Goal: Task Accomplishment & Management: Manage account settings

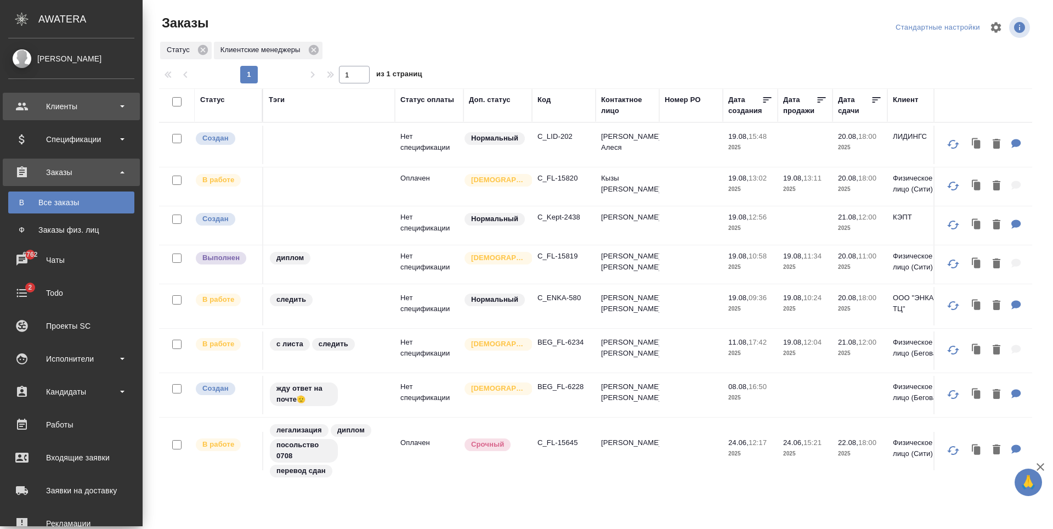
click at [35, 112] on div "Клиенты" at bounding box center [71, 106] width 126 height 16
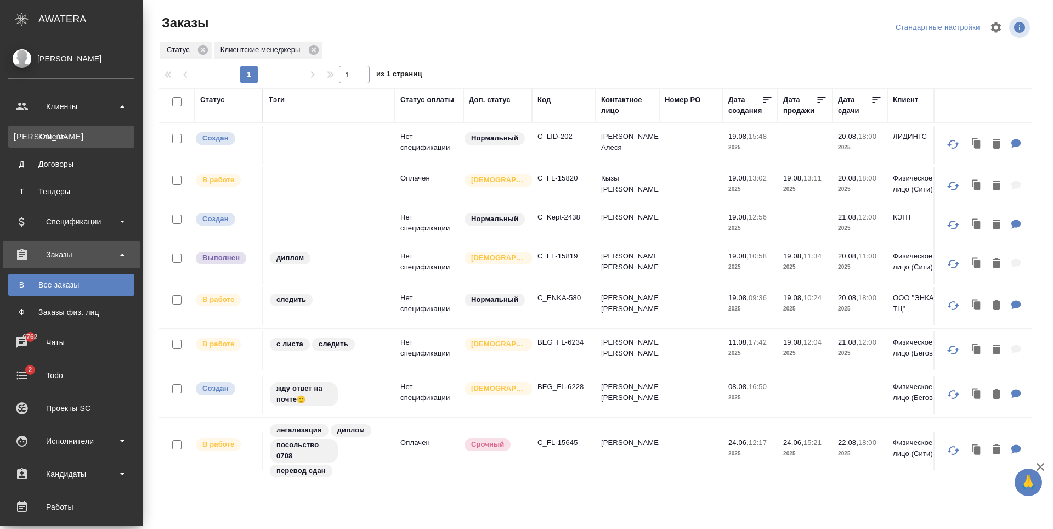
click at [53, 138] on div "Клиенты" at bounding box center [71, 136] width 115 height 11
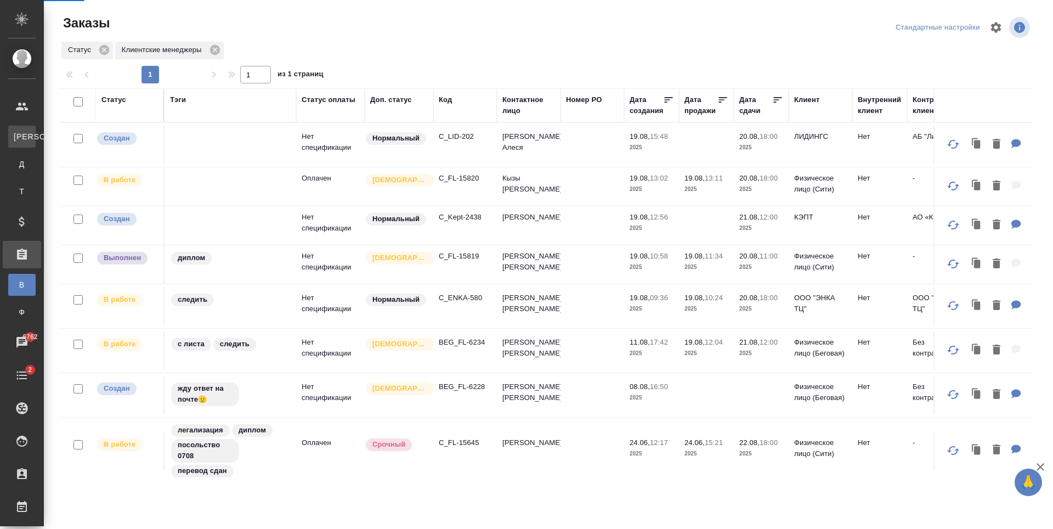
select select "RU"
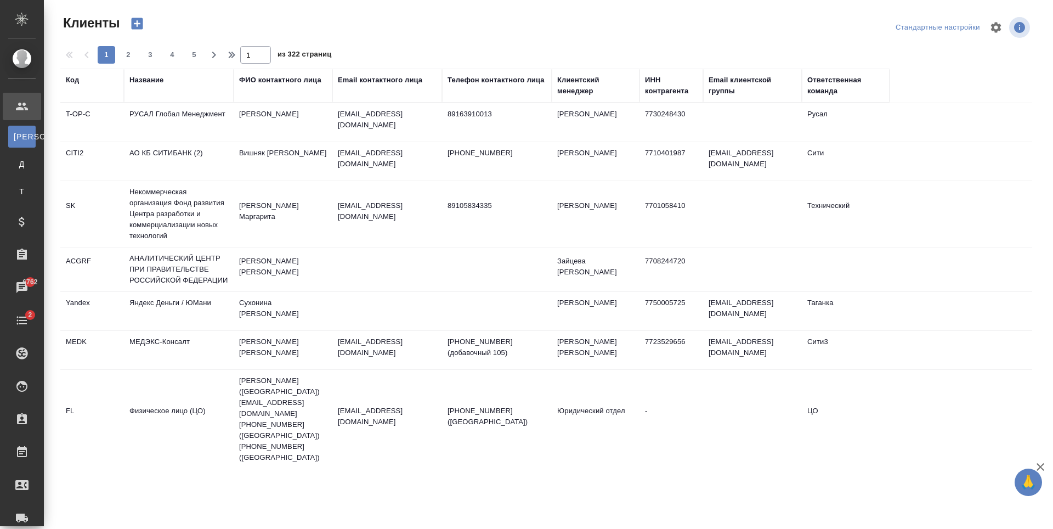
click at [382, 75] on div "Email контактного лица" at bounding box center [380, 80] width 84 height 11
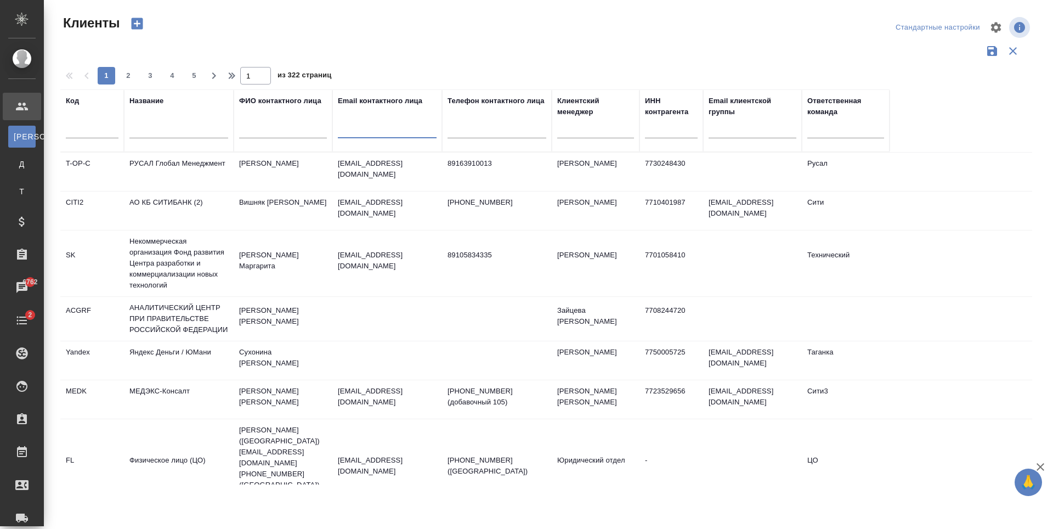
click at [360, 134] on input "text" at bounding box center [387, 132] width 99 height 14
click at [367, 125] on input "text" at bounding box center [387, 132] width 99 height 14
paste input "alexeyb.shulyakov@gmail.com"
type input "alexeyb.shulyakov@gmail.com"
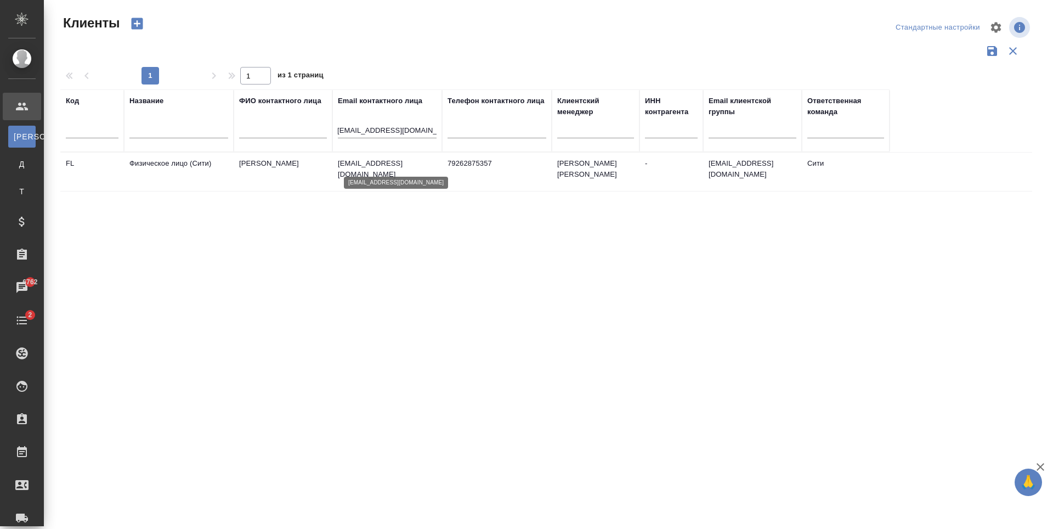
click at [396, 166] on p "alexeyb.shulyakov@gmail.com" at bounding box center [387, 169] width 99 height 22
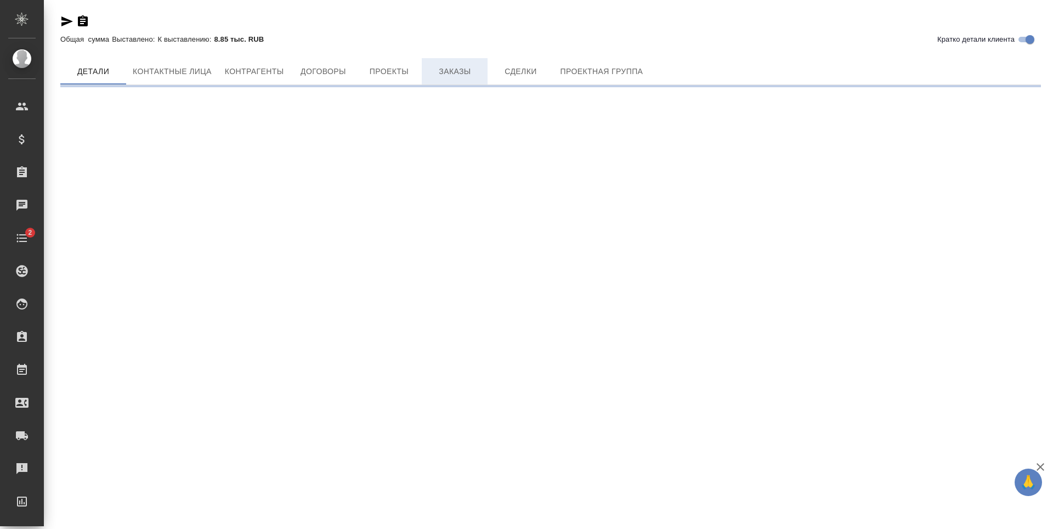
click at [436, 79] on button "Заказы" at bounding box center [455, 71] width 66 height 26
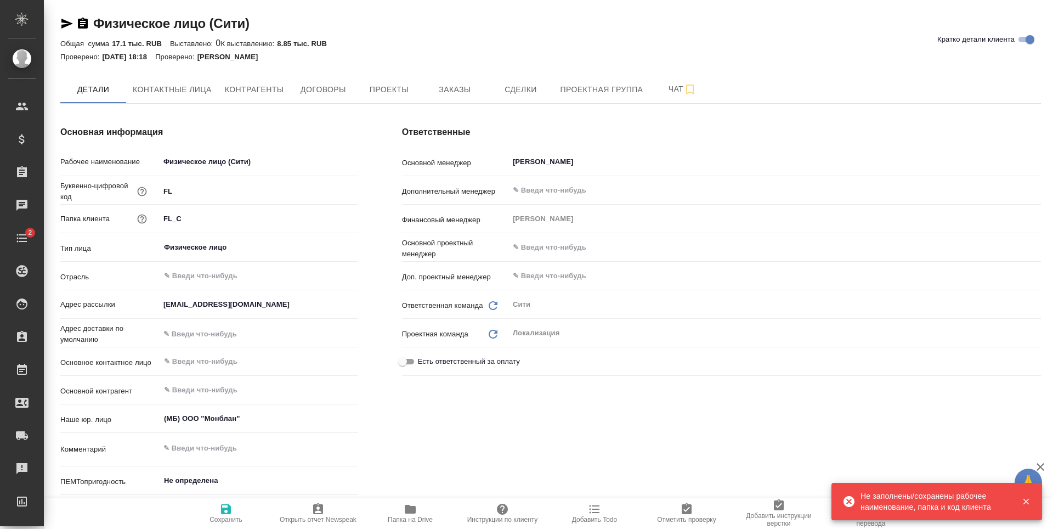
type textarea "x"
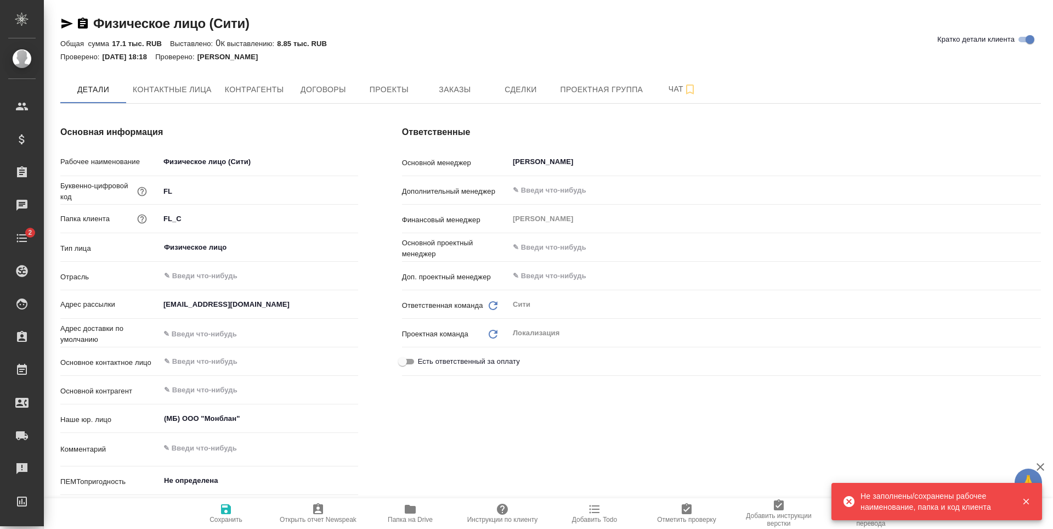
type textarea "x"
click at [437, 90] on span "Заказы" at bounding box center [454, 90] width 53 height 14
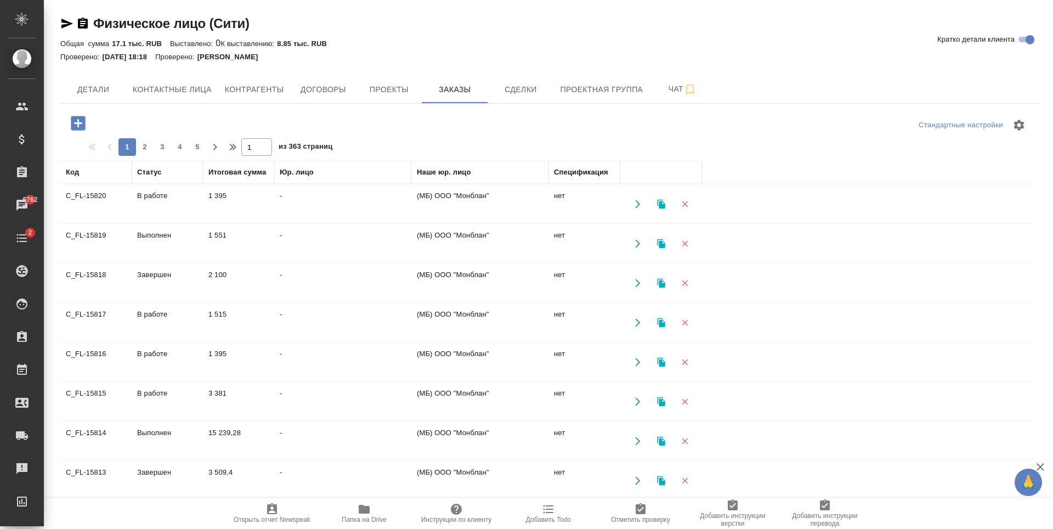
click at [77, 114] on icon "button" at bounding box center [78, 123] width 19 height 19
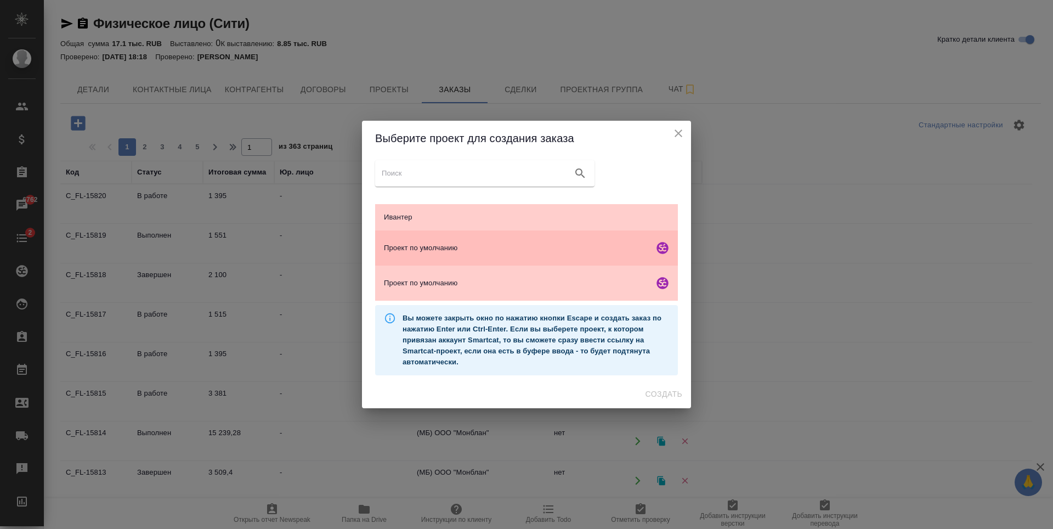
click at [453, 238] on div "Проект по умолчанию" at bounding box center [526, 247] width 303 height 35
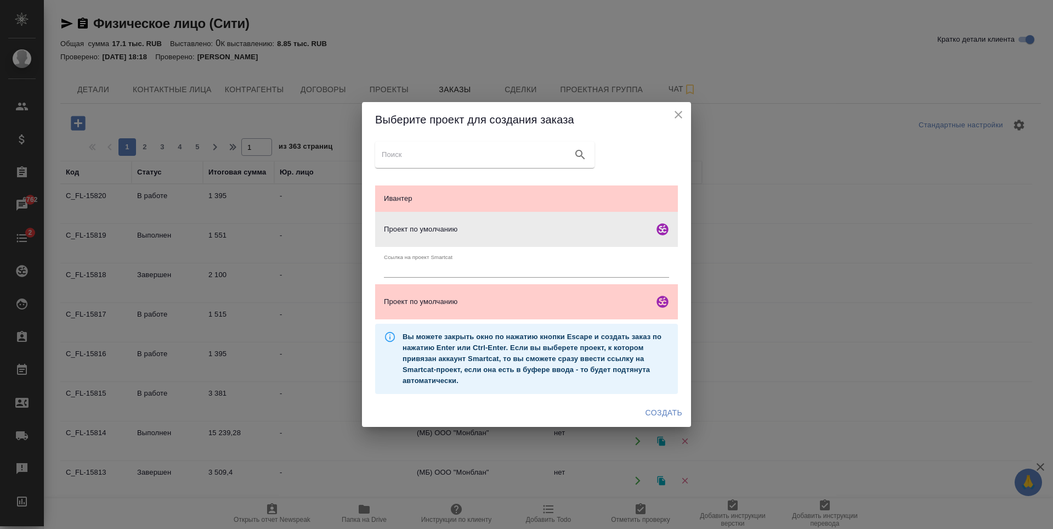
click at [656, 407] on span "Создать" at bounding box center [664, 413] width 37 height 14
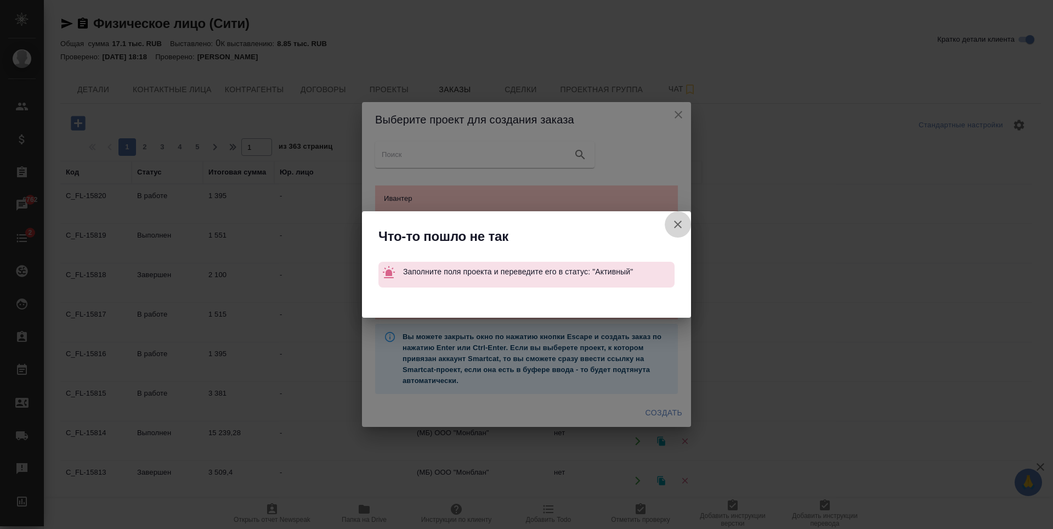
click at [678, 225] on icon "button" at bounding box center [678, 225] width 8 height 8
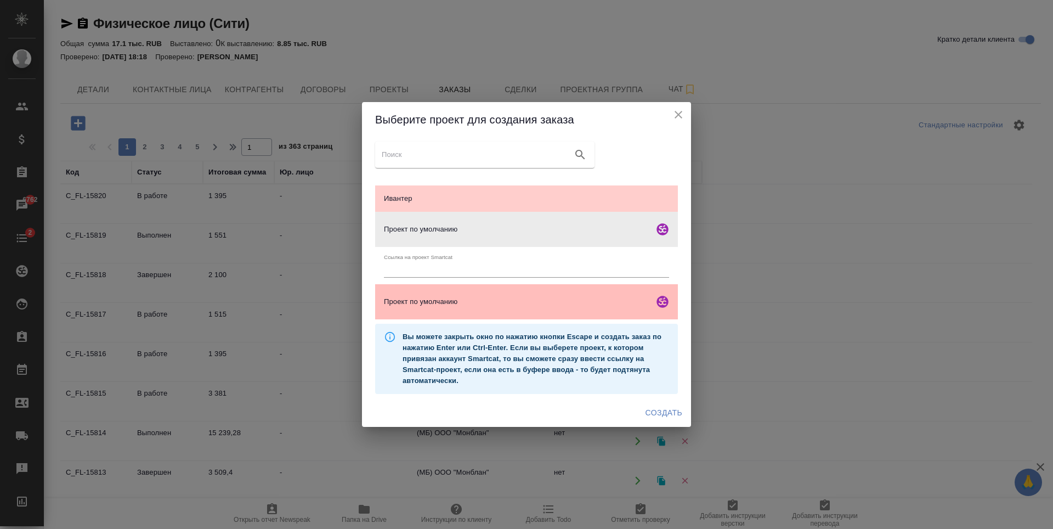
click at [578, 286] on div "Проект по умолчанию" at bounding box center [526, 301] width 303 height 35
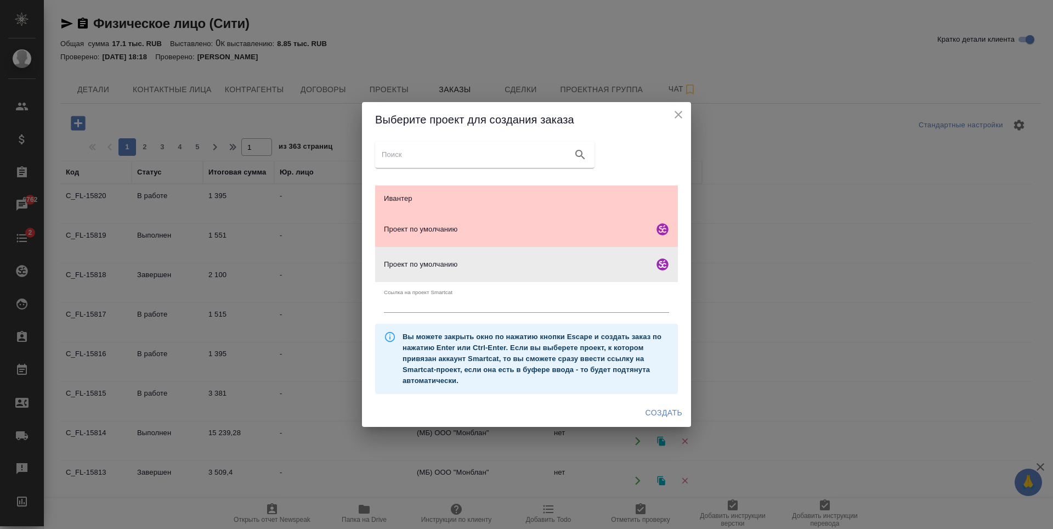
click at [666, 413] on span "Создать" at bounding box center [664, 413] width 37 height 14
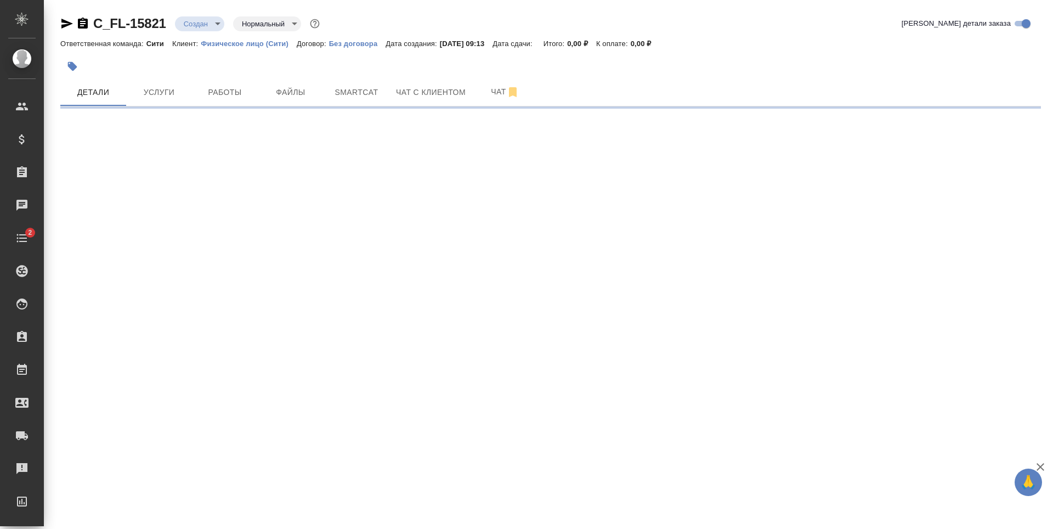
select select "RU"
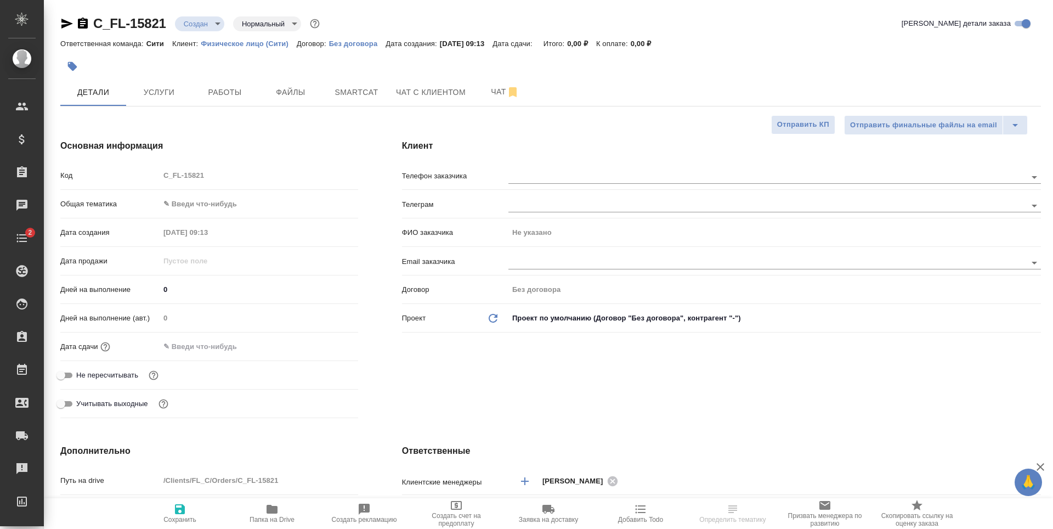
type textarea "x"
click at [521, 255] on div at bounding box center [775, 261] width 533 height 20
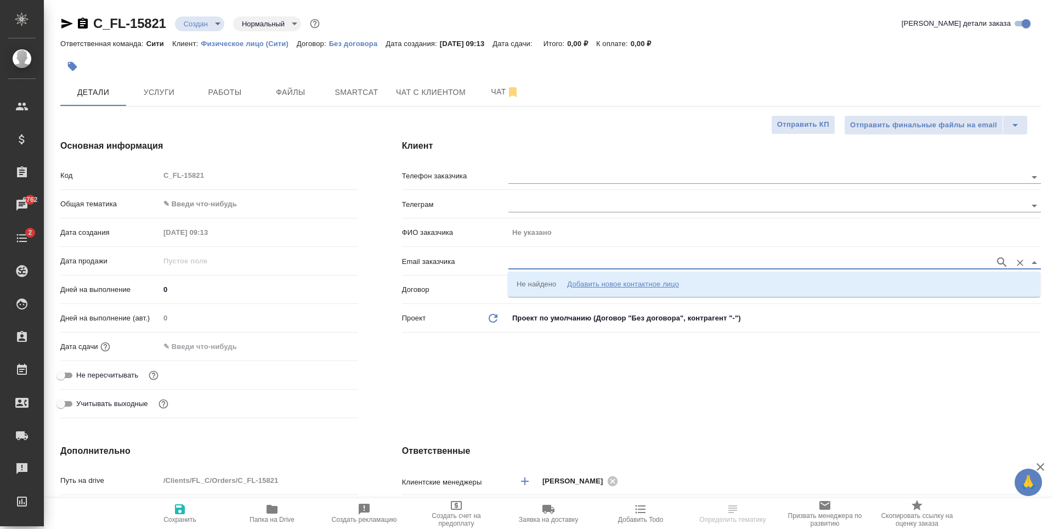
click at [522, 260] on input "text" at bounding box center [749, 262] width 481 height 13
paste input "[EMAIL_ADDRESS][DOMAIN_NAME]"
type input "[EMAIL_ADDRESS][DOMAIN_NAME]"
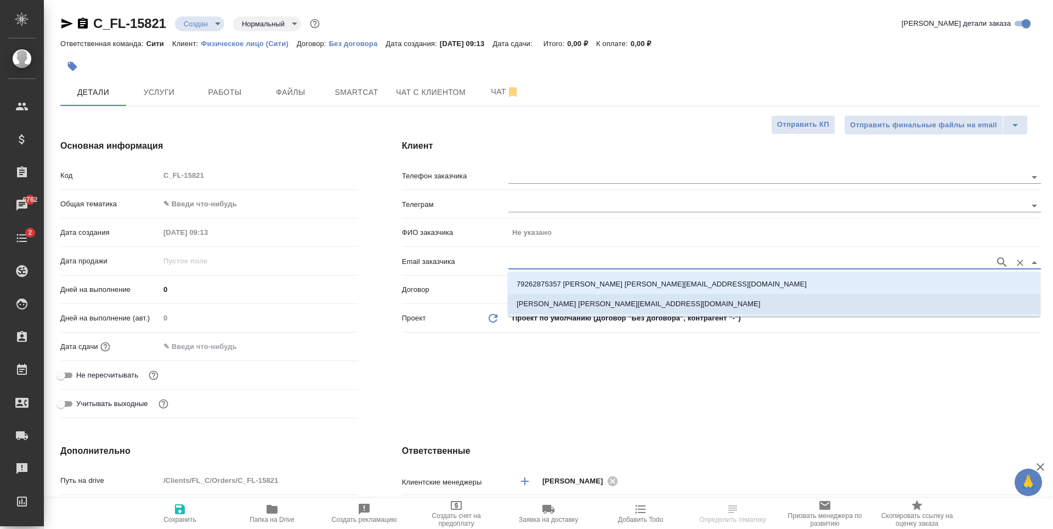
click at [581, 297] on li "[PERSON_NAME] [PERSON_NAME][EMAIL_ADDRESS][DOMAIN_NAME]" at bounding box center [774, 304] width 533 height 20
type input "[PERSON_NAME]"
type input "[PERSON_NAME] [PERSON_NAME][EMAIL_ADDRESS][DOMAIN_NAME]"
type textarea "x"
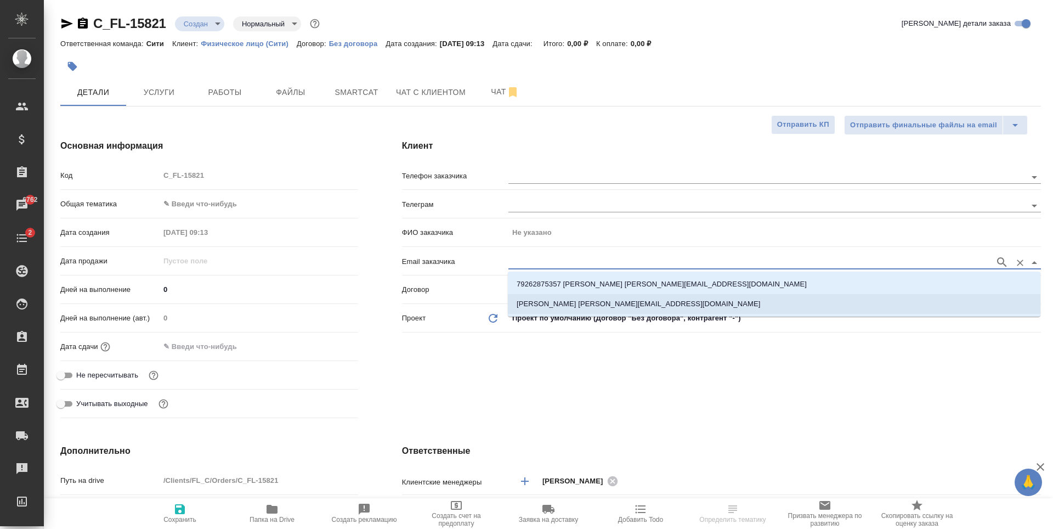
type textarea "x"
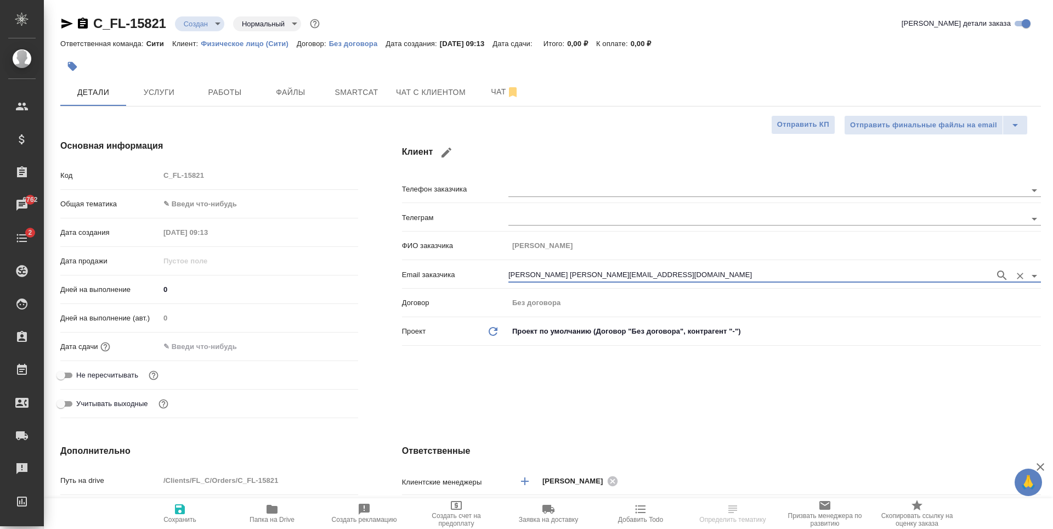
click at [495, 394] on div ".cls-1 fill:#fff; AWATERA Zaytseva Svetlana Клиенты Спецификации Заказы 6762 Ча…" at bounding box center [526, 264] width 1053 height 529
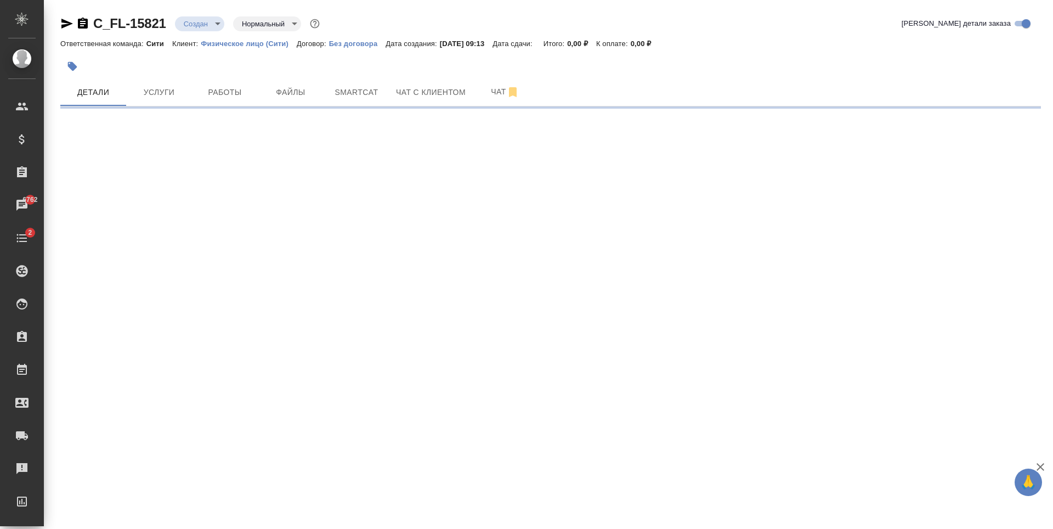
select select "RU"
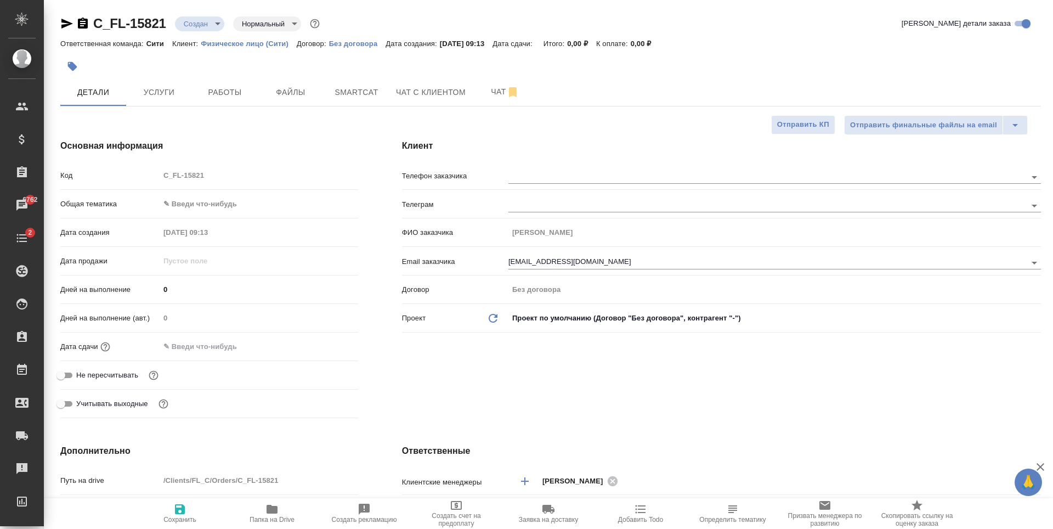
type textarea "x"
click at [176, 516] on span "Сохранить" at bounding box center [179, 520] width 33 height 8
type textarea "x"
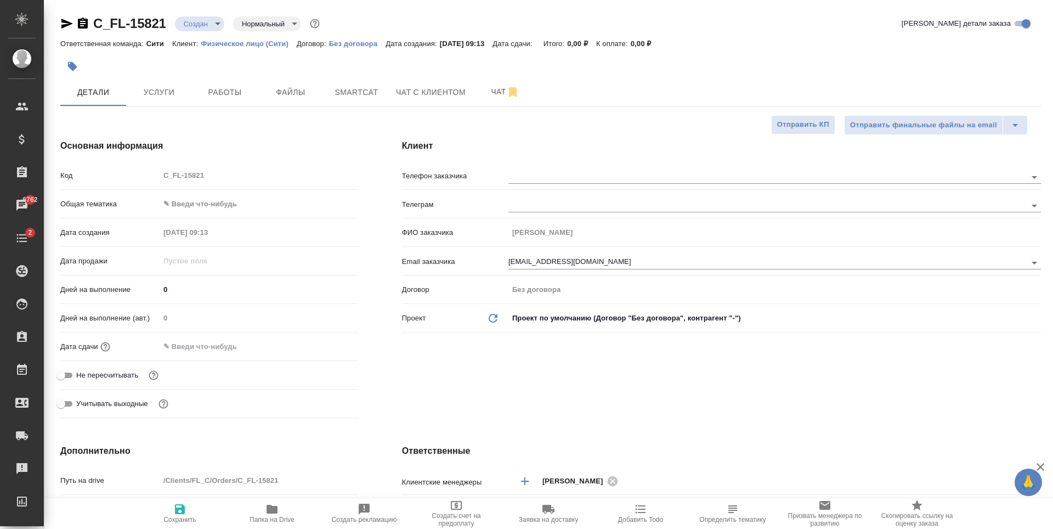
type textarea "x"
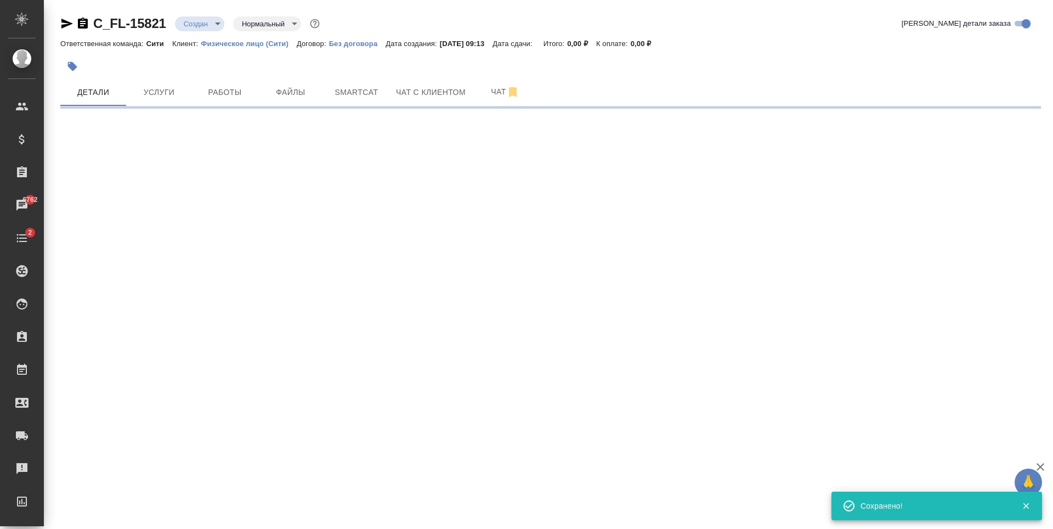
select select "RU"
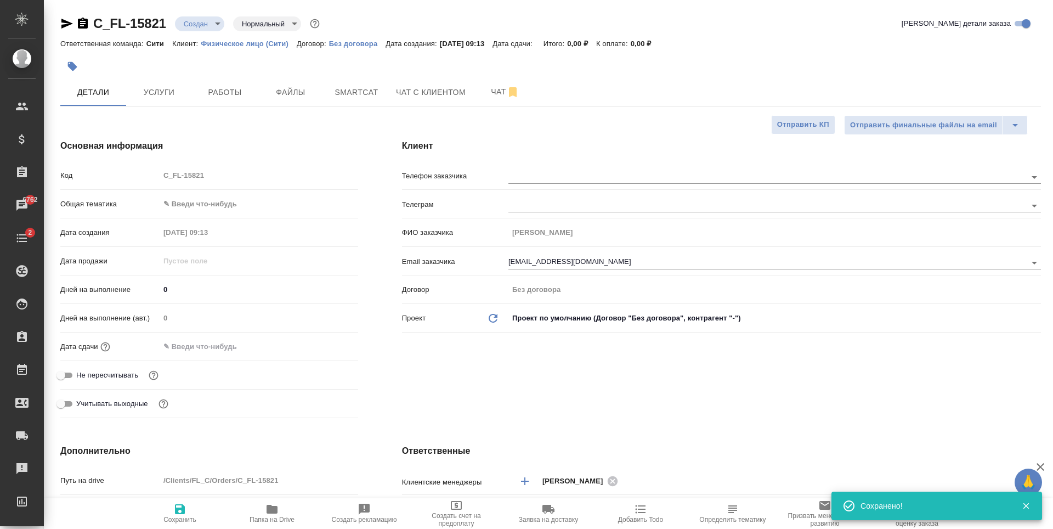
type textarea "x"
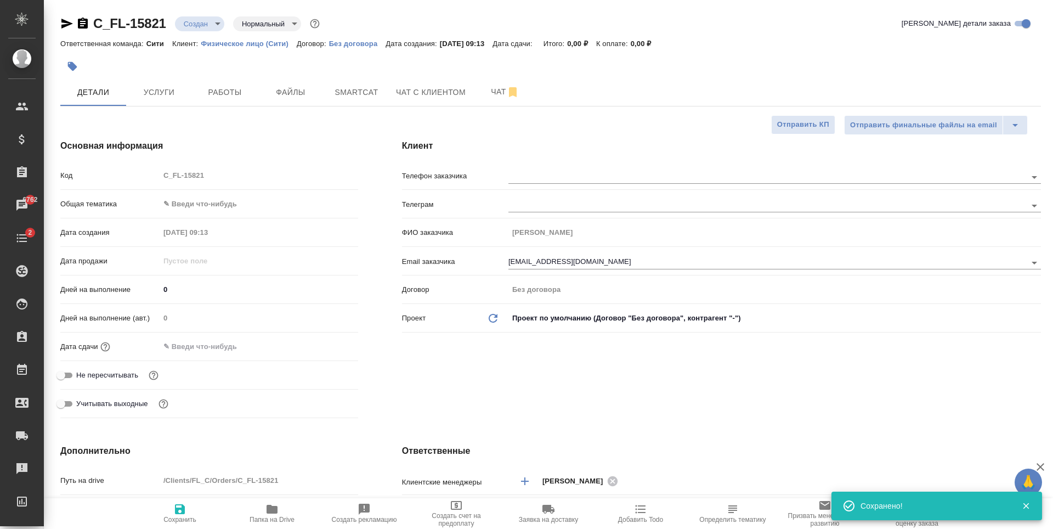
type textarea "x"
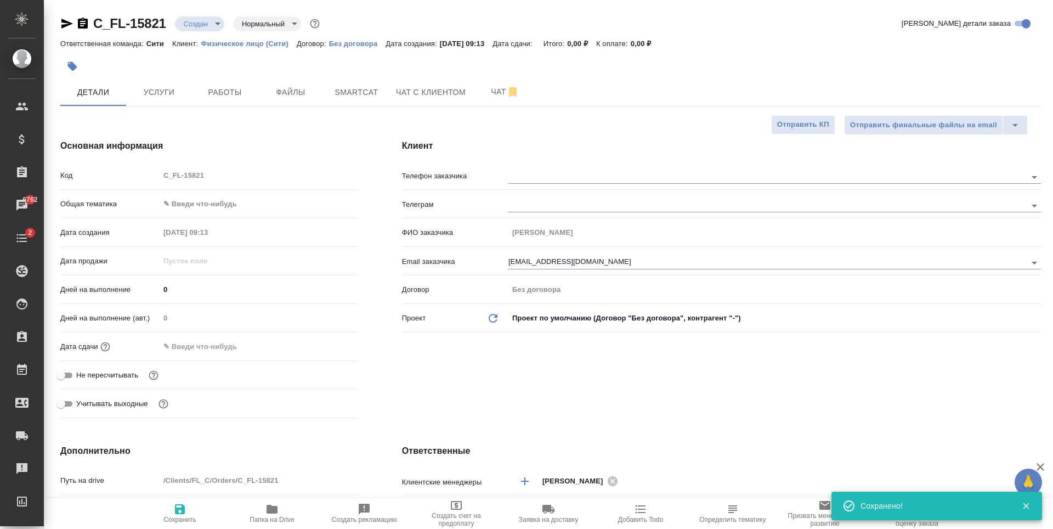
type textarea "x"
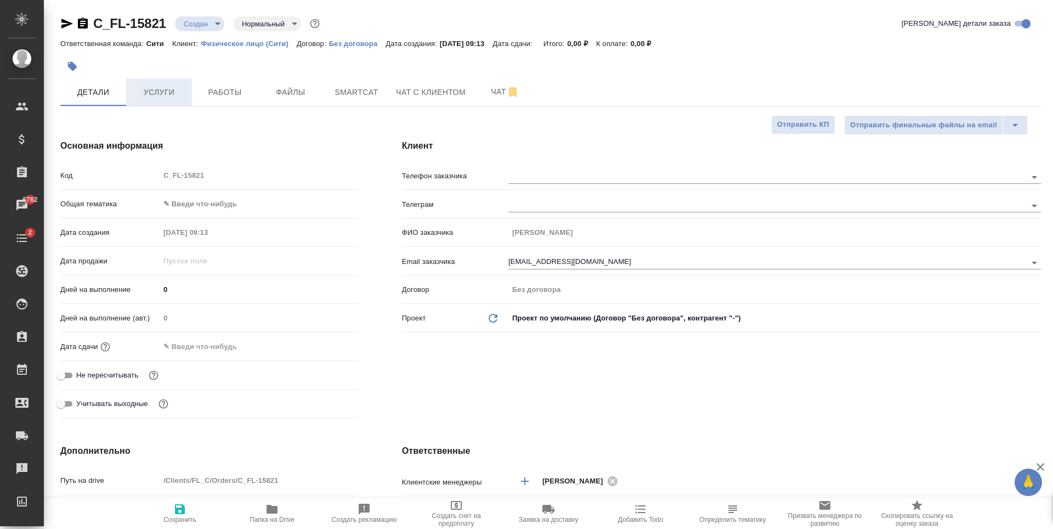
click at [172, 102] on button "Услуги" at bounding box center [159, 91] width 66 height 27
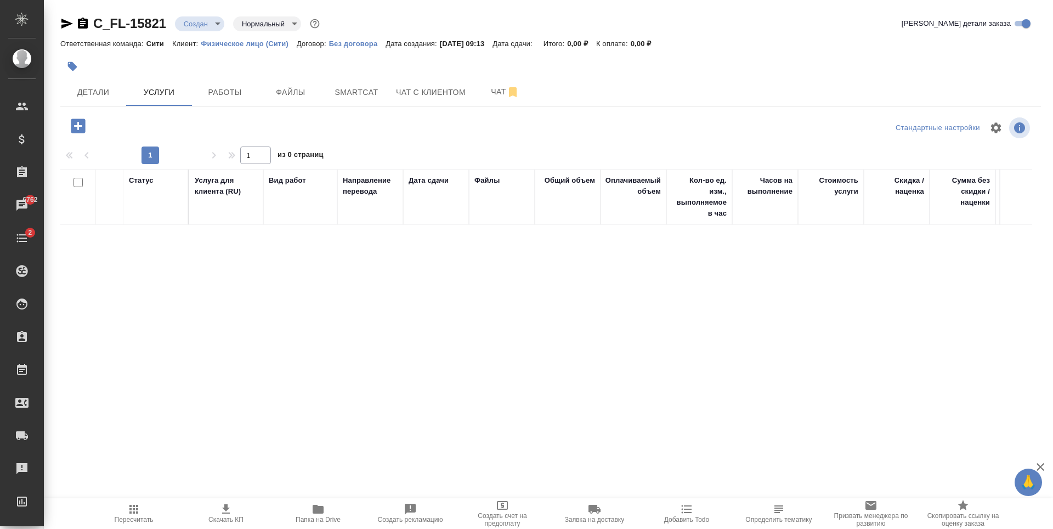
click at [75, 131] on icon "button" at bounding box center [78, 126] width 14 height 14
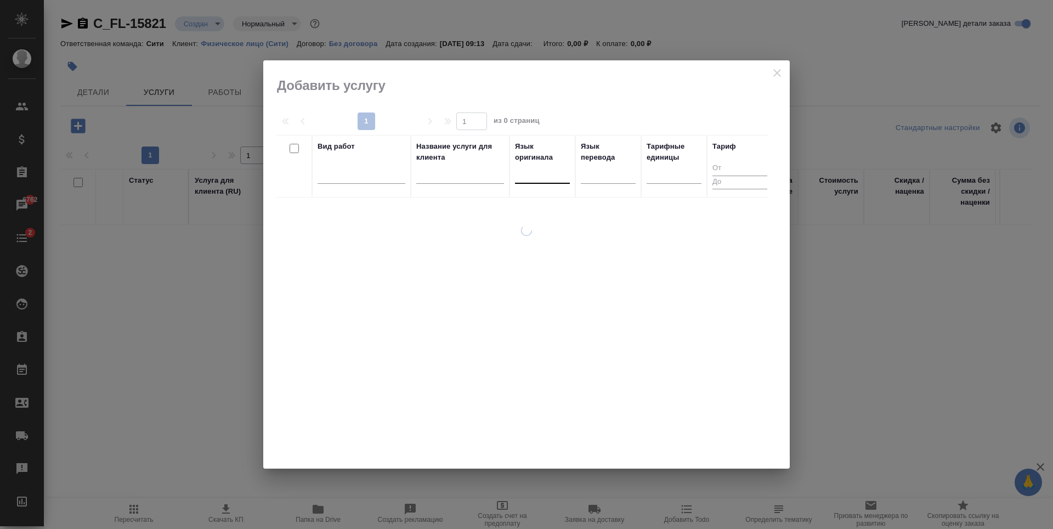
click at [538, 173] on div at bounding box center [542, 173] width 55 height 16
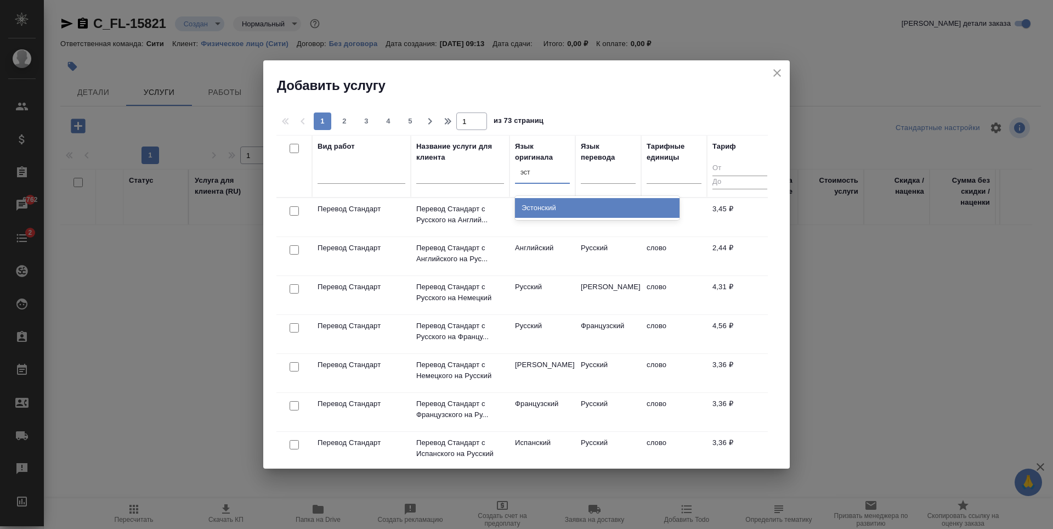
type input "эсто"
click at [535, 210] on div "Эстонский" at bounding box center [597, 208] width 165 height 20
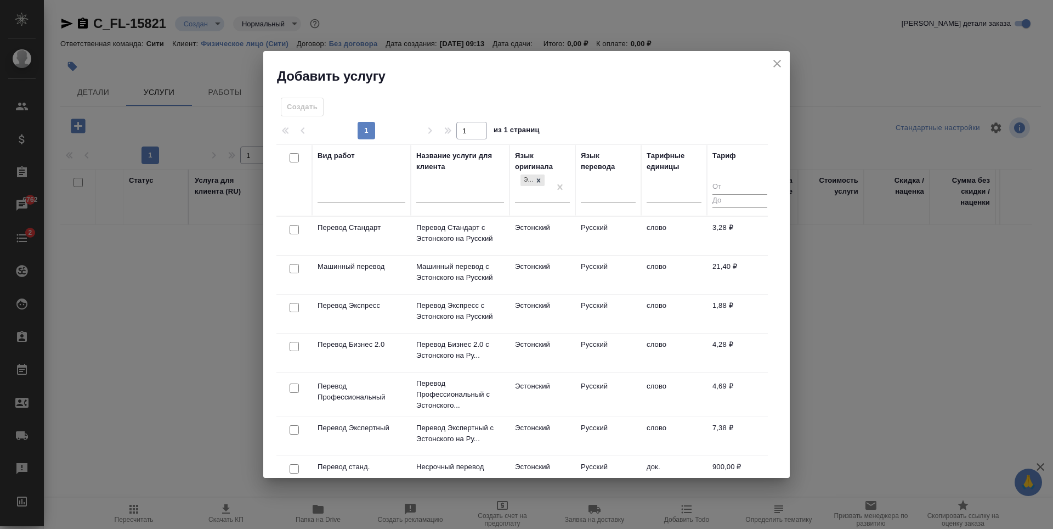
click at [297, 388] on input "checkbox" at bounding box center [294, 388] width 9 height 9
checkbox input "true"
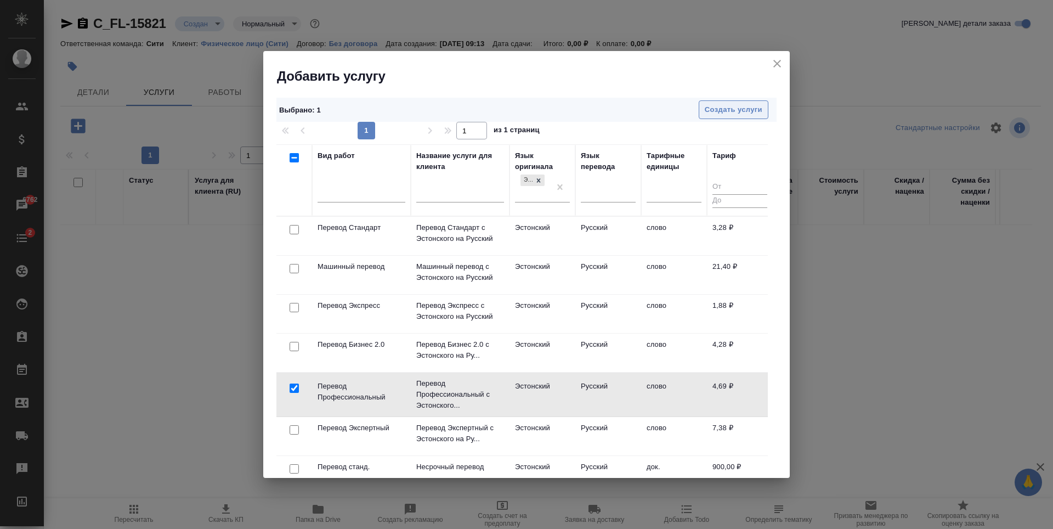
click at [741, 102] on button "Создать услуги" at bounding box center [734, 109] width 70 height 19
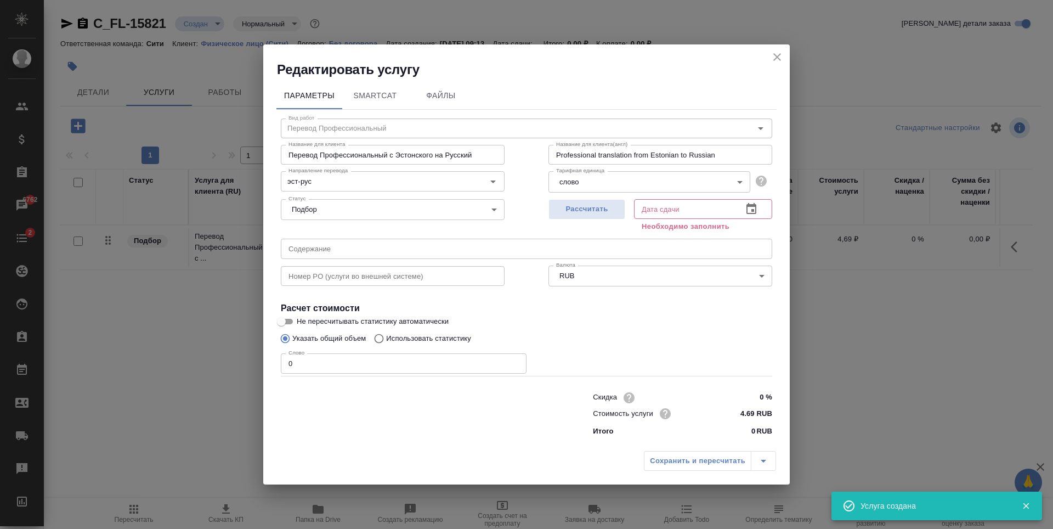
click at [316, 366] on input "0" at bounding box center [404, 363] width 246 height 20
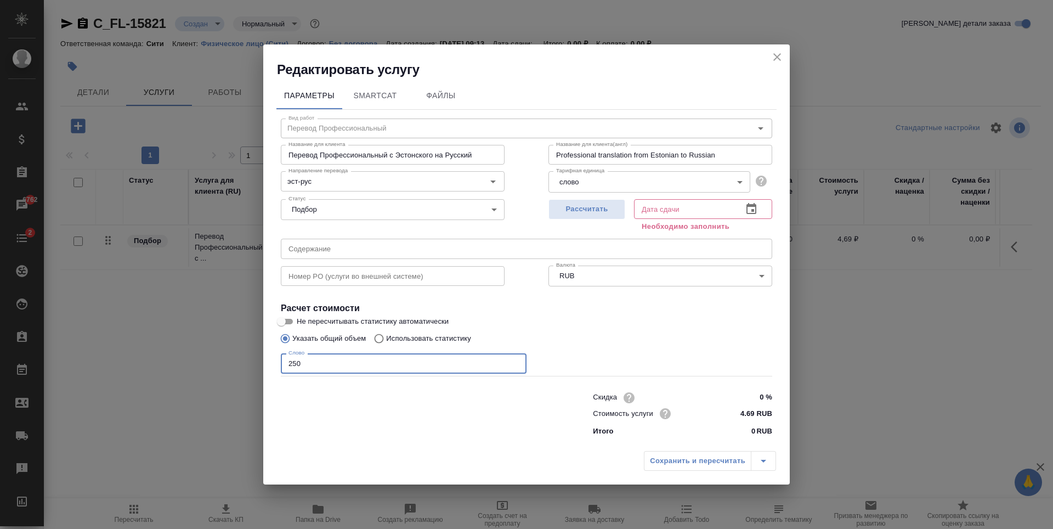
type input "250"
click at [748, 206] on icon "button" at bounding box center [752, 208] width 10 height 11
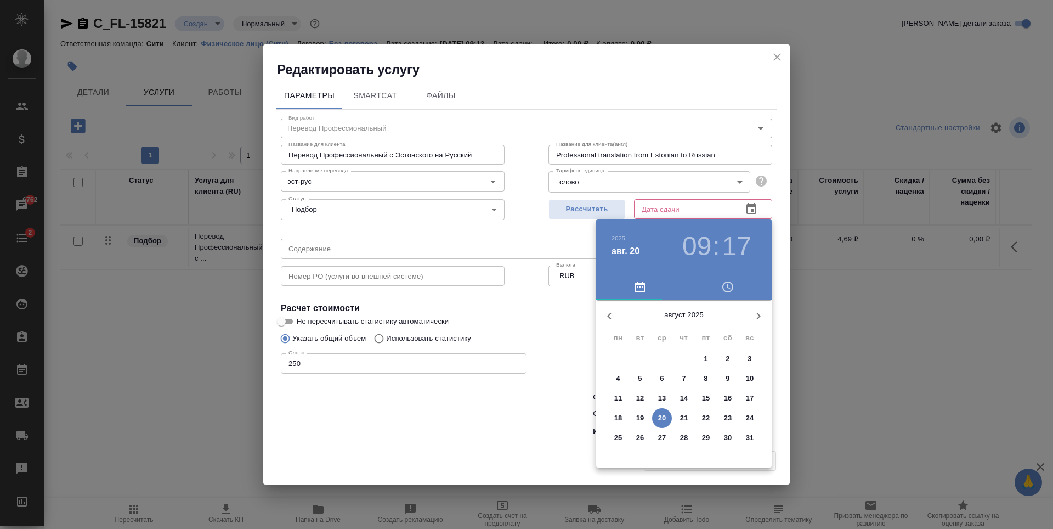
click at [681, 416] on p "21" at bounding box center [684, 418] width 8 height 11
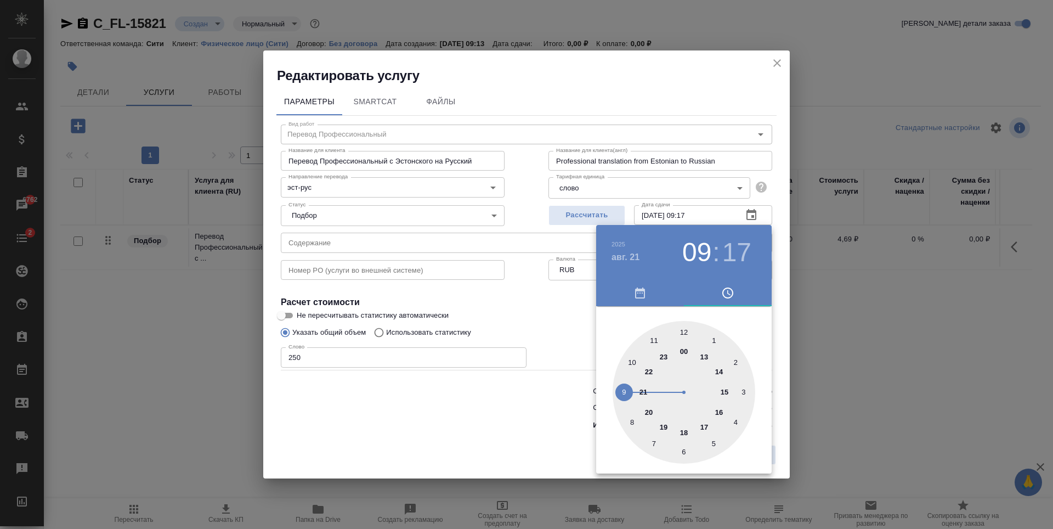
click at [685, 332] on div at bounding box center [684, 392] width 143 height 143
click at [685, 331] on div at bounding box center [684, 392] width 143 height 143
type input "21.08.2025 12:00"
click at [520, 306] on div at bounding box center [526, 264] width 1053 height 529
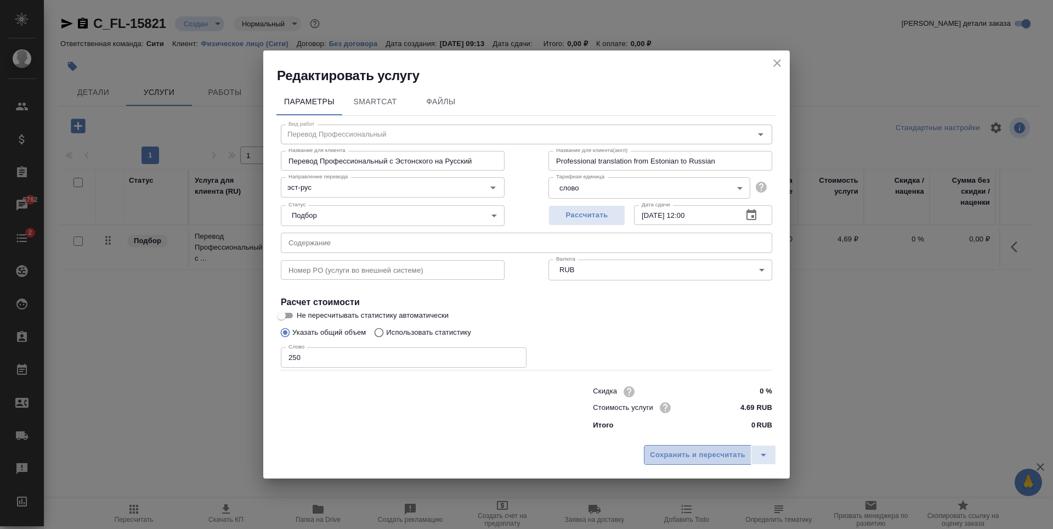
click at [676, 454] on span "Сохранить и пересчитать" at bounding box center [697, 455] width 95 height 13
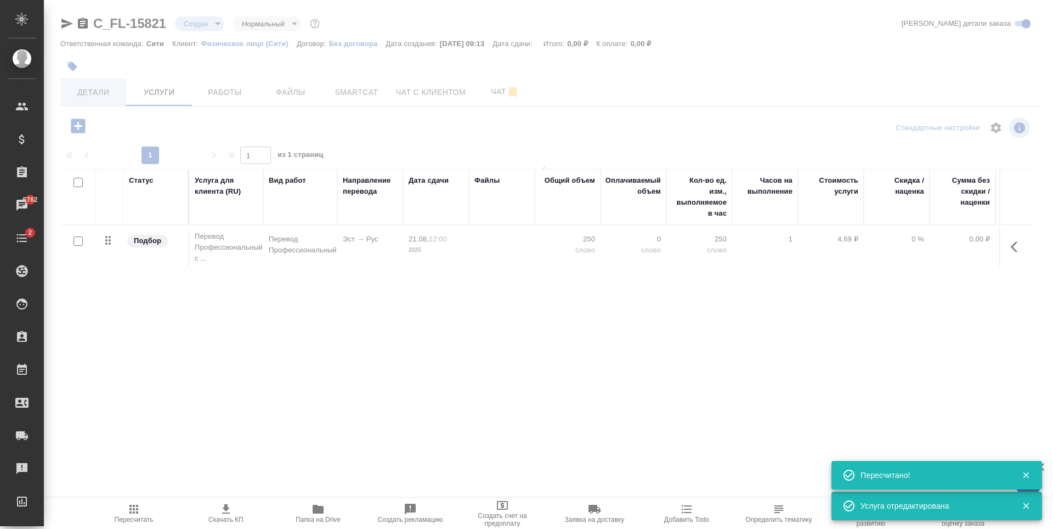
click at [106, 97] on button "Детали" at bounding box center [93, 91] width 66 height 27
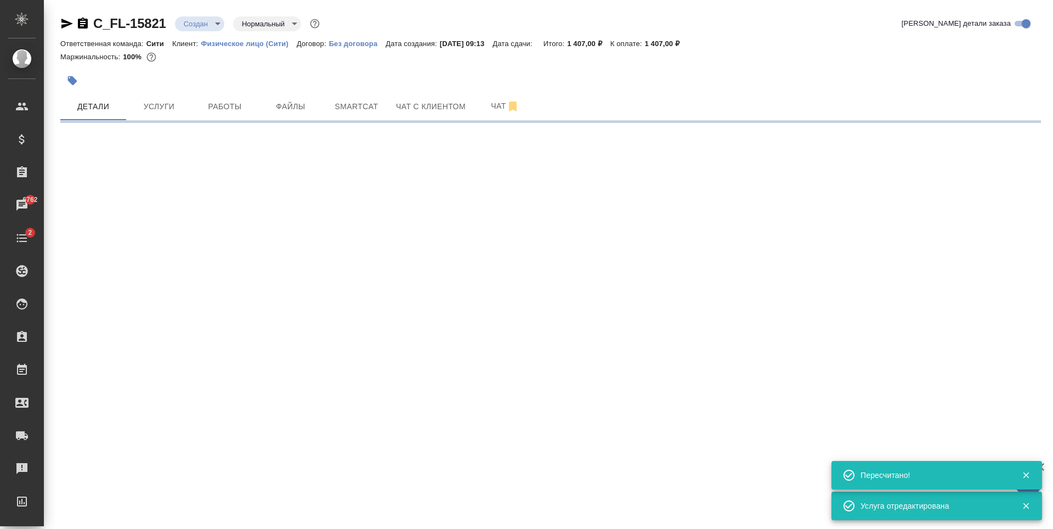
select select "RU"
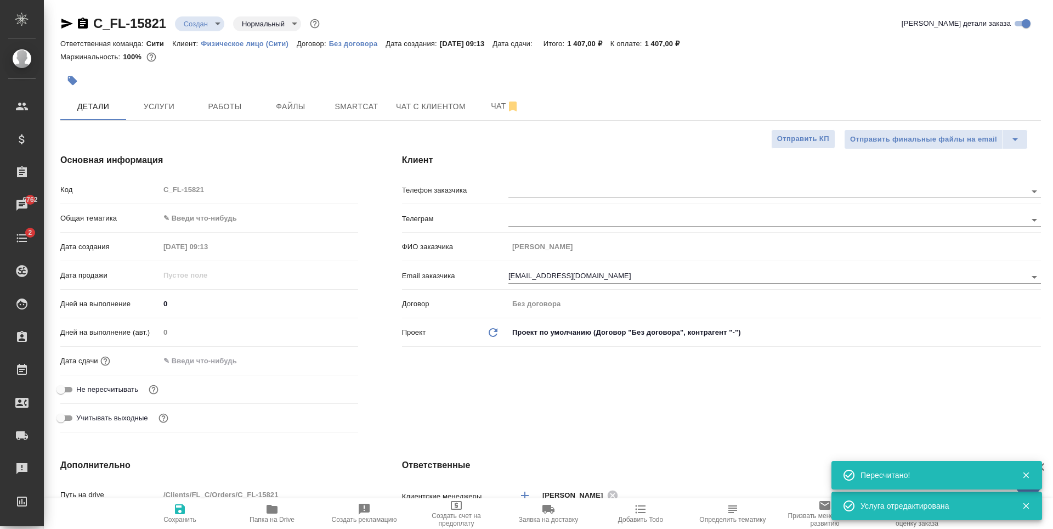
type textarea "x"
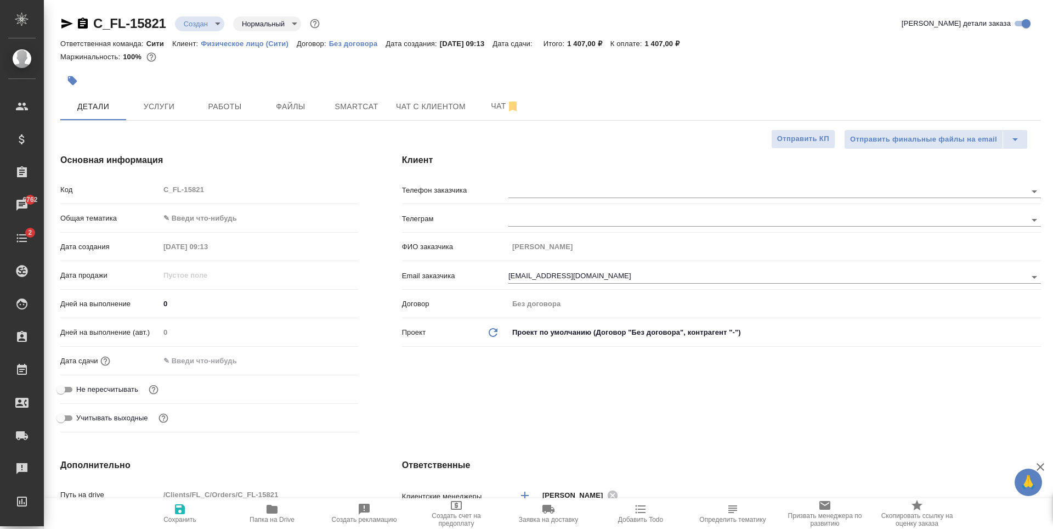
click at [181, 217] on body "🙏 .cls-1 fill:#fff; AWATERA Zaytseva Svetlana Клиенты Спецификации Заказы 6762 …" at bounding box center [526, 264] width 1053 height 529
click at [212, 272] on li "Медицина" at bounding box center [259, 271] width 199 height 18
type input "med"
type textarea "x"
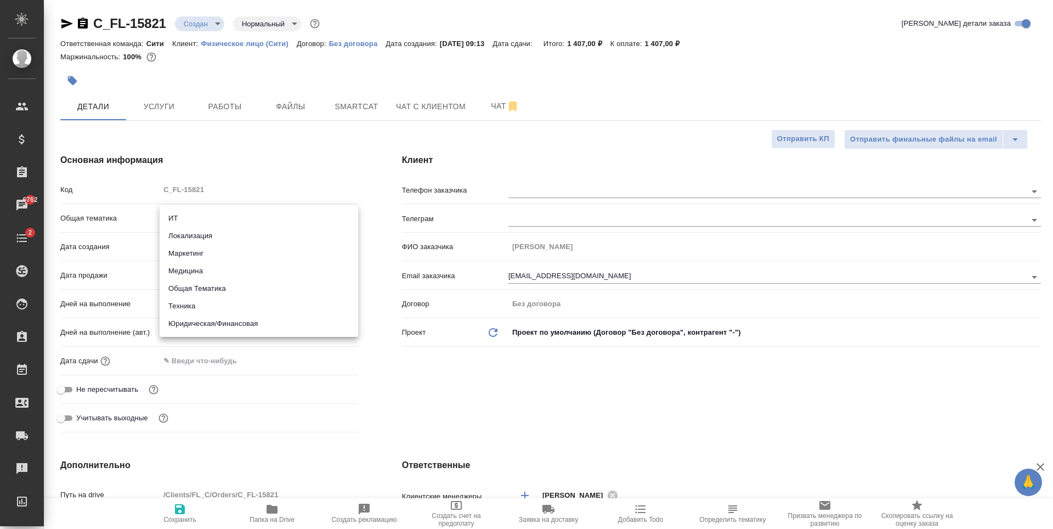
type textarea "x"
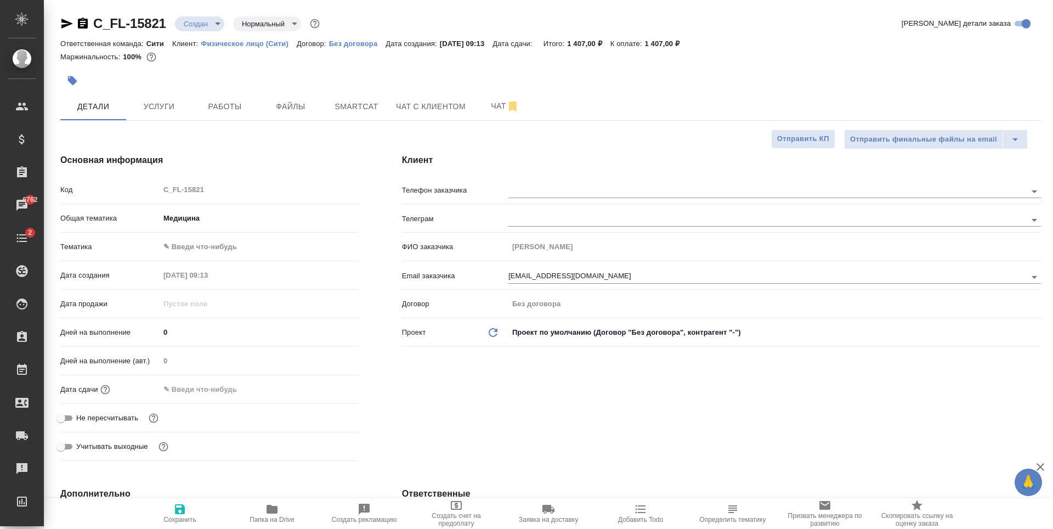
click at [198, 242] on body "🙏 .cls-1 fill:#fff; AWATERA Zaytseva Svetlana Клиенты Спецификации Заказы 6762 …" at bounding box center [526, 264] width 1053 height 529
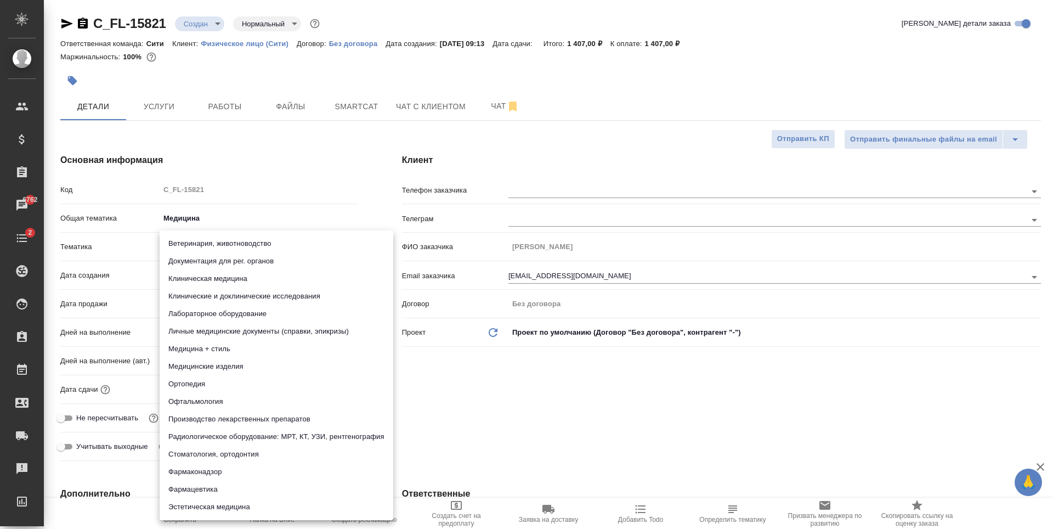
click at [234, 330] on li "Личные медицинские документы (справки, эпикризы)" at bounding box center [277, 332] width 234 height 18
type textarea "x"
type input "5a8b8b956a9677013d343e74"
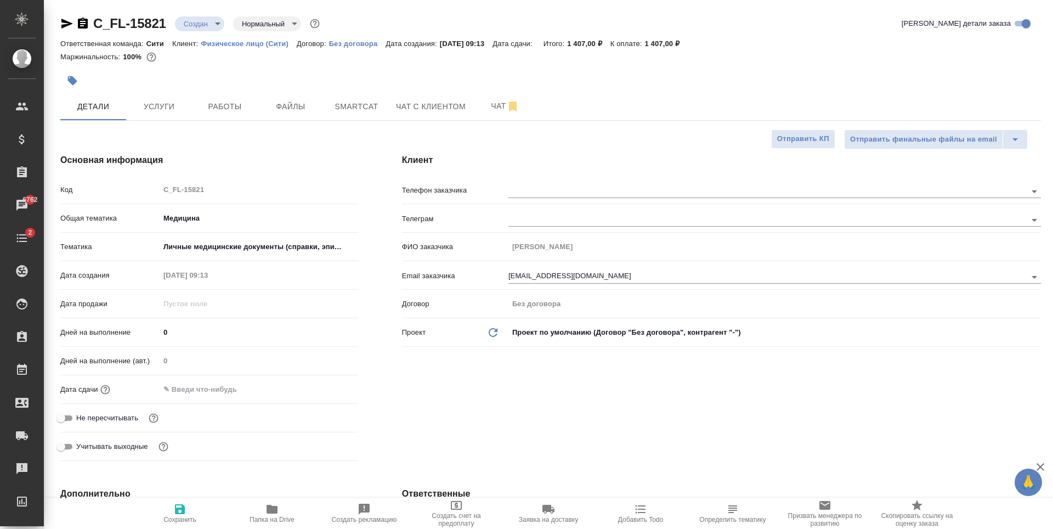
click at [179, 517] on span "Сохранить" at bounding box center [179, 520] width 33 height 8
type textarea "x"
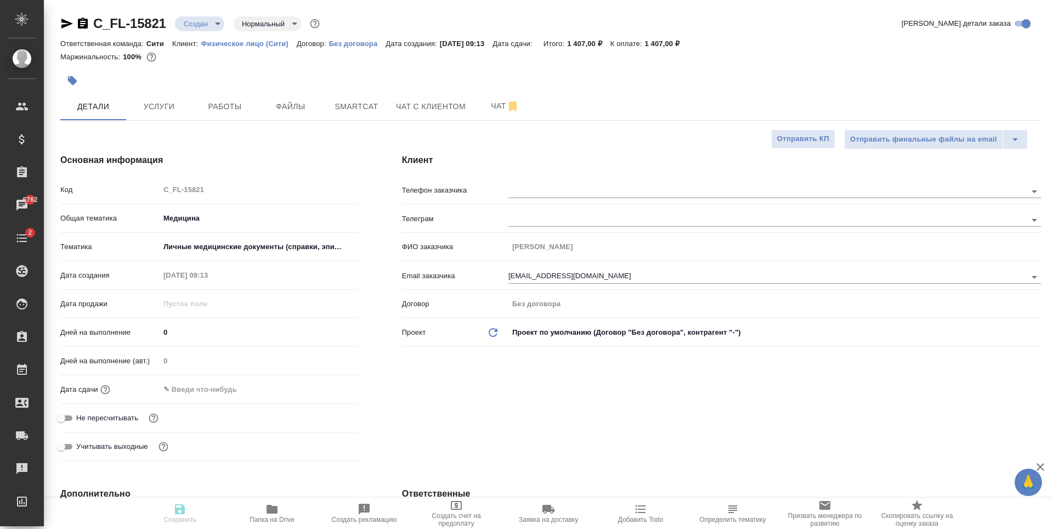
type textarea "x"
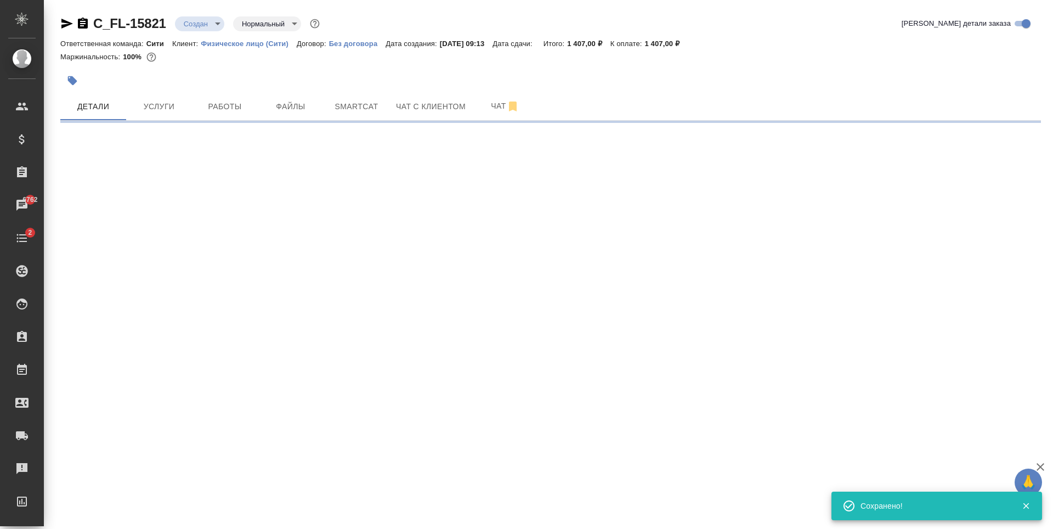
select select "RU"
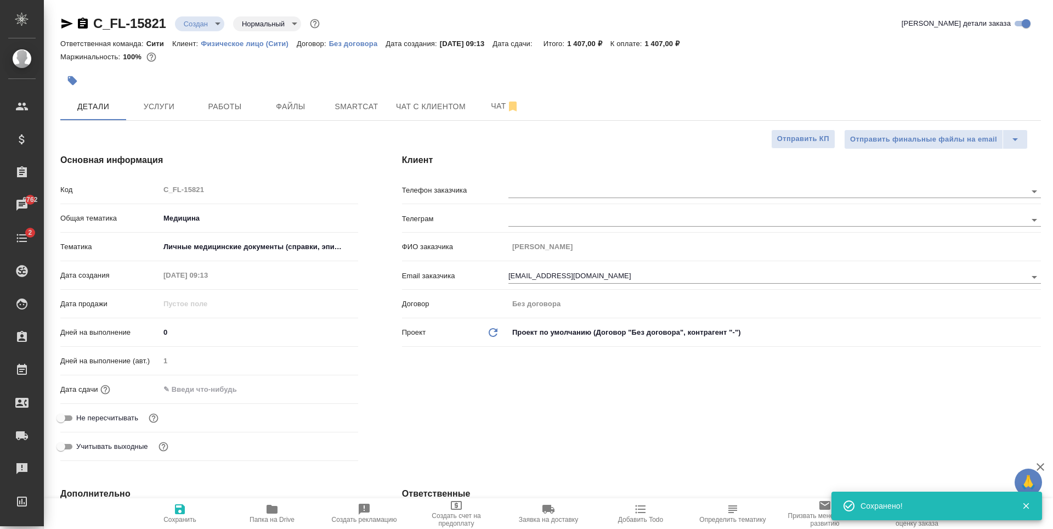
type textarea "x"
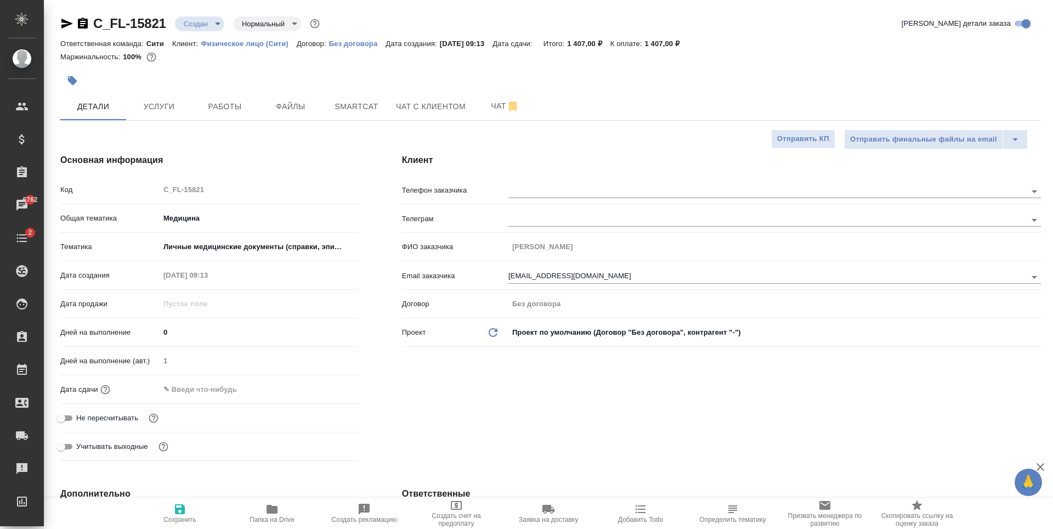
type textarea "x"
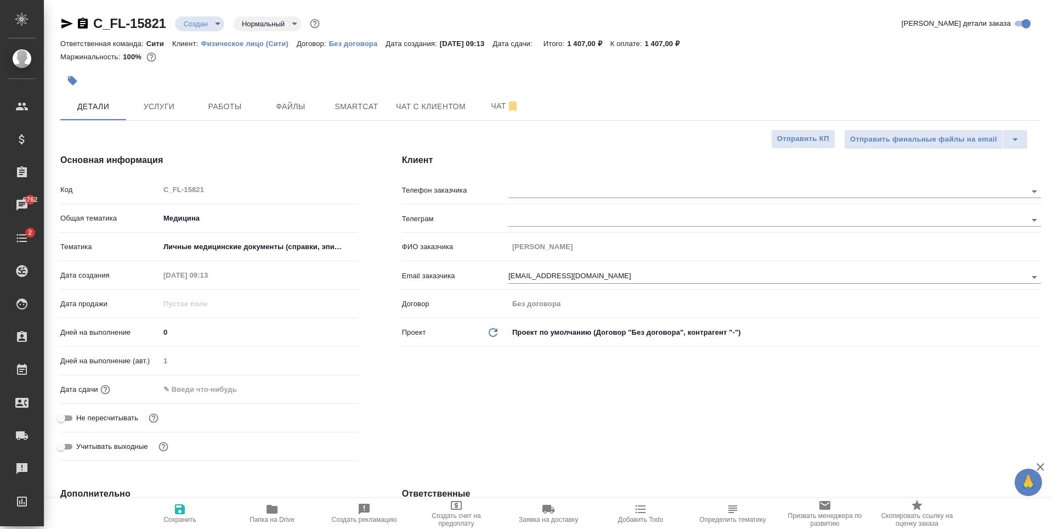
type textarea "x"
click at [151, 109] on span "Услуги" at bounding box center [159, 107] width 53 height 14
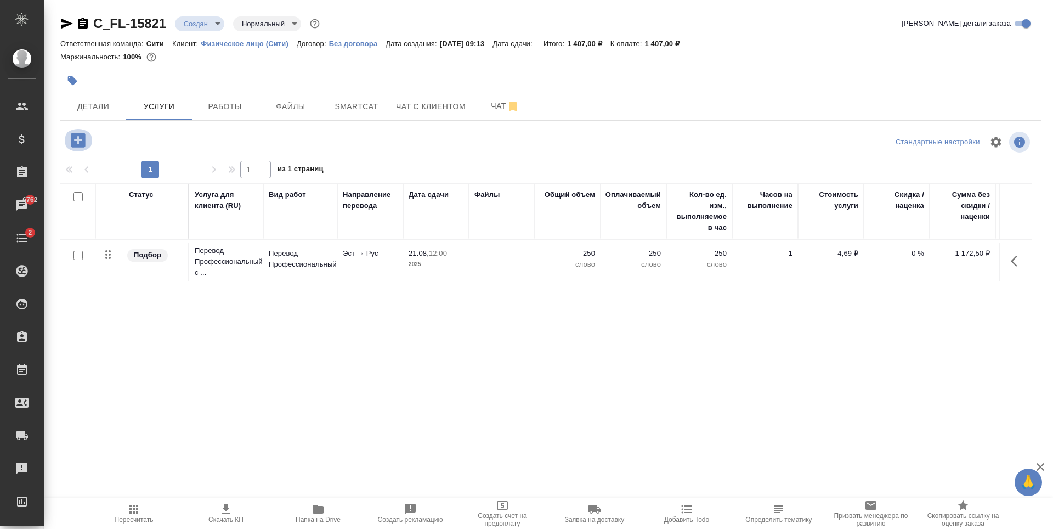
click at [81, 136] on icon "button" at bounding box center [78, 140] width 14 height 14
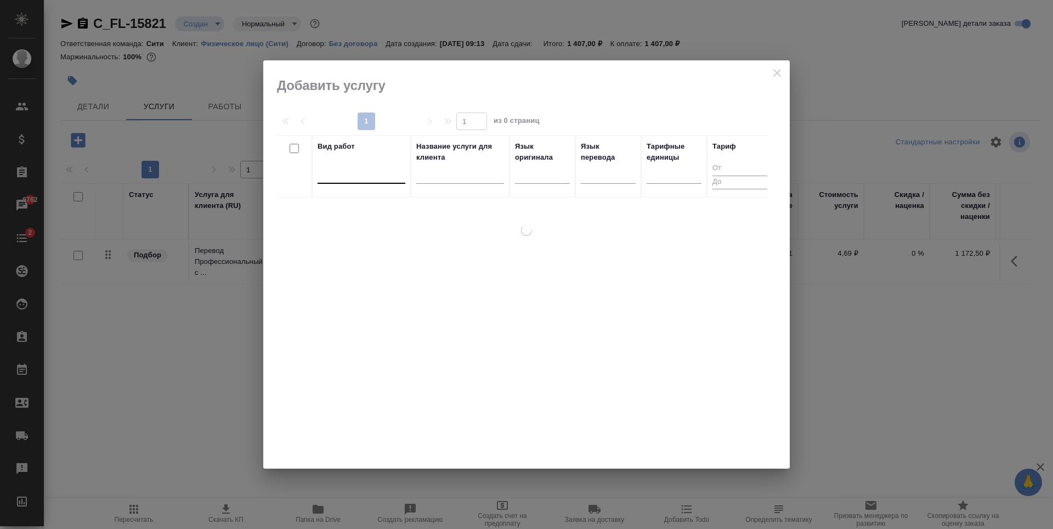
click at [374, 171] on div at bounding box center [362, 173] width 88 height 16
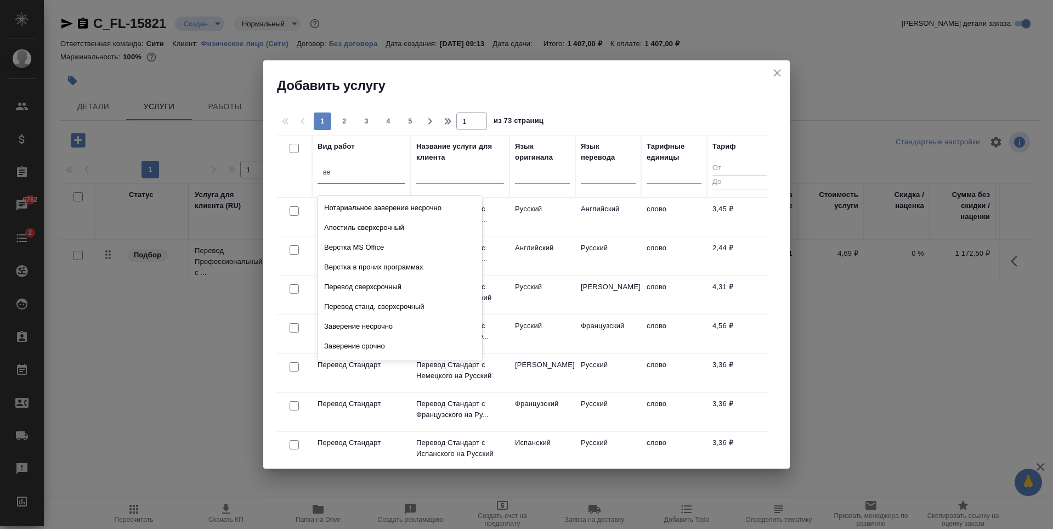
type input "в"
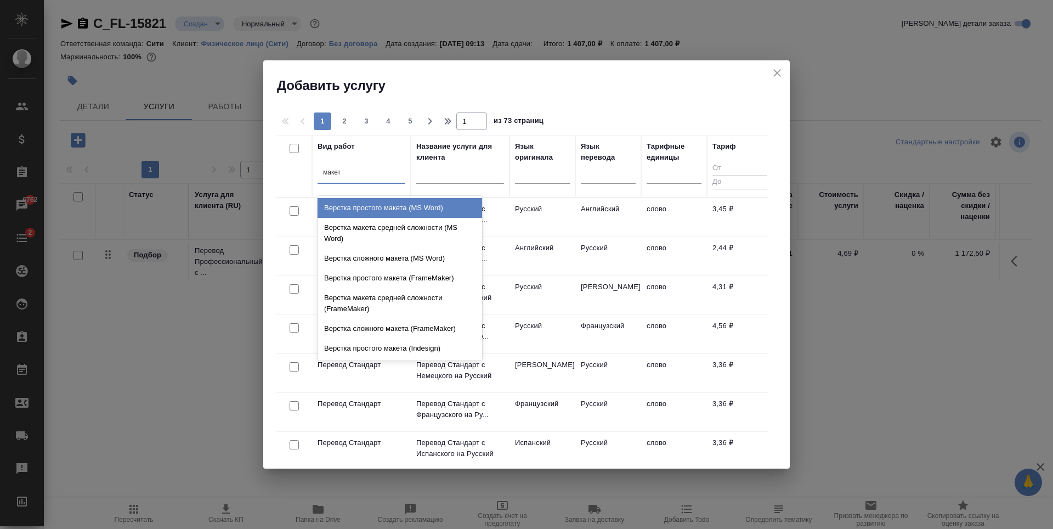
type input "макета"
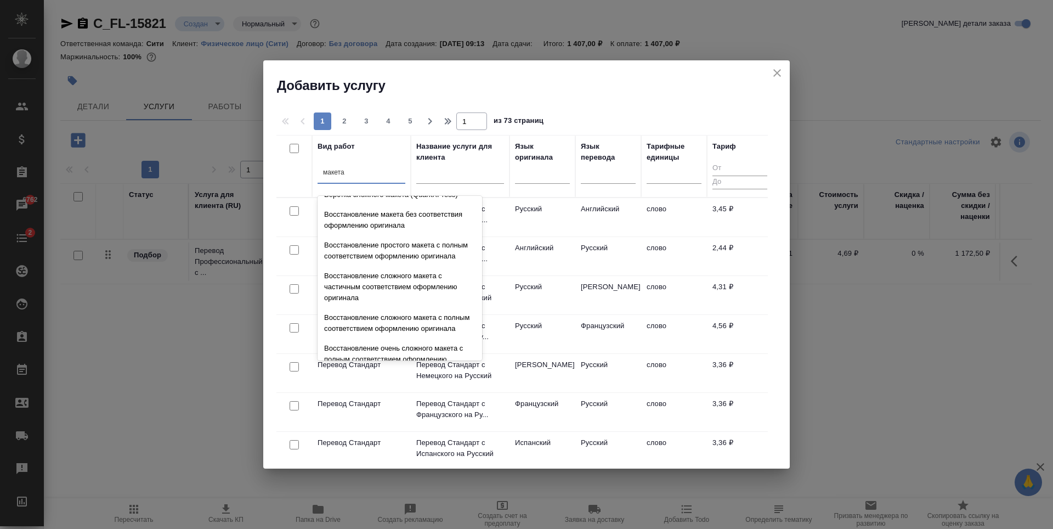
scroll to position [391, 0]
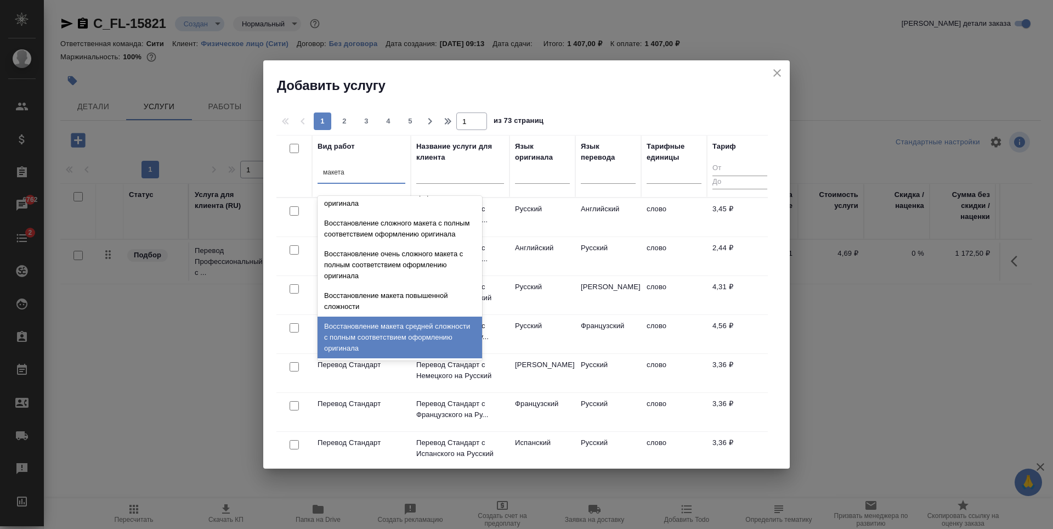
click at [382, 341] on div "Восстановление макета средней сложности с полным соответствием оформлению ориги…" at bounding box center [400, 338] width 165 height 42
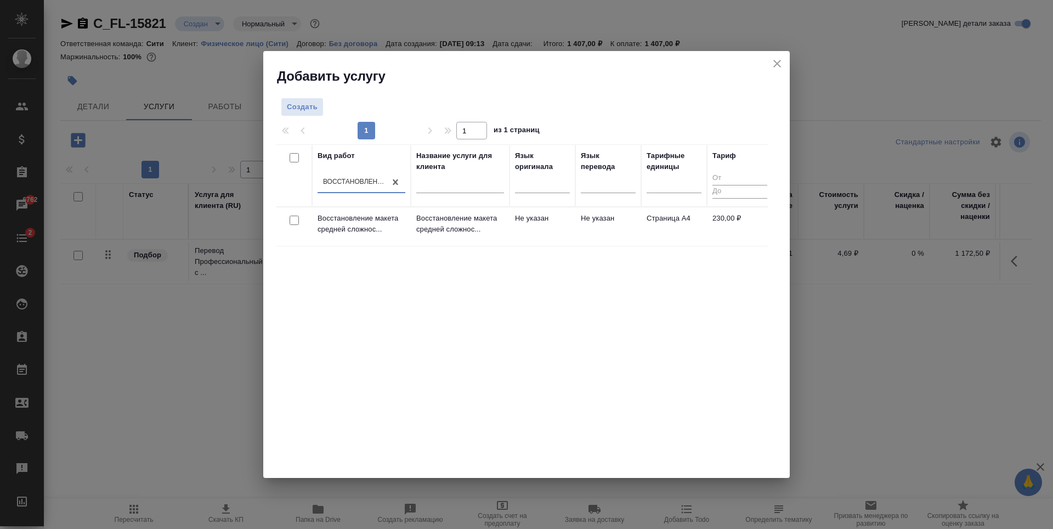
click at [292, 222] on input "checkbox" at bounding box center [294, 220] width 9 height 9
checkbox input "true"
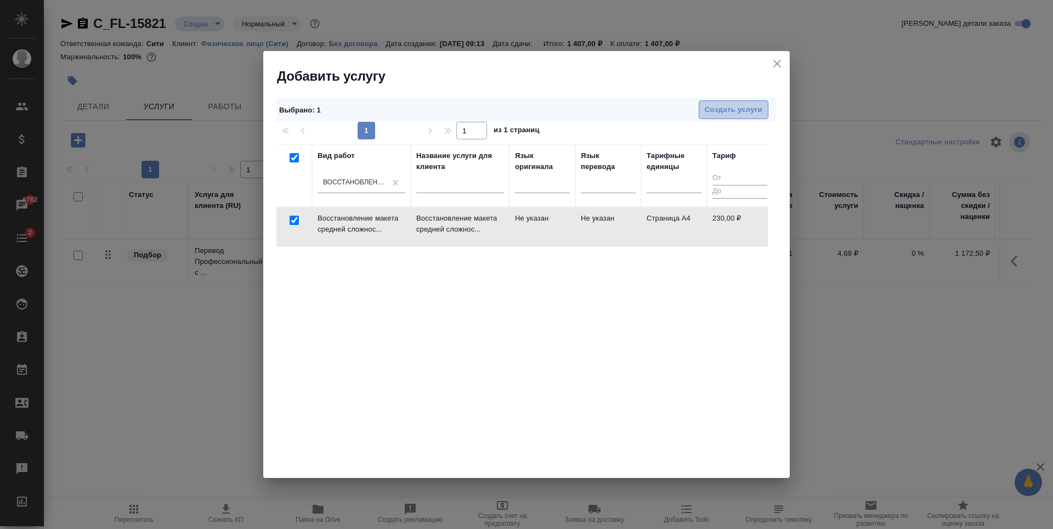
click at [751, 106] on span "Создать услуги" at bounding box center [734, 110] width 58 height 13
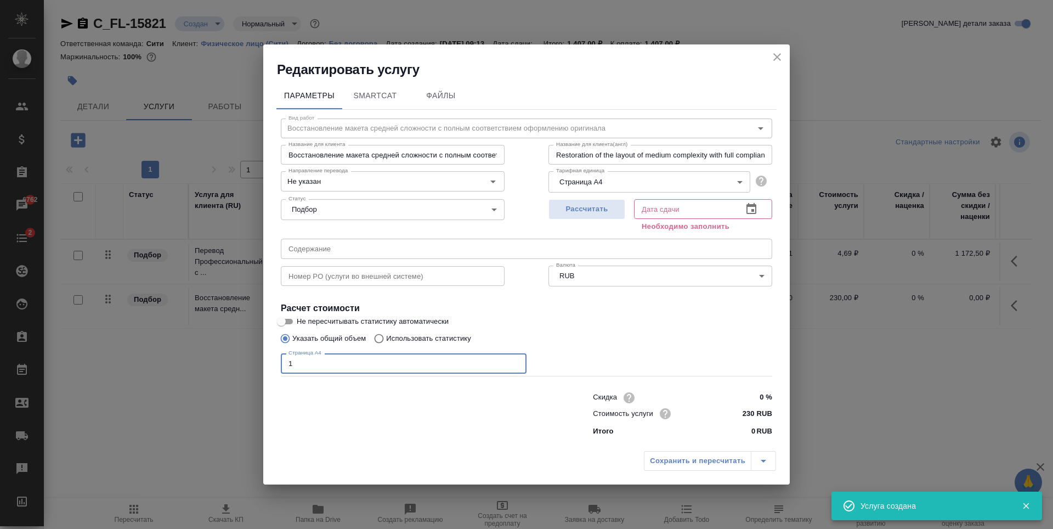
type input "1"
click at [515, 360] on input "1" at bounding box center [404, 363] width 246 height 20
click at [755, 211] on icon "button" at bounding box center [752, 208] width 10 height 11
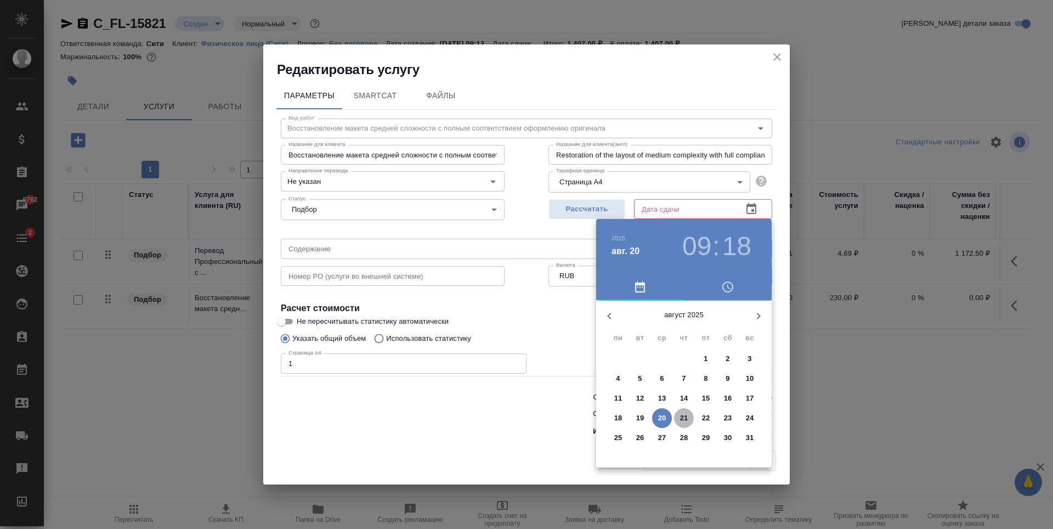
click at [681, 416] on p "21" at bounding box center [684, 418] width 8 height 11
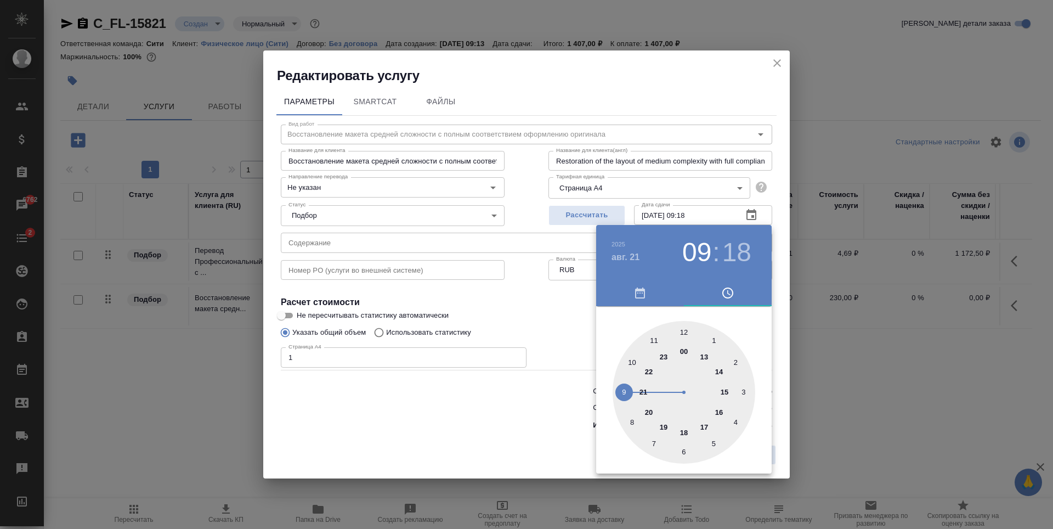
click at [683, 334] on div at bounding box center [684, 392] width 143 height 143
click at [683, 331] on div at bounding box center [684, 392] width 143 height 143
type input "21.08.2025 12:00"
click at [525, 292] on div at bounding box center [526, 264] width 1053 height 529
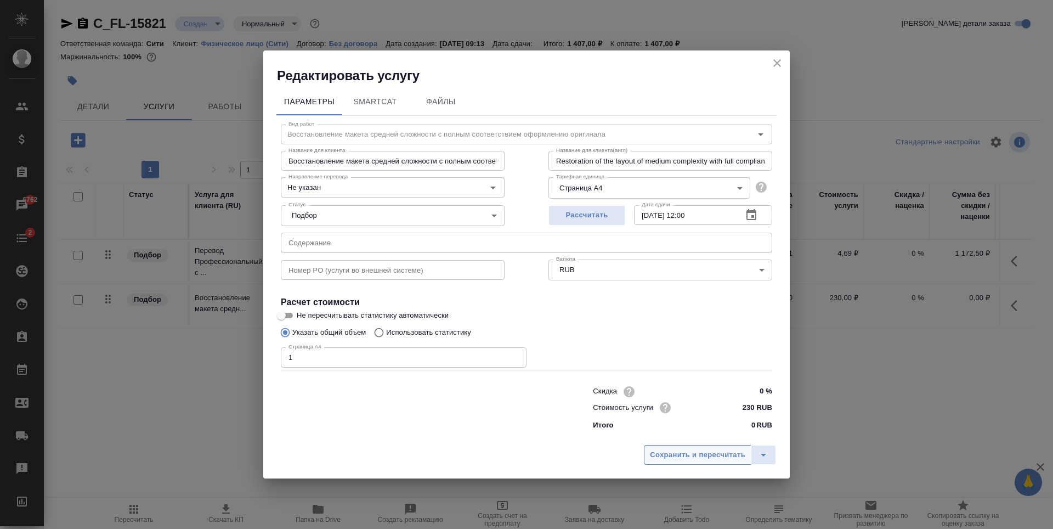
click at [685, 453] on span "Сохранить и пересчитать" at bounding box center [697, 455] width 95 height 13
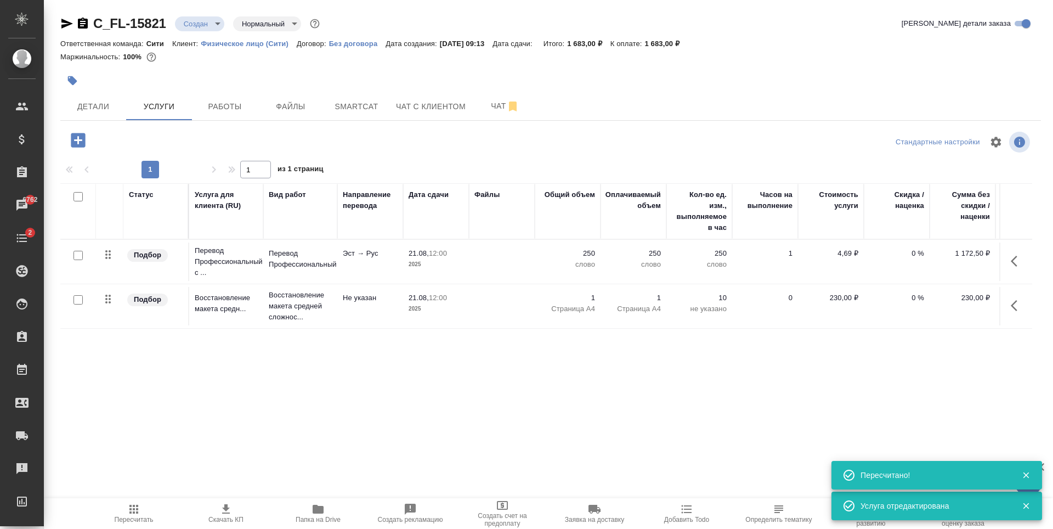
scroll to position [0, 62]
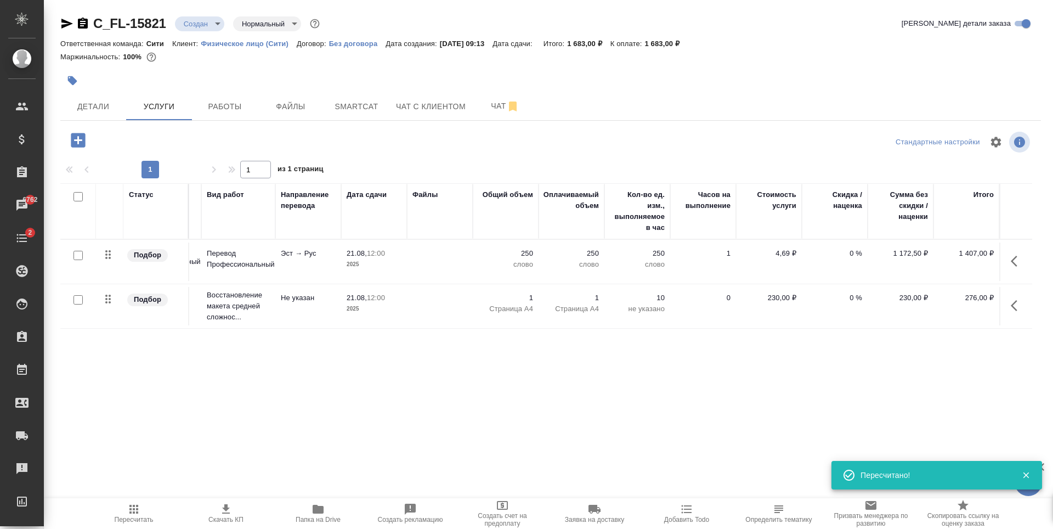
drag, startPoint x: 430, startPoint y: 345, endPoint x: 415, endPoint y: 334, distance: 17.7
click at [428, 345] on div "Статус Услуга для клиента (RU) Вид работ Направление перевода Дата сдачи Файлы …" at bounding box center [546, 301] width 972 height 236
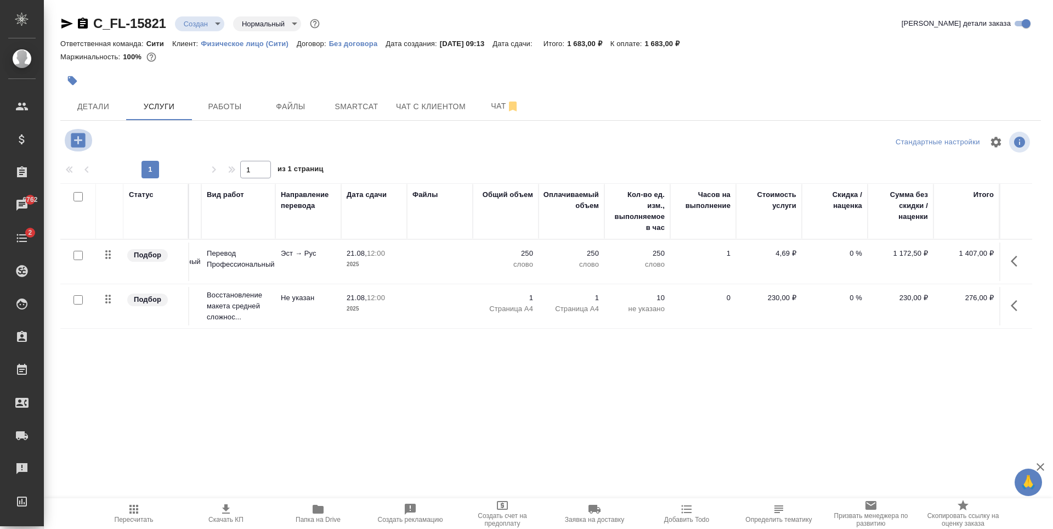
click at [80, 136] on icon "button" at bounding box center [78, 140] width 14 height 14
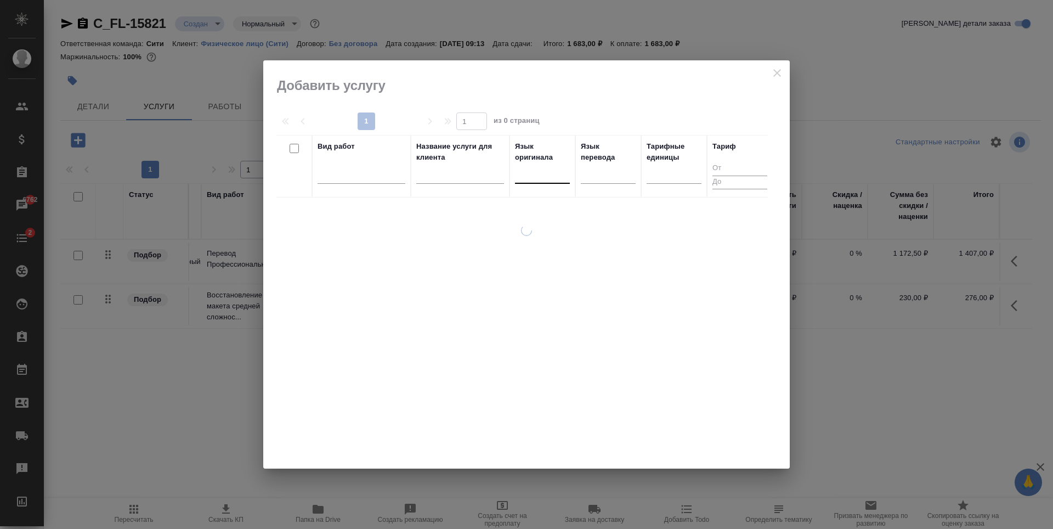
click at [545, 173] on div at bounding box center [542, 173] width 55 height 16
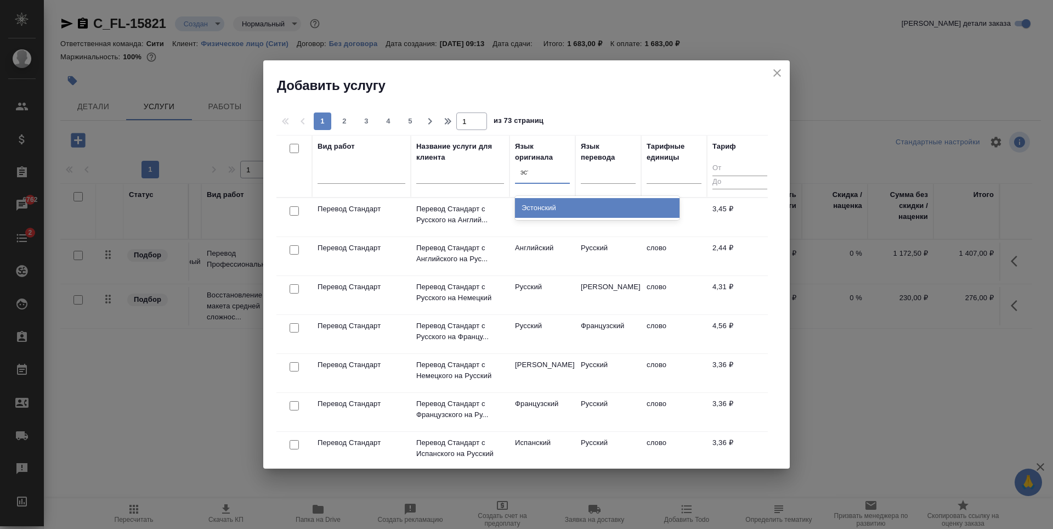
type input "эсто"
click at [557, 207] on div "Эстонский" at bounding box center [597, 208] width 165 height 20
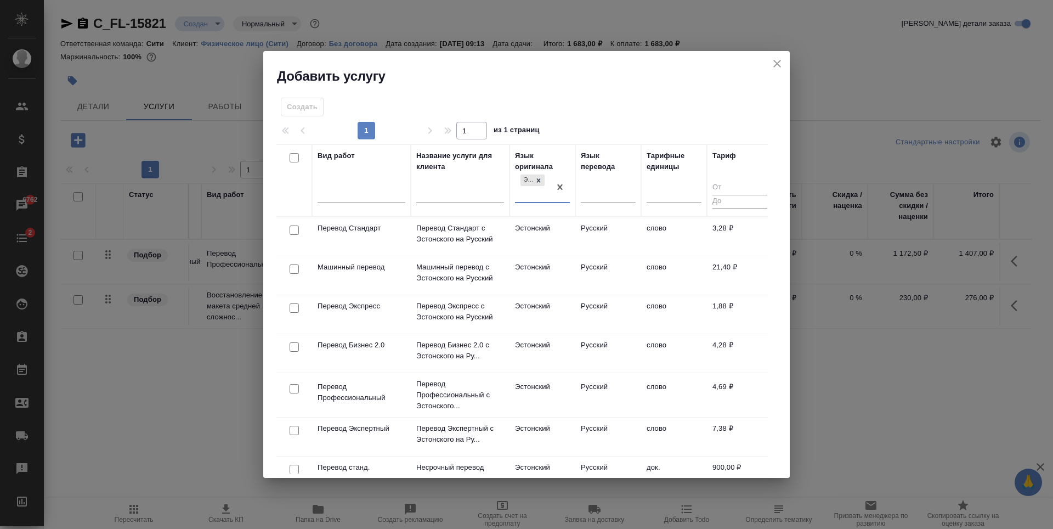
click at [292, 233] on input "checkbox" at bounding box center [294, 229] width 9 height 9
checkbox input "true"
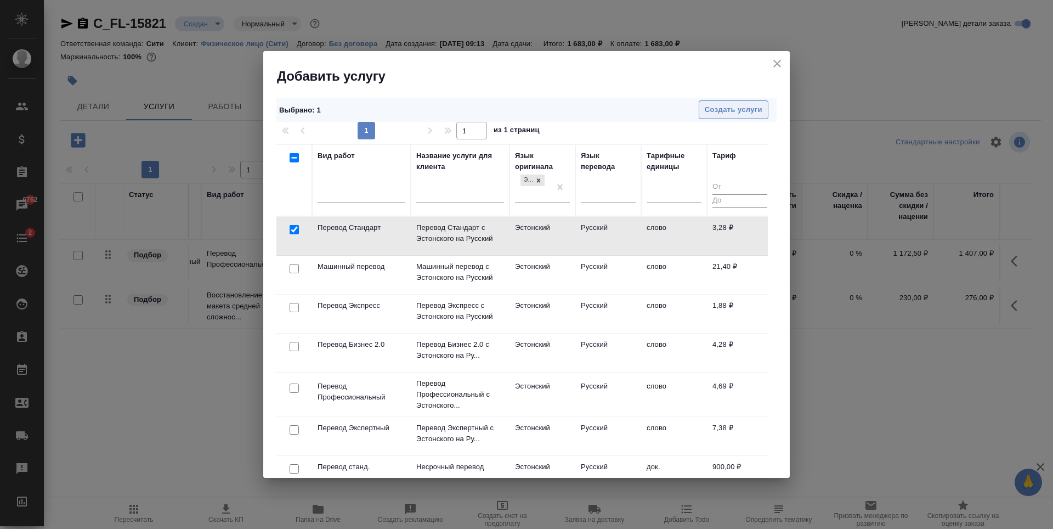
click at [753, 105] on span "Создать услуги" at bounding box center [734, 110] width 58 height 13
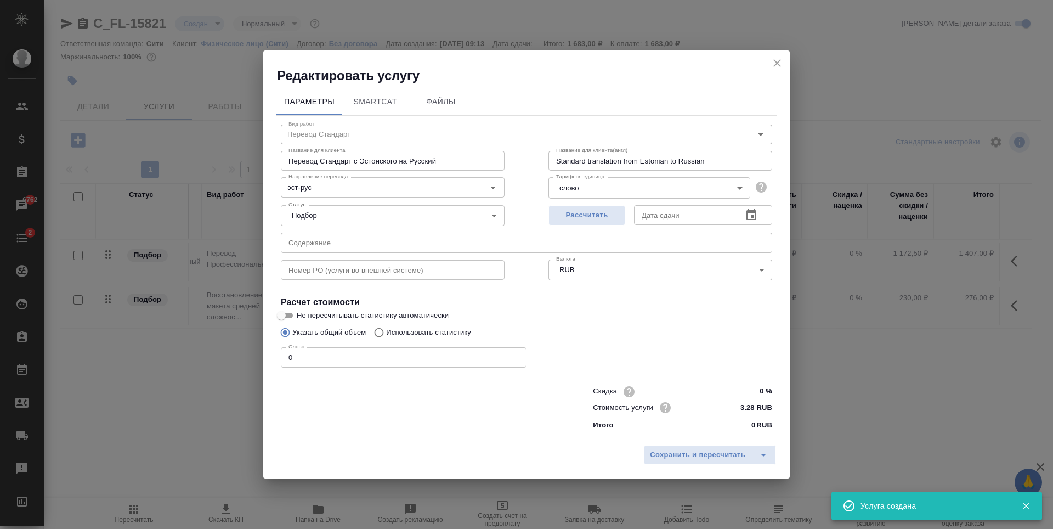
click at [345, 365] on input "0" at bounding box center [404, 357] width 246 height 20
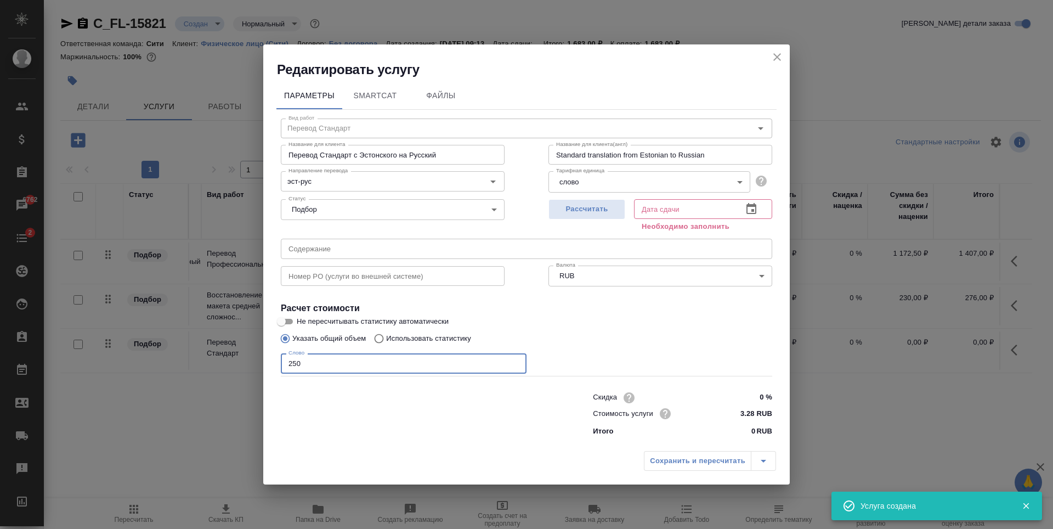
type input "250"
click at [752, 204] on icon "button" at bounding box center [751, 208] width 13 height 13
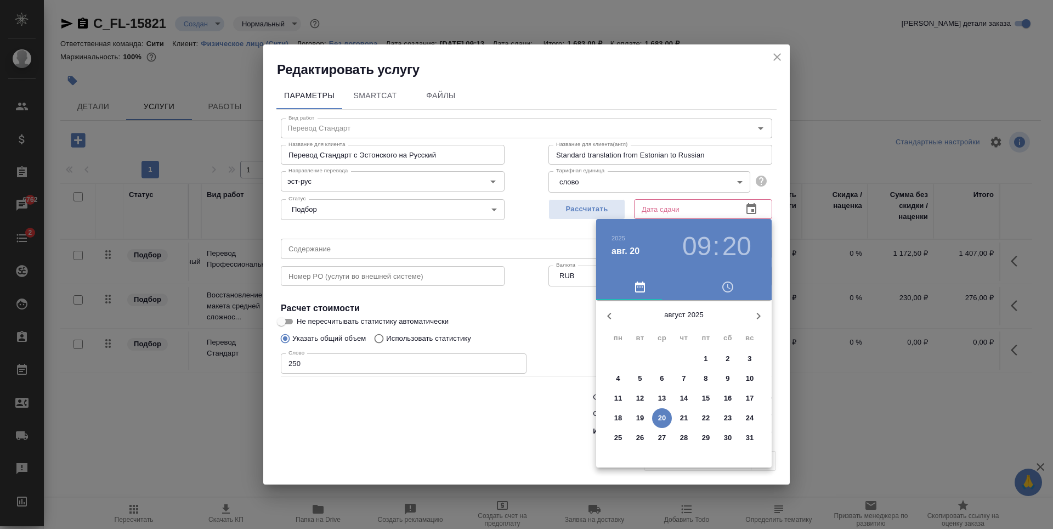
click at [683, 421] on p "21" at bounding box center [684, 418] width 8 height 11
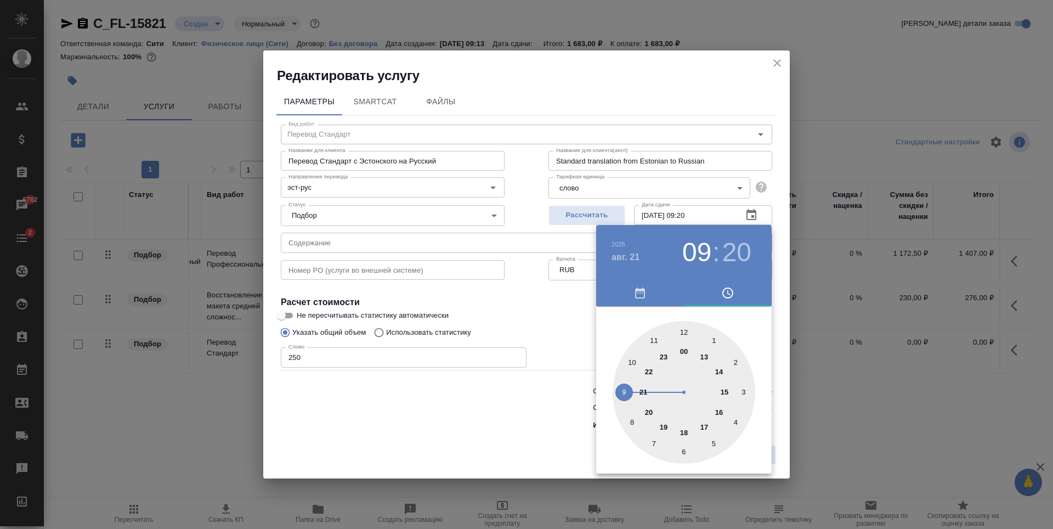
click at [683, 331] on div at bounding box center [684, 392] width 143 height 143
click at [683, 329] on div at bounding box center [684, 392] width 143 height 143
type input "21.08.2025 12:00"
click at [535, 303] on div at bounding box center [526, 264] width 1053 height 529
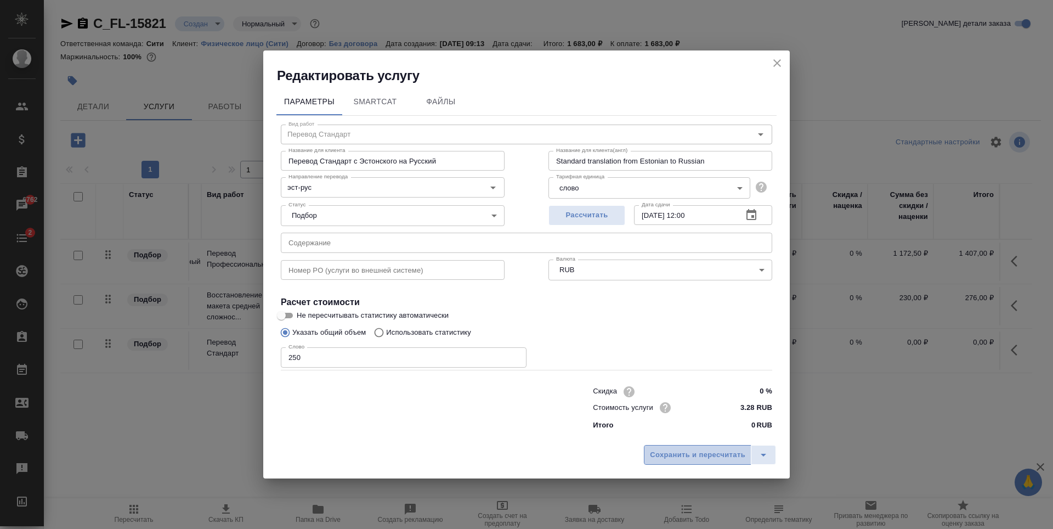
click at [687, 448] on button "Сохранить и пересчитать" at bounding box center [698, 455] width 108 height 20
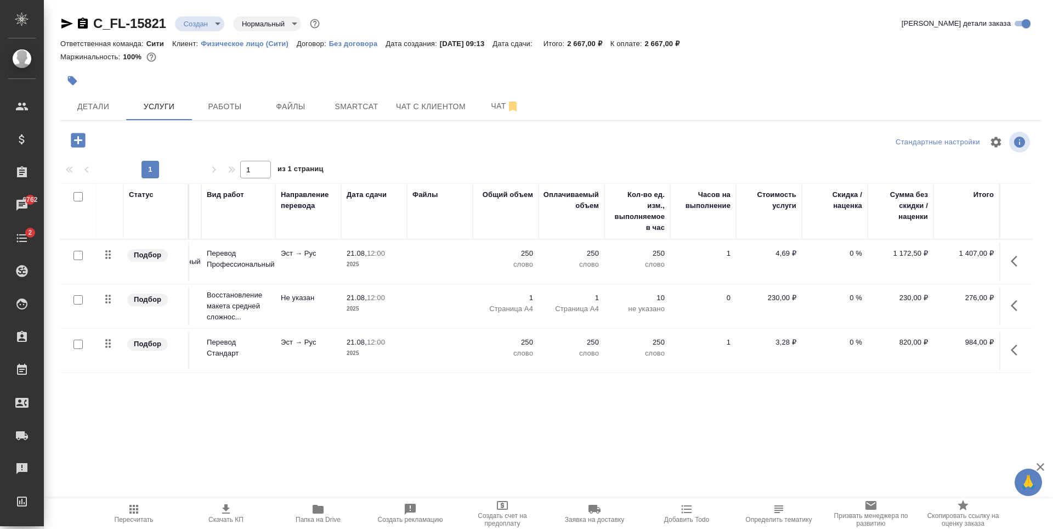
click at [78, 256] on input "checkbox" at bounding box center [78, 255] width 9 height 9
checkbox input "true"
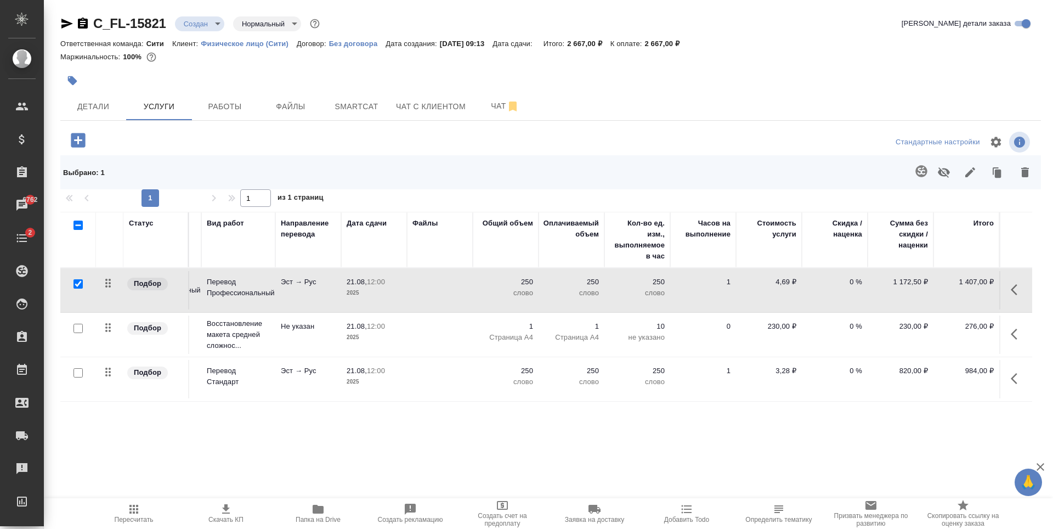
click at [1027, 170] on icon "button" at bounding box center [1026, 172] width 8 height 10
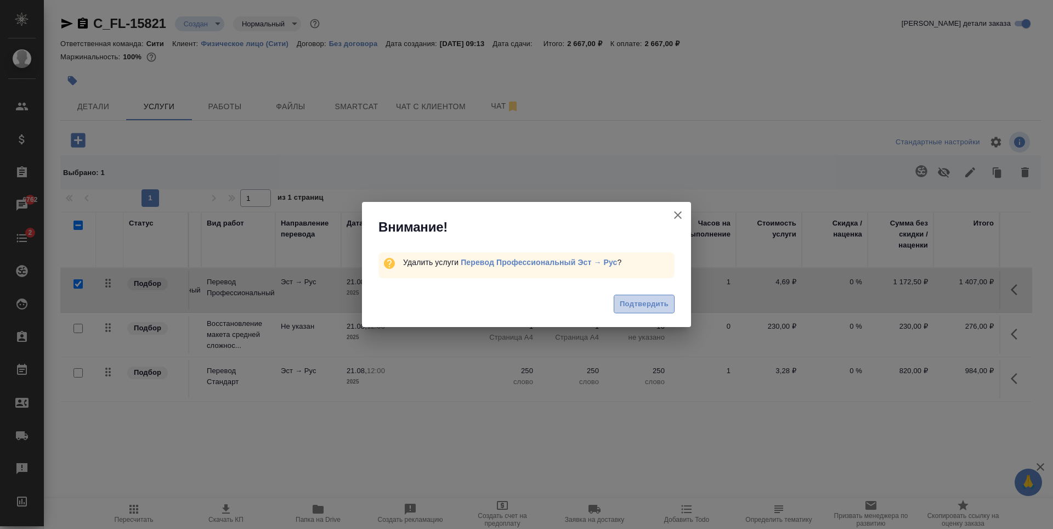
click at [659, 302] on span "Подтвердить" at bounding box center [644, 304] width 49 height 13
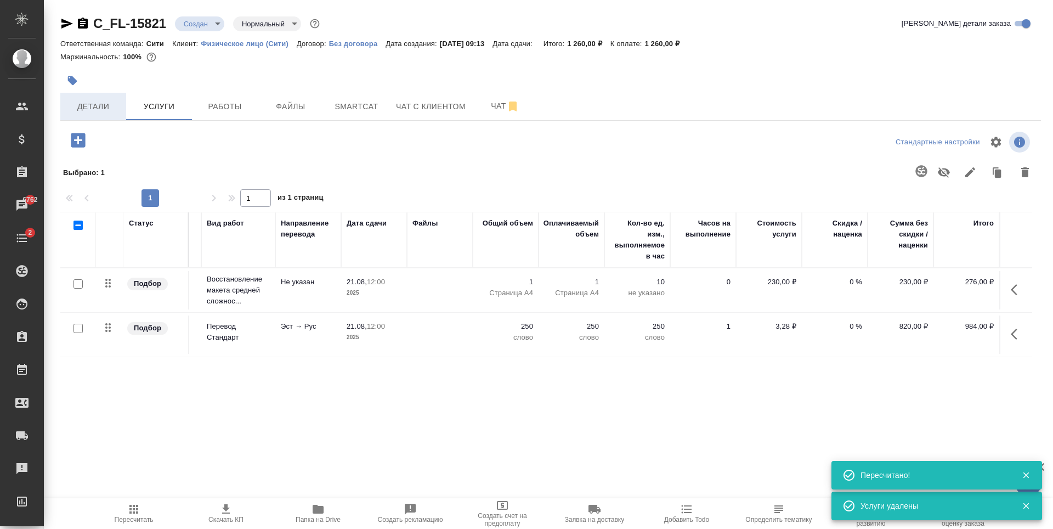
click at [97, 114] on button "Детали" at bounding box center [93, 106] width 66 height 27
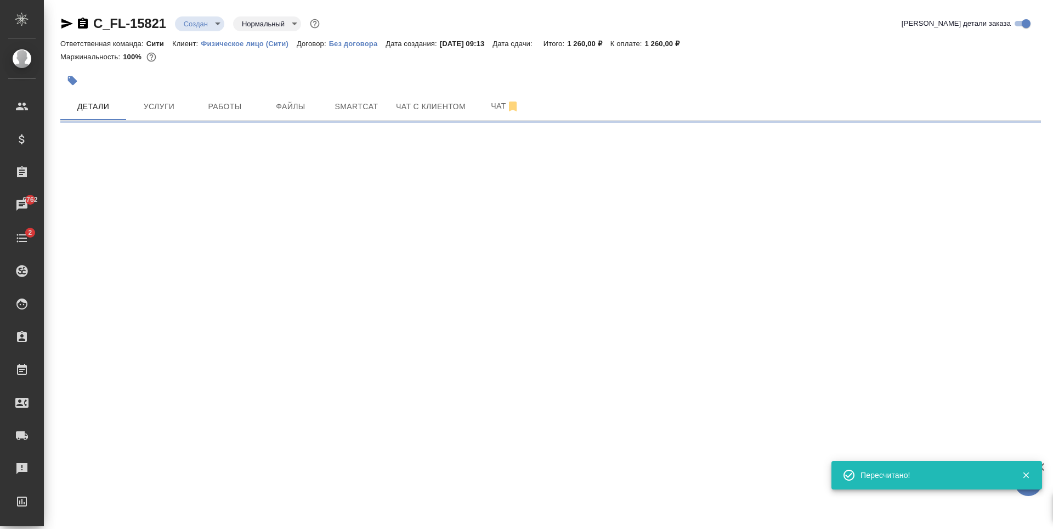
select select "RU"
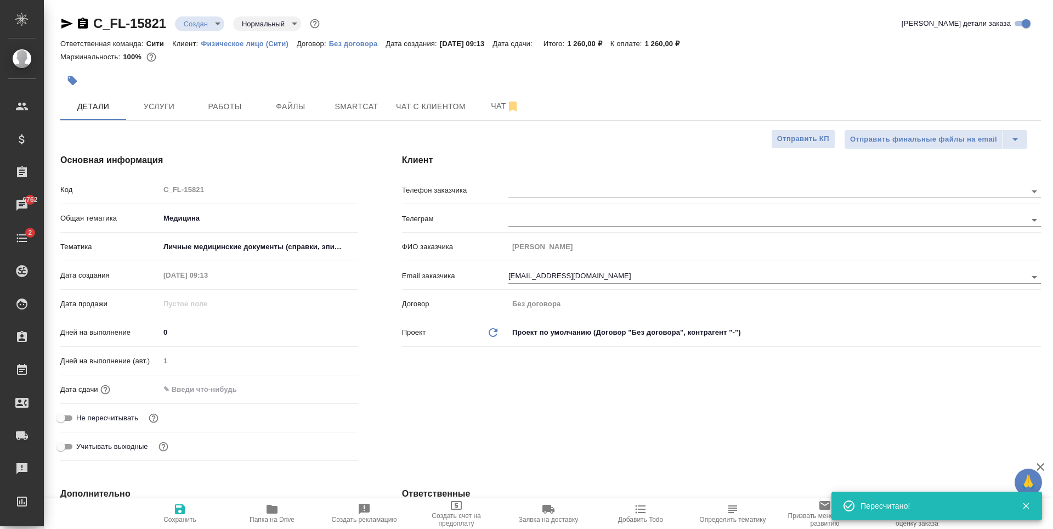
type textarea "x"
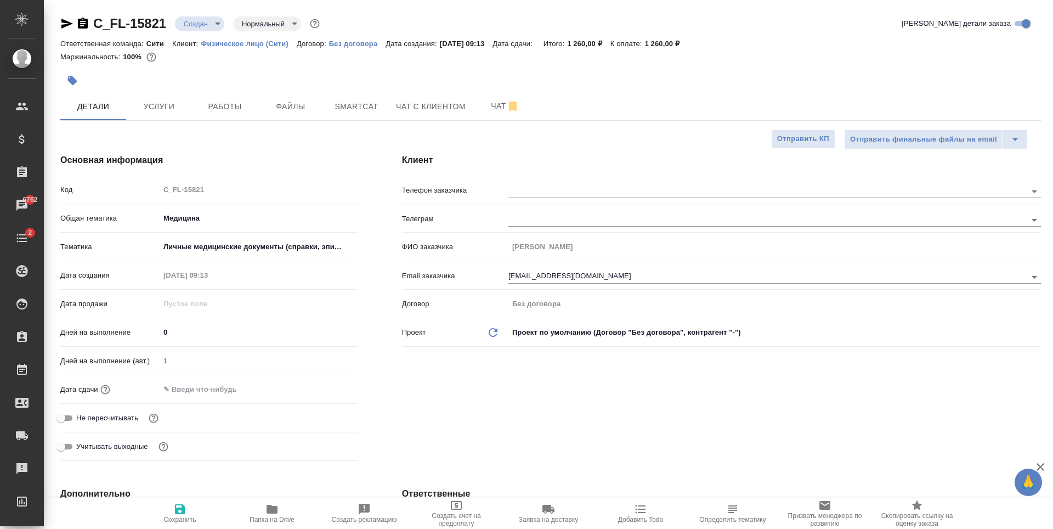
click at [228, 396] on input "text" at bounding box center [208, 389] width 96 height 16
click at [323, 387] on icon "button" at bounding box center [326, 388] width 13 height 13
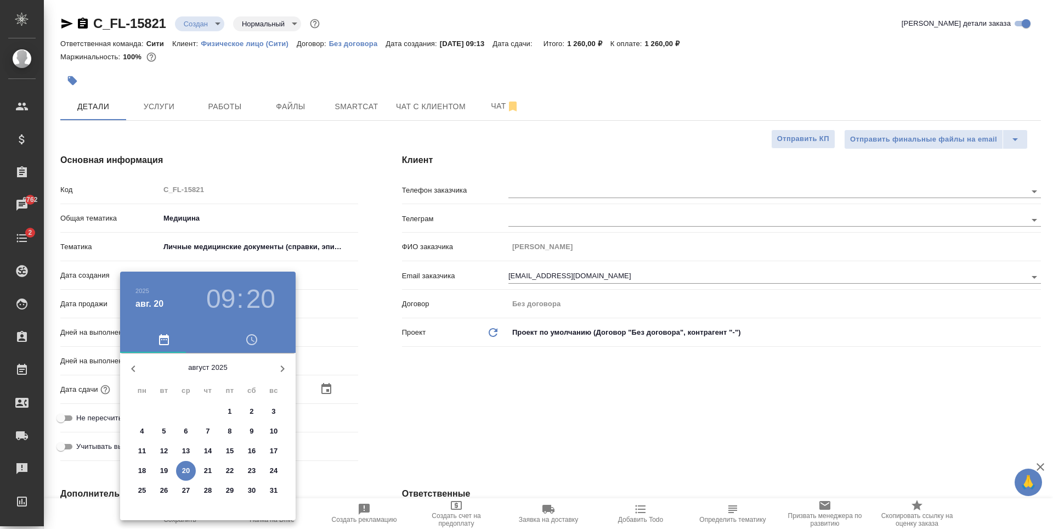
click at [207, 469] on p "21" at bounding box center [208, 470] width 8 height 11
type input "21.08.2025 09:20"
type textarea "x"
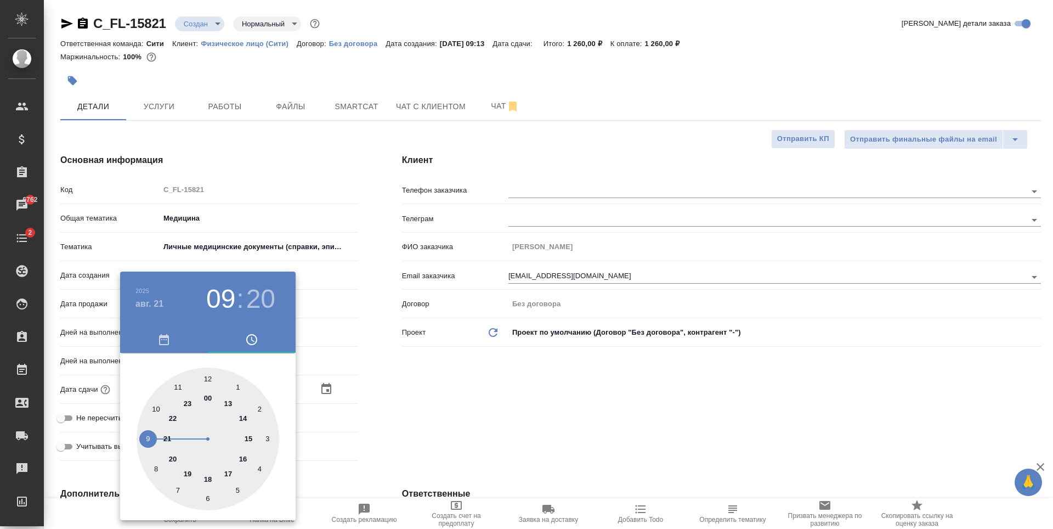
type textarea "x"
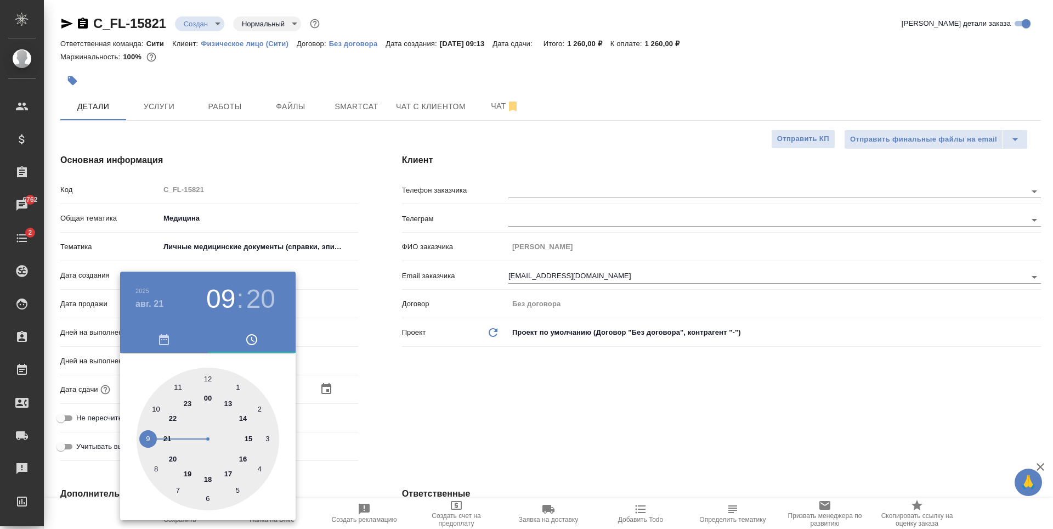
type textarea "x"
click at [179, 385] on div at bounding box center [208, 439] width 143 height 143
type input "21.08.2025 11:20"
type textarea "x"
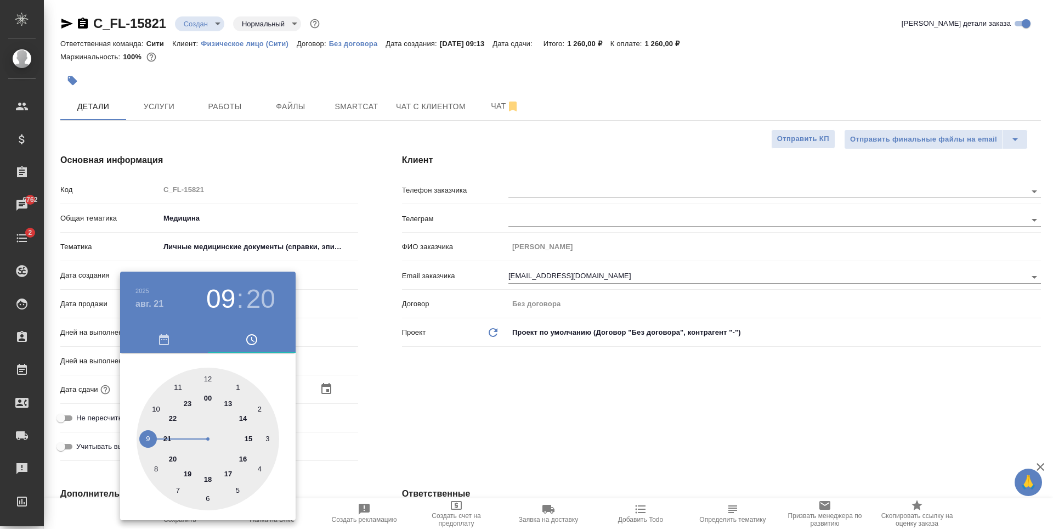
type textarea "x"
click at [208, 378] on div at bounding box center [208, 439] width 143 height 143
type input "[DATE] 11:00"
type textarea "x"
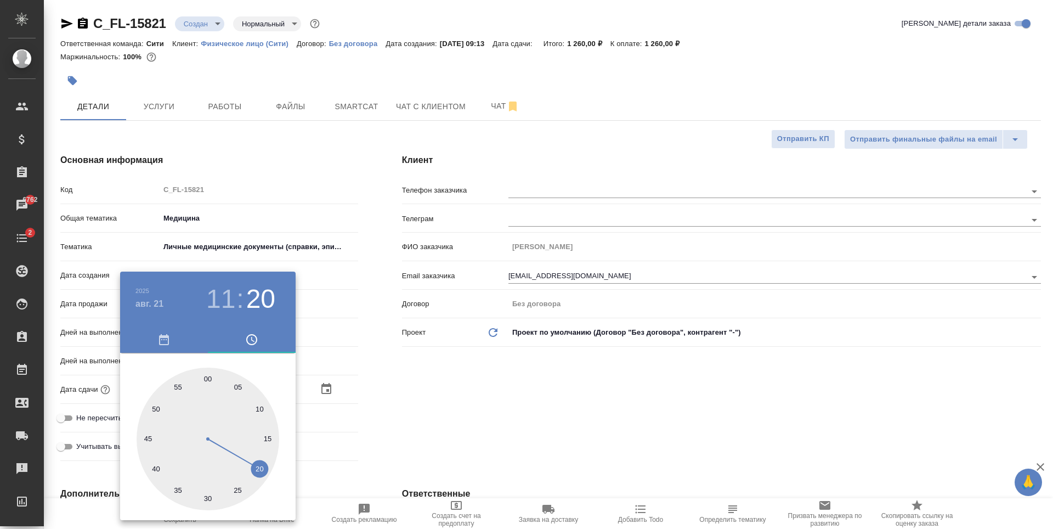
type textarea "x"
click at [533, 402] on div at bounding box center [526, 264] width 1053 height 529
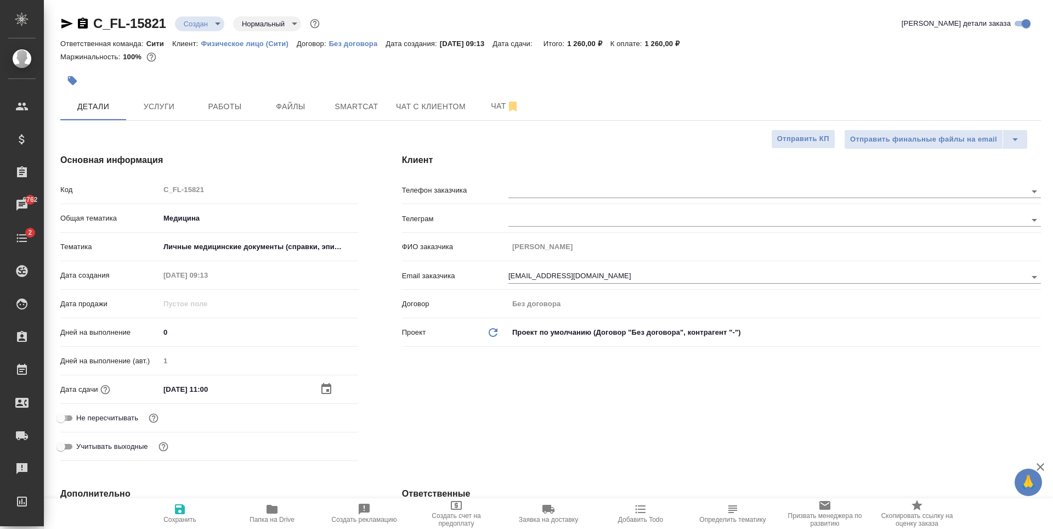
click at [66, 415] on input "Не пересчитывать" at bounding box center [61, 417] width 40 height 13
checkbox input "true"
type textarea "x"
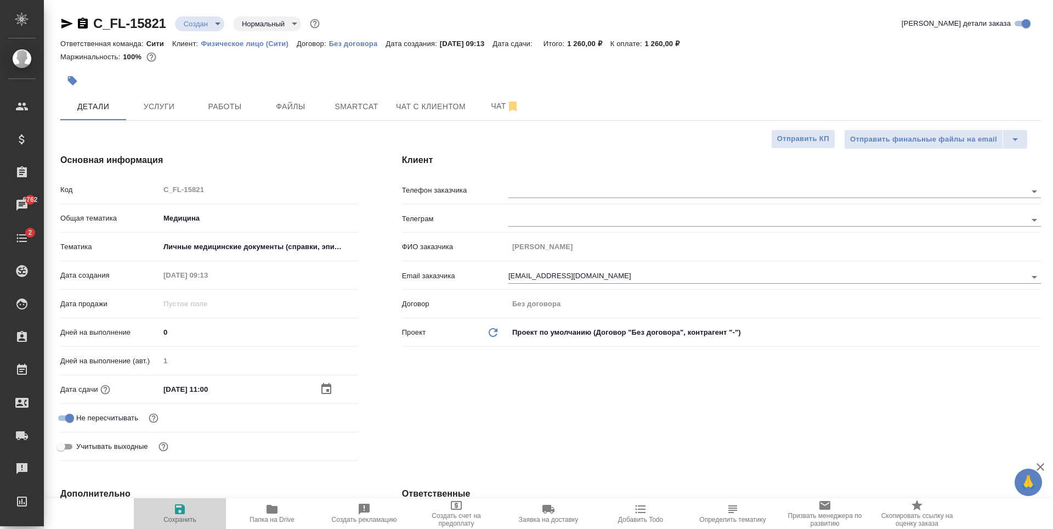
click at [170, 510] on span "Сохранить" at bounding box center [179, 513] width 79 height 21
type textarea "x"
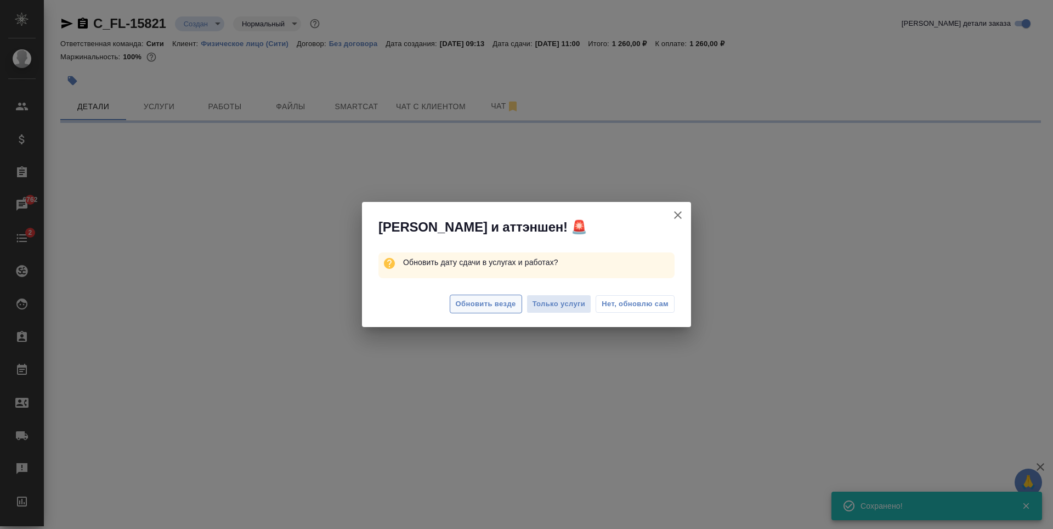
click at [476, 307] on span "Обновить везде" at bounding box center [486, 304] width 60 height 13
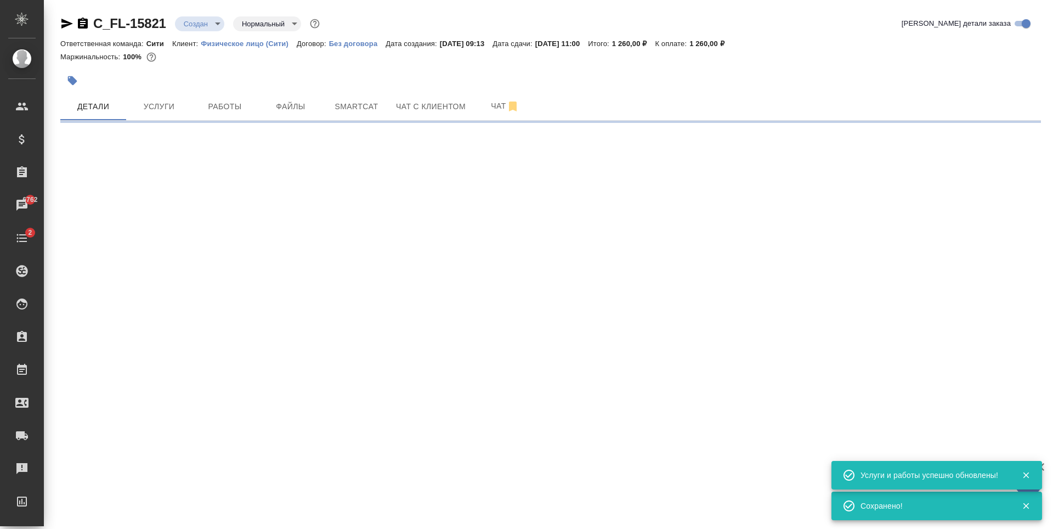
select select "RU"
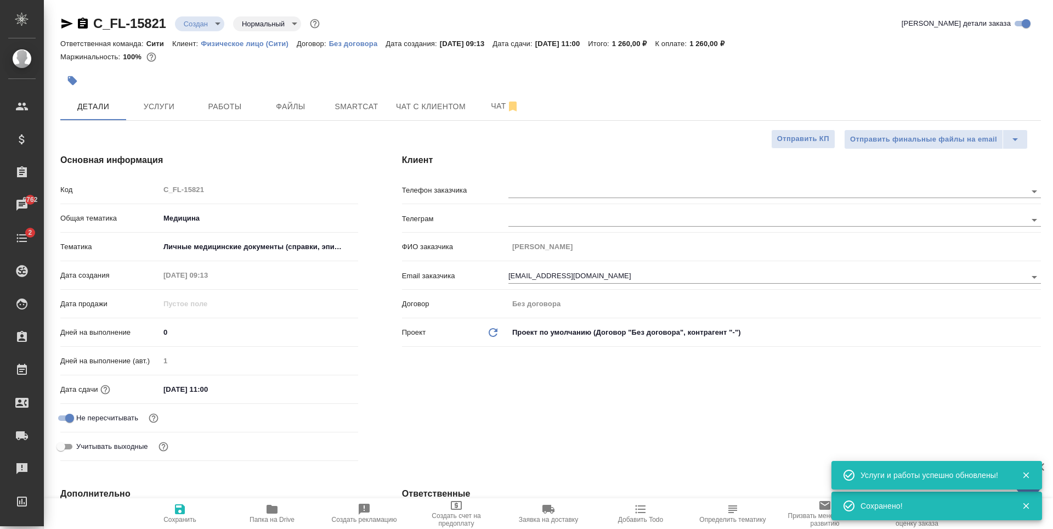
type textarea "x"
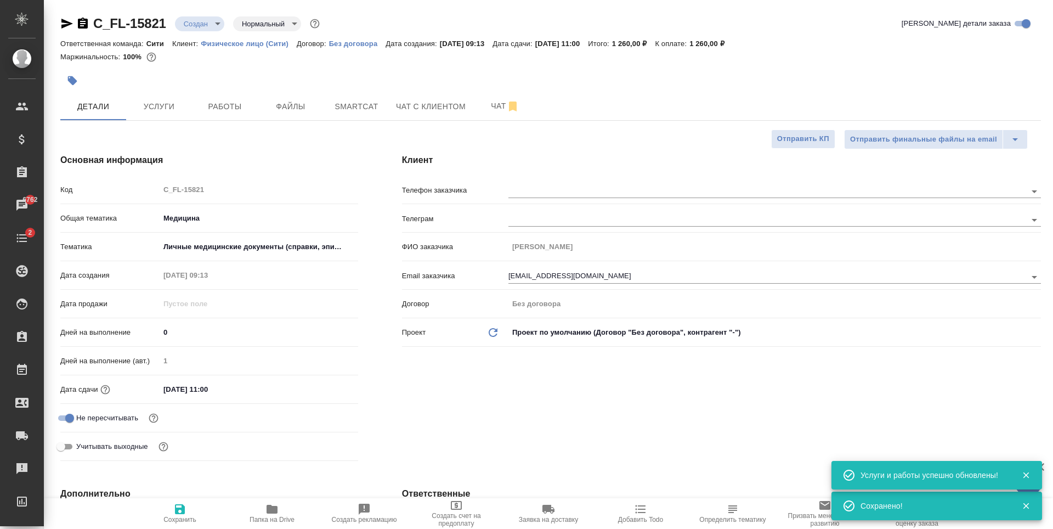
type textarea "x"
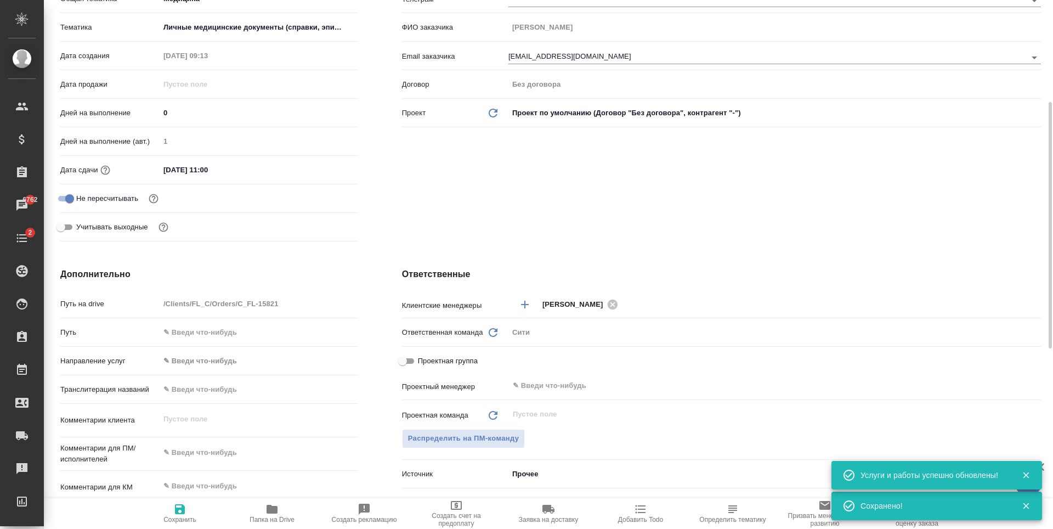
scroll to position [439, 0]
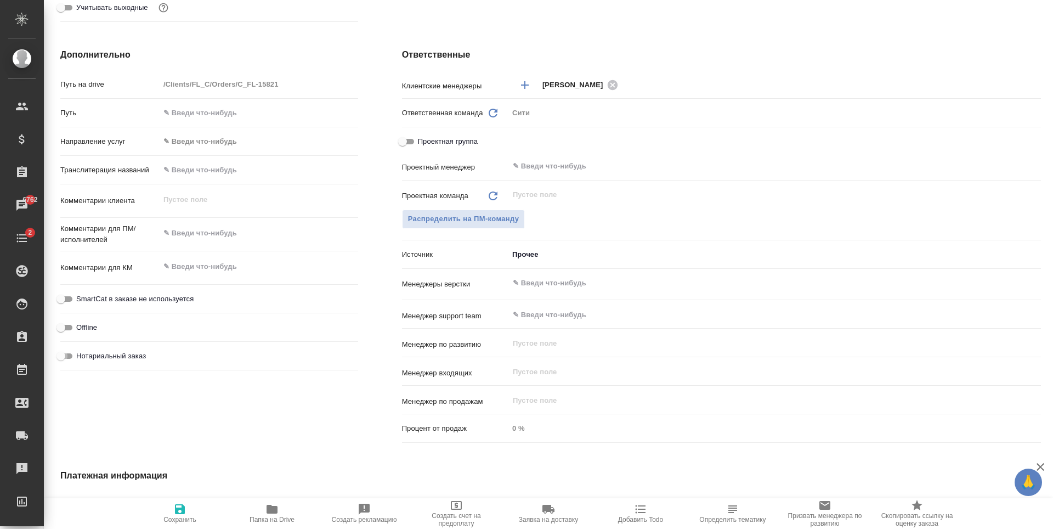
click at [67, 357] on input "Нотариальный заказ" at bounding box center [61, 355] width 40 height 13
checkbox input "true"
type textarea "x"
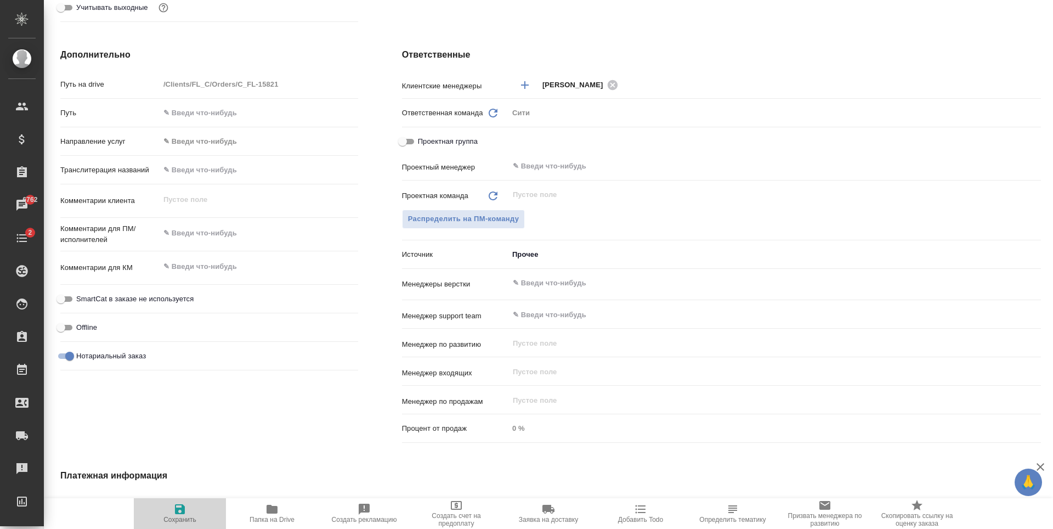
click at [181, 510] on icon "button" at bounding box center [180, 509] width 10 height 10
type textarea "x"
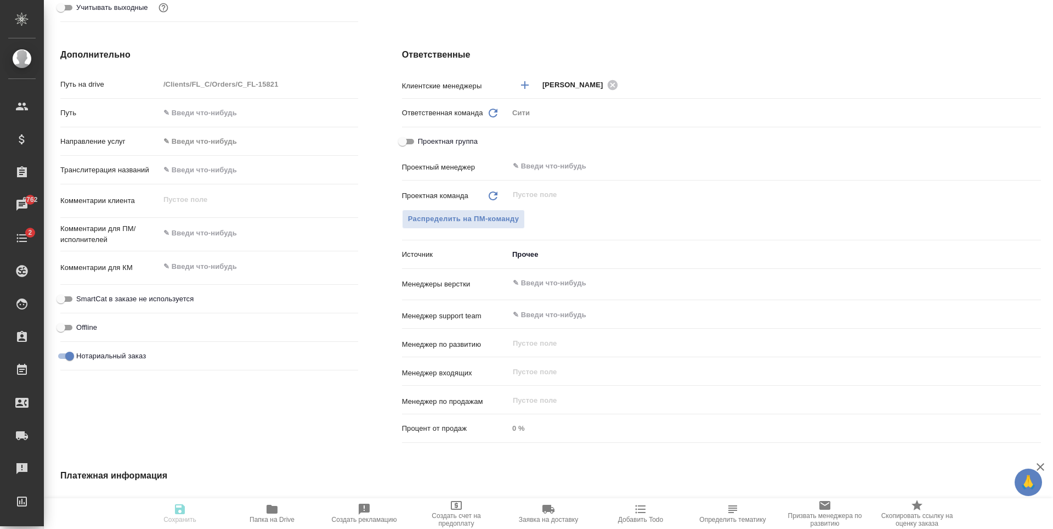
type textarea "x"
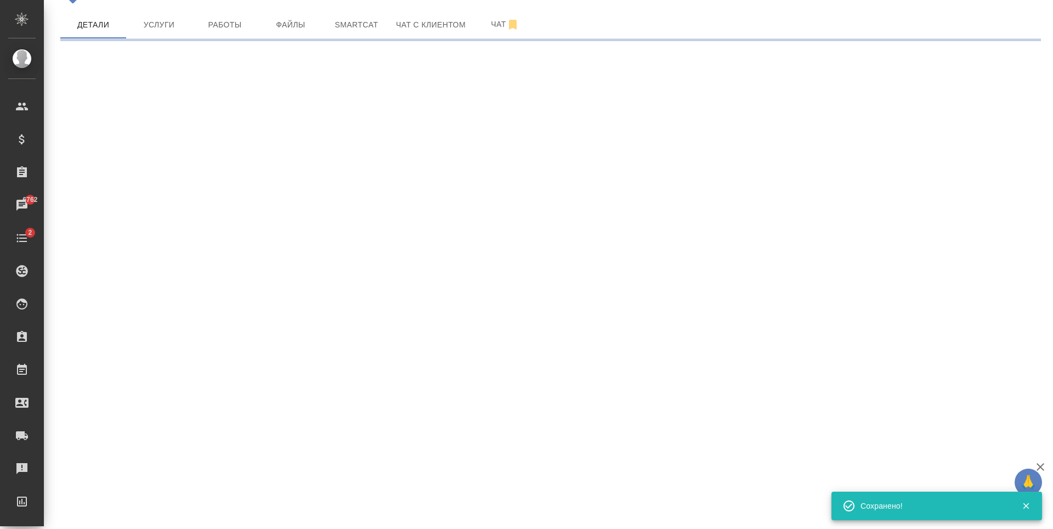
scroll to position [0, 0]
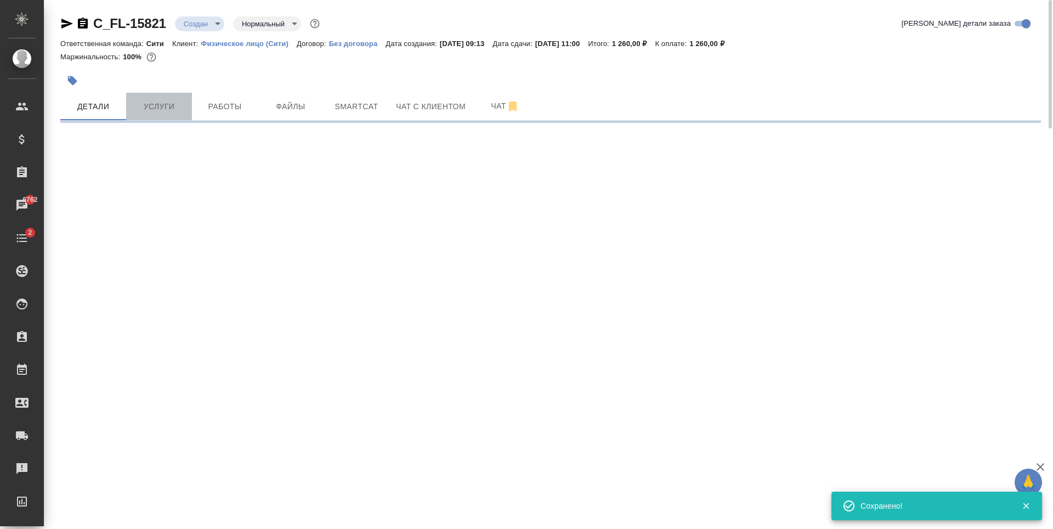
click at [149, 108] on span "Услуги" at bounding box center [159, 107] width 53 height 14
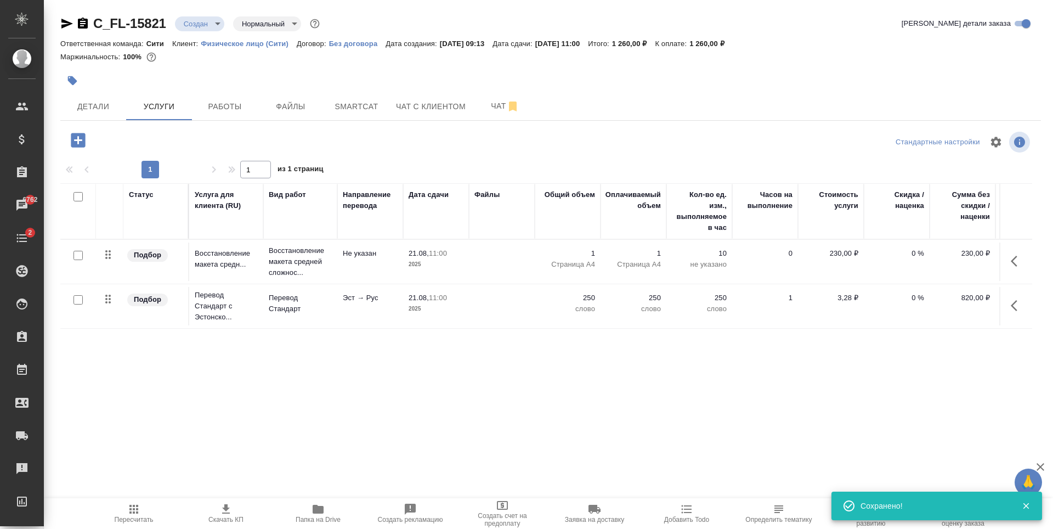
click at [81, 139] on icon "button" at bounding box center [78, 140] width 14 height 14
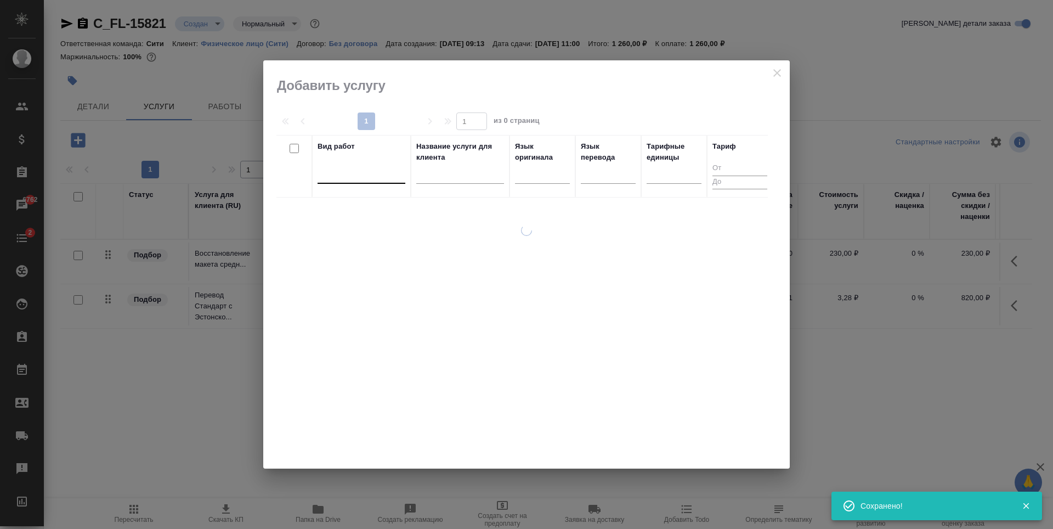
click at [331, 175] on div at bounding box center [362, 173] width 88 height 16
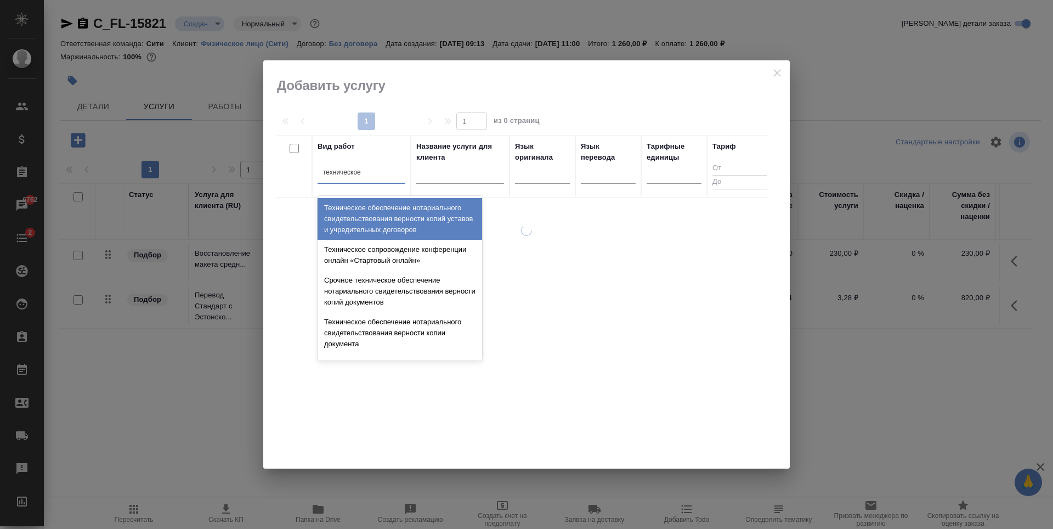
type input "техническое"
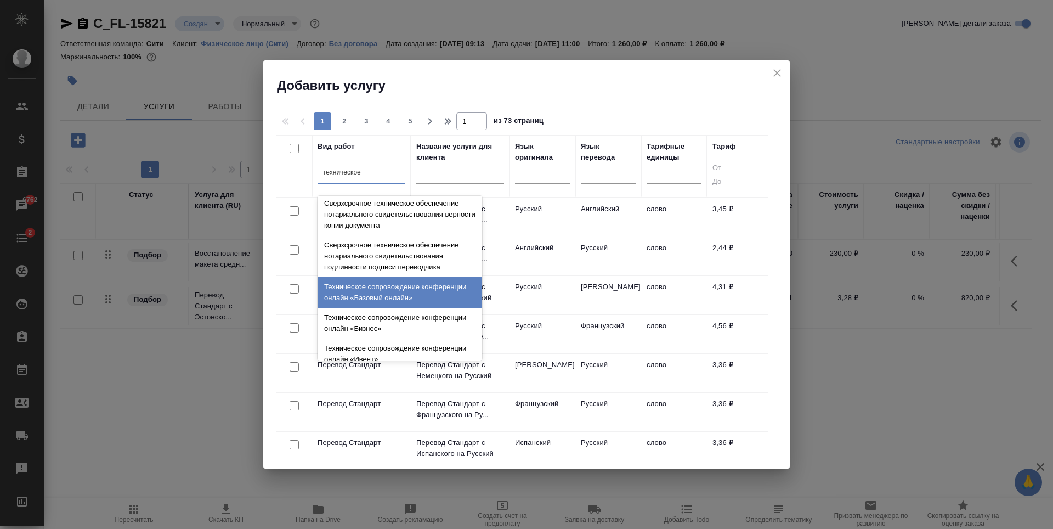
scroll to position [219, 0]
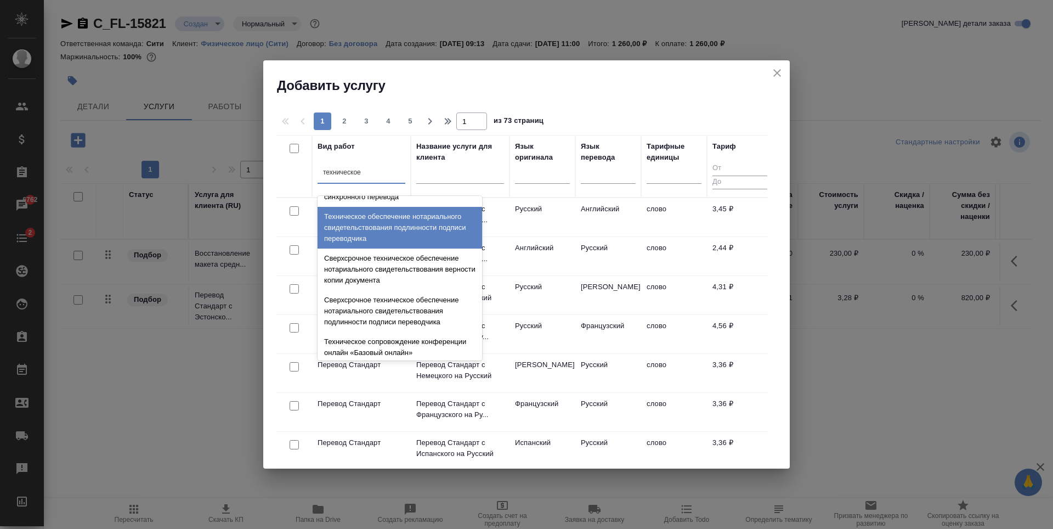
click at [390, 239] on div "Техническое обеспечение нотариального свидетельствования подлинности подписи пе…" at bounding box center [400, 228] width 165 height 42
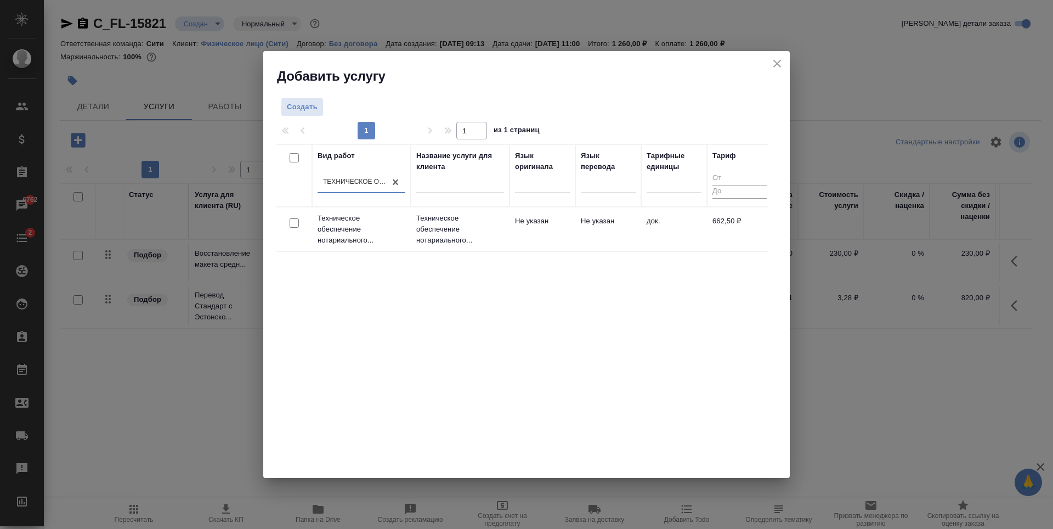
click at [290, 227] on input "checkbox" at bounding box center [294, 222] width 9 height 9
checkbox input "true"
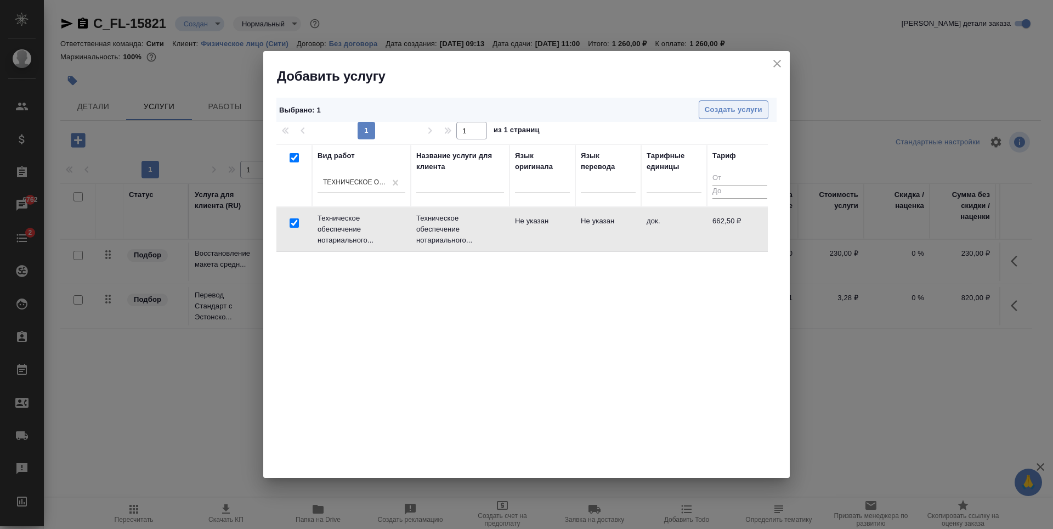
click at [715, 105] on span "Создать услуги" at bounding box center [734, 110] width 58 height 13
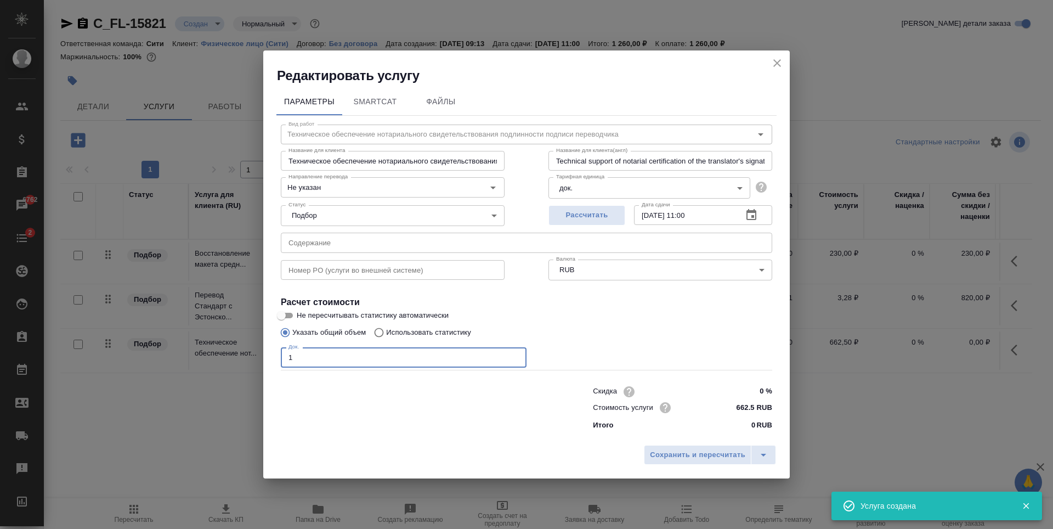
type input "1"
click at [515, 356] on input "1" at bounding box center [404, 357] width 246 height 20
click at [699, 446] on button "Сохранить и пересчитать" at bounding box center [698, 455] width 108 height 20
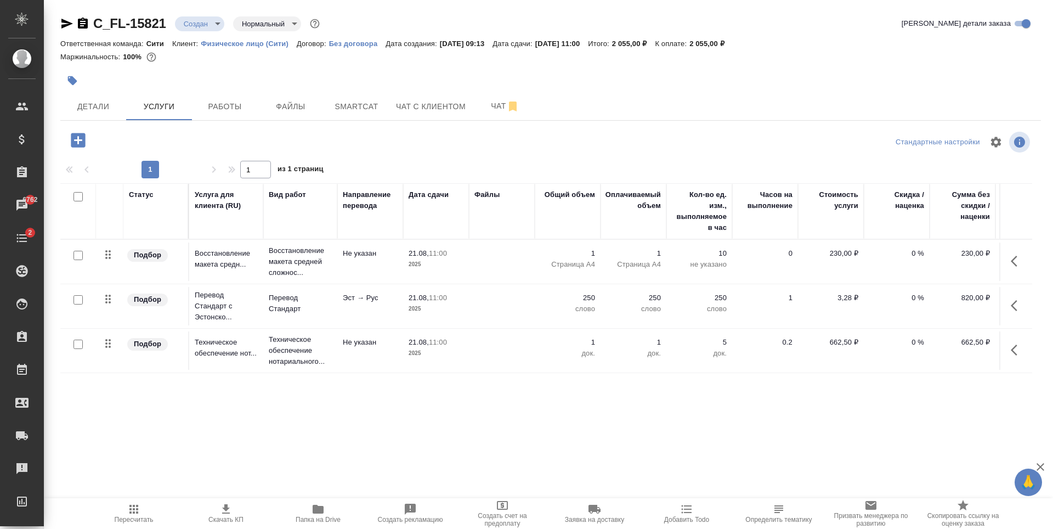
click at [723, 79] on div at bounding box center [550, 81] width 981 height 24
drag, startPoint x: 717, startPoint y: 43, endPoint x: 740, endPoint y: 44, distance: 22.5
click at [740, 44] on div "Ответственная команда: Сити Клиент: Физическое лицо (Сити) Договор: Без договор…" at bounding box center [550, 43] width 981 height 13
copy p "2 055,"
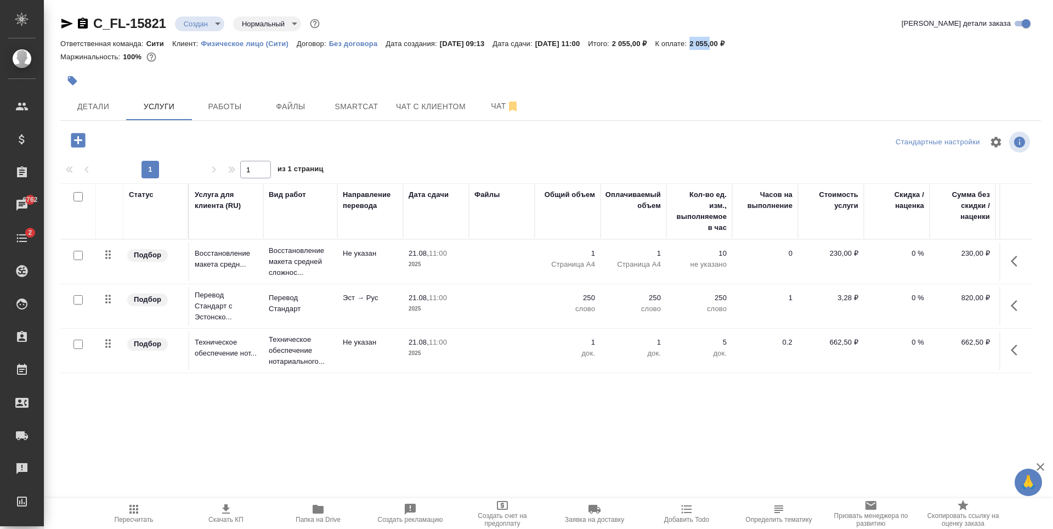
click at [914, 252] on p "0 %" at bounding box center [897, 253] width 55 height 11
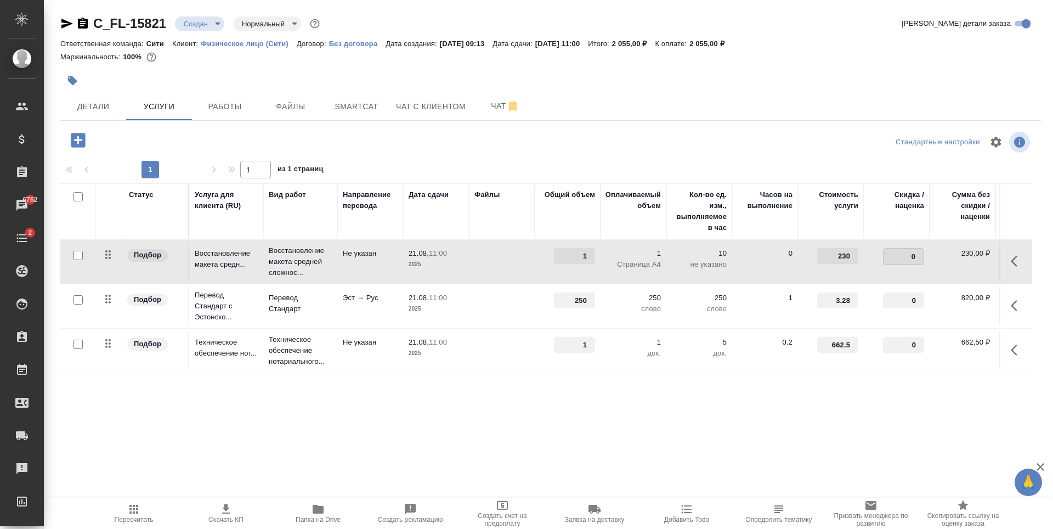
click at [913, 254] on input "0" at bounding box center [904, 257] width 40 height 16
type input "-30"
click at [816, 145] on div "Стандартные настройки" at bounding box center [873, 142] width 318 height 26
click at [77, 343] on input "checkbox" at bounding box center [78, 344] width 9 height 9
checkbox input "true"
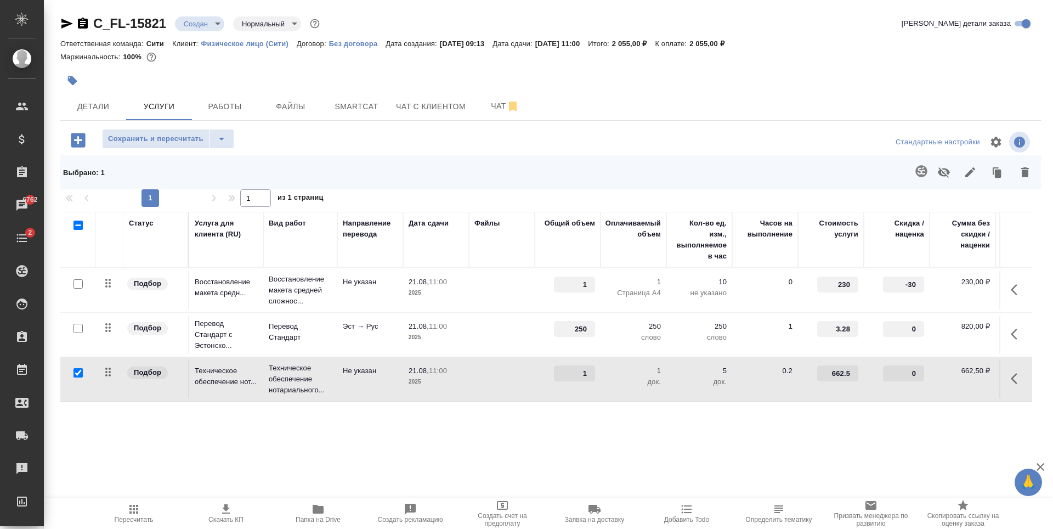
click at [949, 172] on icon "button" at bounding box center [944, 172] width 12 height 10
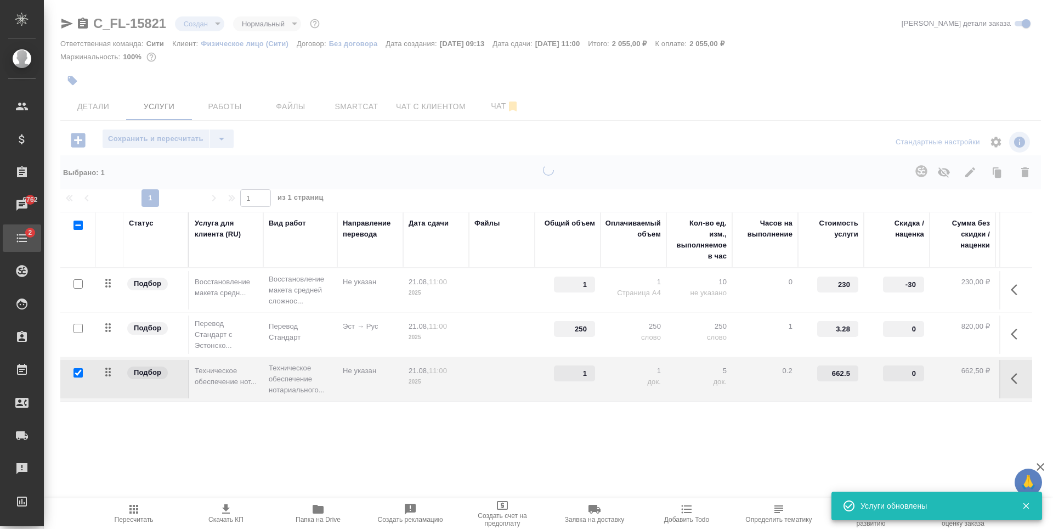
type input "0"
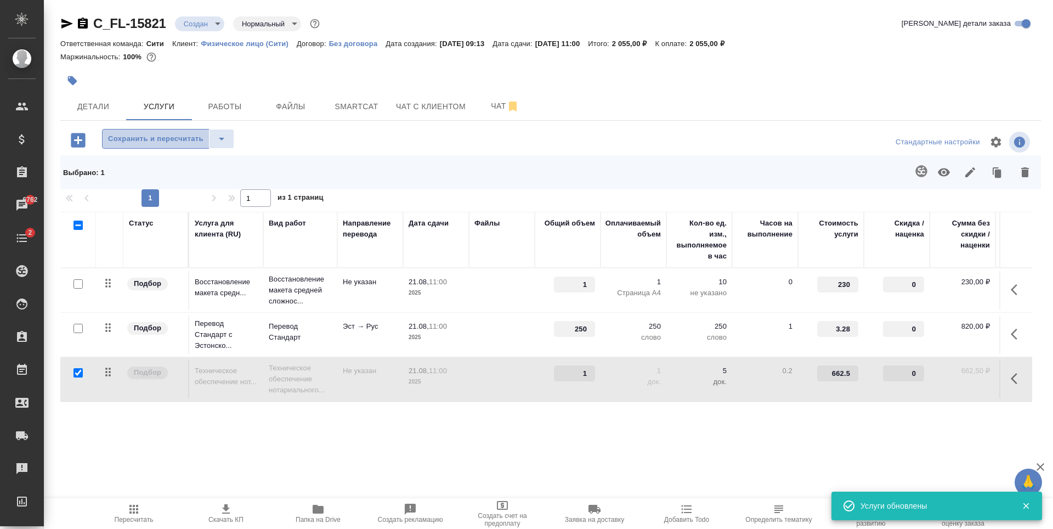
click at [148, 140] on span "Сохранить и пересчитать" at bounding box center [155, 139] width 95 height 13
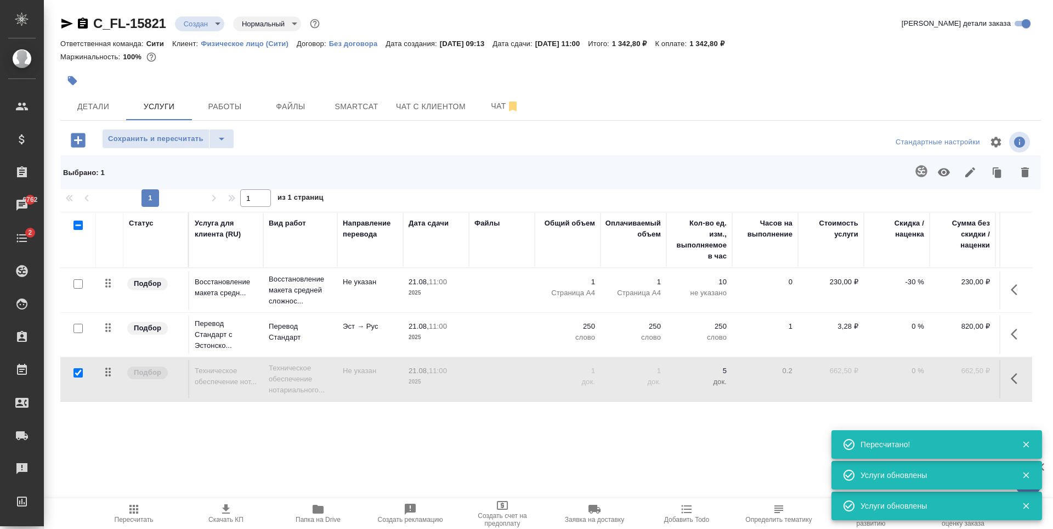
click at [76, 138] on icon "button" at bounding box center [78, 140] width 14 height 14
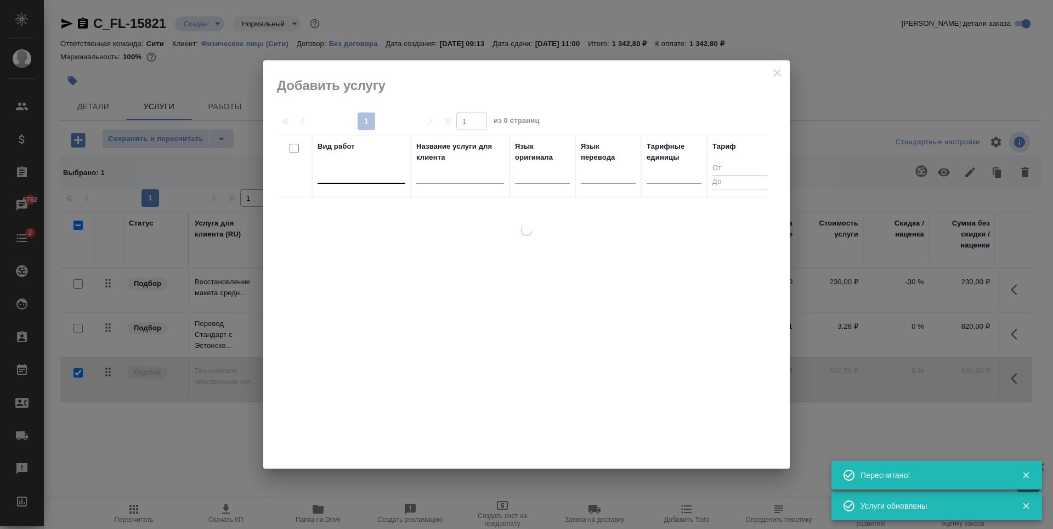
click at [337, 171] on div at bounding box center [362, 173] width 88 height 16
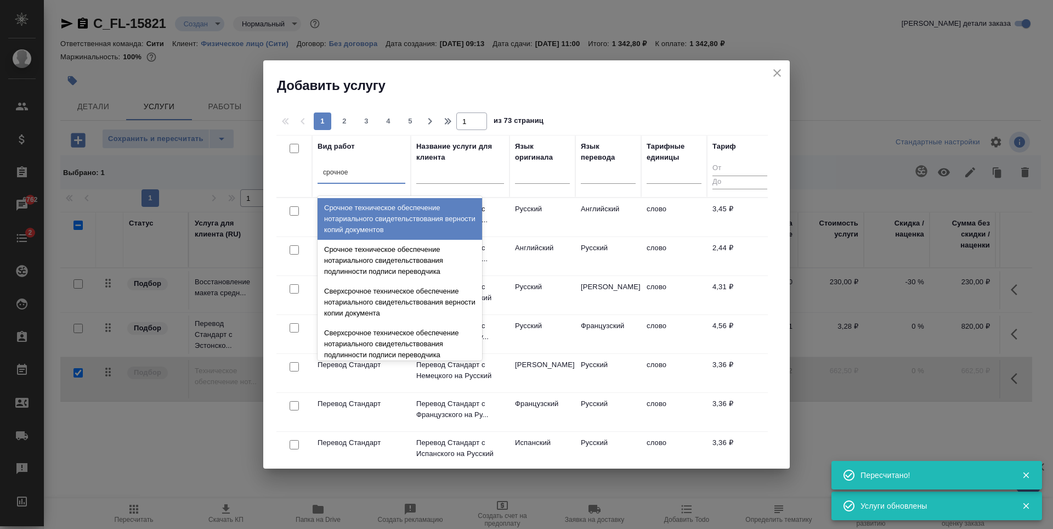
type input "срочное"
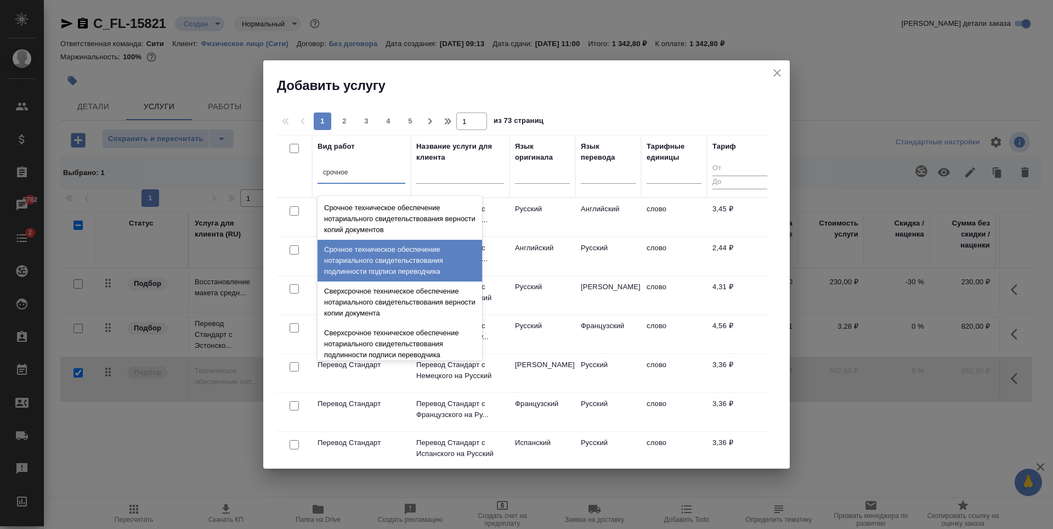
drag, startPoint x: 377, startPoint y: 251, endPoint x: 376, endPoint y: 258, distance: 7.2
click at [376, 251] on div "Срочное техническое обеспечение нотариального свидетельствования подлинности по…" at bounding box center [400, 261] width 165 height 42
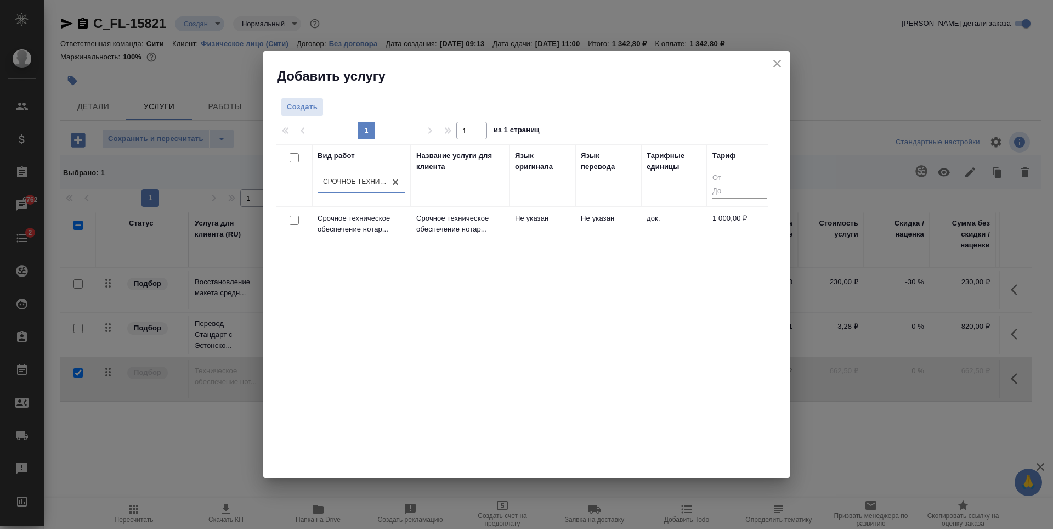
click at [291, 221] on input "checkbox" at bounding box center [294, 220] width 9 height 9
checkbox input "true"
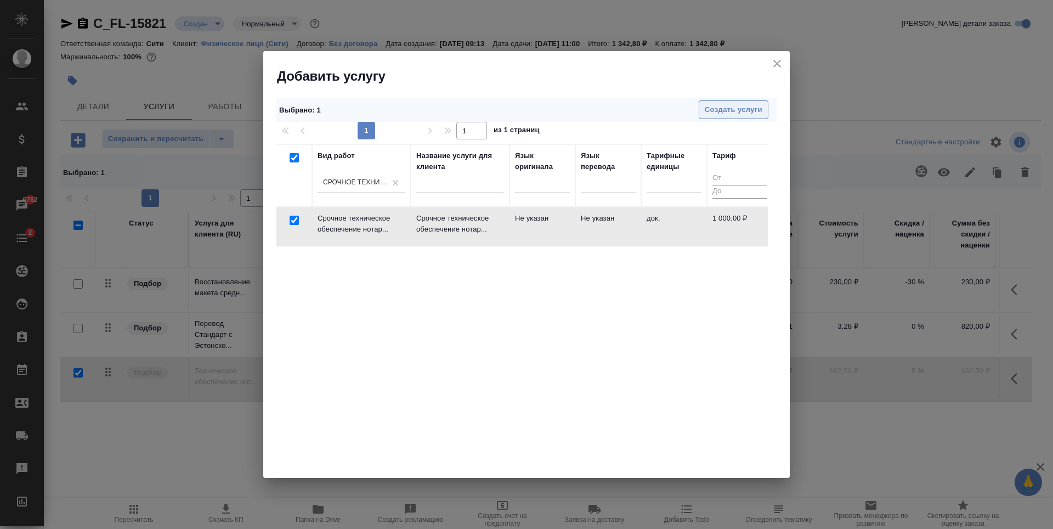
click at [714, 109] on span "Создать услуги" at bounding box center [734, 110] width 58 height 13
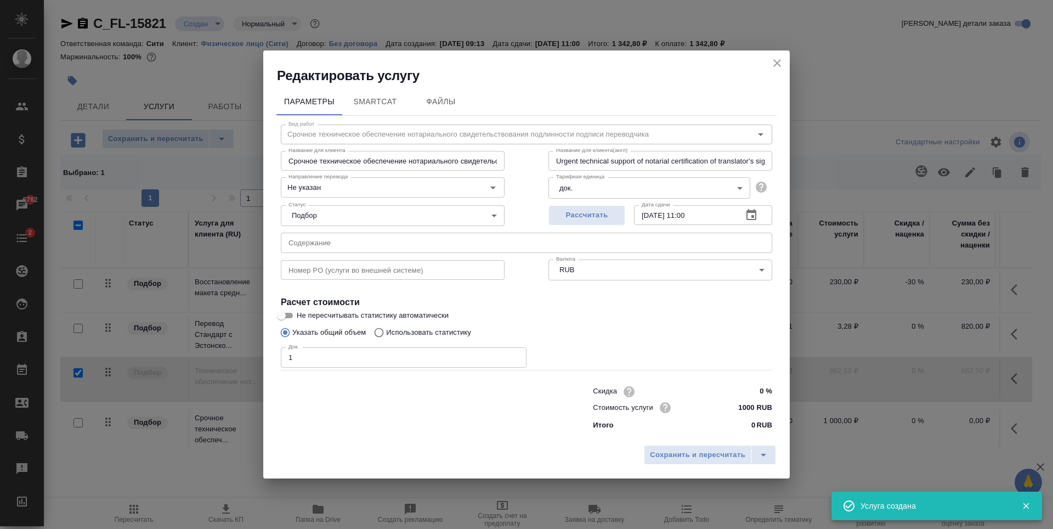
type input "1"
click at [515, 354] on input "1" at bounding box center [404, 357] width 246 height 20
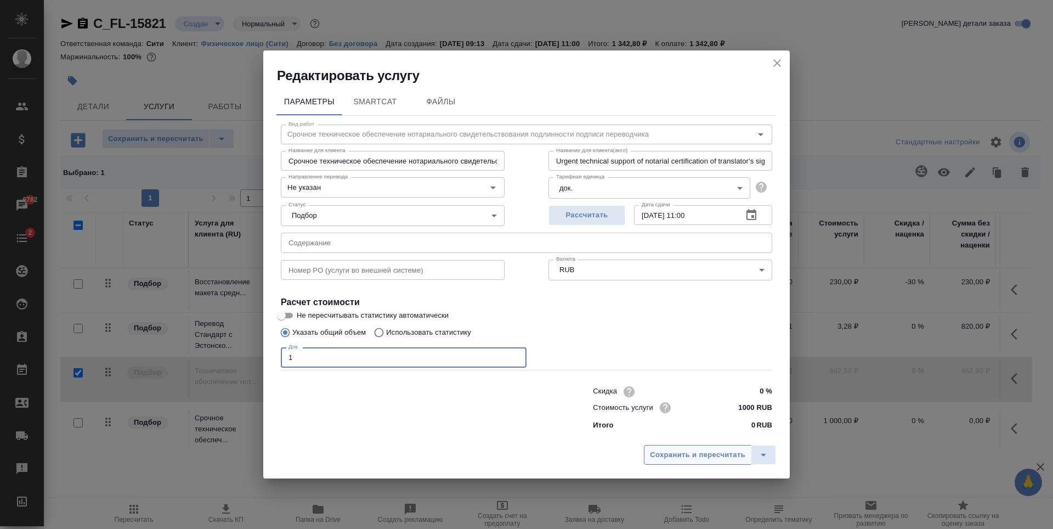
click at [694, 454] on span "Сохранить и пересчитать" at bounding box center [697, 455] width 95 height 13
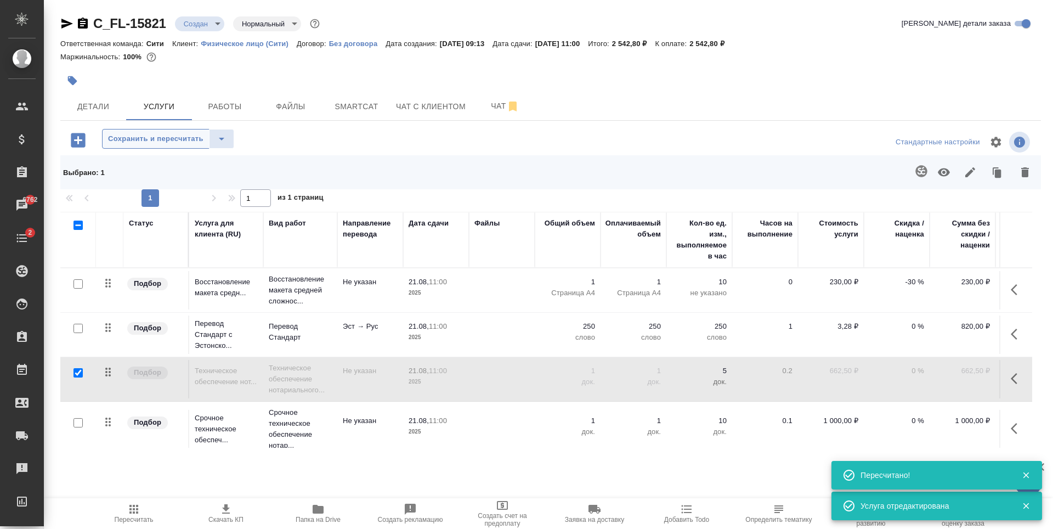
click at [156, 137] on span "Сохранить и пересчитать" at bounding box center [155, 139] width 95 height 13
drag, startPoint x: 736, startPoint y: 42, endPoint x: 746, endPoint y: 44, distance: 10.8
click at [746, 44] on div "Ответственная команда: Сити Клиент: Физическое лицо (Сити) Договор: Без договор…" at bounding box center [550, 43] width 981 height 13
copy p "2 542,80"
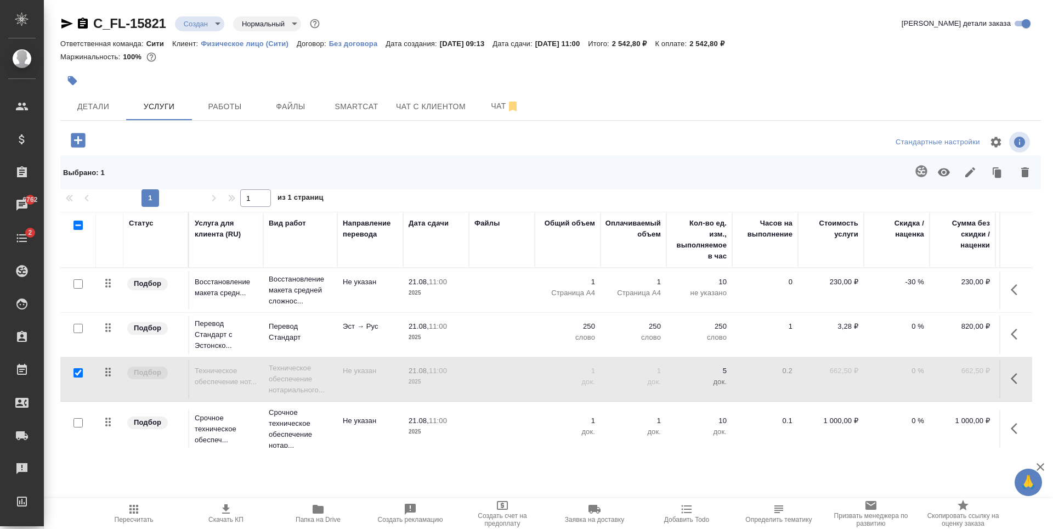
click at [187, 53] on div "Маржинальность: 100%" at bounding box center [550, 57] width 981 height 14
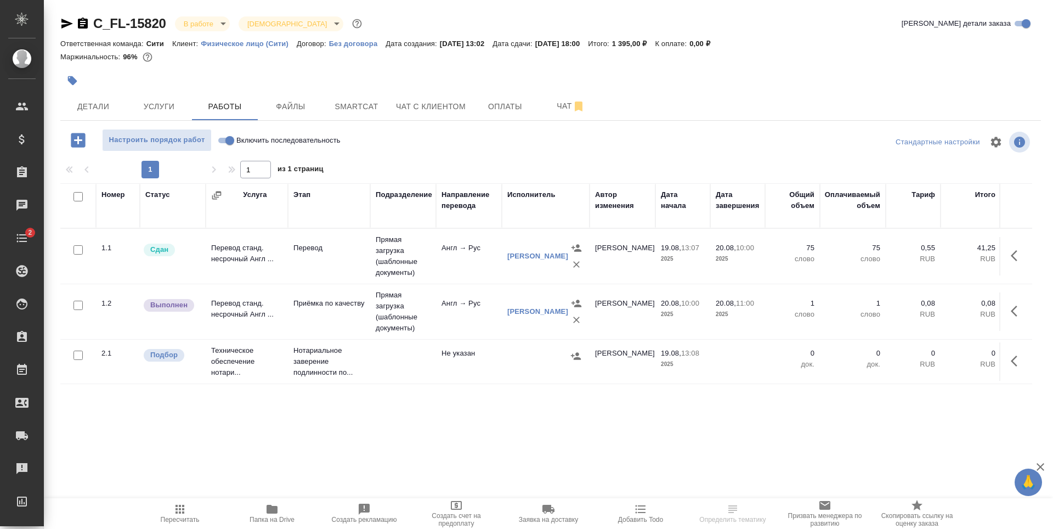
click at [260, 275] on td "Перевод станд. несрочный Англ ..." at bounding box center [247, 256] width 82 height 38
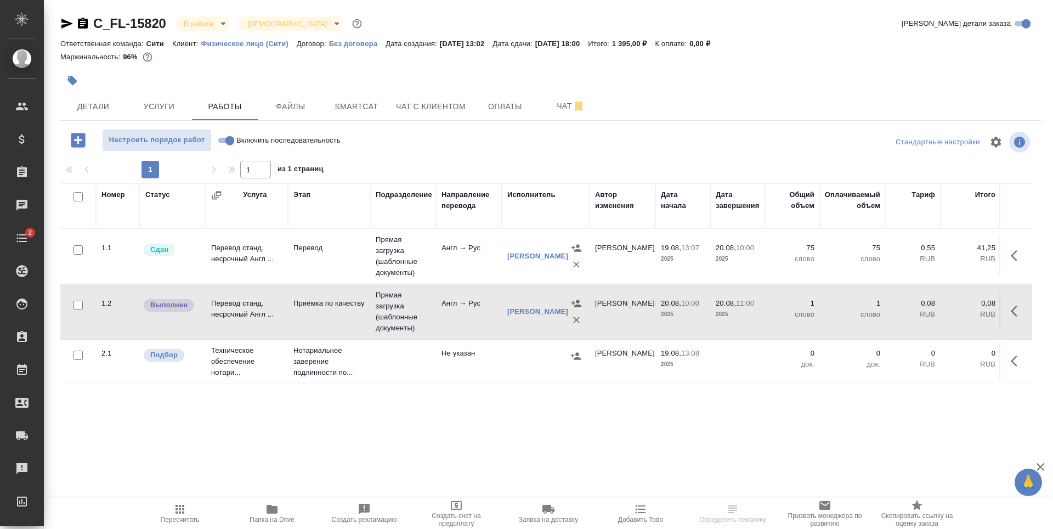
click at [260, 275] on td "Перевод станд. несрочный Англ ..." at bounding box center [247, 256] width 82 height 38
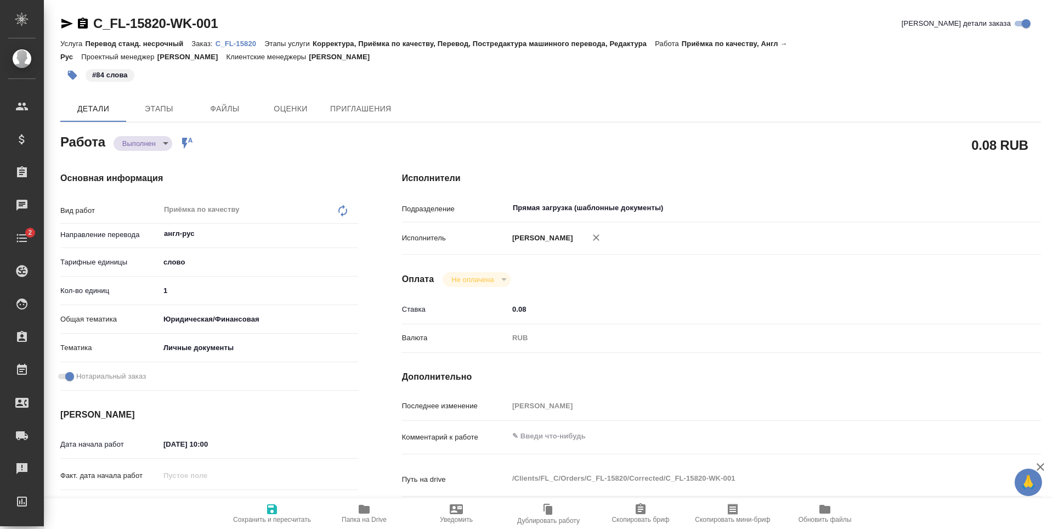
type textarea "x"
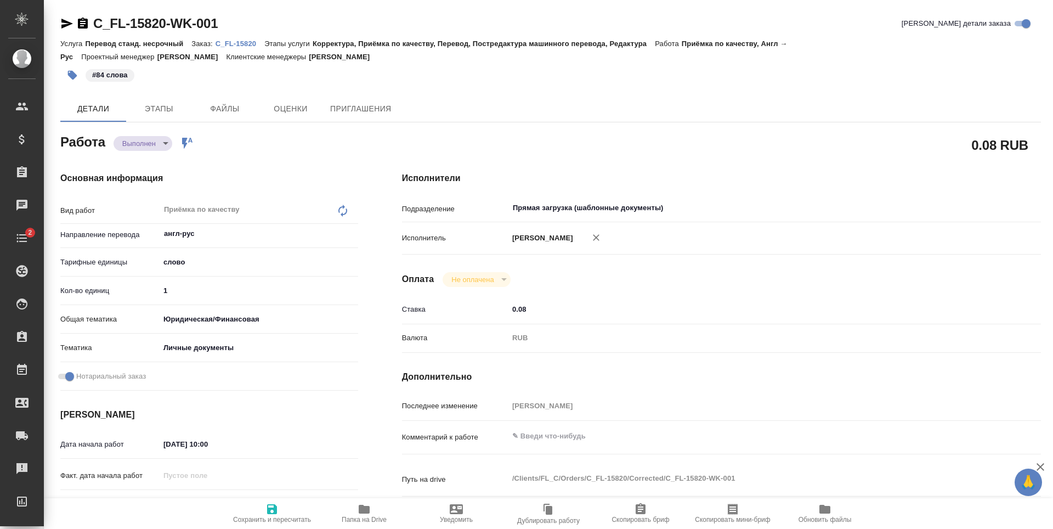
type textarea "x"
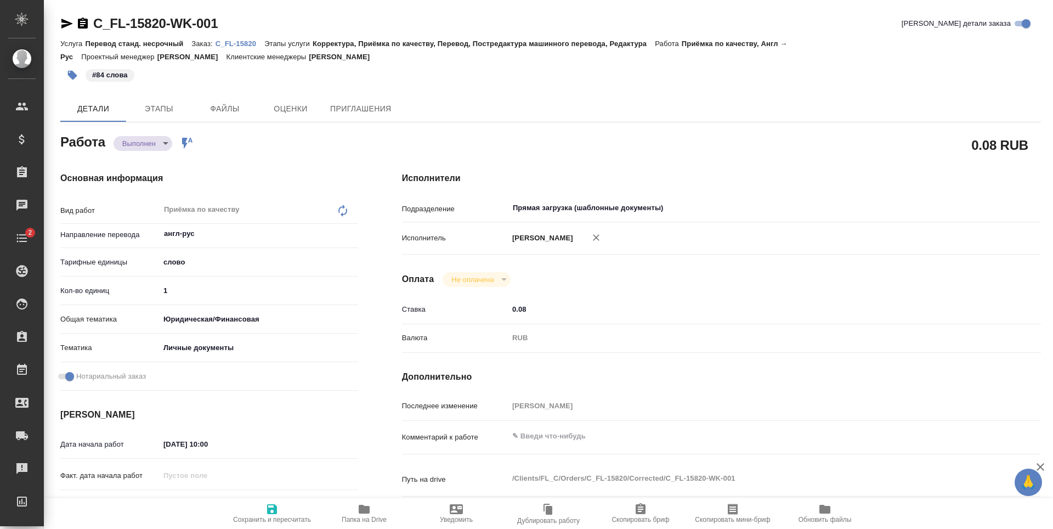
type textarea "x"
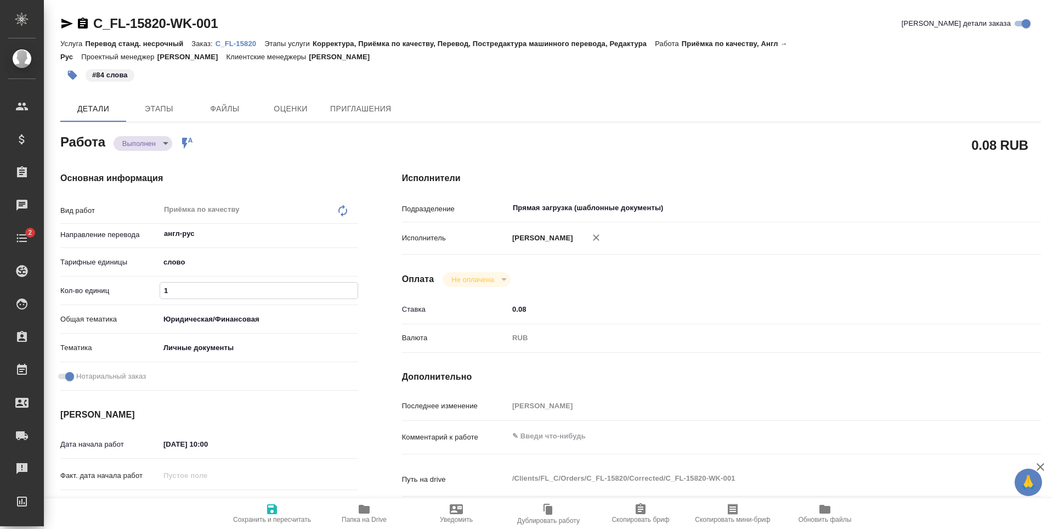
click at [183, 290] on input "1" at bounding box center [259, 291] width 198 height 16
type textarea "x"
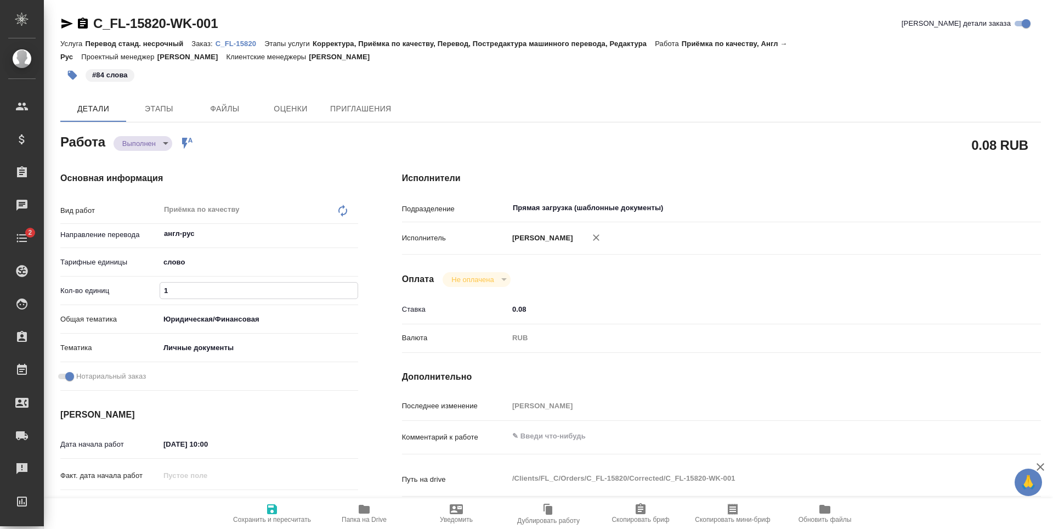
type textarea "x"
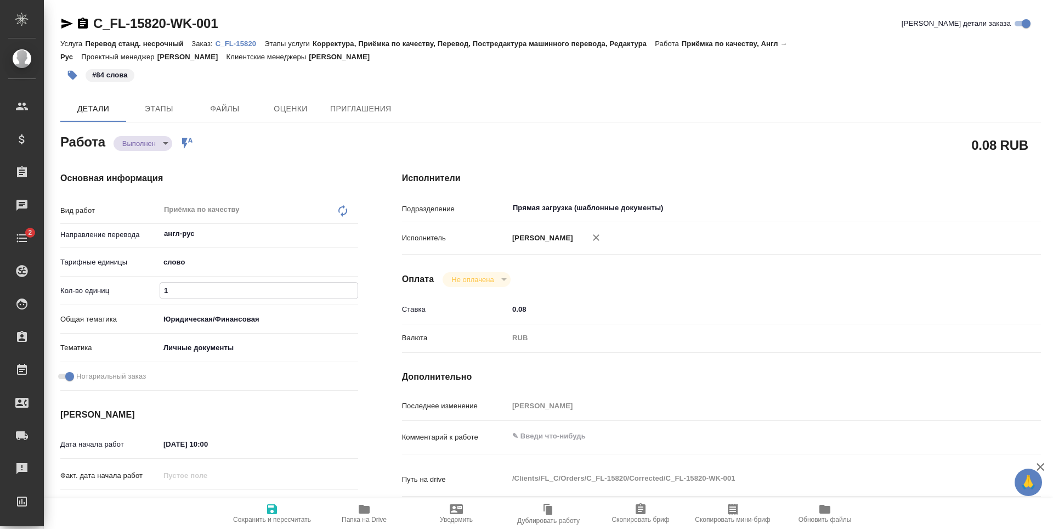
type textarea "x"
type input "8"
type textarea "x"
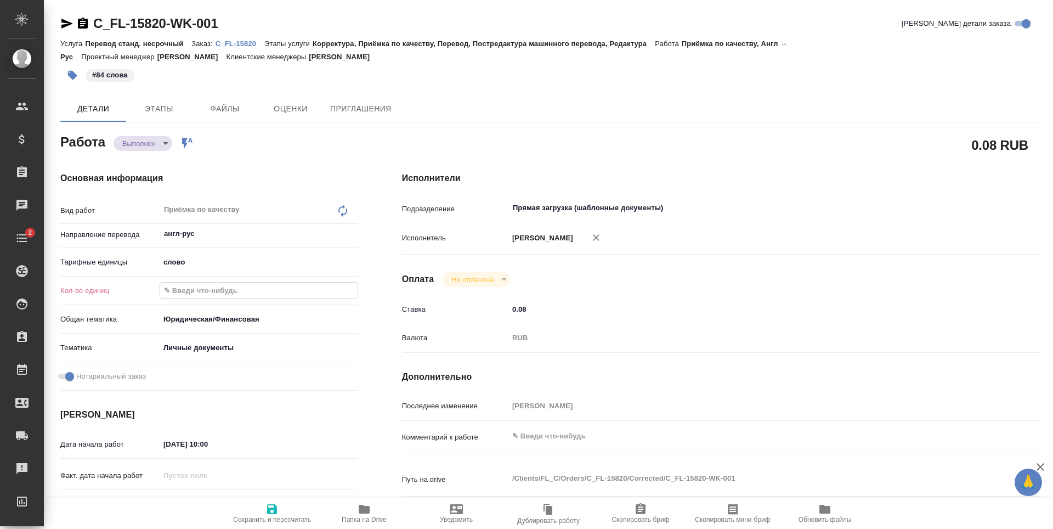
type textarea "x"
type input "84"
type textarea "x"
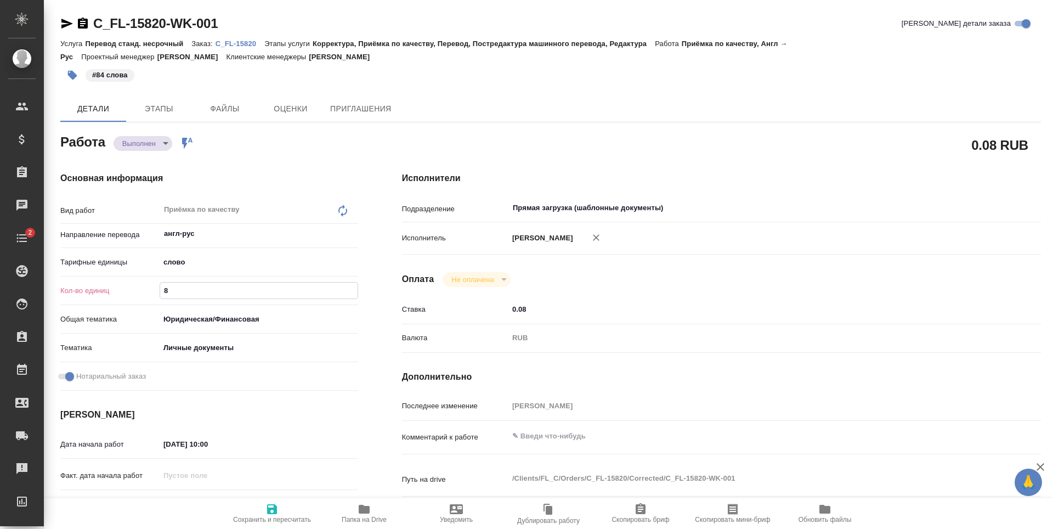
type textarea "x"
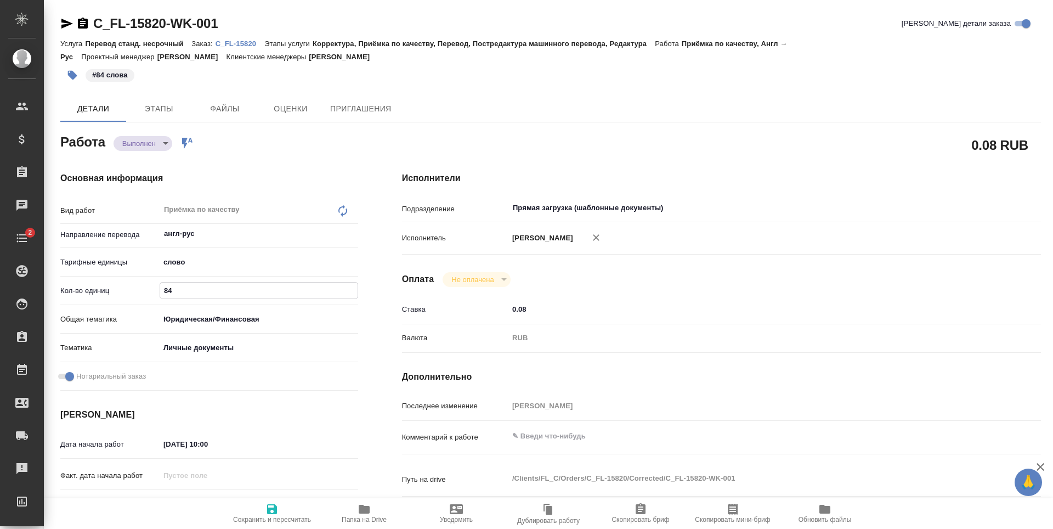
type textarea "x"
type input "84"
click at [281, 508] on span "Сохранить и пересчитать" at bounding box center [272, 513] width 79 height 21
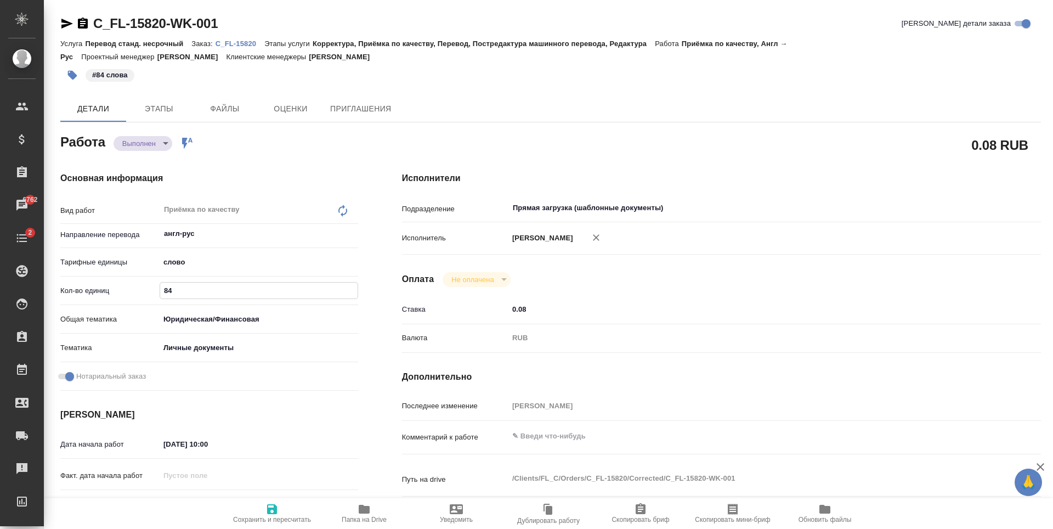
type textarea "x"
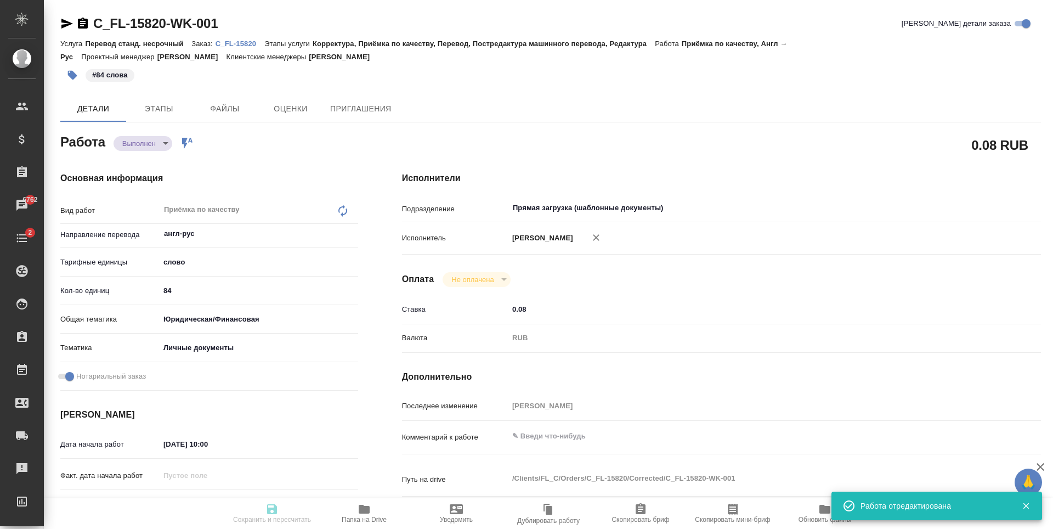
type textarea "x"
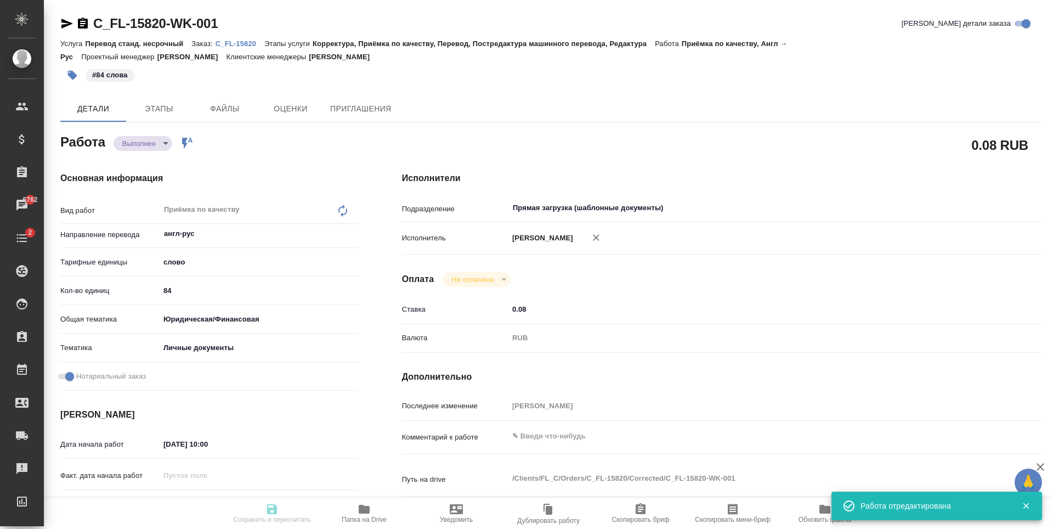
type input "completed"
type textarea "Приёмка по качеству"
type textarea "x"
type input "англ-рус"
type input "5a8b1489cc6b4906c91bfd90"
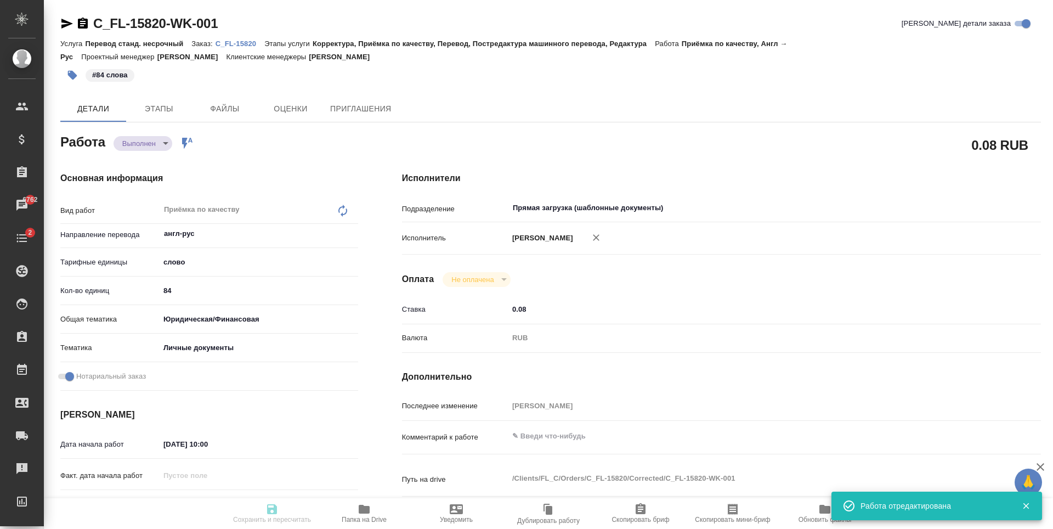
type input "84"
type input "yr-fn"
type input "5a8b8b956a9677013d343cfe"
checkbox input "true"
type input "20.08.2025 10:00"
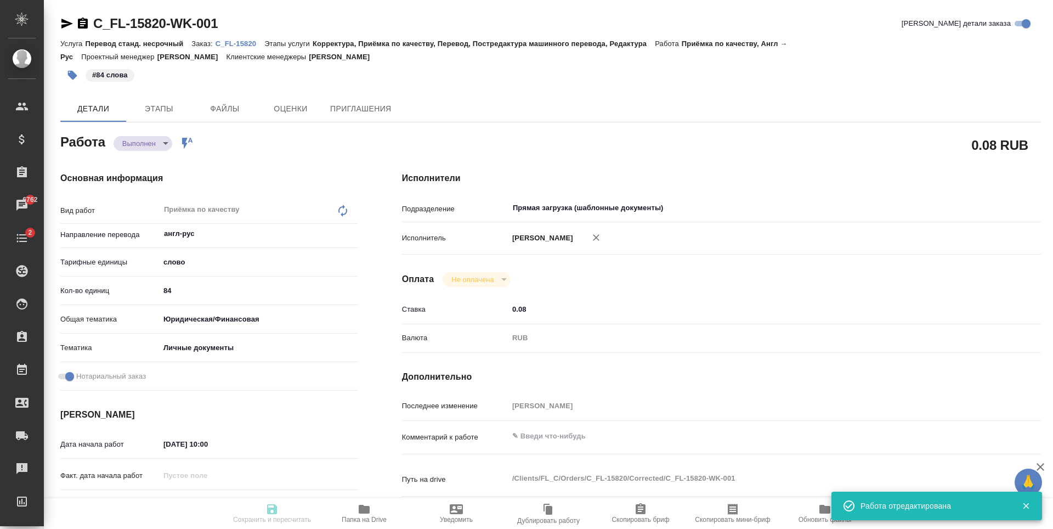
type input "20.08.2025 11:00"
type input "20.08.2025 08:58"
type input "20.08.2025 11:00"
type input "Прямая загрузка (шаблонные документы)"
type input "notPayed"
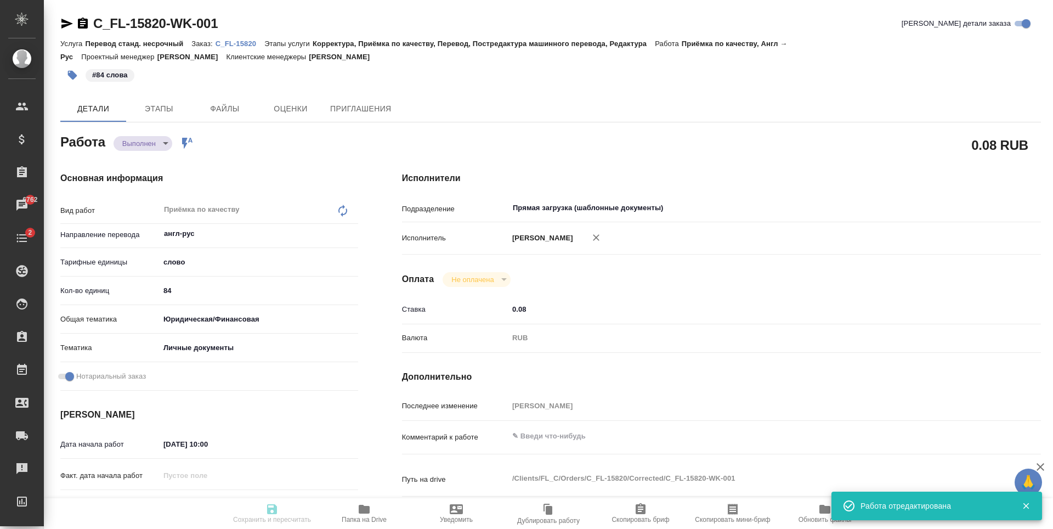
type input "0.08"
type input "RUB"
type input "[PERSON_NAME] [PERSON_NAME]"
type textarea "x"
type textarea "/Clients/FL_C/Orders/C_FL-15820/Corrected/C_FL-15820-WK-001"
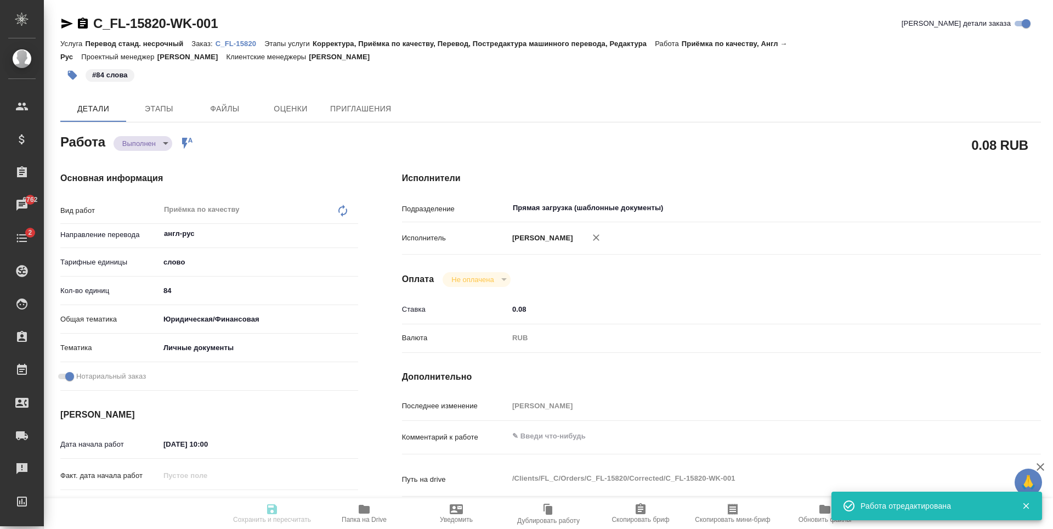
type textarea "x"
type input "C_FL-15820"
type input "Перевод станд. несрочный"
type input "Корректура, Приёмка по качеству, Перевод, Постредактура машинного перевода, Ред…"
type input "[PERSON_NAME] [PERSON_NAME]"
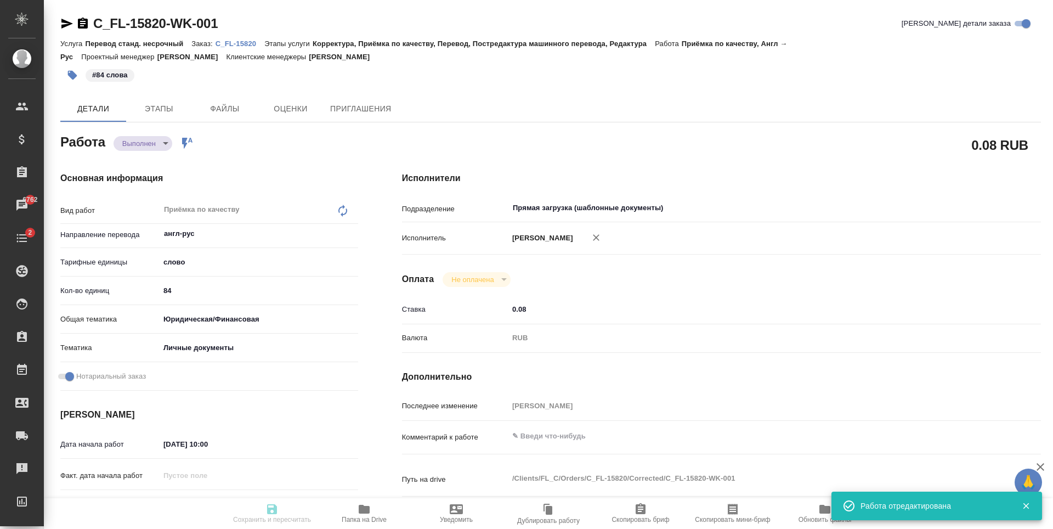
type input "/Clients/FL_C/Orders/C_FL-15820"
type textarea "x"
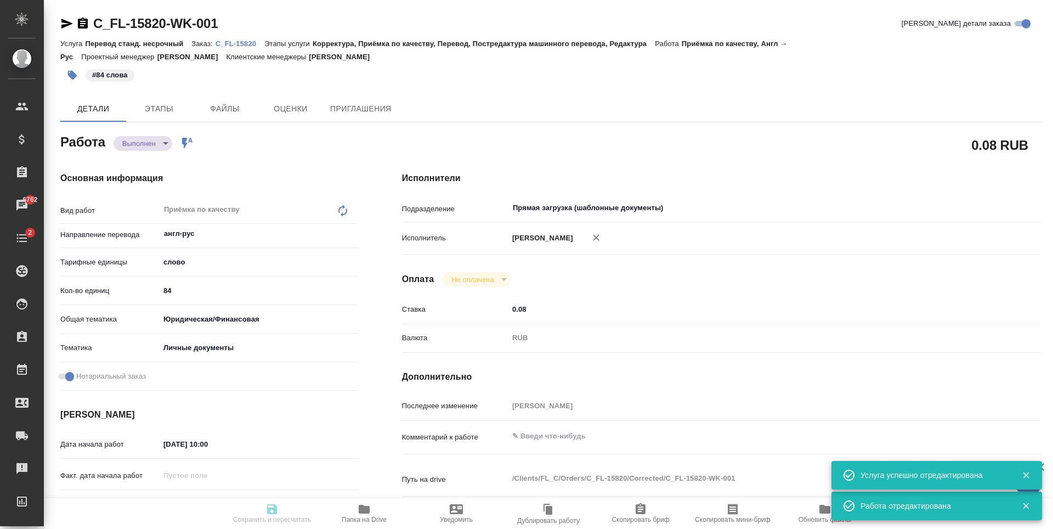
type textarea "x"
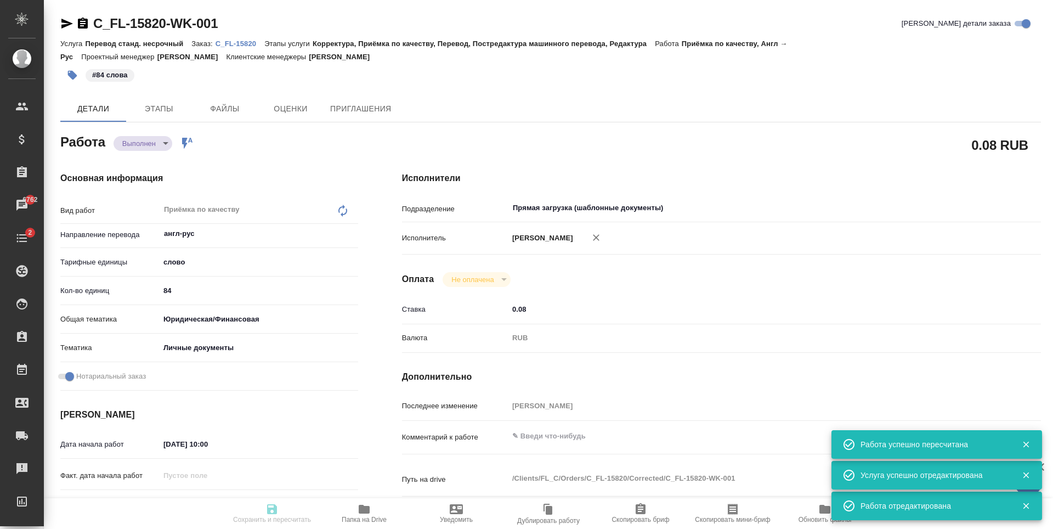
type textarea "x"
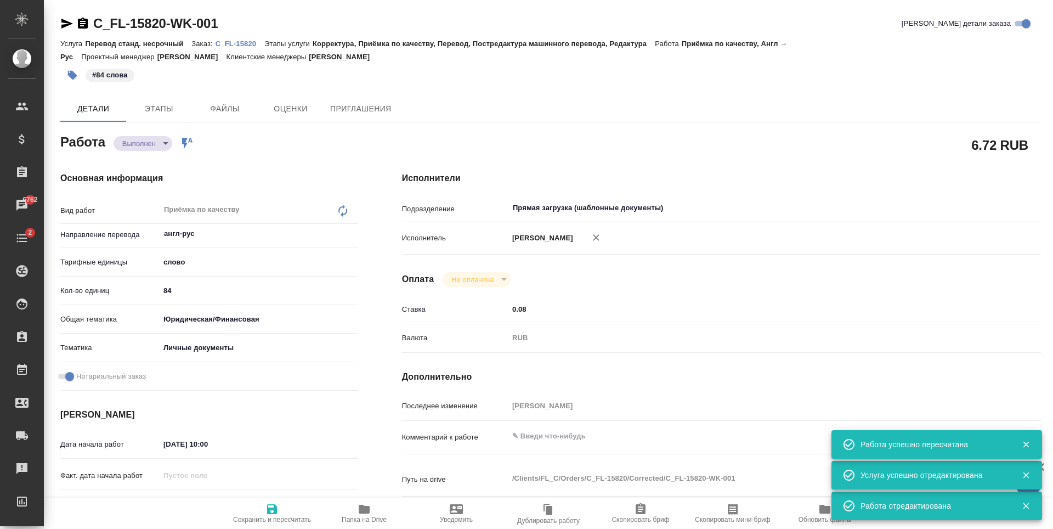
type input "completed"
type textarea "Приёмка по качеству"
type textarea "x"
type input "англ-рус"
type input "5a8b1489cc6b4906c91bfd90"
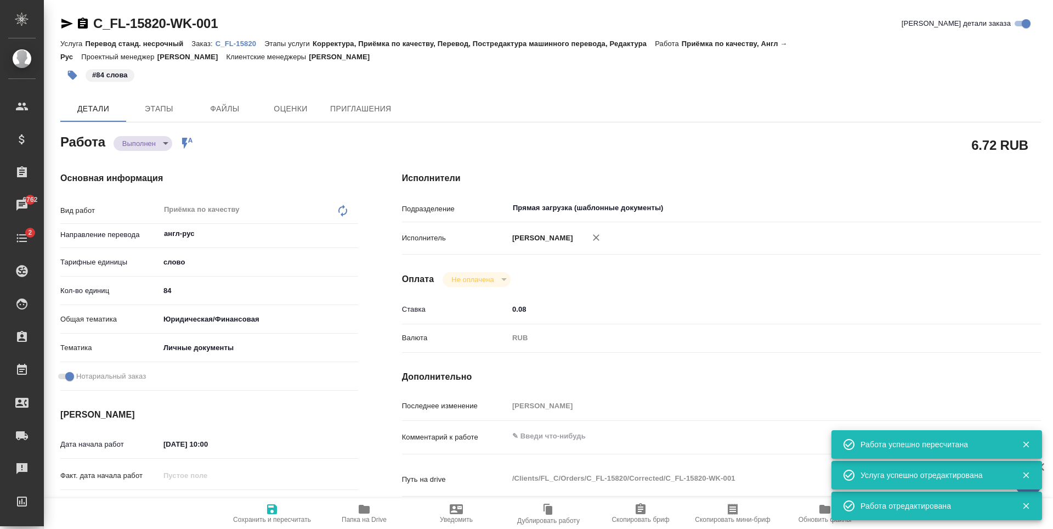
type input "84"
type input "yr-fn"
type input "5a8b8b956a9677013d343cfe"
checkbox input "true"
type input "20.08.2025 10:00"
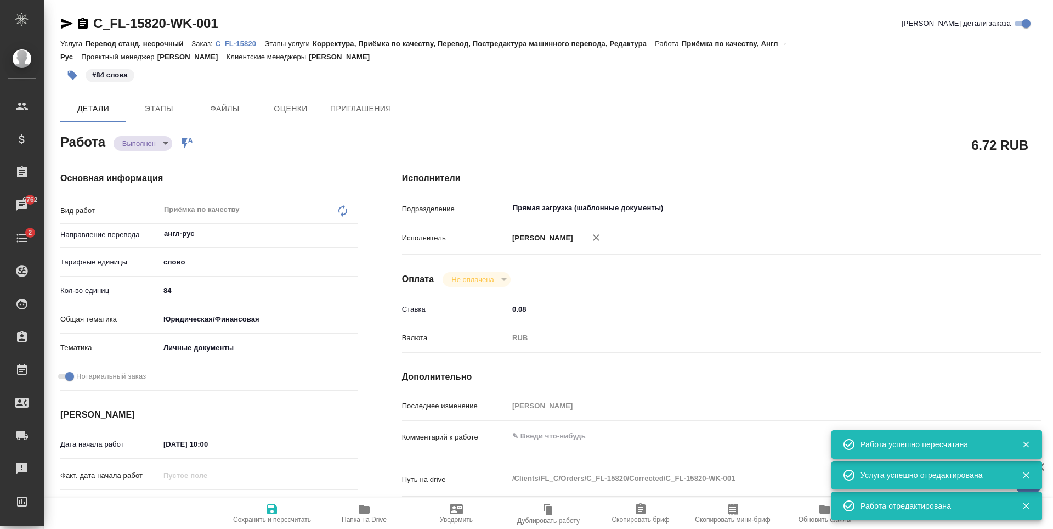
type input "20.08.2025 11:00"
type input "20.08.2025 08:58"
type input "20.08.2025 11:00"
type input "Прямая загрузка (шаблонные документы)"
type input "notPayed"
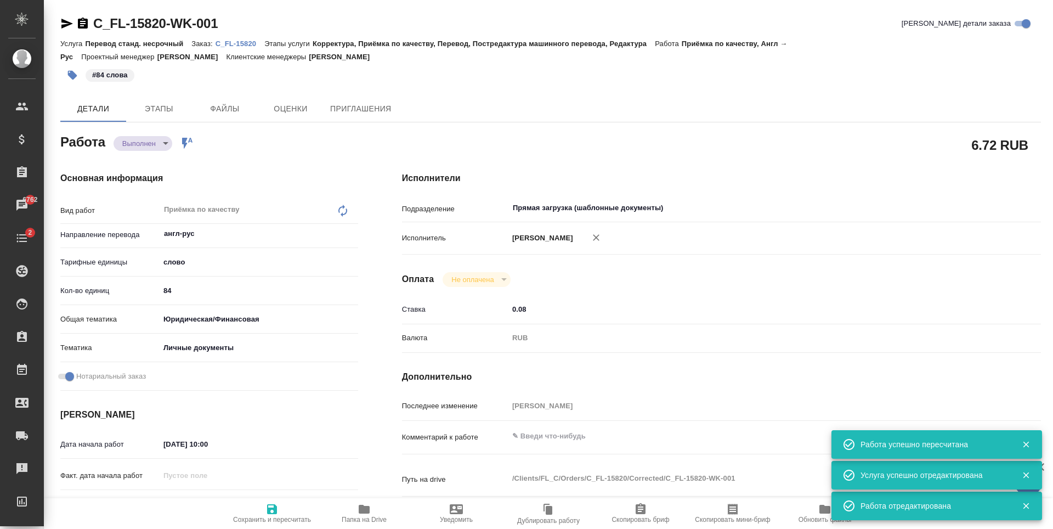
type input "0.08"
type input "RUB"
type input "[PERSON_NAME]"
type textarea "x"
type textarea "/Clients/FL_C/Orders/C_FL-15820/Corrected/C_FL-15820-WK-001"
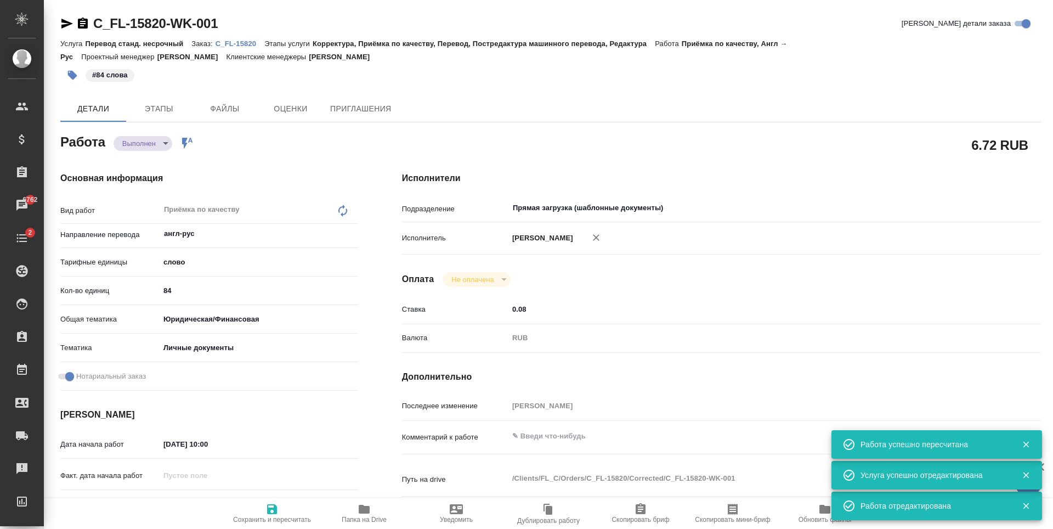
type textarea "x"
type input "C_FL-15820"
type input "Перевод станд. несрочный"
type input "Корректура, Приёмка по качеству, Перевод, Постредактура машинного перевода, Ред…"
type input "[PERSON_NAME]"
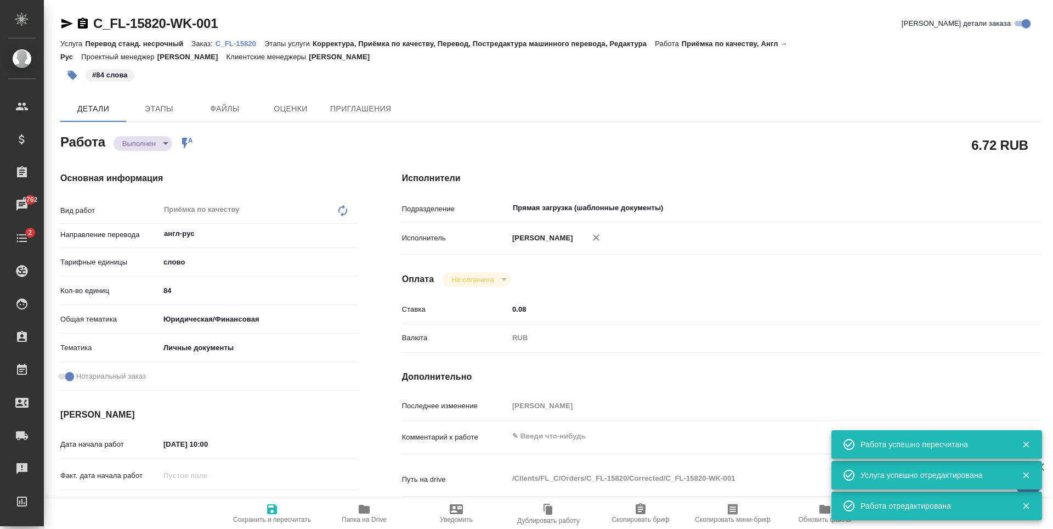
type input "/Clients/FL_C/Orders/C_FL-15820"
type textarea "x"
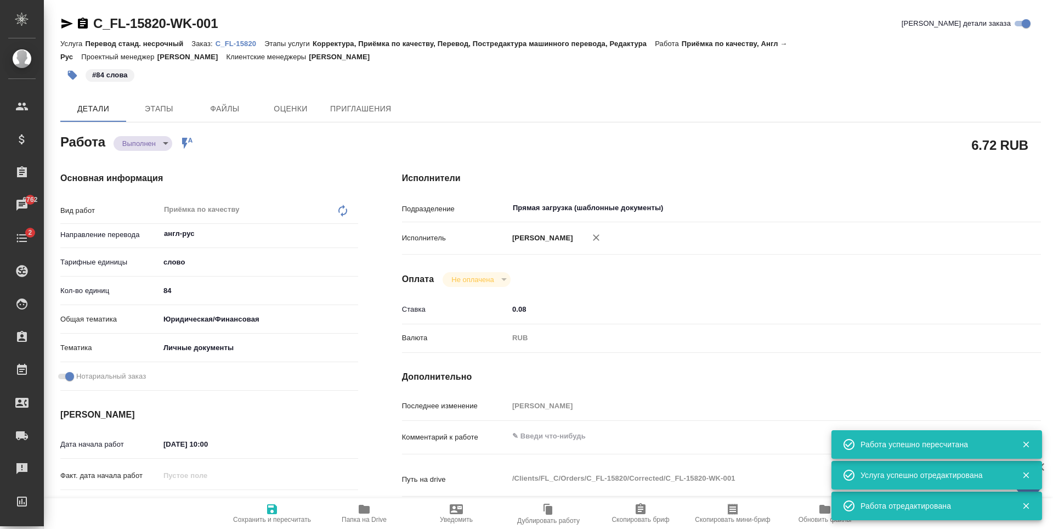
type textarea "x"
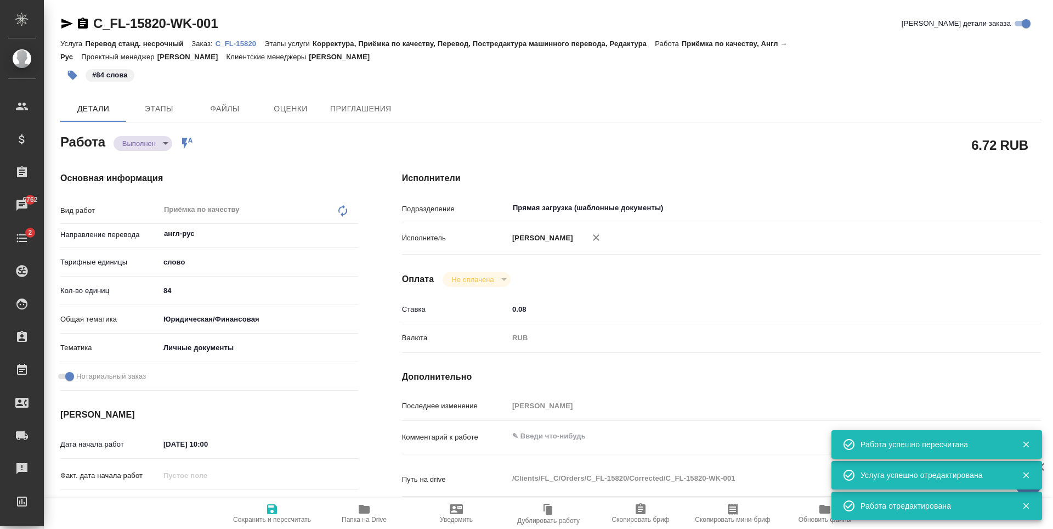
type textarea "x"
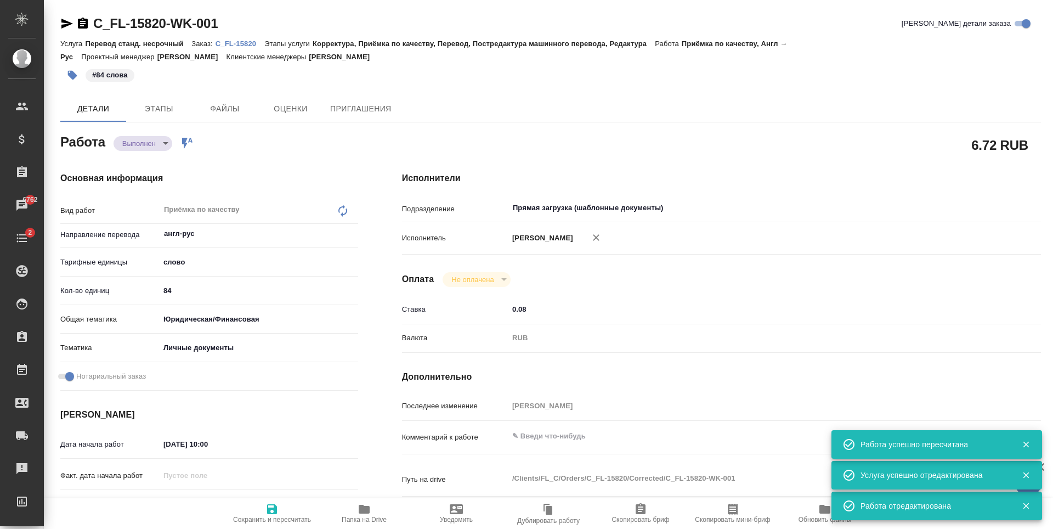
type textarea "x"
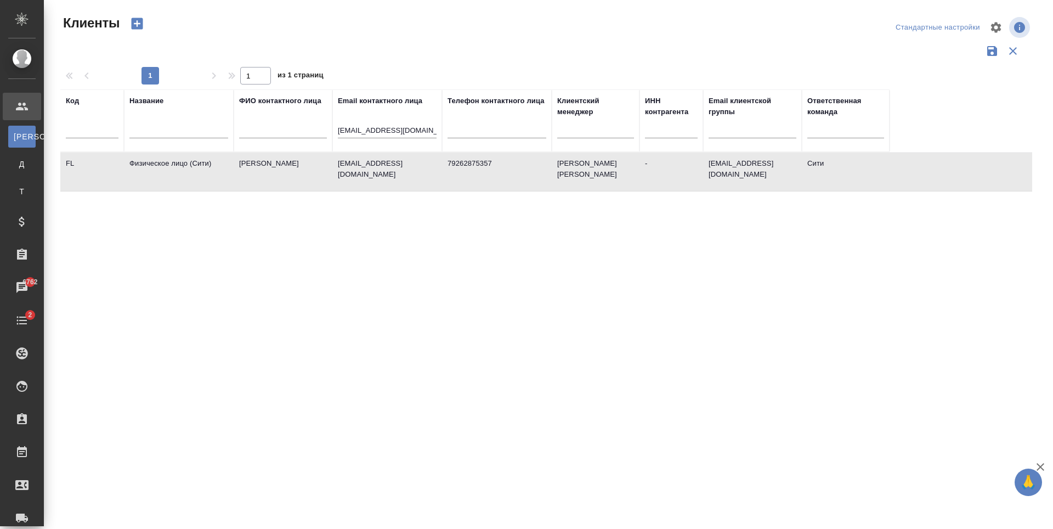
select select "RU"
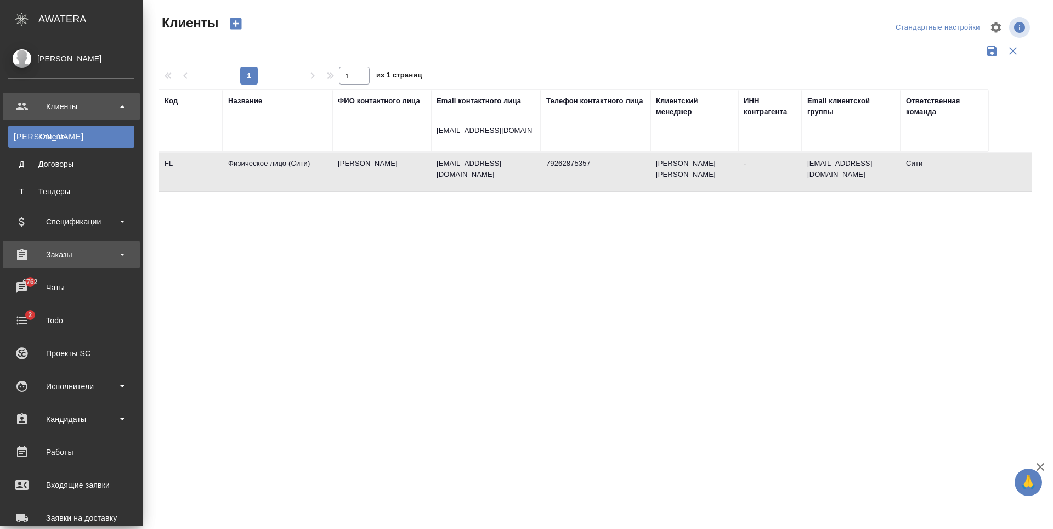
click at [67, 241] on div "Заказы" at bounding box center [71, 254] width 137 height 27
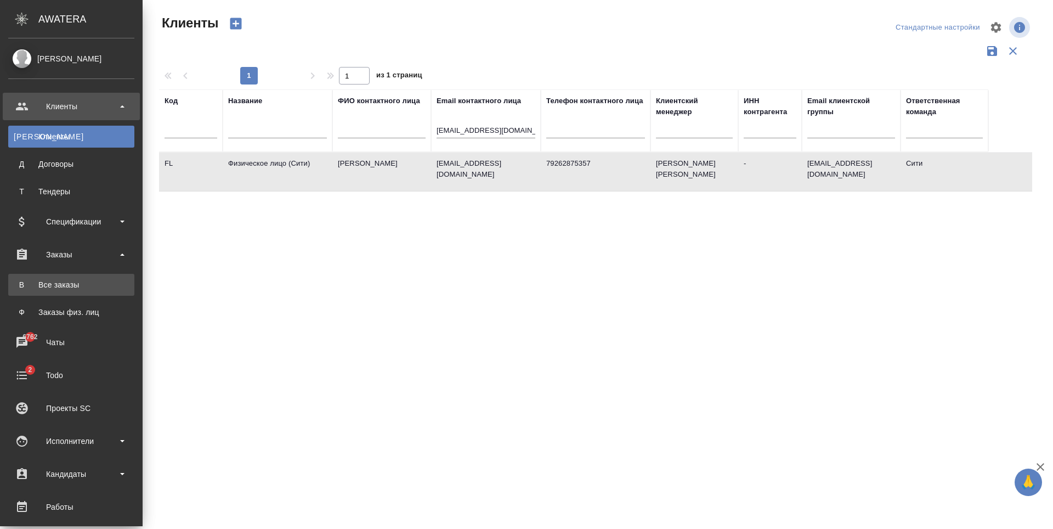
click at [80, 280] on div "Все заказы" at bounding box center [71, 284] width 115 height 11
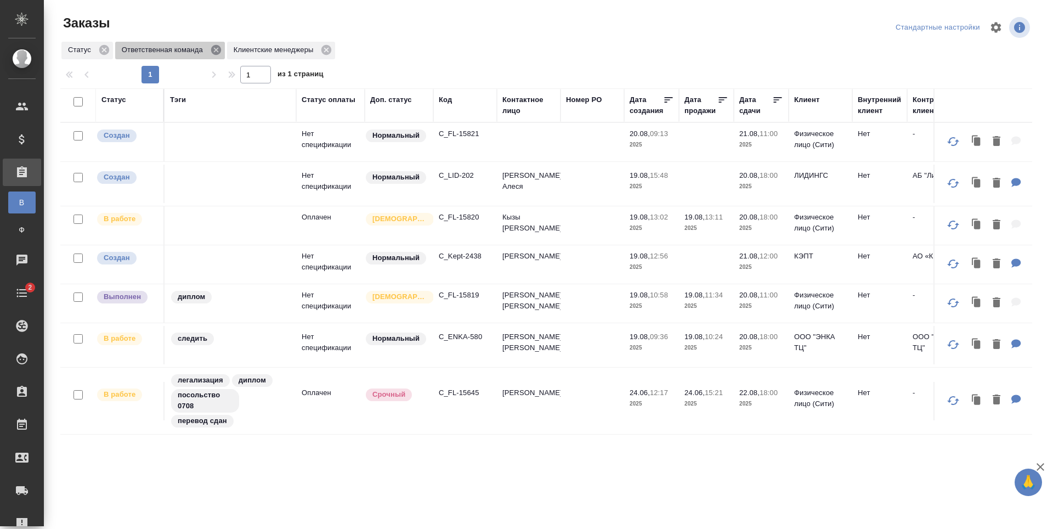
click at [220, 48] on icon at bounding box center [216, 50] width 10 height 10
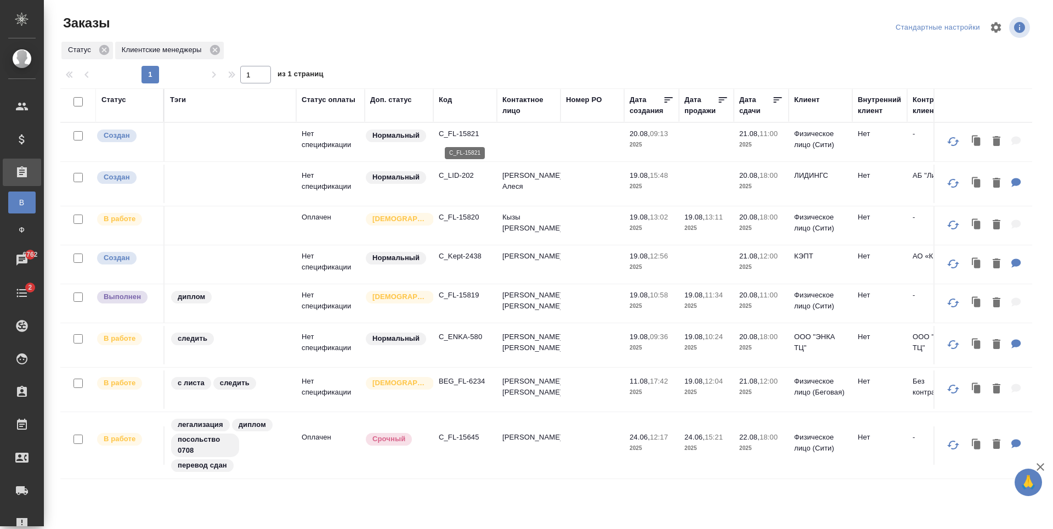
click at [448, 134] on p "C_FL-15821" at bounding box center [465, 133] width 53 height 11
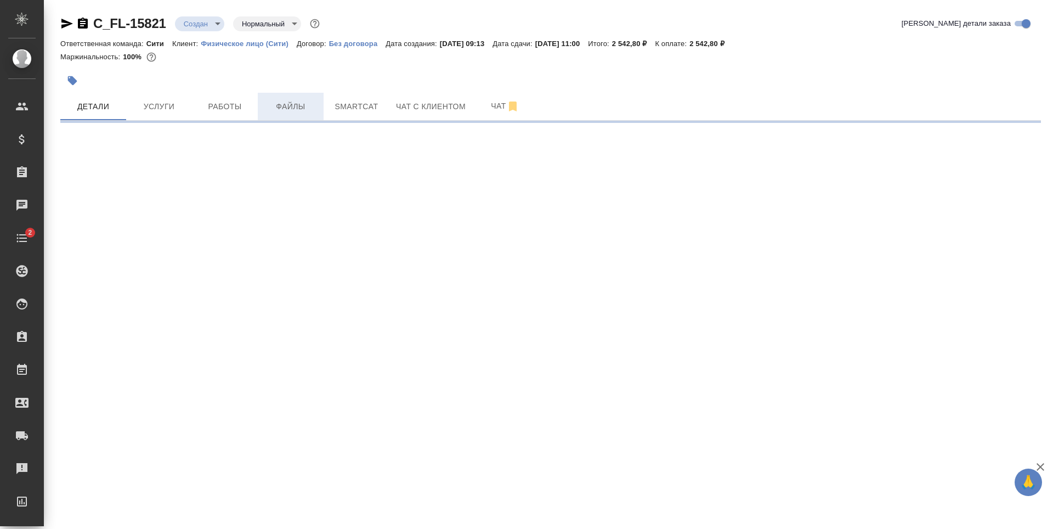
click at [298, 107] on span "Файлы" at bounding box center [290, 107] width 53 height 14
select select "RU"
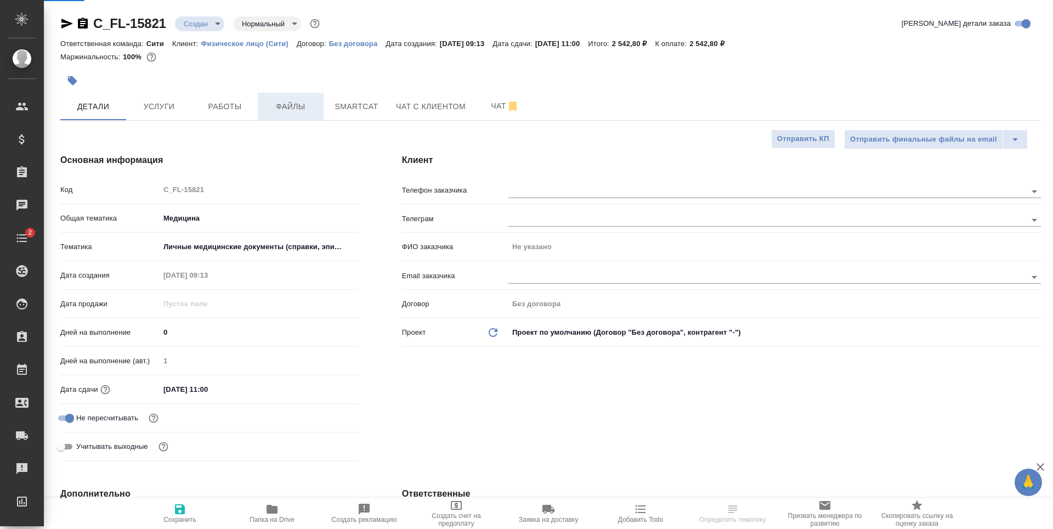
type textarea "x"
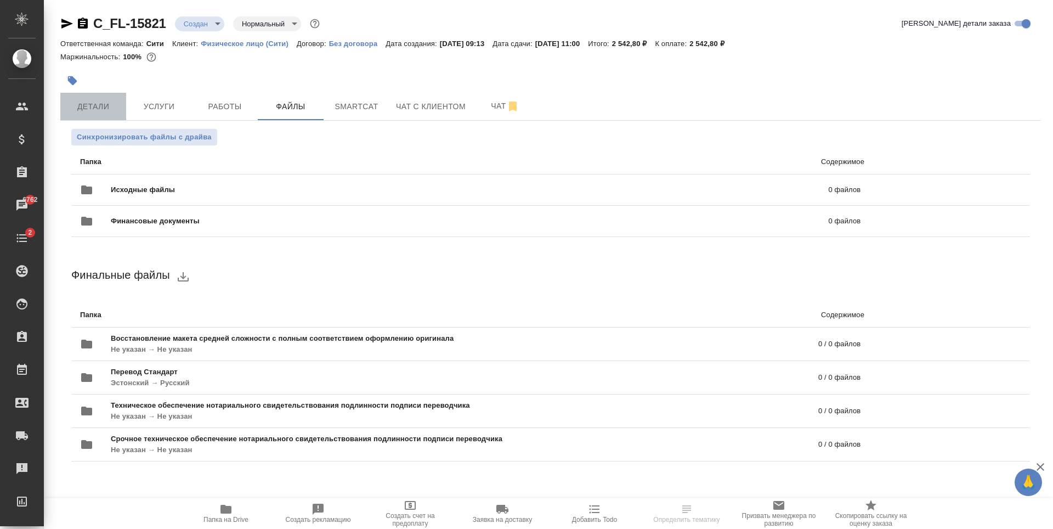
click at [116, 102] on span "Детали" at bounding box center [93, 107] width 53 height 14
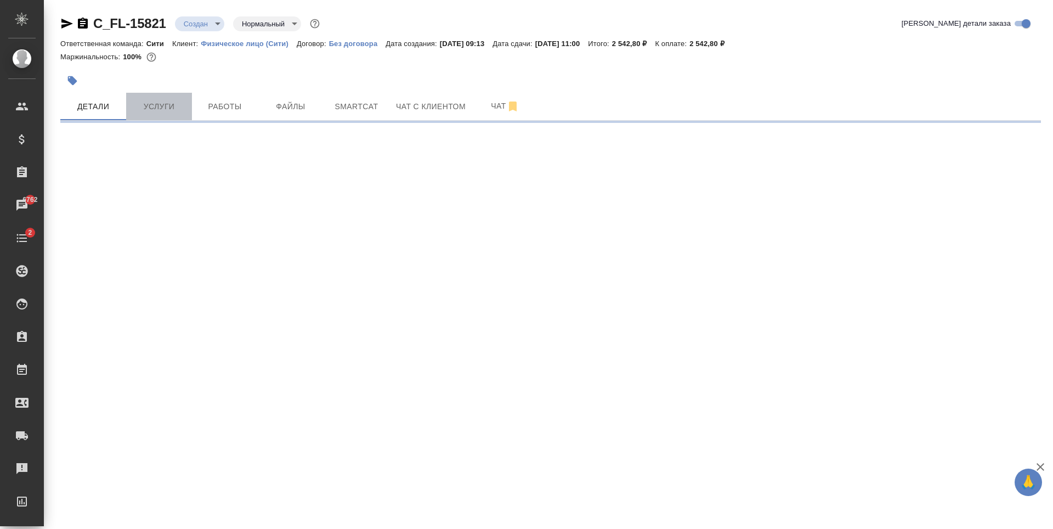
click at [157, 101] on span "Услуги" at bounding box center [159, 107] width 53 height 14
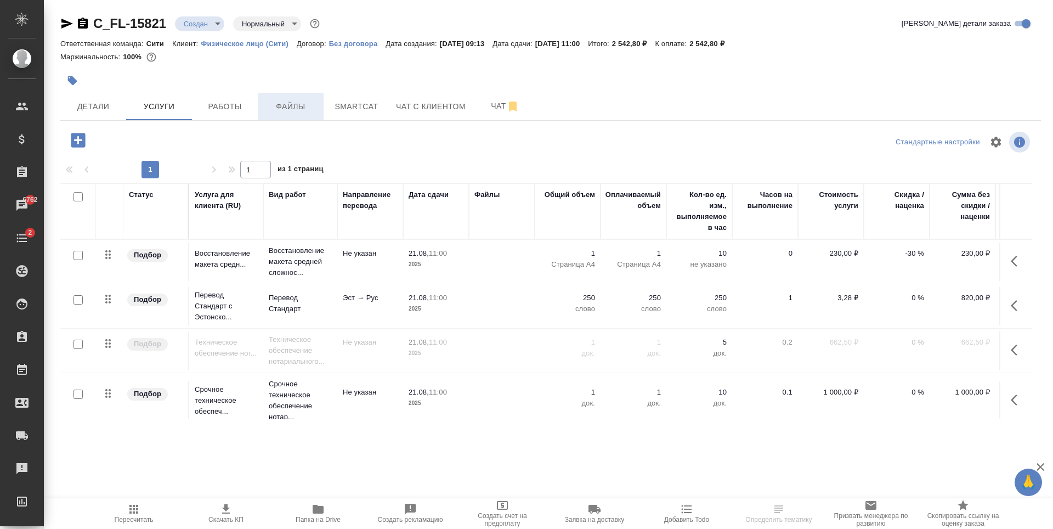
click at [296, 100] on span "Файлы" at bounding box center [290, 107] width 53 height 14
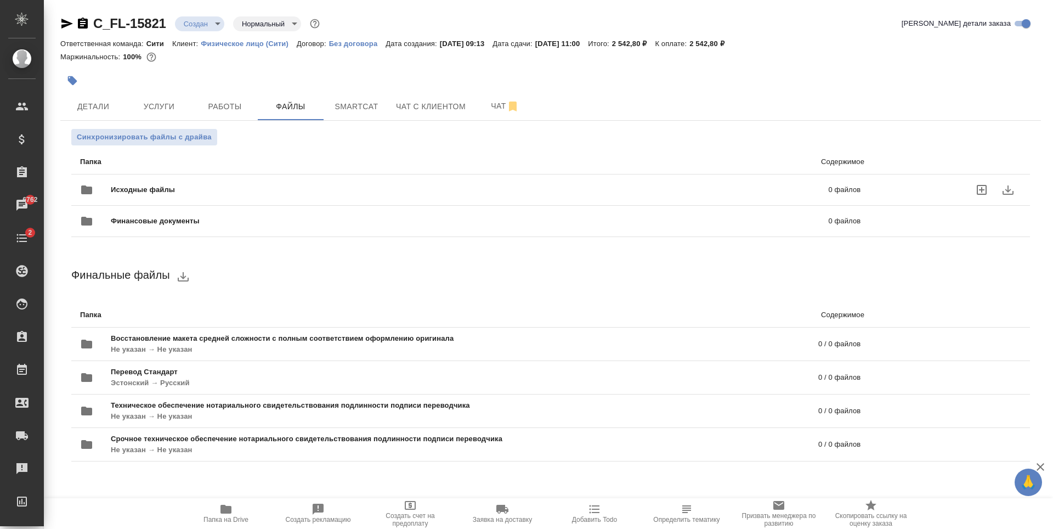
click at [974, 190] on label "uploadFiles" at bounding box center [982, 190] width 26 height 26
click at [0, 0] on input "uploadFiles" at bounding box center [0, 0] width 0 height 0
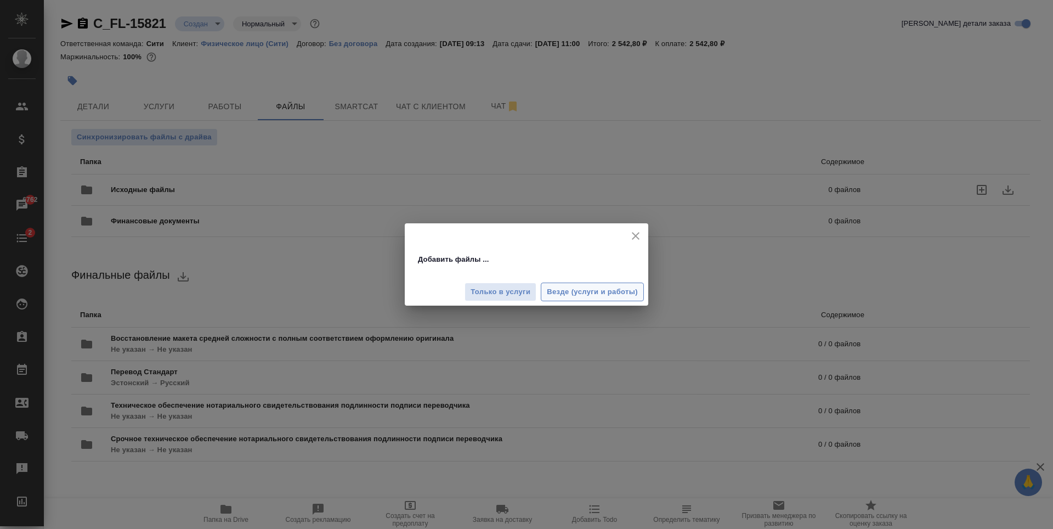
click at [580, 290] on span "Везде (услуги и работы)" at bounding box center [592, 292] width 91 height 13
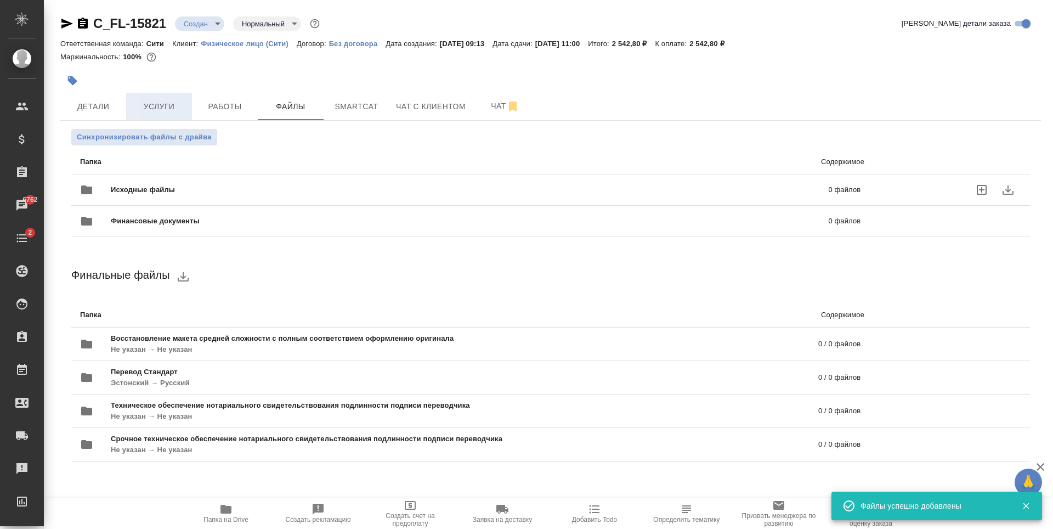
click at [183, 120] on button "Услуги" at bounding box center [159, 106] width 66 height 27
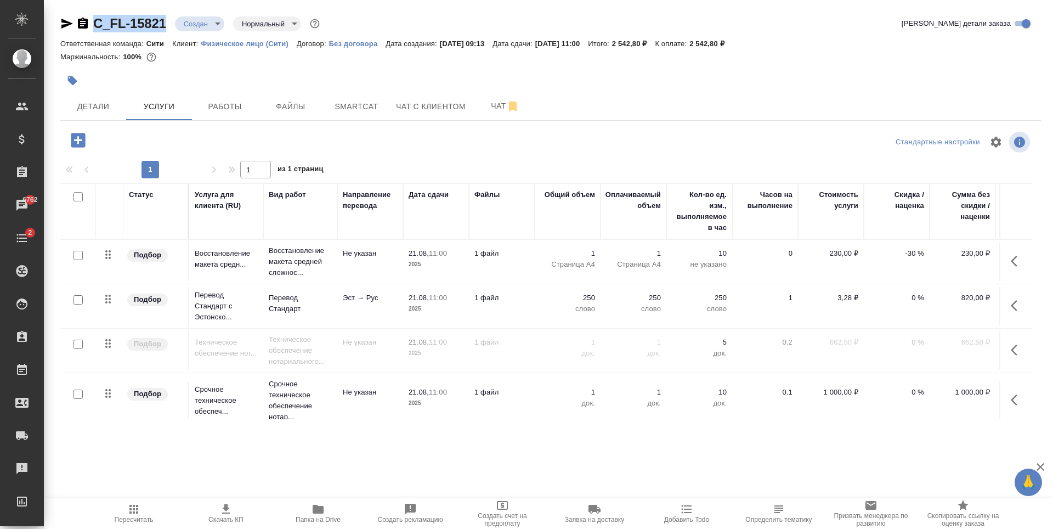
drag, startPoint x: 93, startPoint y: 32, endPoint x: 165, endPoint y: 31, distance: 72.4
click at [165, 31] on div "C_FL-15821 Создан new Нормальный normal Кратко детали заказа" at bounding box center [550, 26] width 981 height 22
copy link "C_FL-15821"
click at [238, 71] on div at bounding box center [387, 81] width 654 height 24
click at [112, 102] on span "Детали" at bounding box center [93, 107] width 53 height 14
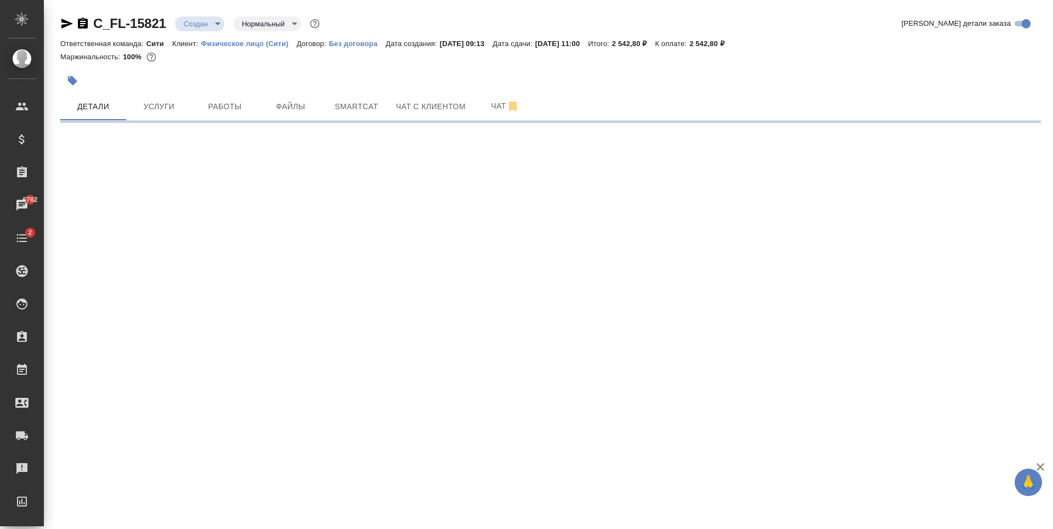
select select "RU"
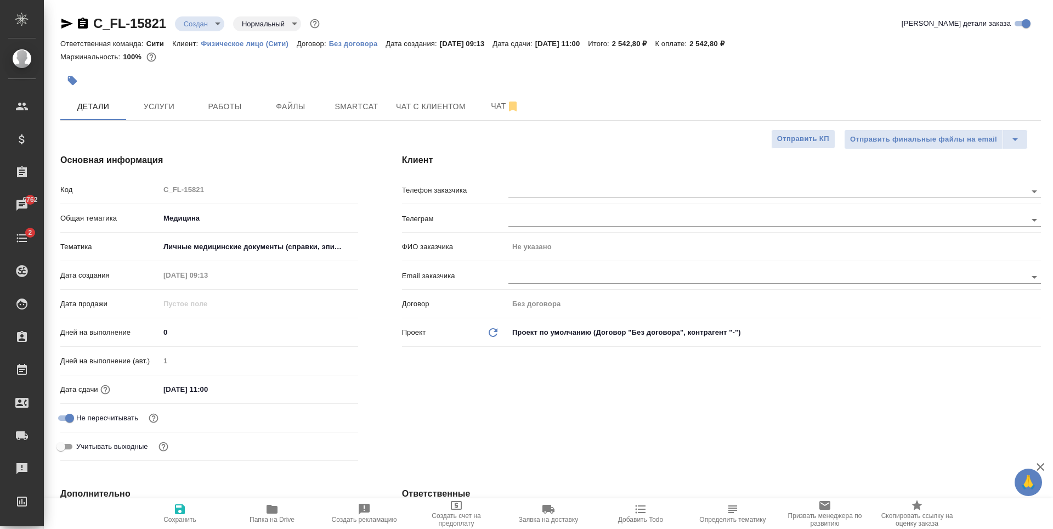
type textarea "x"
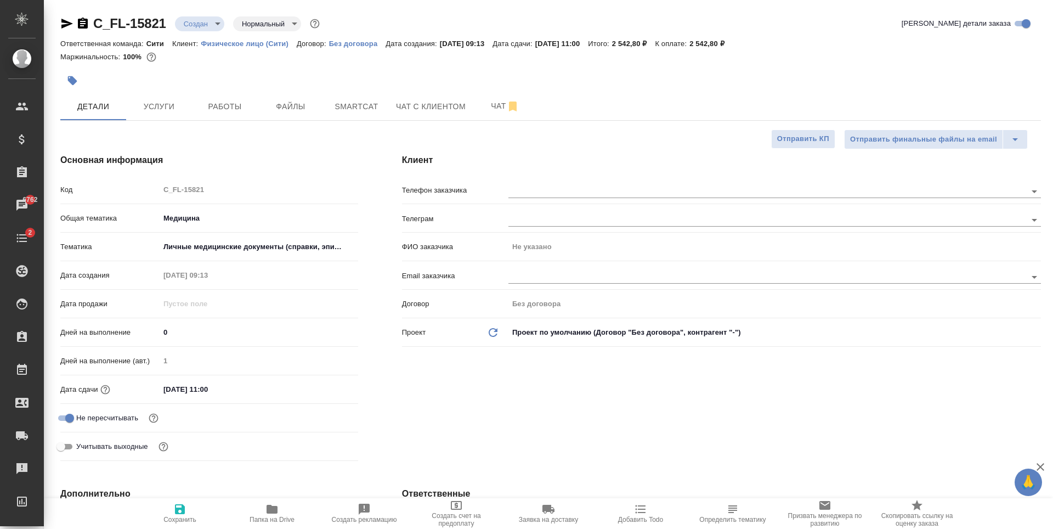
type textarea "x"
click at [525, 277] on input "text" at bounding box center [749, 276] width 481 height 13
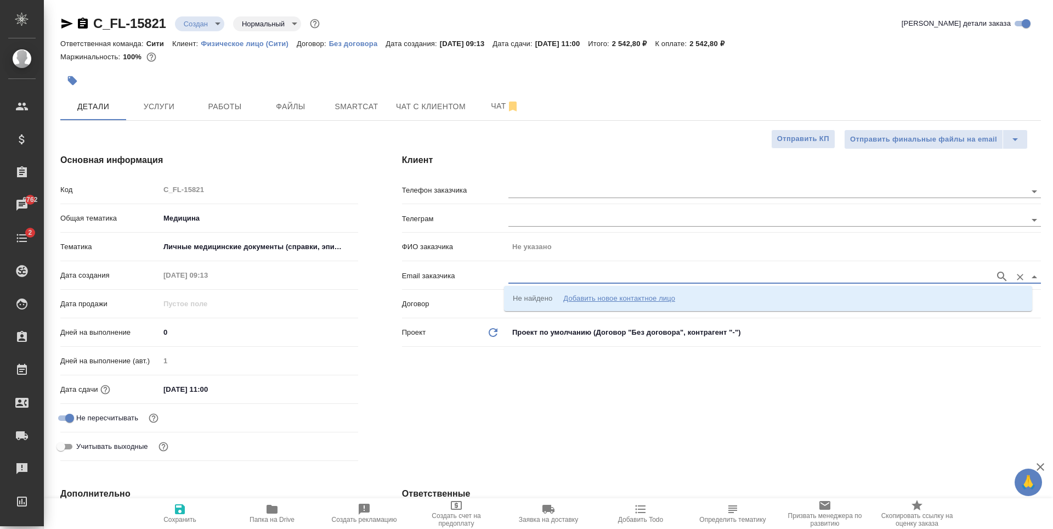
paste input "alexeyb.shulyakov@gmail.com"
type input "alexeyb.shulyakov@gmail.com"
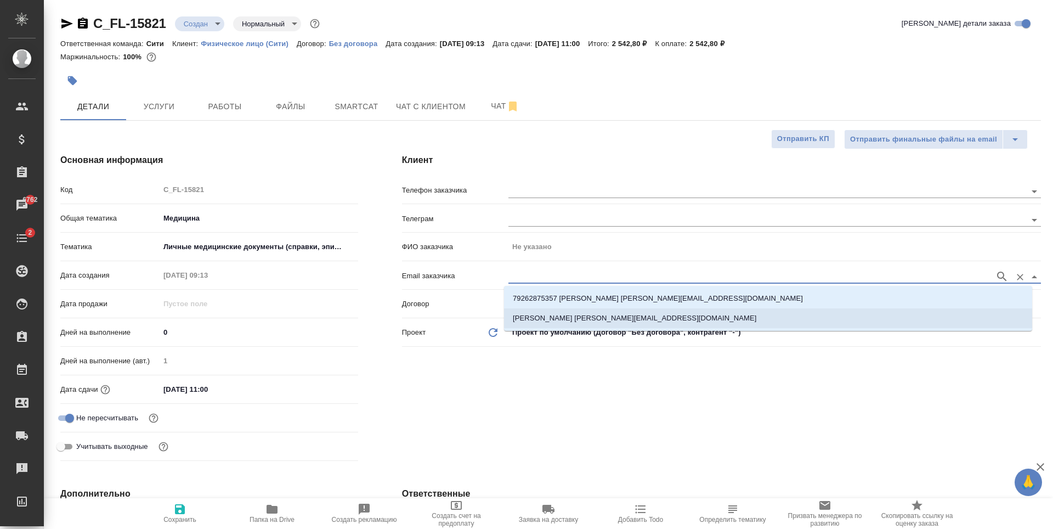
click at [552, 314] on p "Алексей Шуляков alexeyb.shulyakov@gmail.com" at bounding box center [635, 318] width 244 height 11
type input "[PERSON_NAME]"
type input "Алексей Шуляков alexeyb.shulyakov@gmail.com"
type textarea "x"
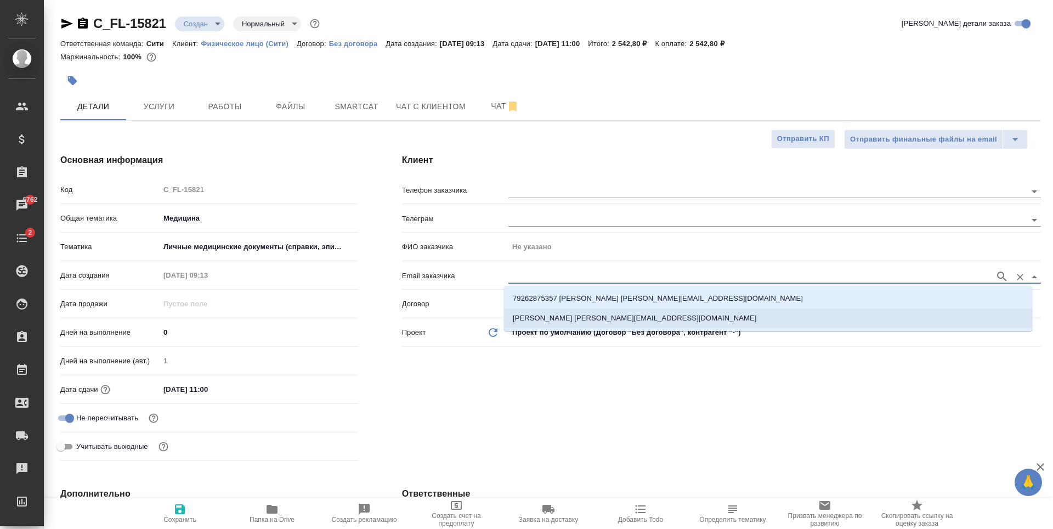
type textarea "x"
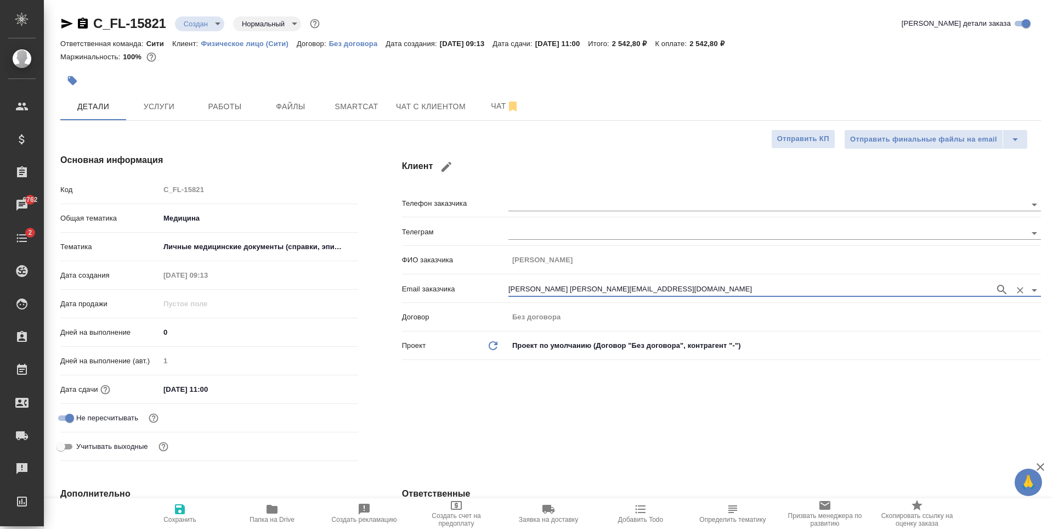
click at [171, 511] on span "Сохранить" at bounding box center [179, 513] width 79 height 21
type textarea "x"
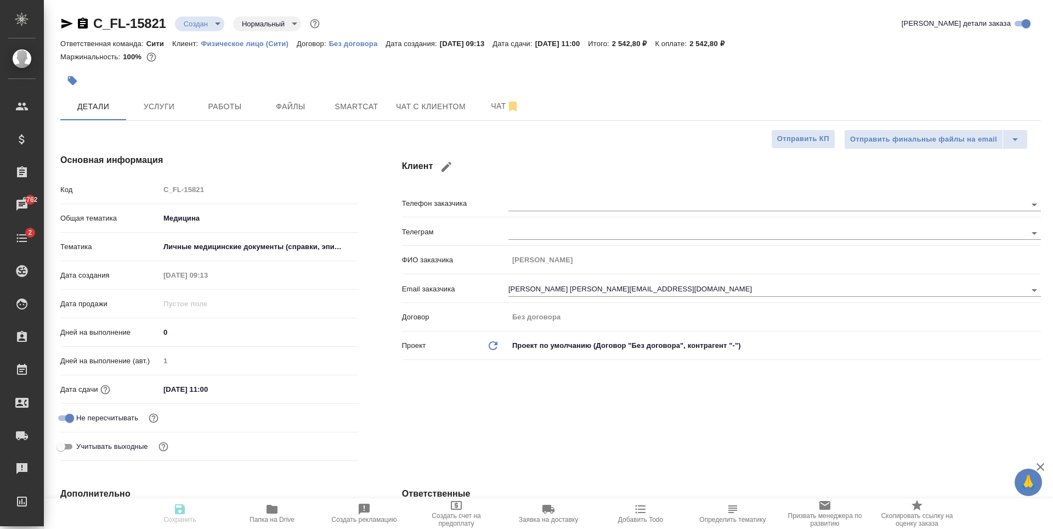
type textarea "x"
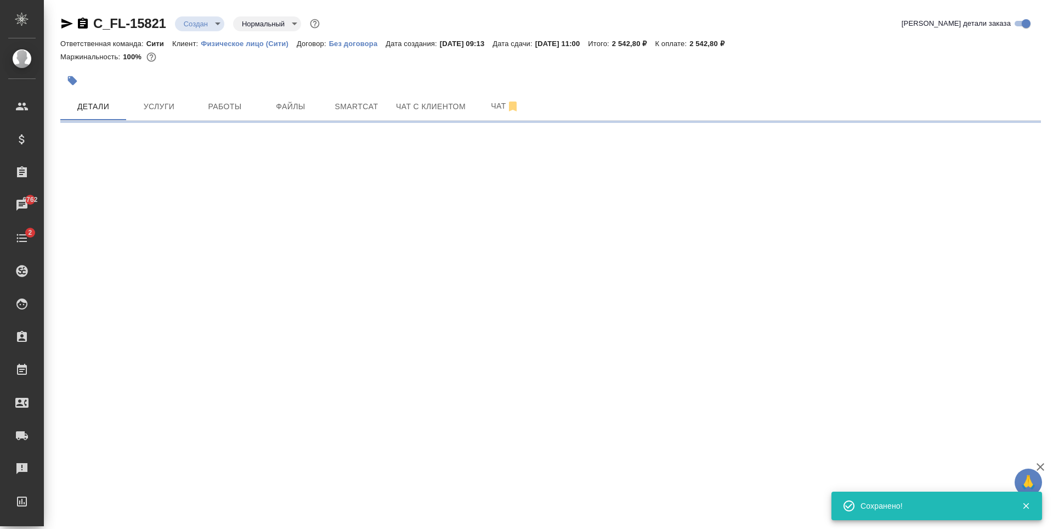
select select "RU"
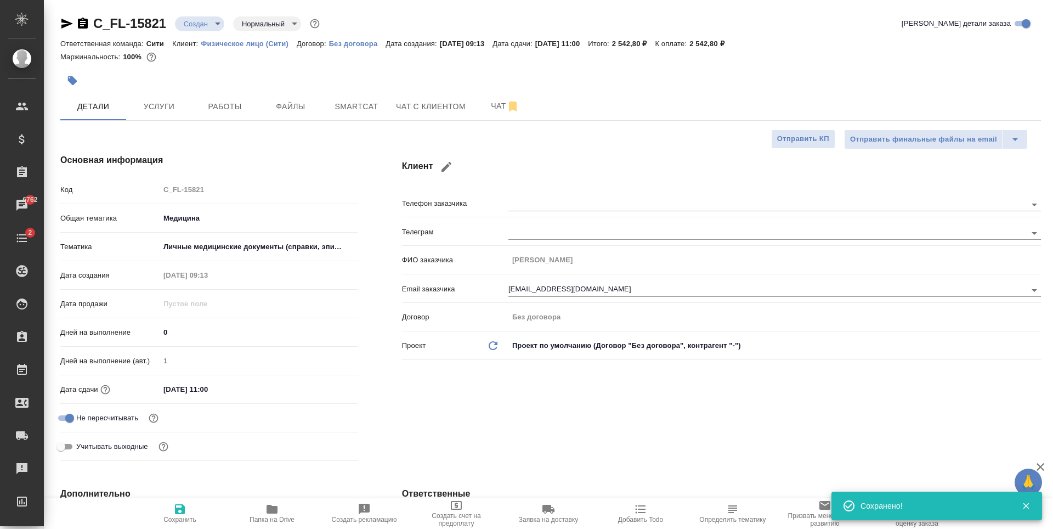
type textarea "x"
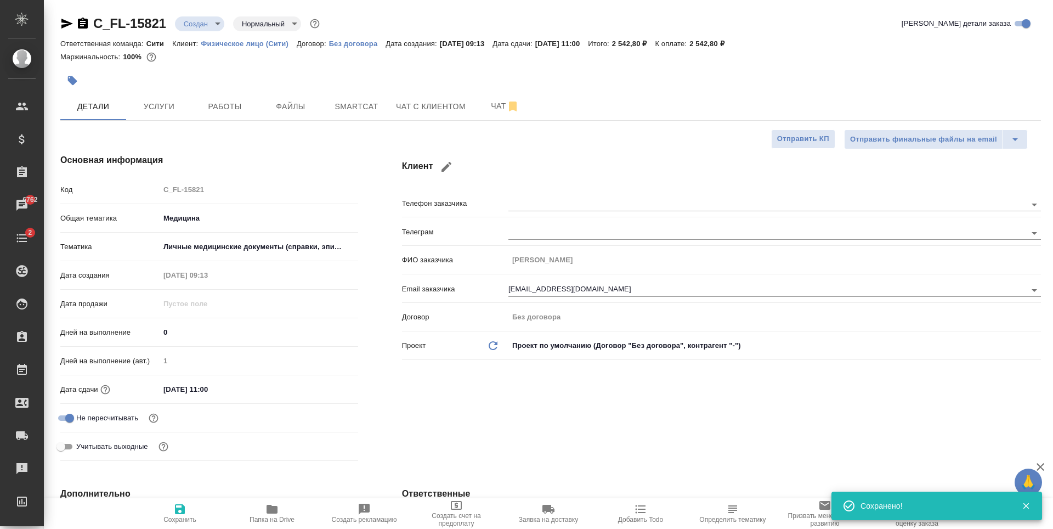
type textarea "x"
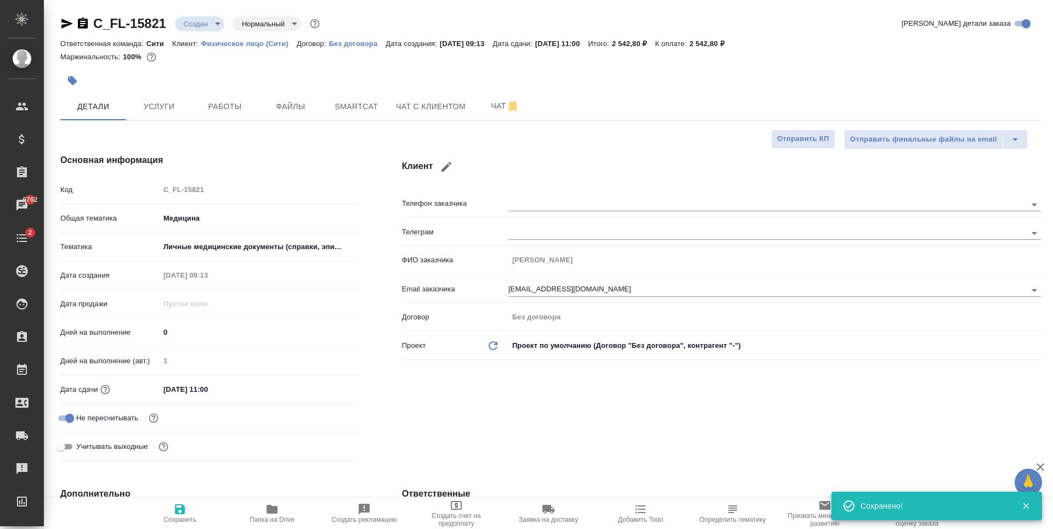
type textarea "x"
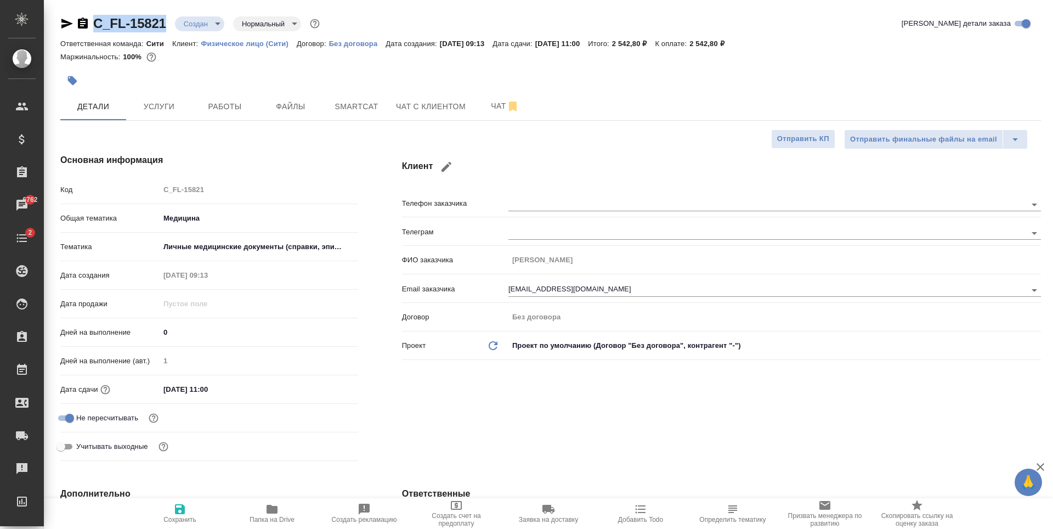
drag, startPoint x: 93, startPoint y: 32, endPoint x: 166, endPoint y: 26, distance: 73.3
click at [166, 26] on div "C_FL-15821 Создан new Нормальный normal Кратко детали заказа" at bounding box center [550, 26] width 981 height 22
copy link "C_FL-15821"
type textarea "x"
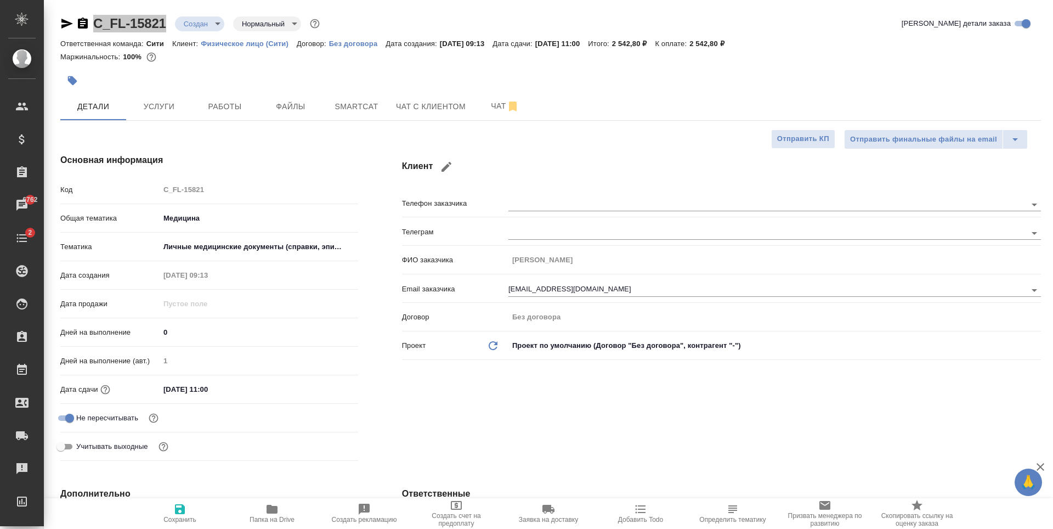
type textarea "x"
click at [340, 102] on span "Smartcat" at bounding box center [356, 107] width 53 height 14
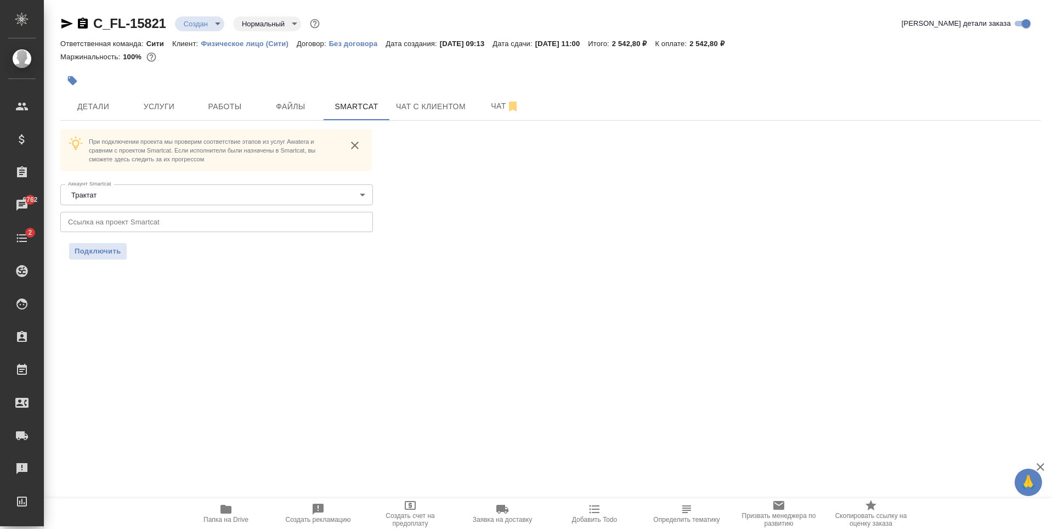
drag, startPoint x: 156, startPoint y: 74, endPoint x: 100, endPoint y: 25, distance: 74.3
click at [156, 74] on div at bounding box center [387, 81] width 654 height 24
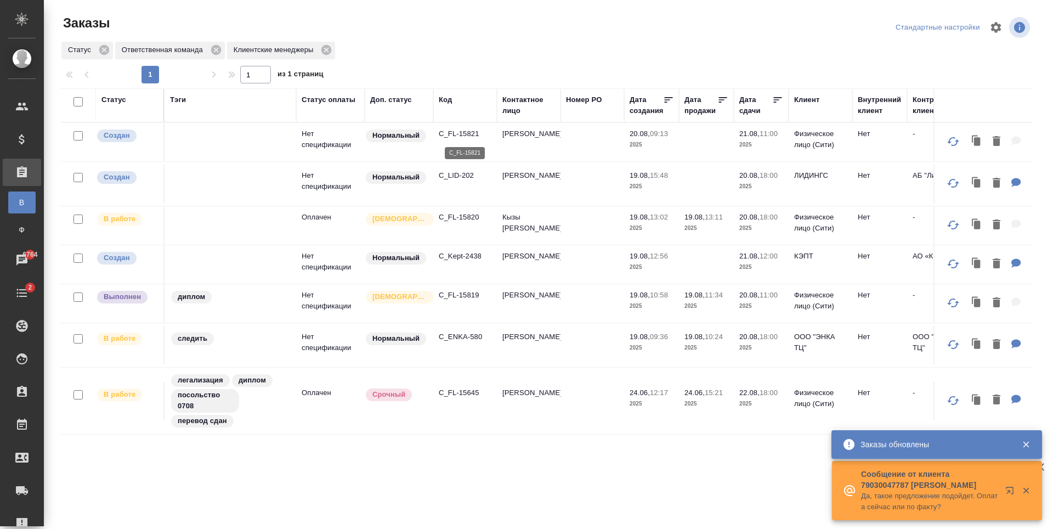
click at [470, 134] on p "C_FL-15821" at bounding box center [465, 133] width 53 height 11
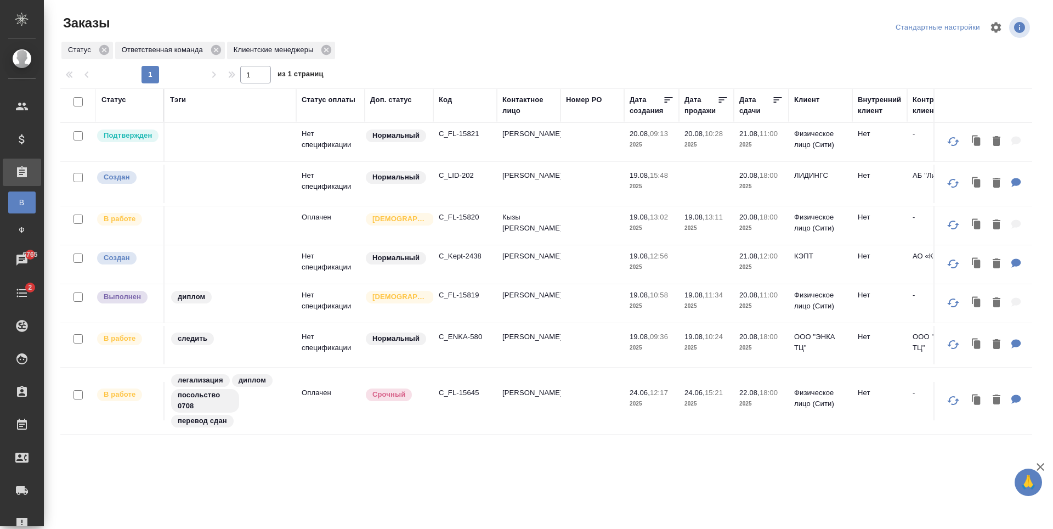
click at [464, 132] on p "C_FL-15821" at bounding box center [465, 133] width 53 height 11
click at [452, 295] on p "C_FL-15819" at bounding box center [465, 295] width 53 height 11
click at [459, 333] on p "C_ENKA-580" at bounding box center [465, 336] width 53 height 11
click at [467, 138] on p "C_FL-15821" at bounding box center [465, 133] width 53 height 11
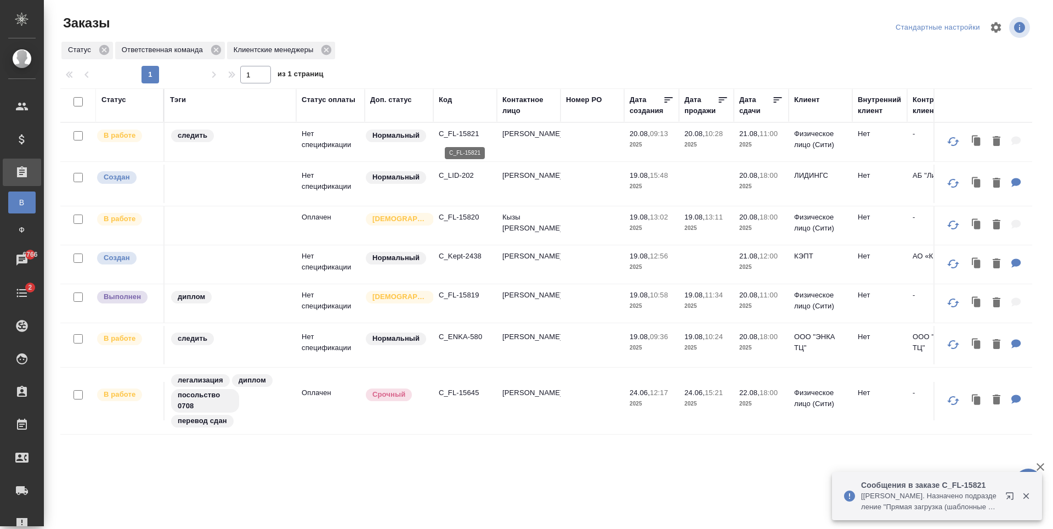
click at [478, 131] on p "C_FL-15821" at bounding box center [465, 133] width 53 height 11
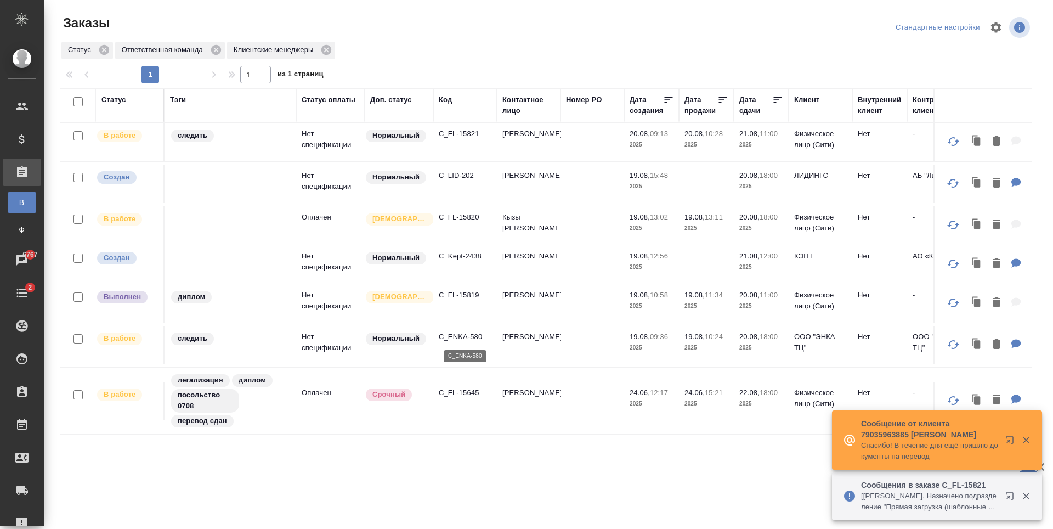
click at [482, 340] on p "C_ENKA-580" at bounding box center [465, 336] width 53 height 11
click at [461, 296] on p "C_FL-15819" at bounding box center [465, 295] width 53 height 11
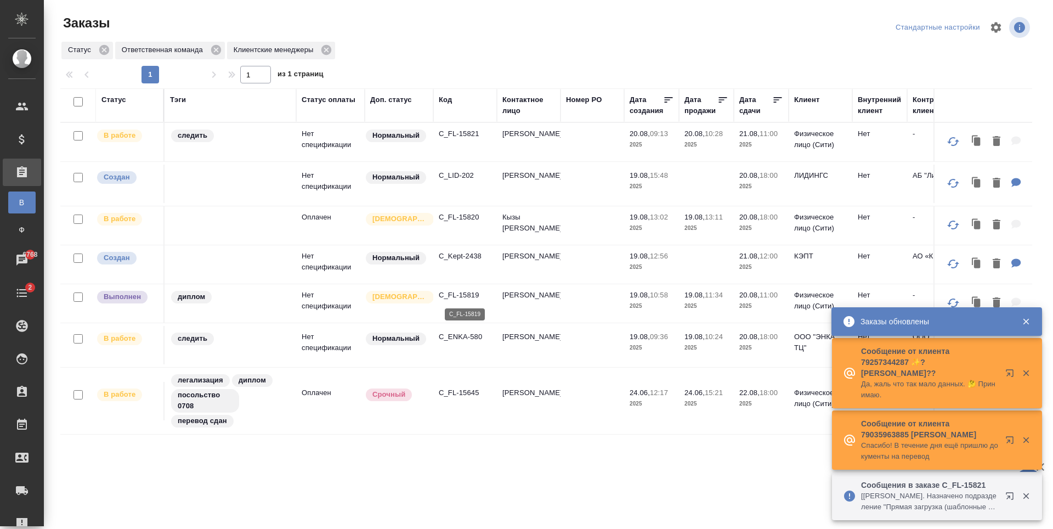
click at [463, 293] on p "C_FL-15819" at bounding box center [465, 295] width 53 height 11
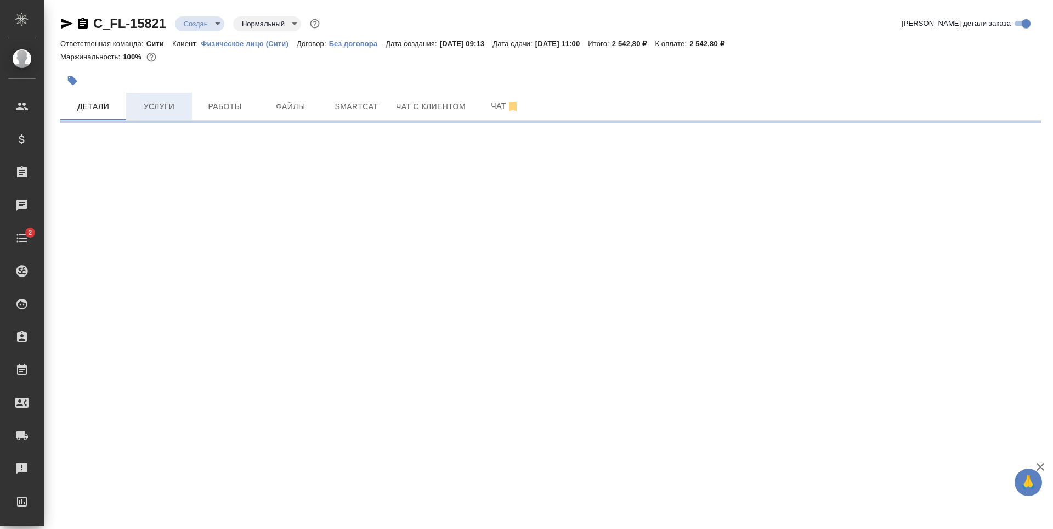
select select "RU"
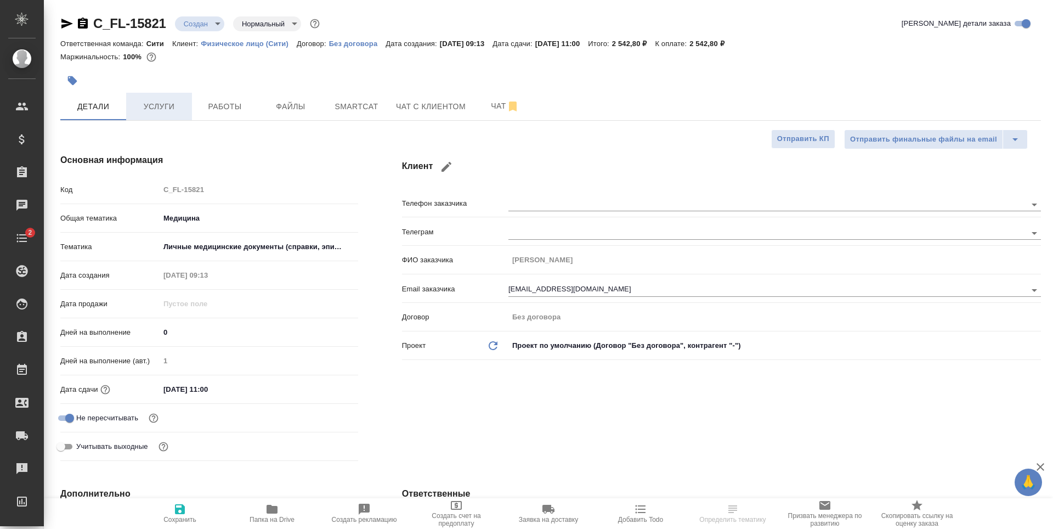
type textarea "x"
click at [162, 102] on span "Услуги" at bounding box center [159, 107] width 53 height 14
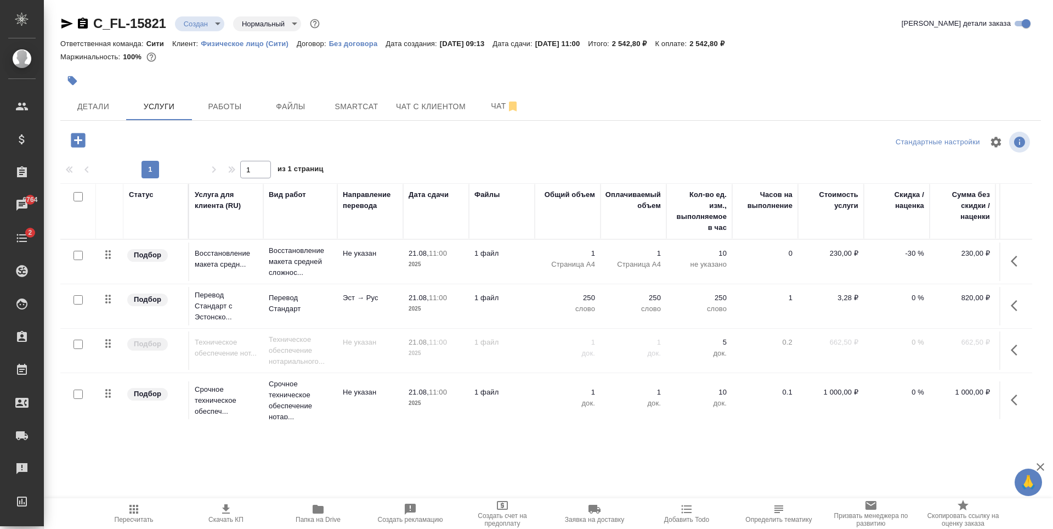
click at [80, 394] on input "checkbox" at bounding box center [78, 394] width 9 height 9
checkbox input "true"
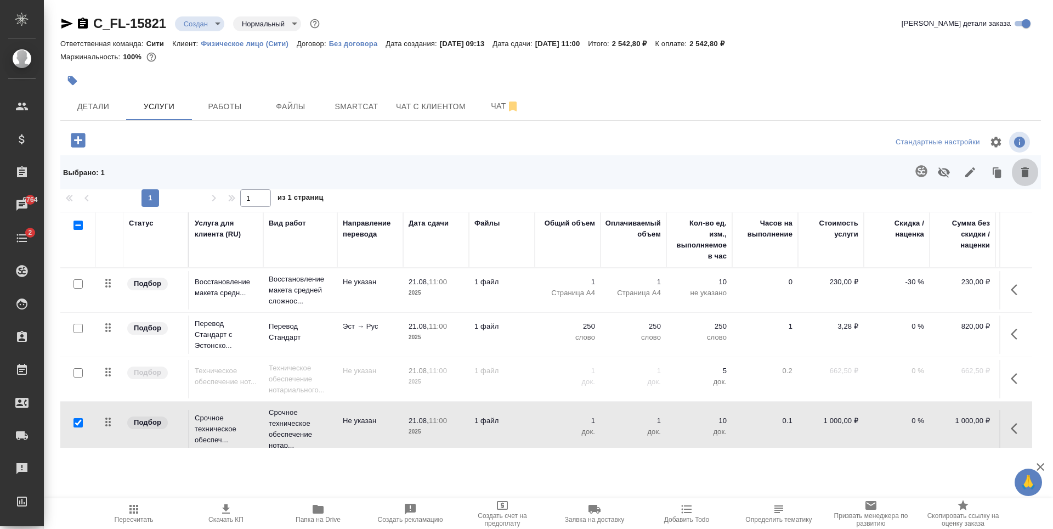
click at [1020, 173] on icon "button" at bounding box center [1025, 172] width 13 height 13
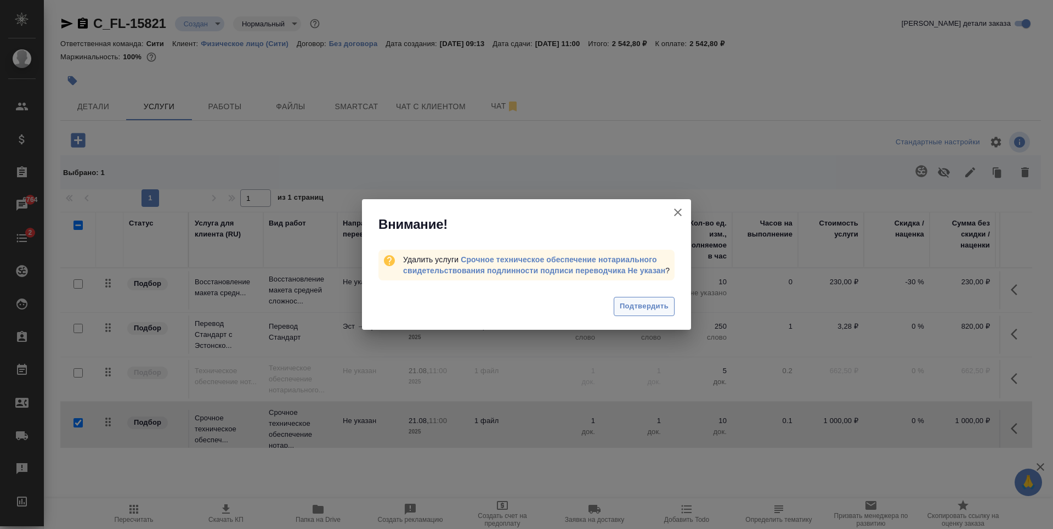
click at [649, 311] on span "Подтвердить" at bounding box center [644, 306] width 49 height 13
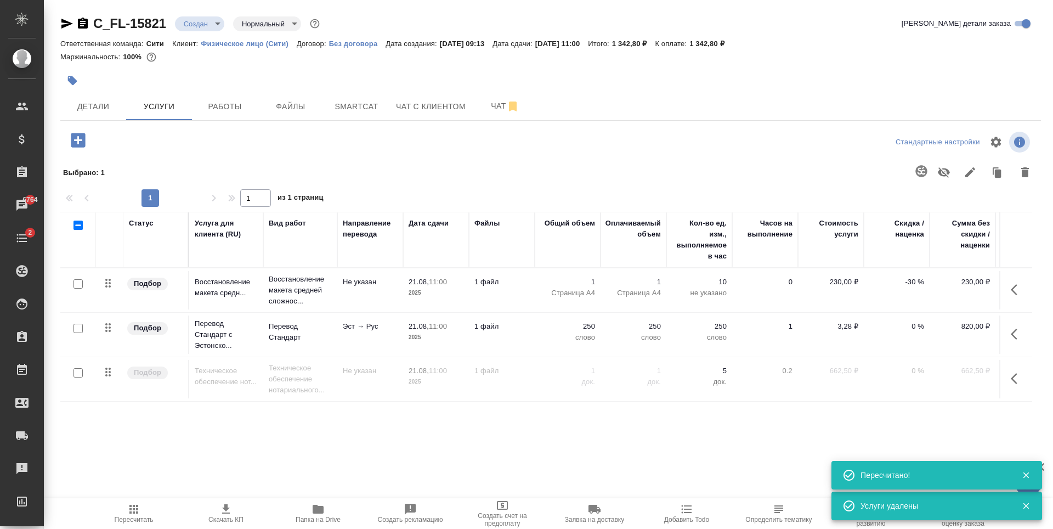
click at [77, 375] on input "checkbox" at bounding box center [78, 372] width 9 height 9
checkbox input "true"
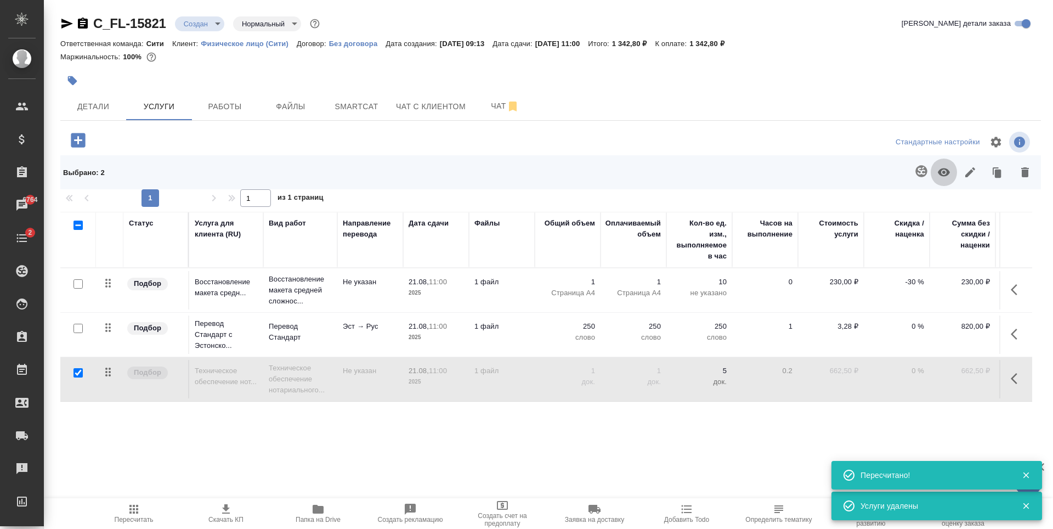
click at [941, 174] on icon "button" at bounding box center [944, 172] width 12 height 8
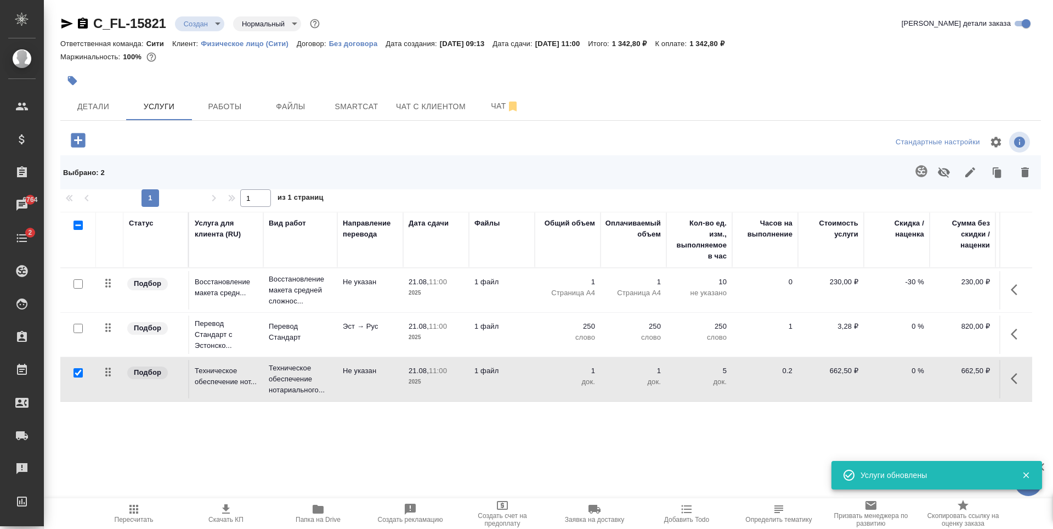
click at [913, 280] on p "-30 %" at bounding box center [897, 282] width 55 height 11
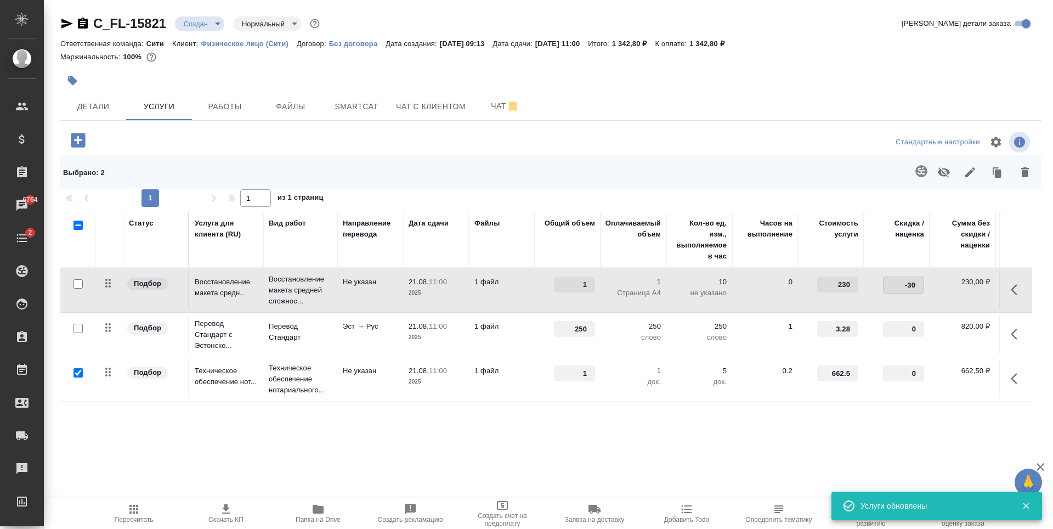
type input "-0"
click at [172, 161] on div "Выбрано : 2" at bounding box center [550, 172] width 981 height 34
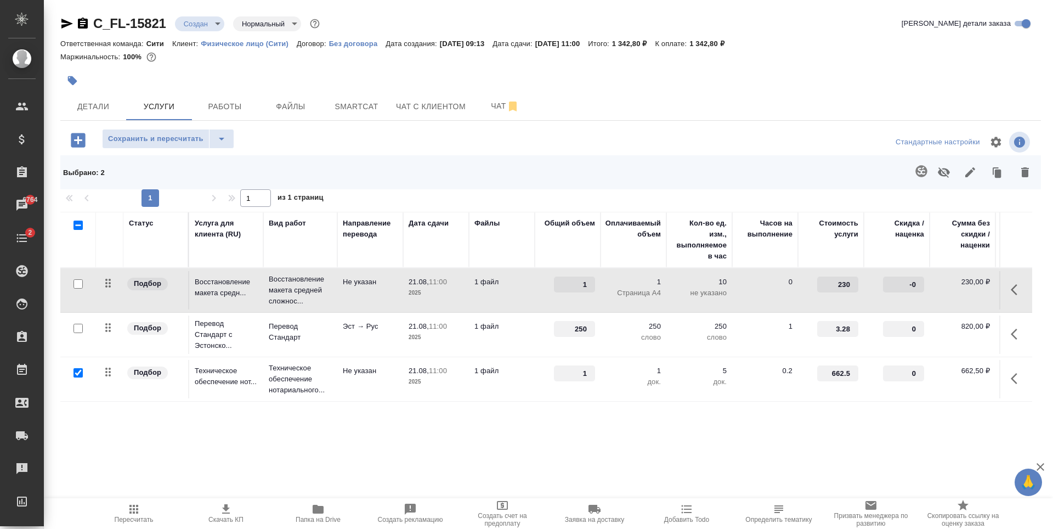
click at [132, 504] on icon "button" at bounding box center [133, 509] width 13 height 13
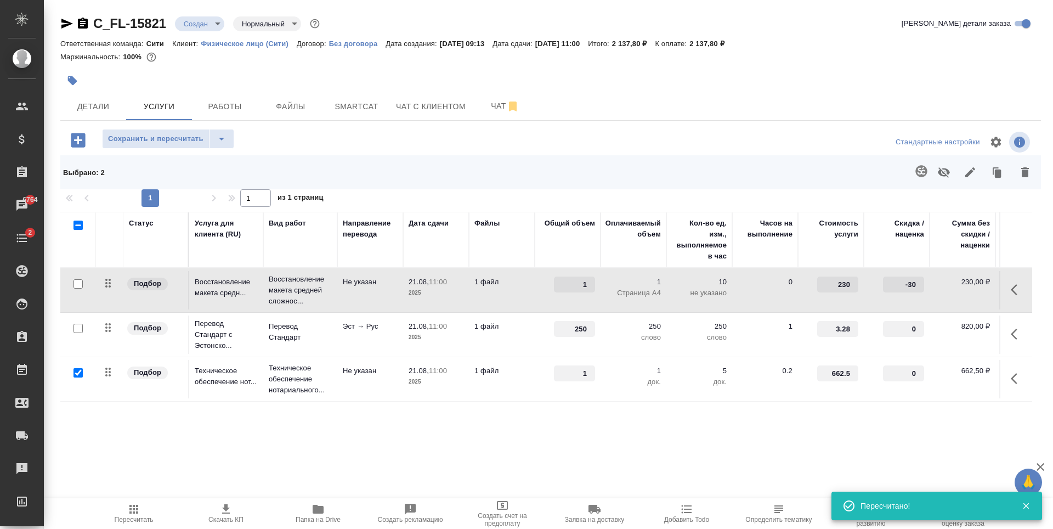
scroll to position [0, 62]
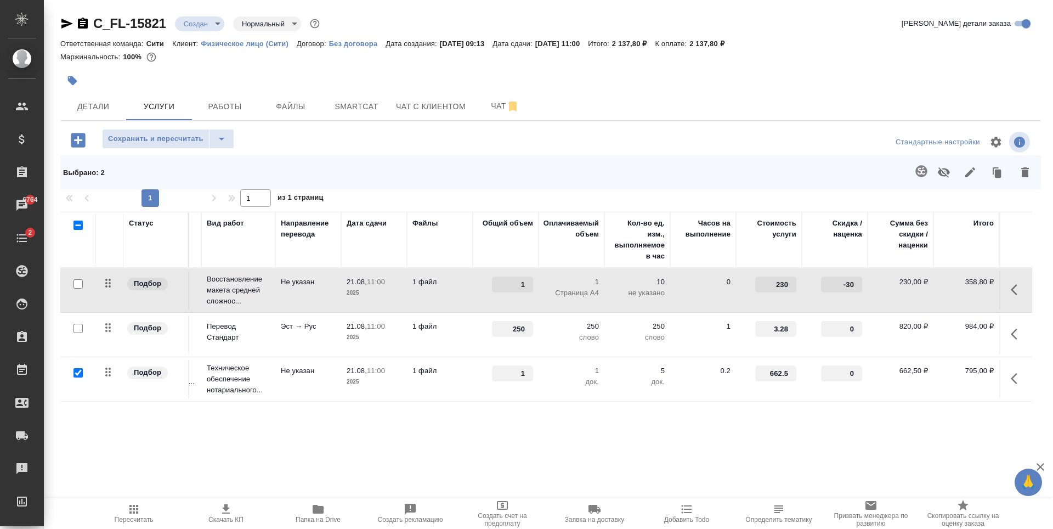
click at [848, 286] on input "-30" at bounding box center [841, 285] width 41 height 16
click at [848, 286] on input "-30" at bounding box center [842, 285] width 40 height 16
type input "0"
click at [151, 137] on span "Сохранить и пересчитать" at bounding box center [155, 139] width 95 height 13
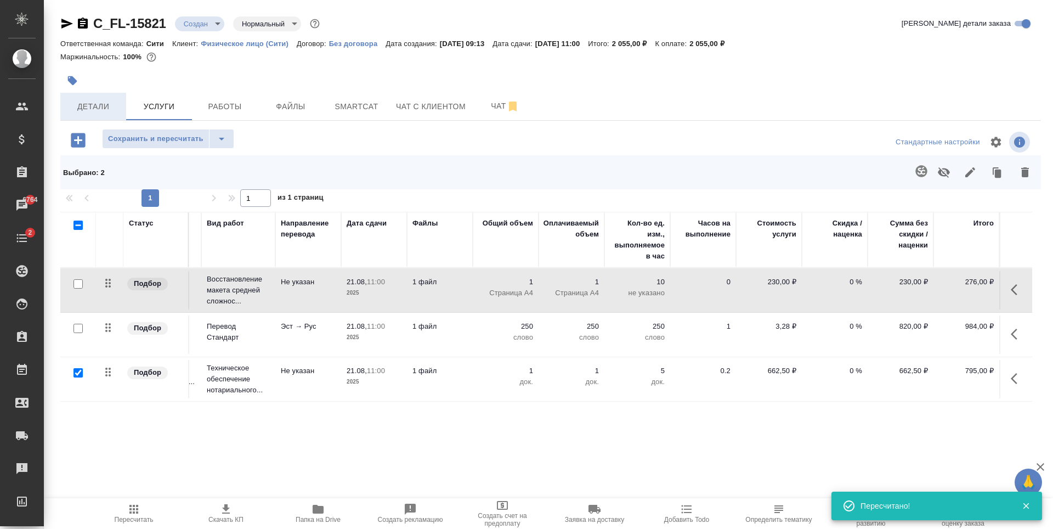
click at [115, 109] on span "Детали" at bounding box center [93, 107] width 53 height 14
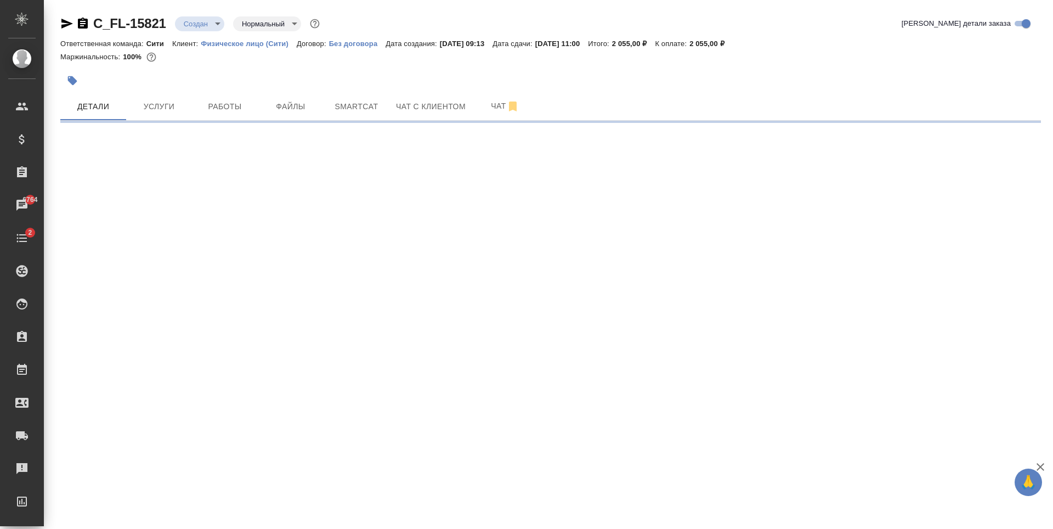
select select "RU"
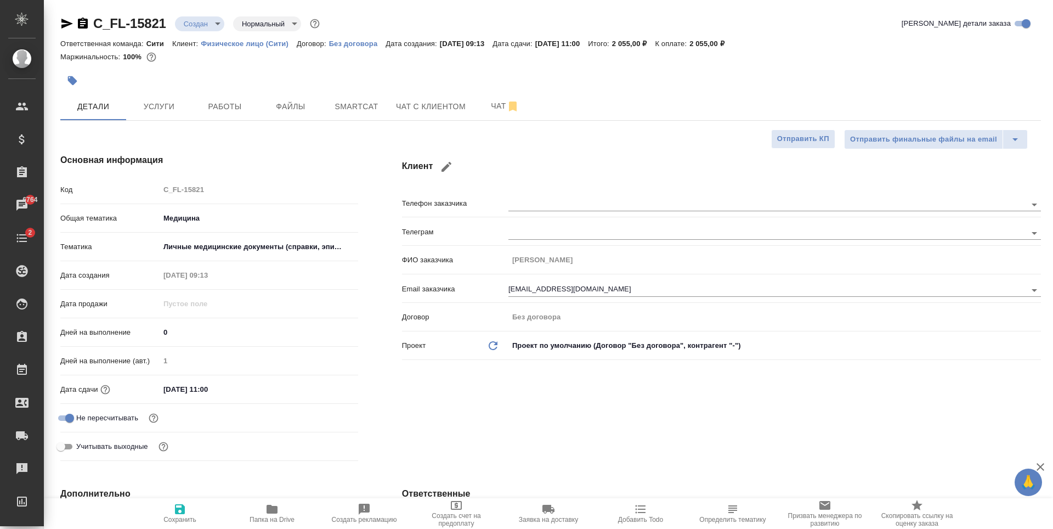
type textarea "x"
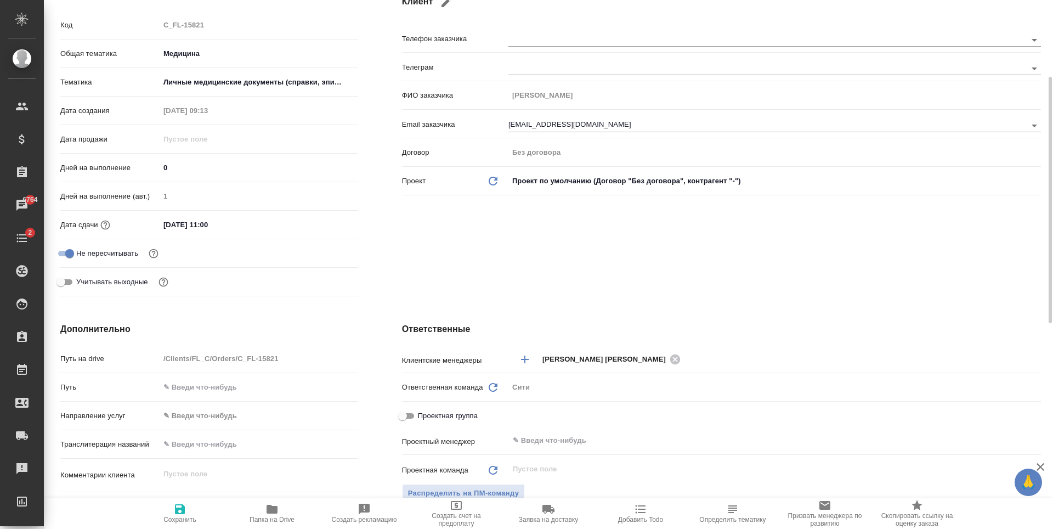
scroll to position [329, 0]
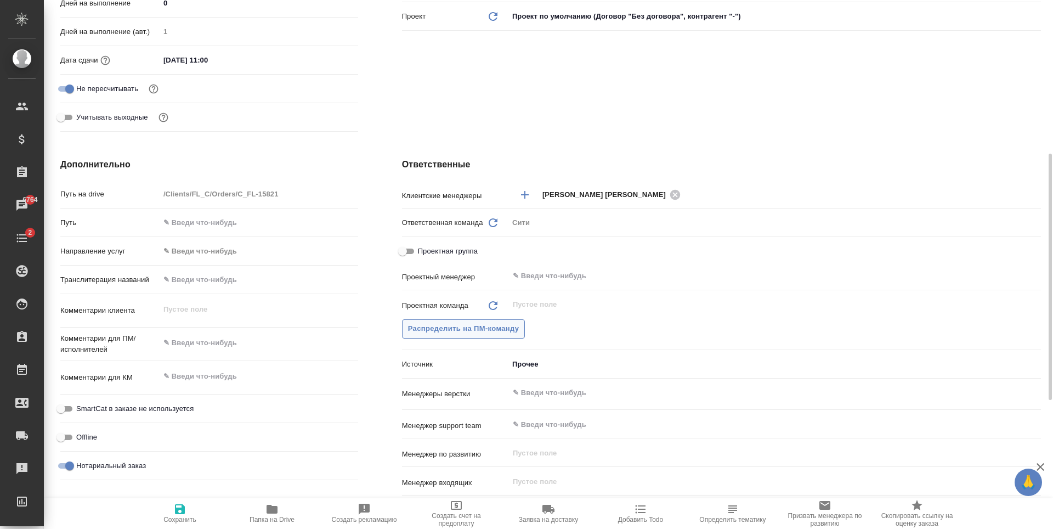
click at [476, 326] on span "Распределить на ПМ-команду" at bounding box center [463, 329] width 111 height 13
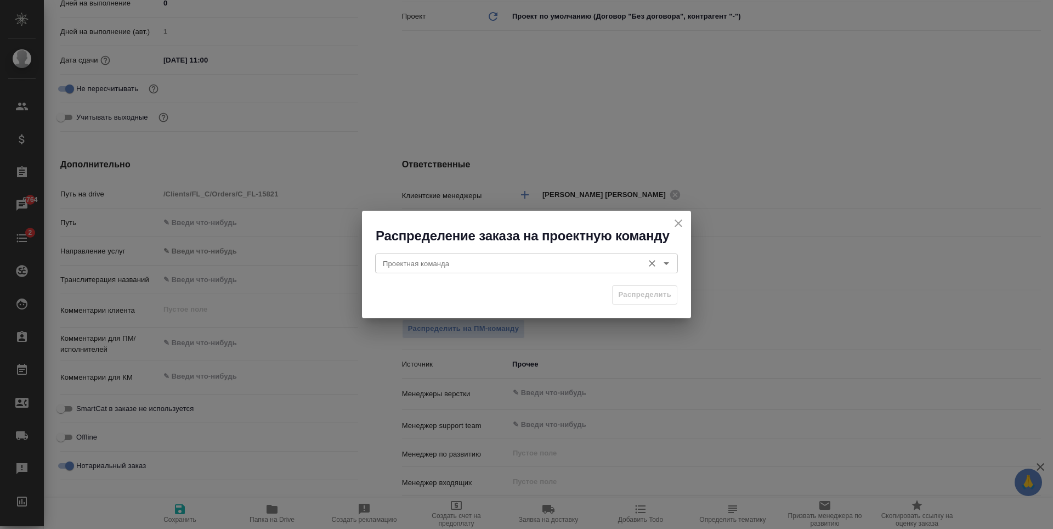
click at [414, 267] on input "Проектная команда" at bounding box center [509, 263] width 260 height 13
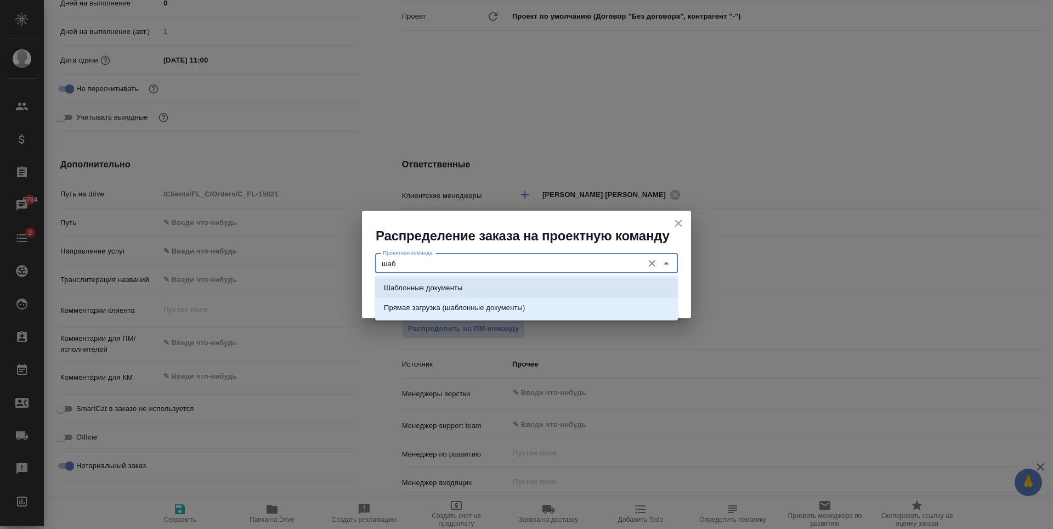
click at [441, 287] on p "Шаблонные документы" at bounding box center [423, 288] width 78 height 11
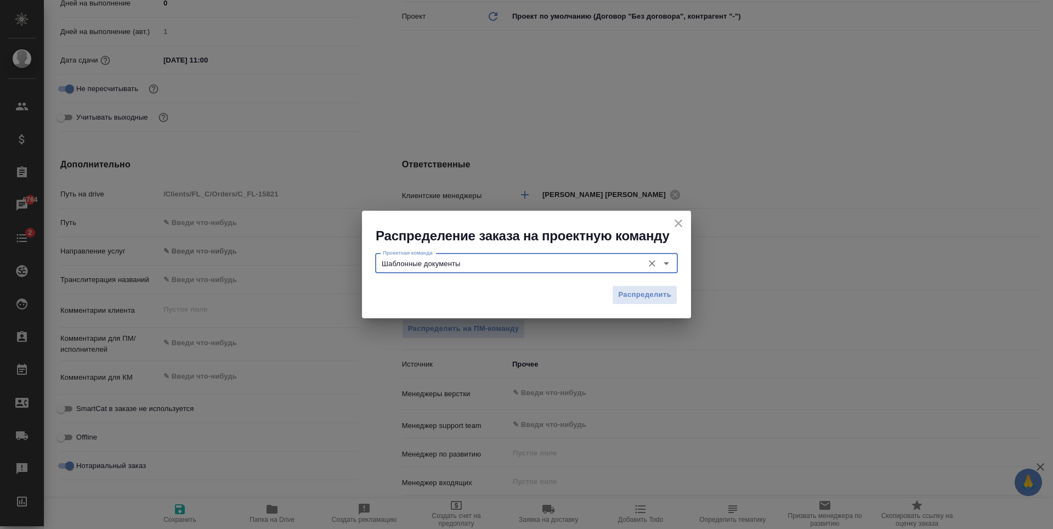
type input "Шаблонные документы"
click at [664, 294] on span "Распределить" at bounding box center [644, 295] width 53 height 13
type textarea "x"
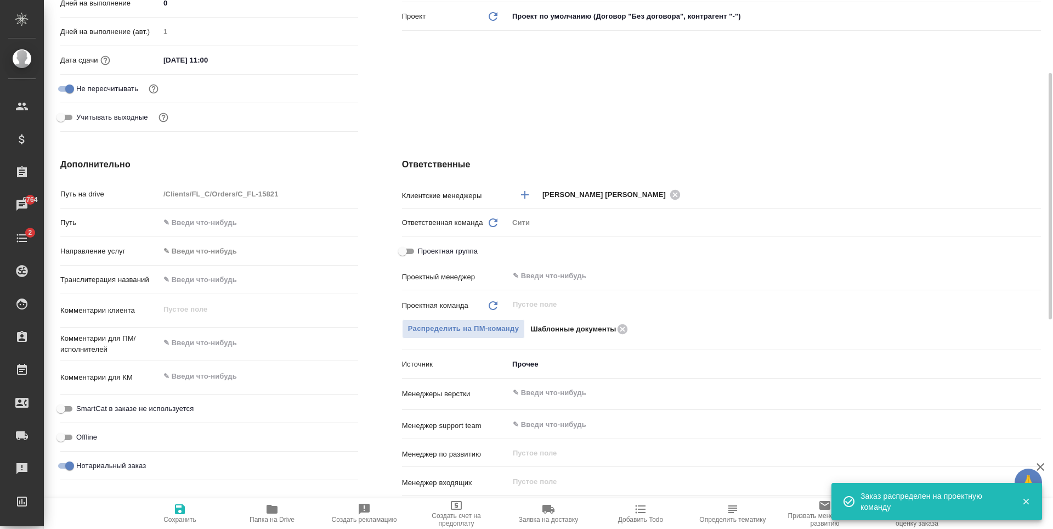
scroll to position [110, 0]
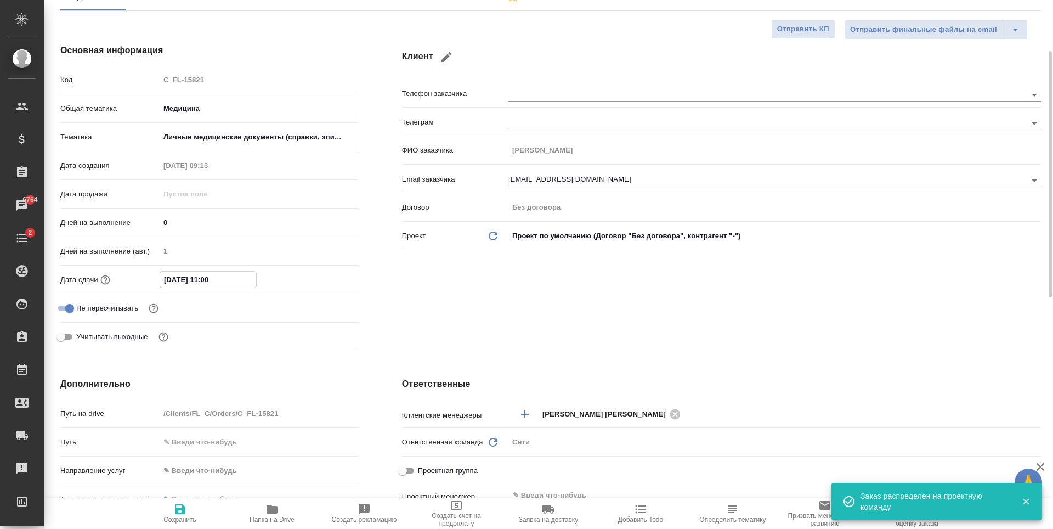
click at [179, 272] on input "21.08.2025 11:00" at bounding box center [208, 280] width 96 height 16
click at [322, 273] on icon "button" at bounding box center [326, 278] width 13 height 13
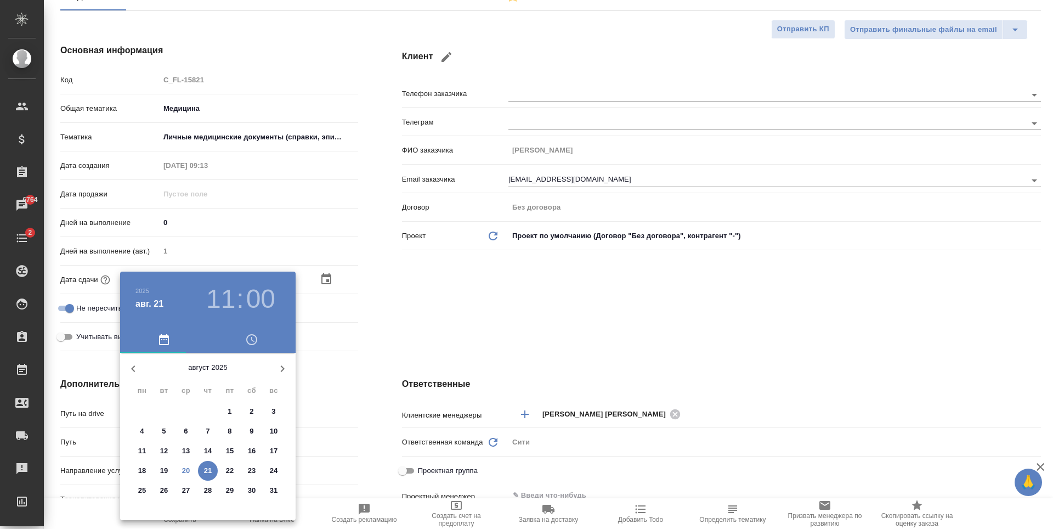
click at [222, 293] on h3 "11" at bounding box center [220, 299] width 29 height 31
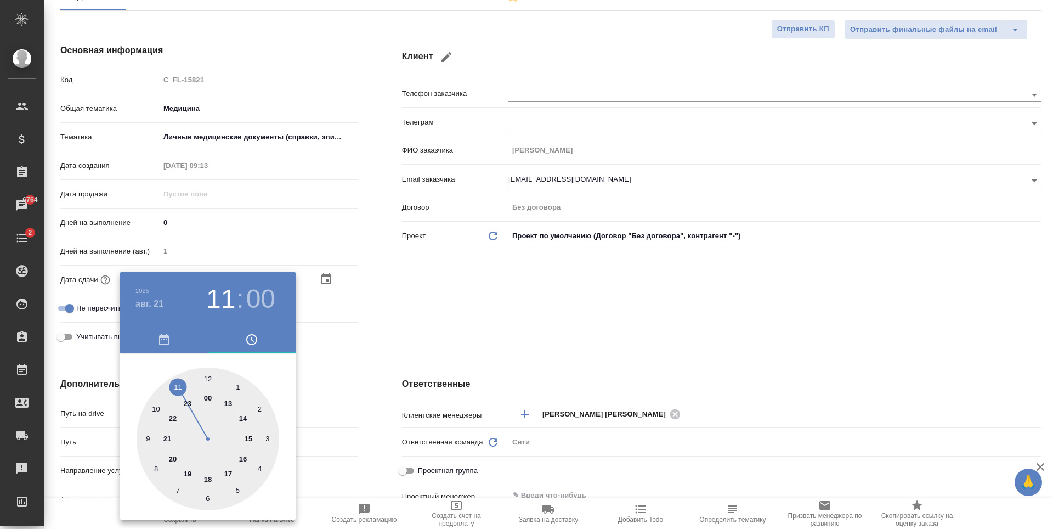
click at [207, 378] on div at bounding box center [208, 439] width 143 height 143
type input "21.08.2025 12:00"
type textarea "x"
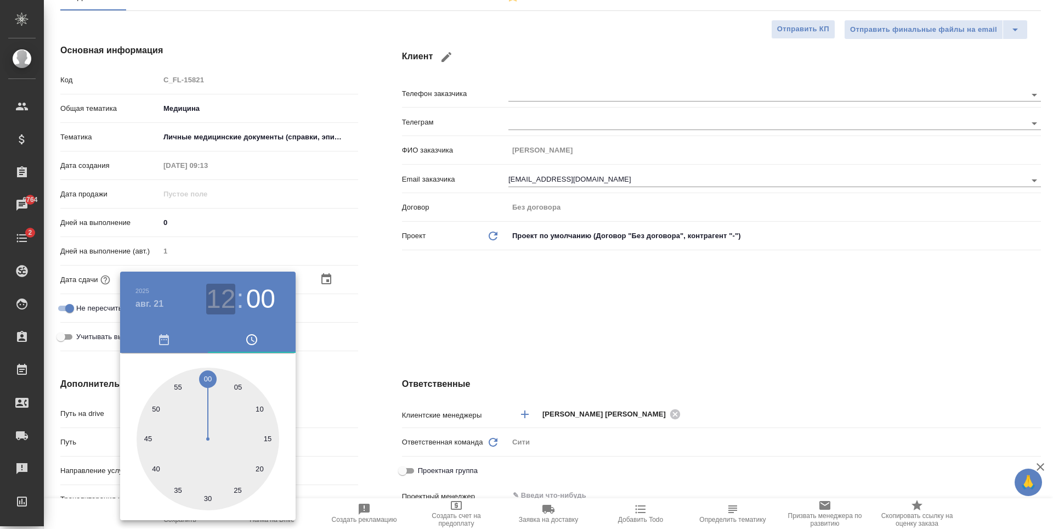
click at [222, 304] on h3 "12" at bounding box center [220, 299] width 29 height 31
drag, startPoint x: 177, startPoint y: 385, endPoint x: 202, endPoint y: 376, distance: 26.0
click at [178, 385] on div at bounding box center [208, 439] width 143 height 143
type input "21.08.2025 11:00"
type textarea "x"
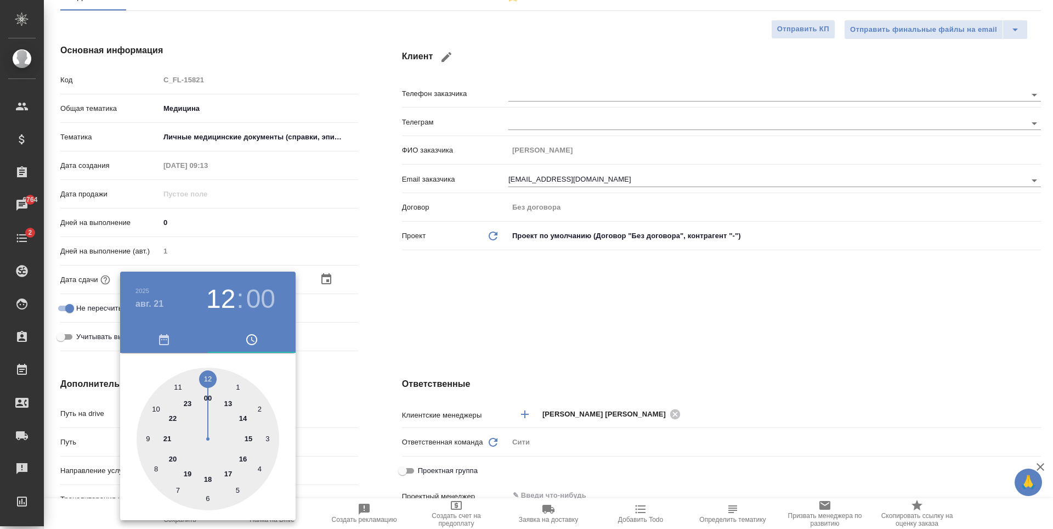
type textarea "x"
click at [472, 336] on div at bounding box center [526, 264] width 1053 height 529
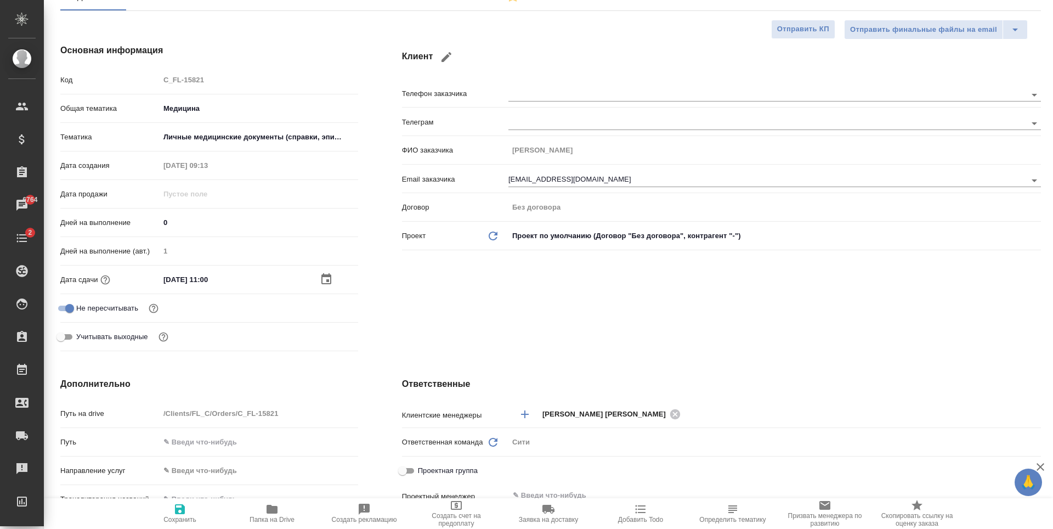
click at [179, 503] on icon "button" at bounding box center [179, 509] width 13 height 13
type textarea "x"
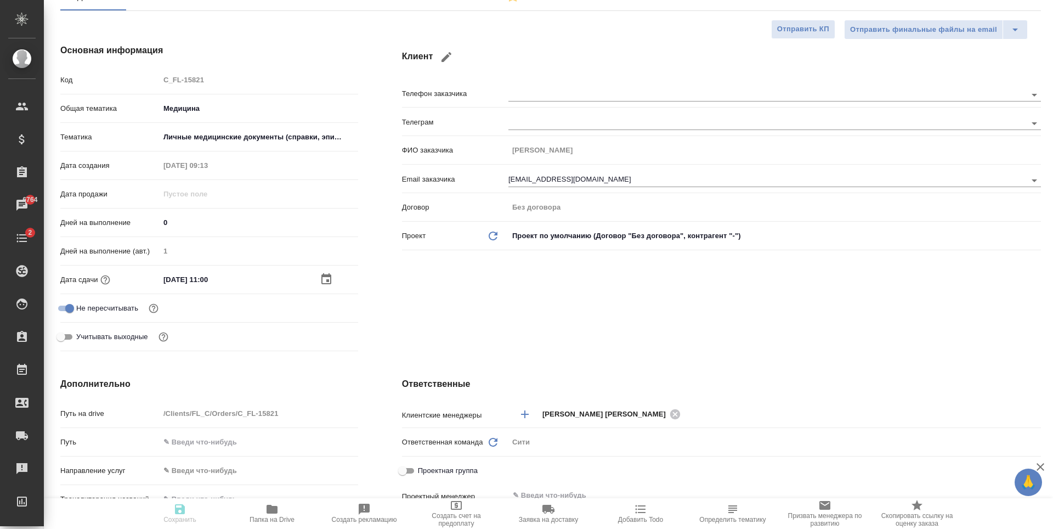
type textarea "x"
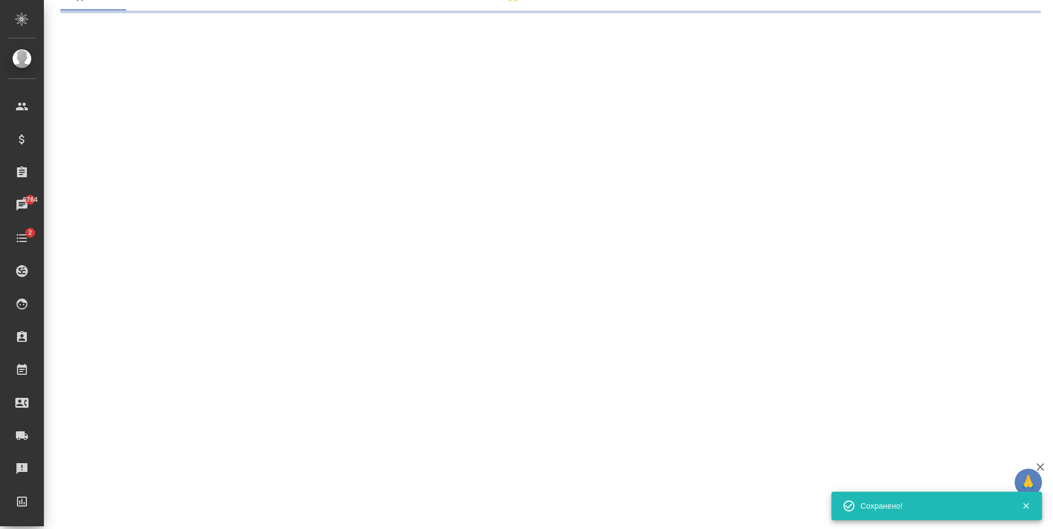
scroll to position [0, 0]
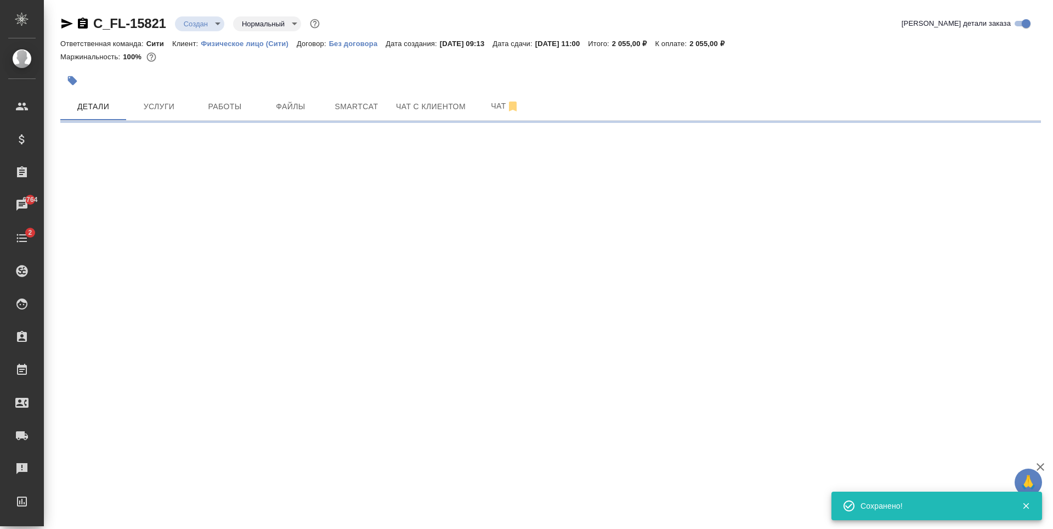
click at [154, 94] on button "Услуги" at bounding box center [159, 106] width 66 height 27
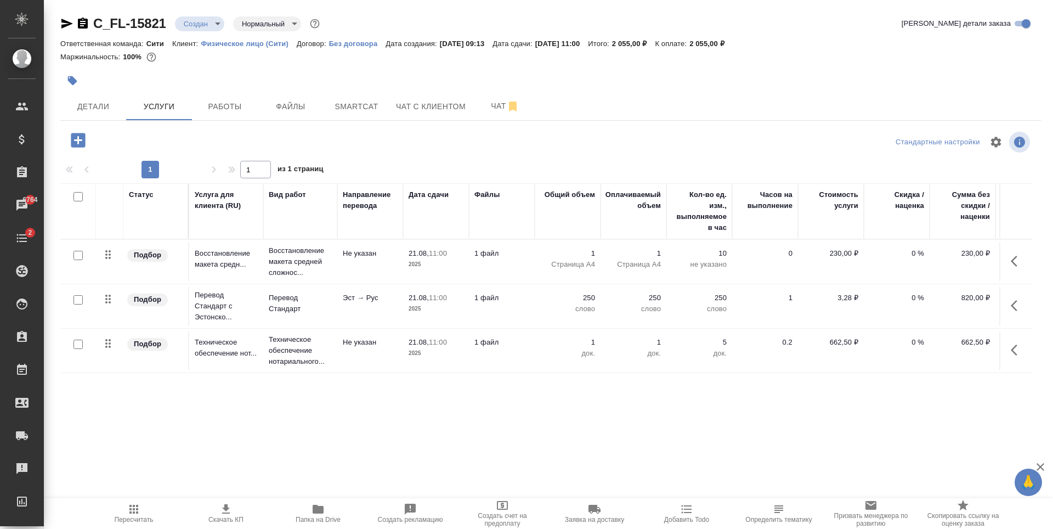
click at [195, 26] on body "🙏 .cls-1 fill:#fff; AWATERA Zaytseva Svetlana Клиенты Спецификации Заказы 6764 …" at bounding box center [526, 264] width 1053 height 529
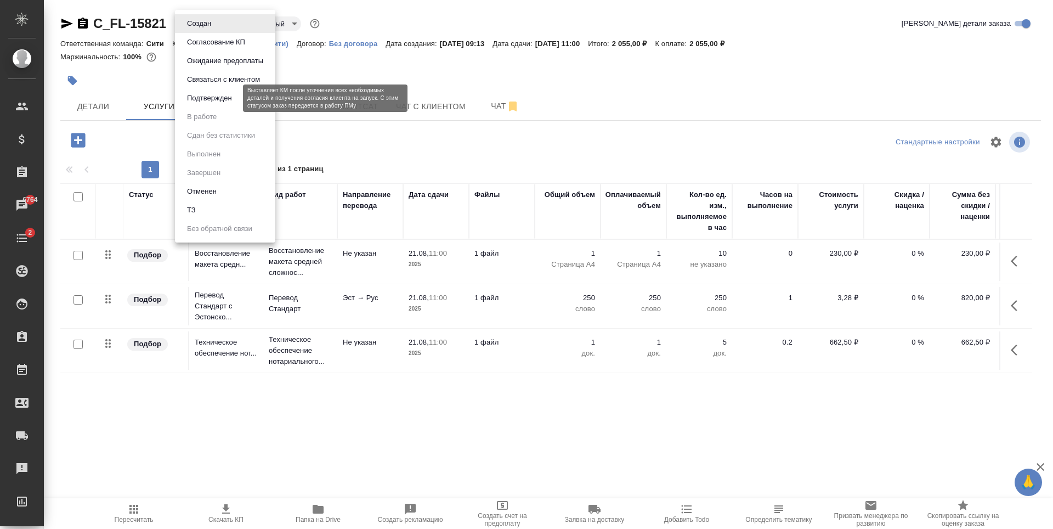
click at [220, 100] on button "Подтвержден" at bounding box center [210, 98] width 52 height 12
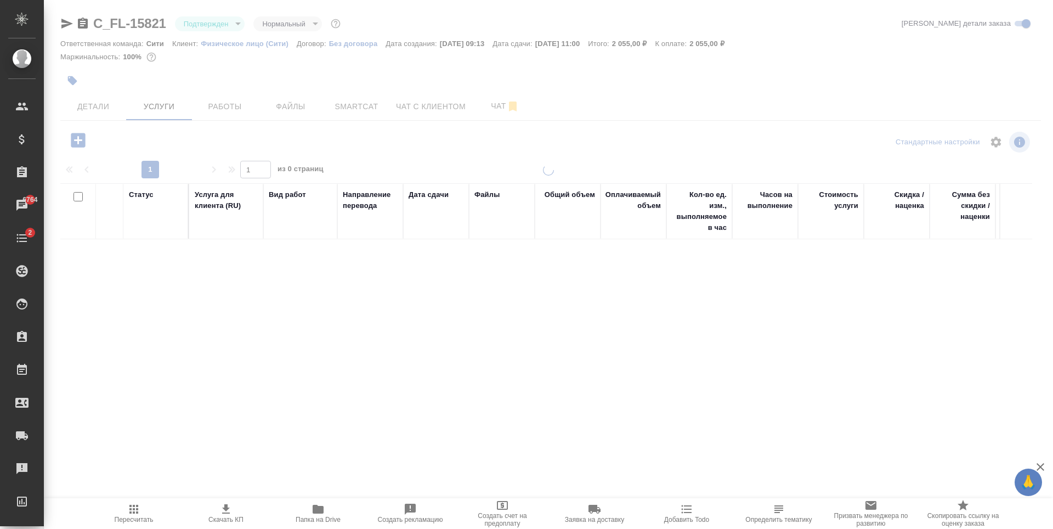
click at [283, 104] on span "Файлы" at bounding box center [290, 107] width 53 height 14
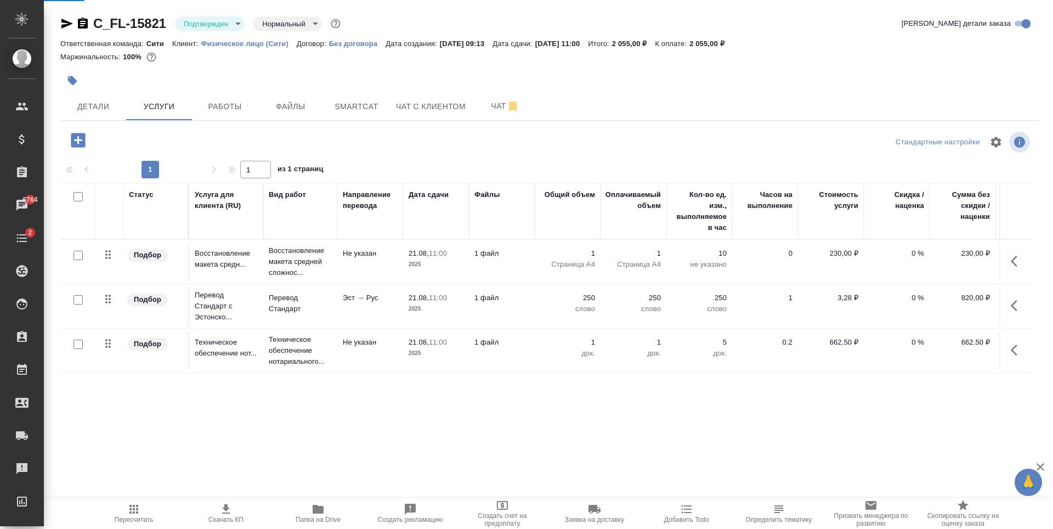
click at [283, 104] on span "Файлы" at bounding box center [290, 107] width 53 height 14
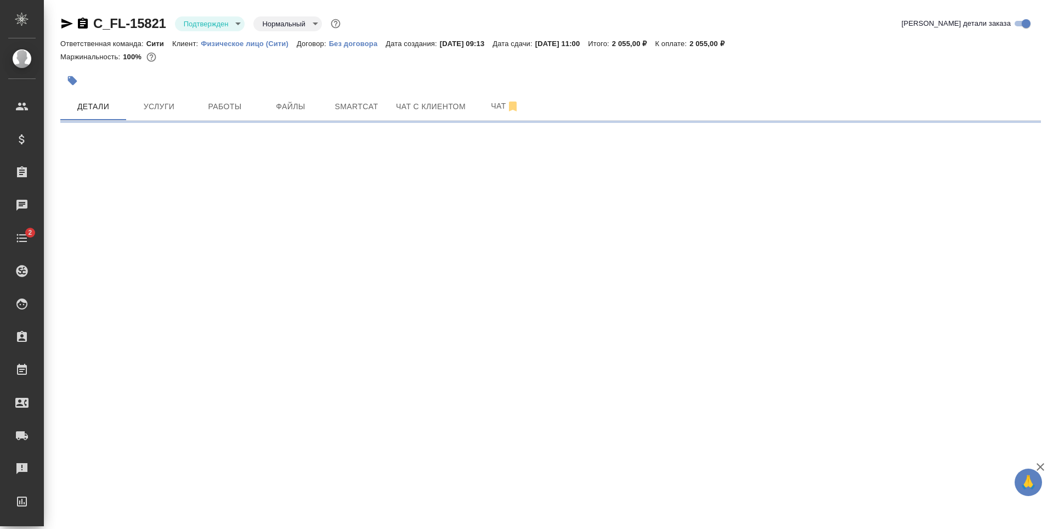
select select "RU"
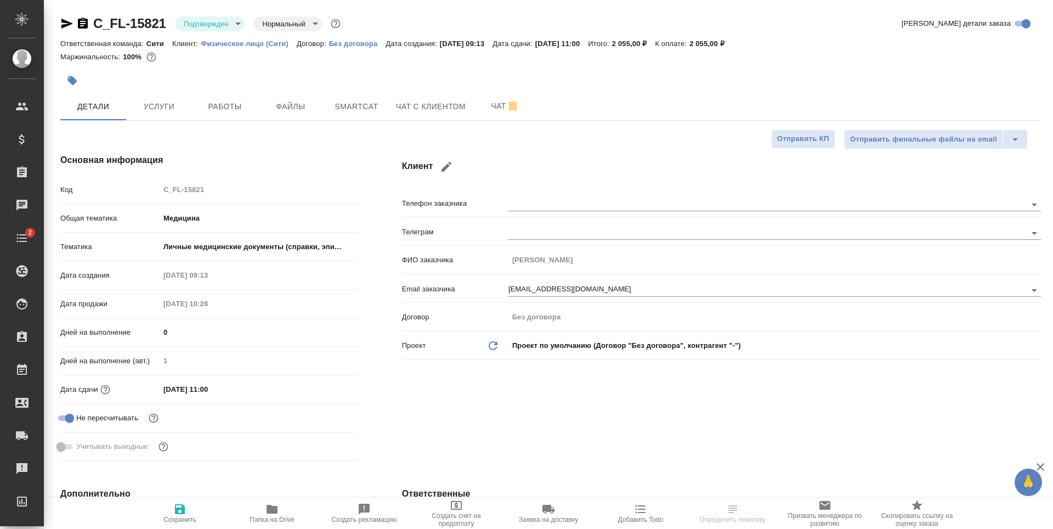
type textarea "x"
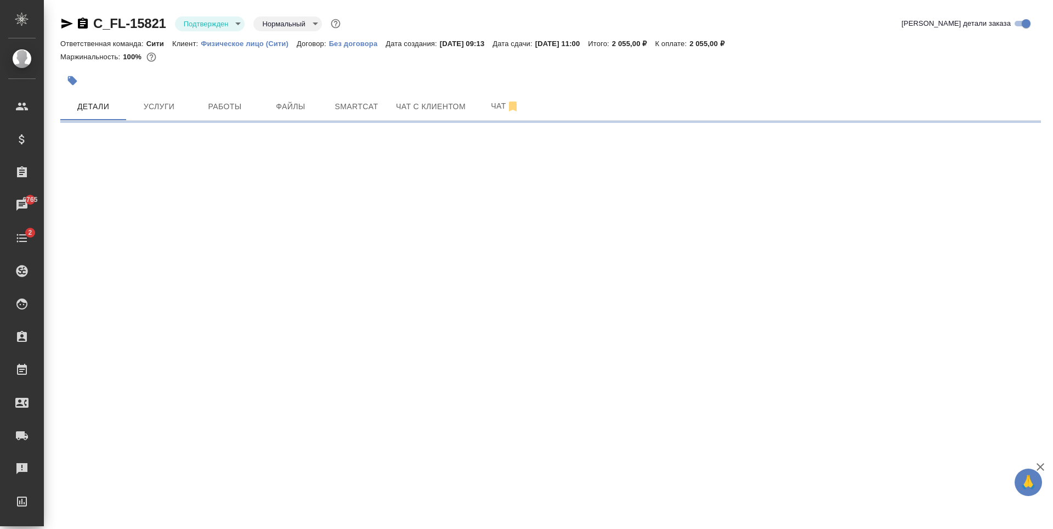
select select "RU"
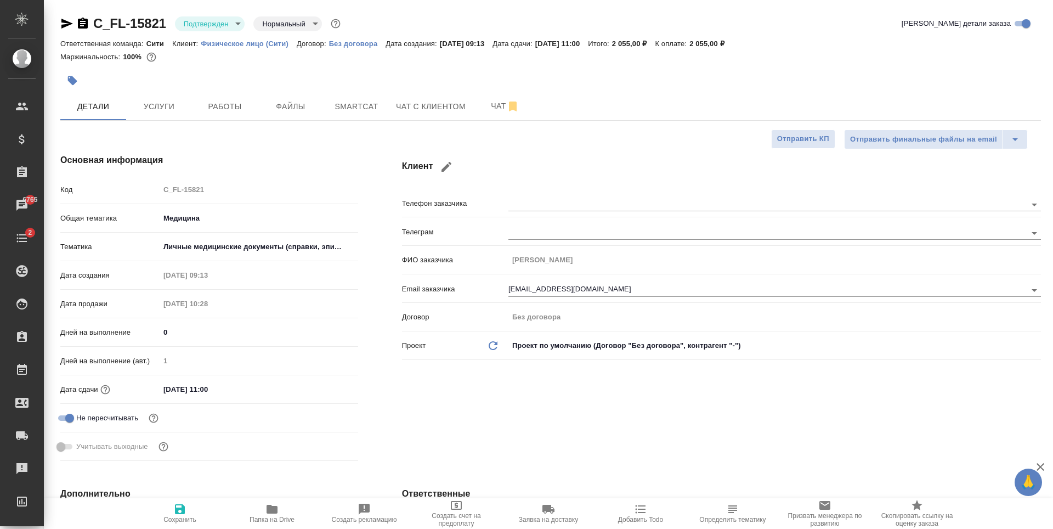
type textarea "x"
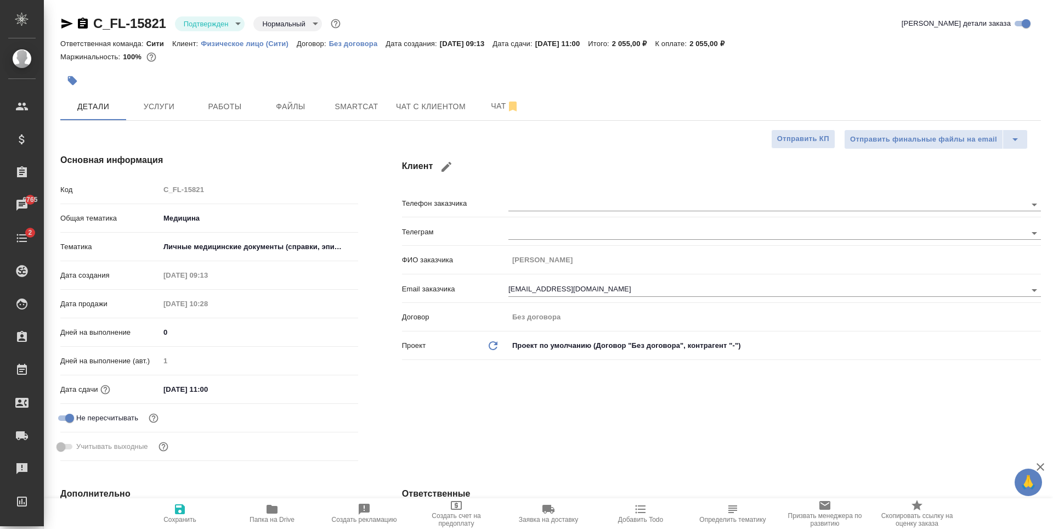
type textarea "x"
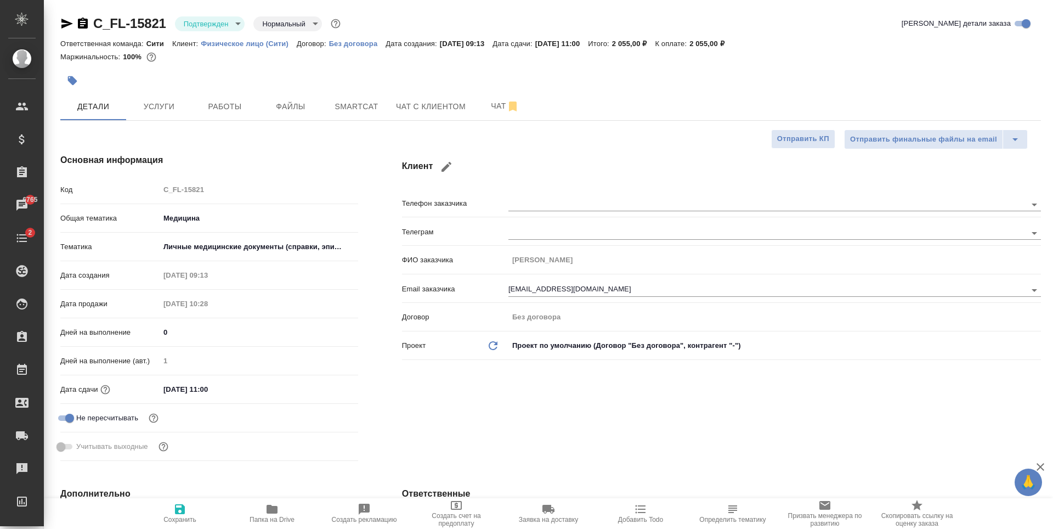
type textarea "x"
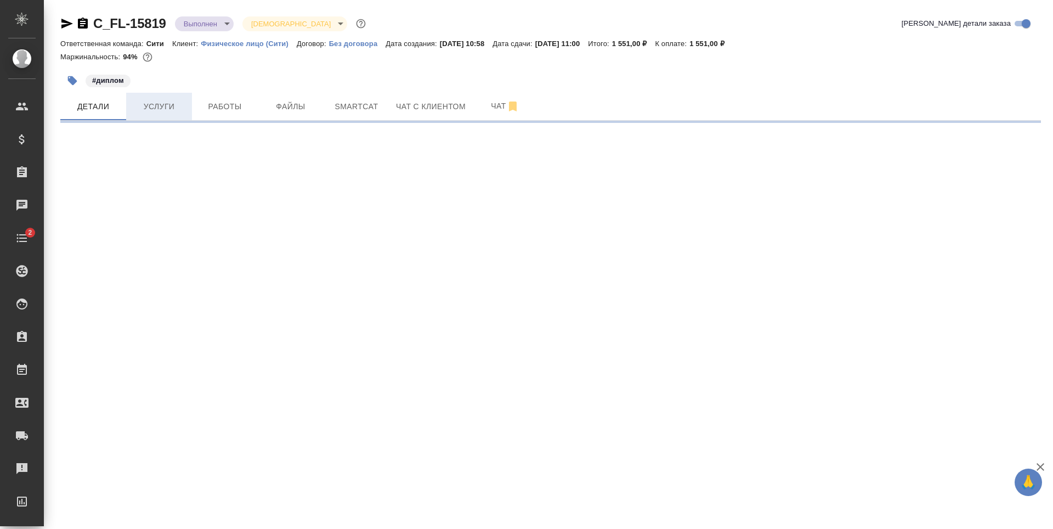
select select "RU"
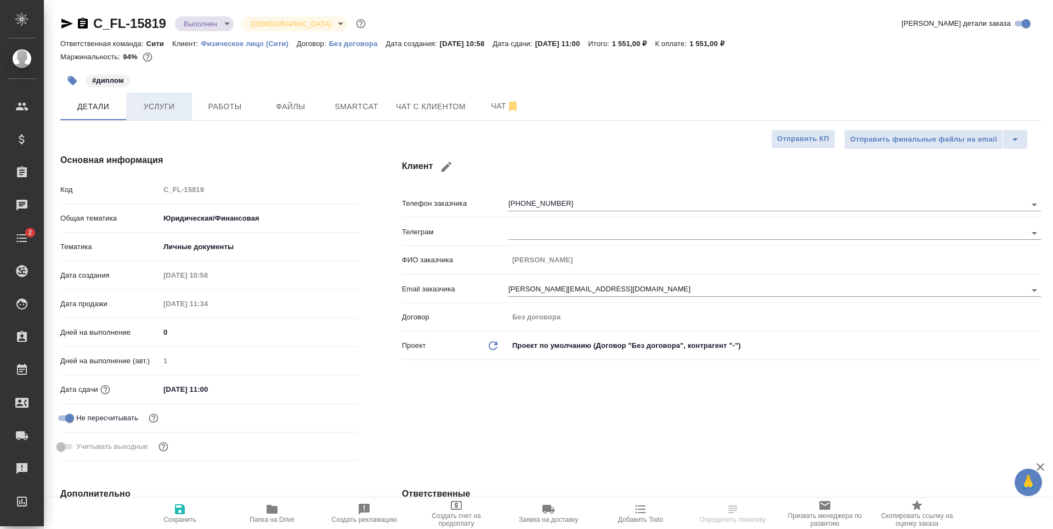
type textarea "x"
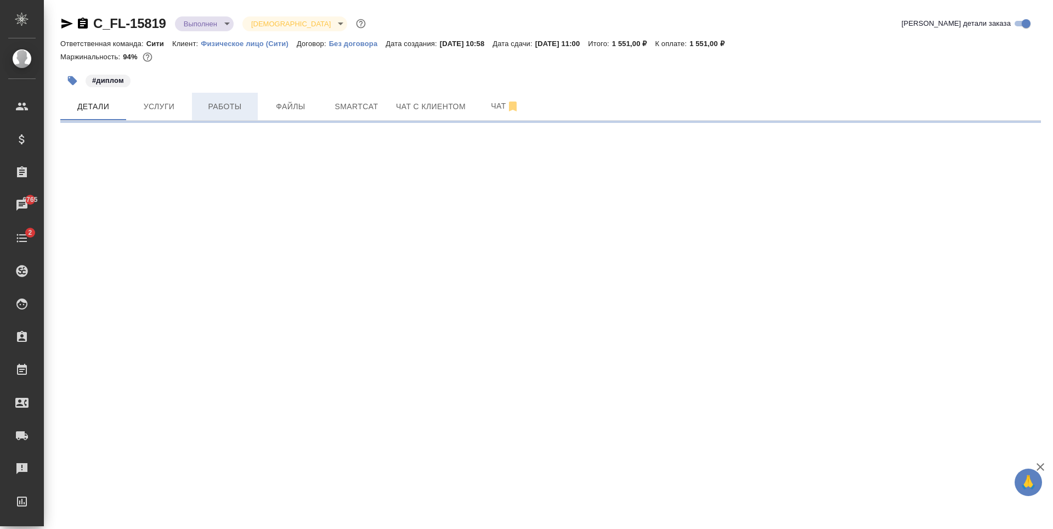
click at [205, 111] on span "Работы" at bounding box center [225, 107] width 53 height 14
select select "RU"
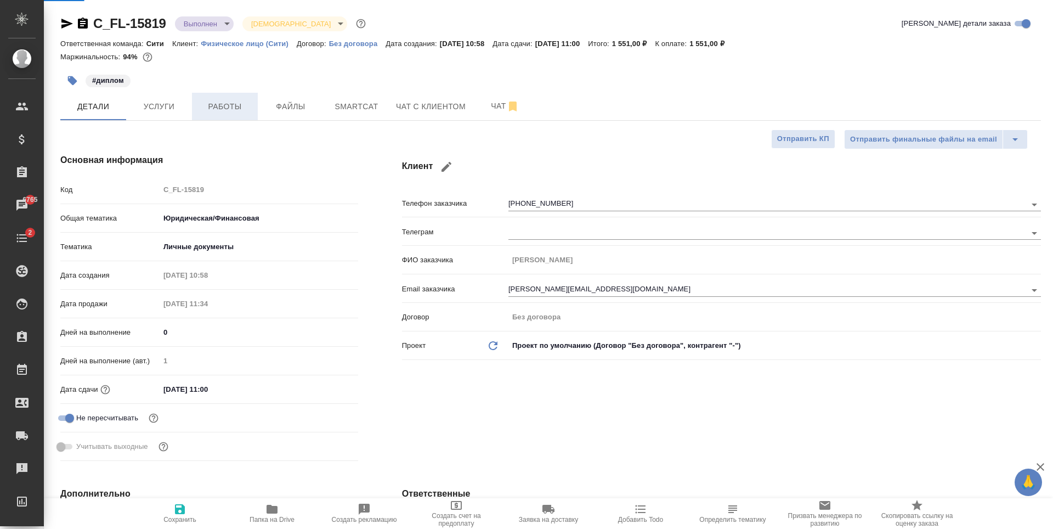
type textarea "x"
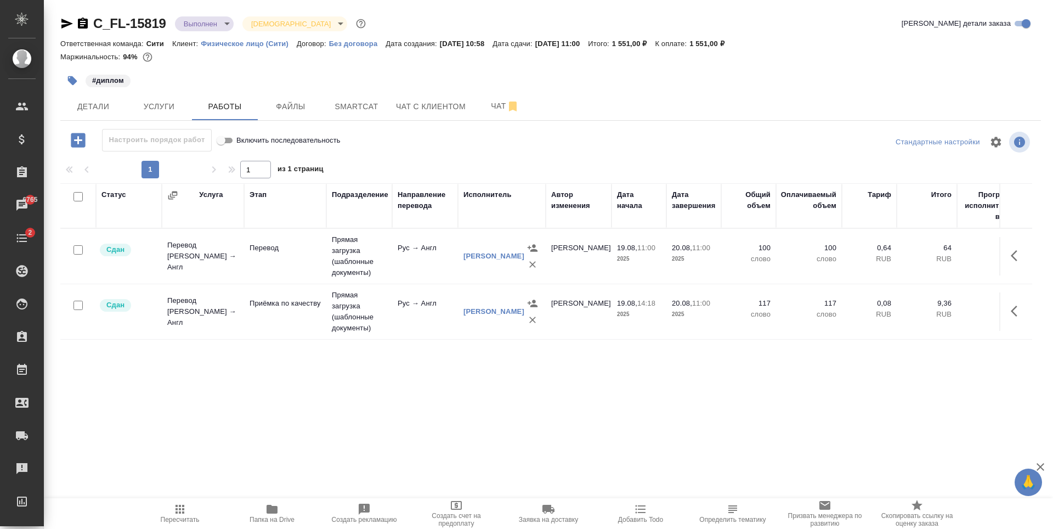
click at [358, 284] on td "Прямая загрузка (шаблонные документы)" at bounding box center [359, 256] width 66 height 55
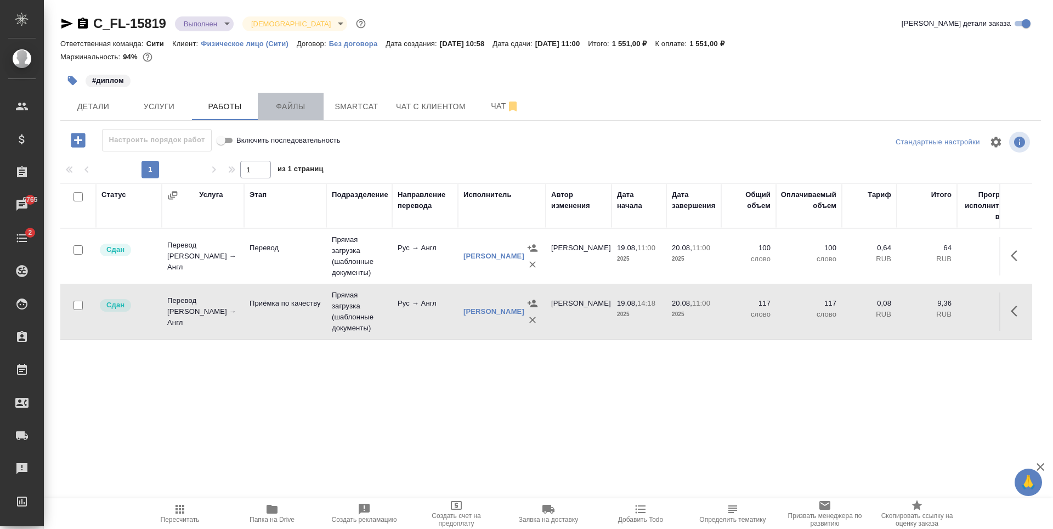
click at [290, 102] on span "Файлы" at bounding box center [290, 107] width 53 height 14
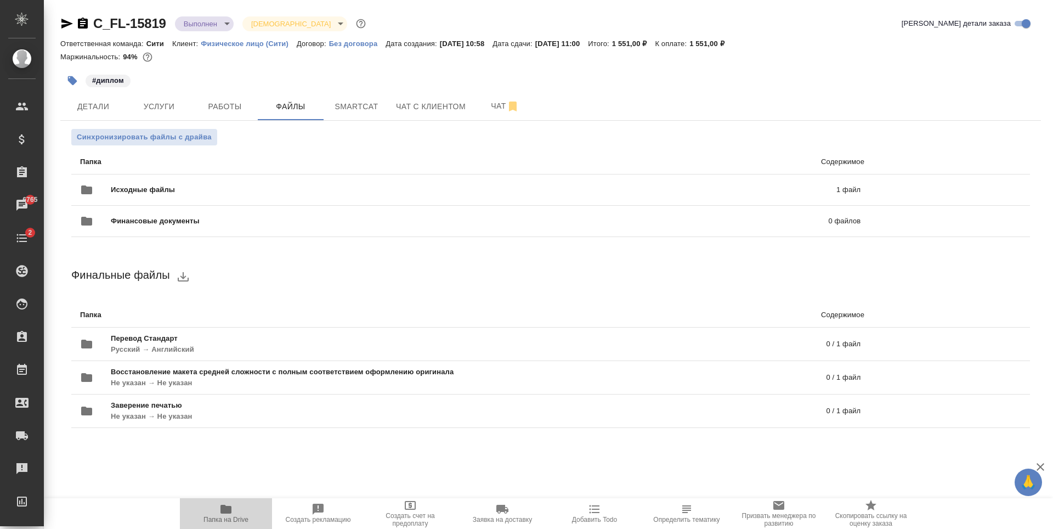
click at [212, 504] on span "Папка на Drive" at bounding box center [226, 513] width 79 height 21
click at [166, 104] on span "Услуги" at bounding box center [159, 107] width 53 height 14
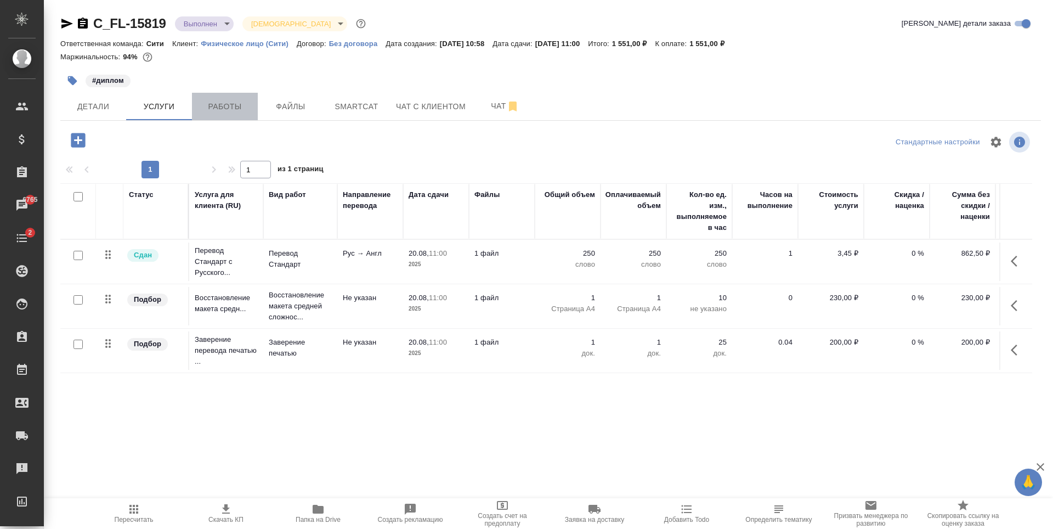
click at [210, 103] on span "Работы" at bounding box center [225, 107] width 53 height 14
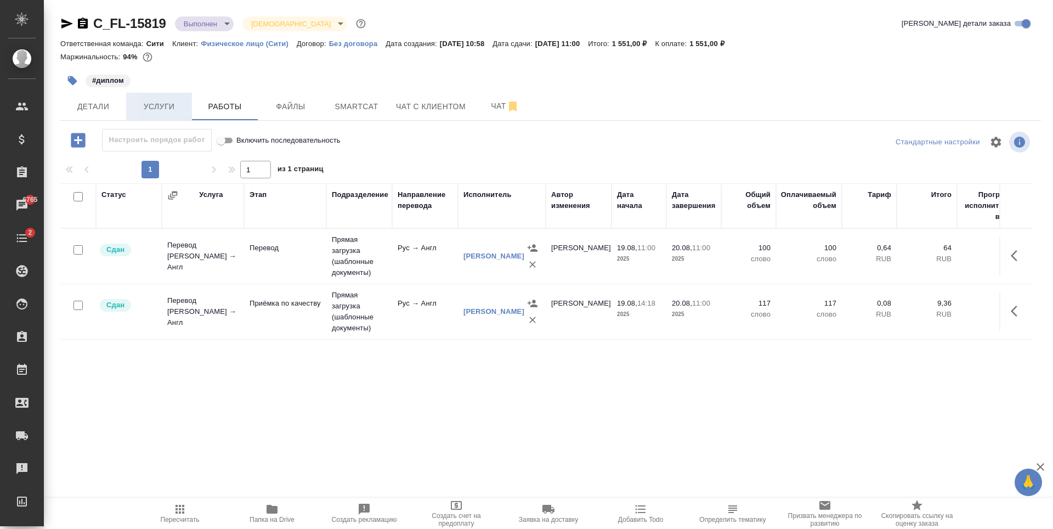
click at [133, 112] on span "Услуги" at bounding box center [159, 107] width 53 height 14
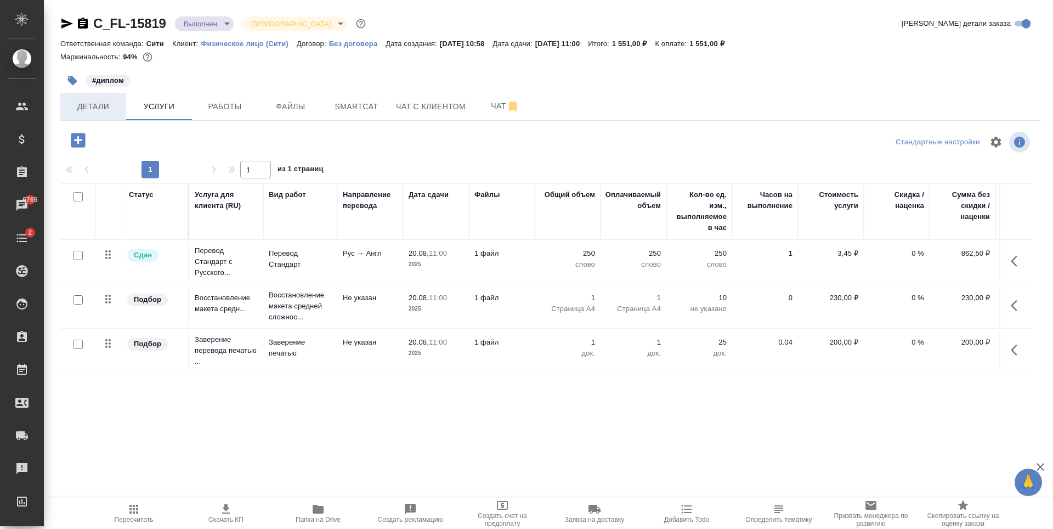
click at [108, 100] on span "Детали" at bounding box center [93, 107] width 53 height 14
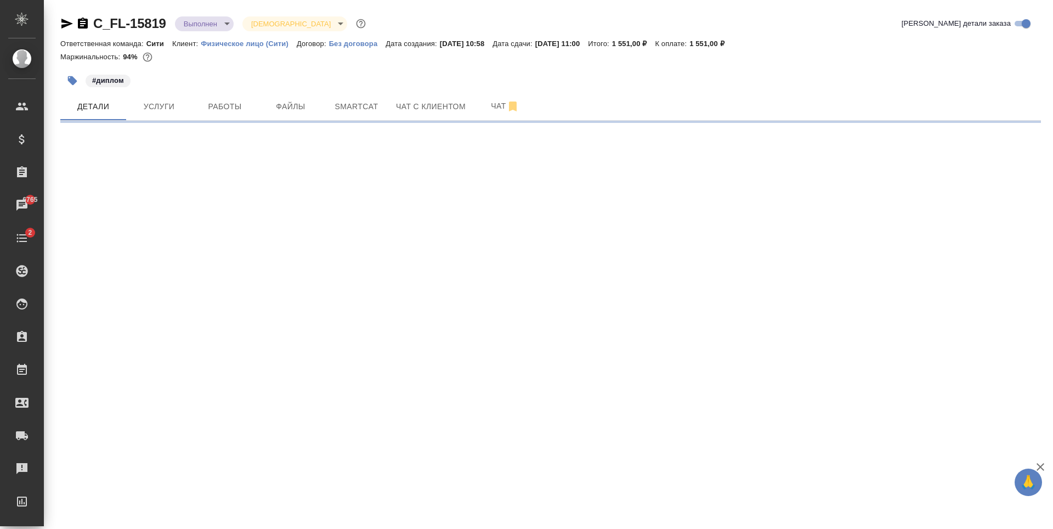
select select "RU"
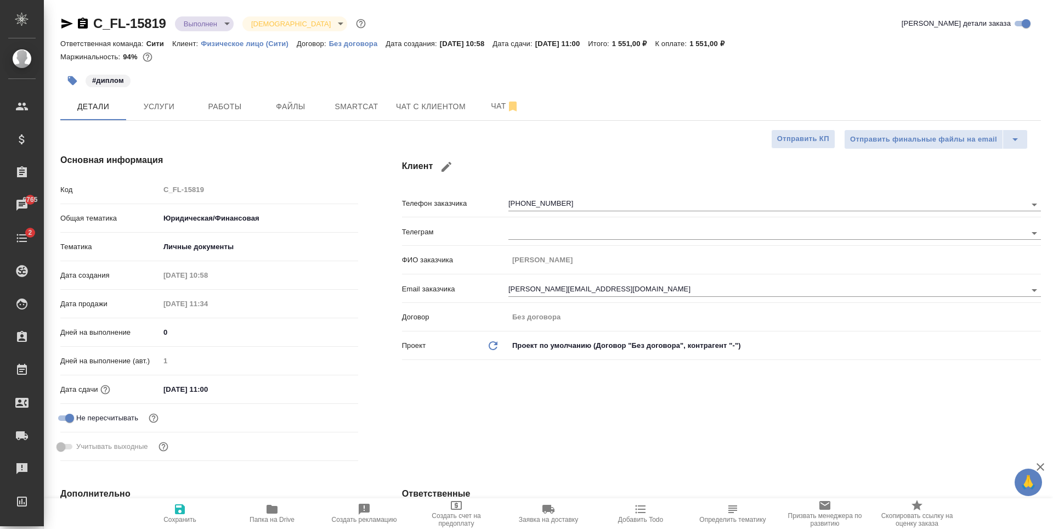
type textarea "x"
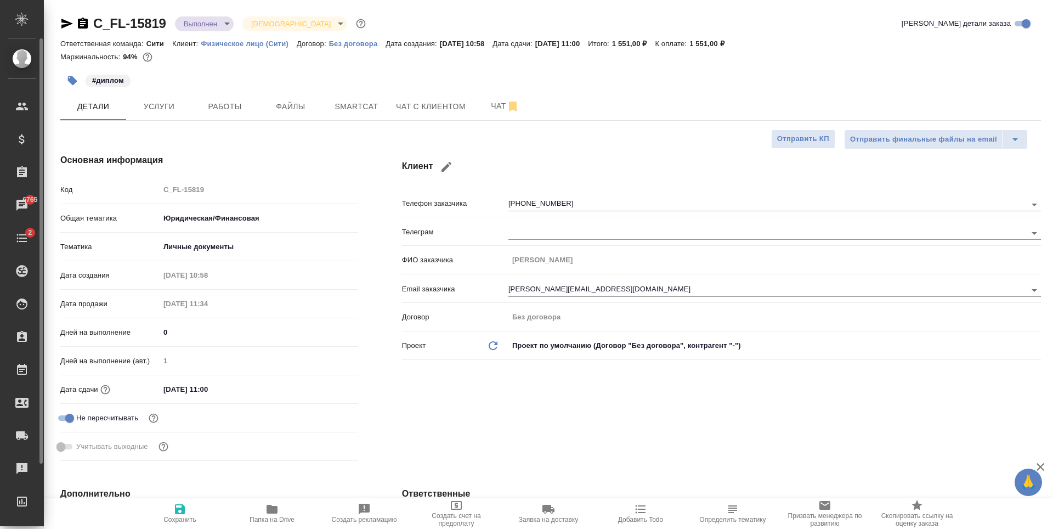
type textarea "x"
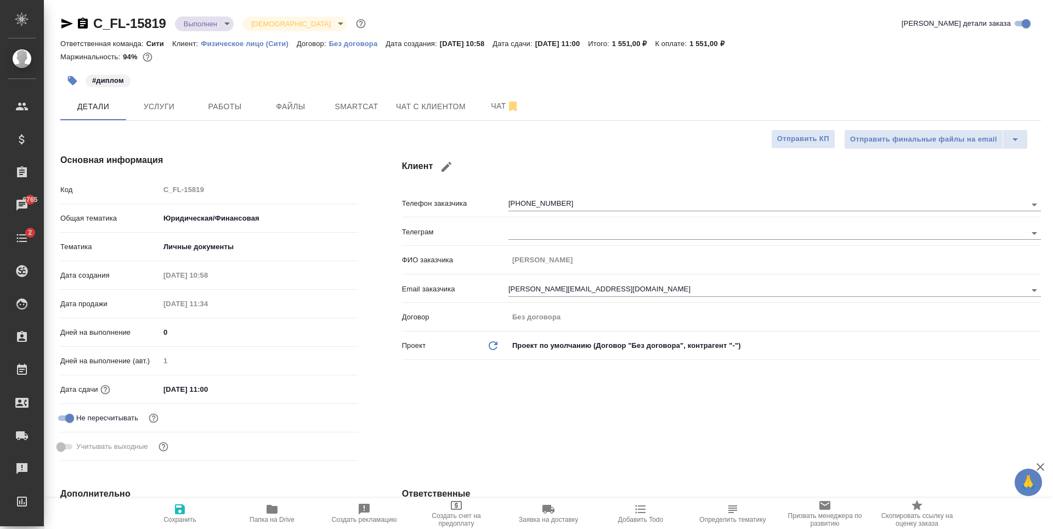
type textarea "x"
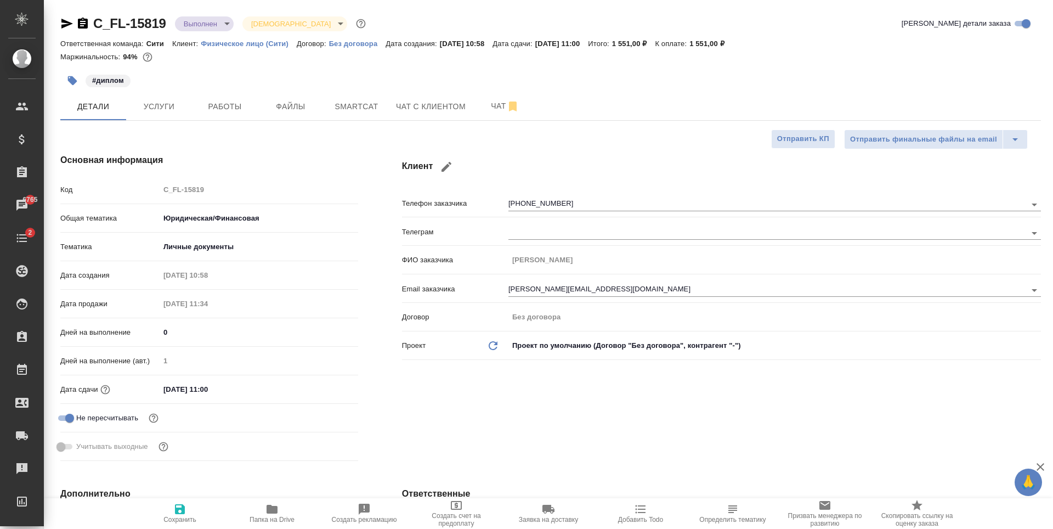
type textarea "x"
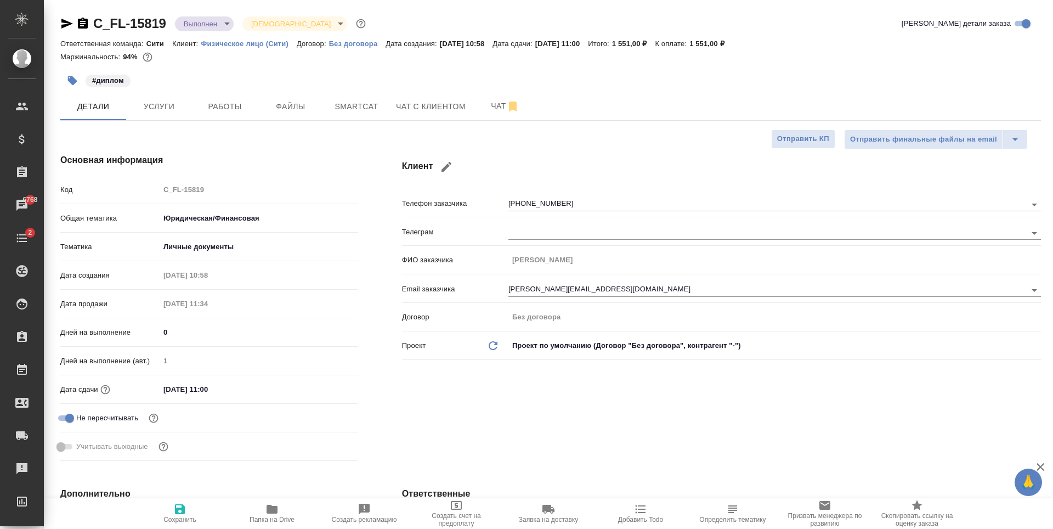
type textarea "x"
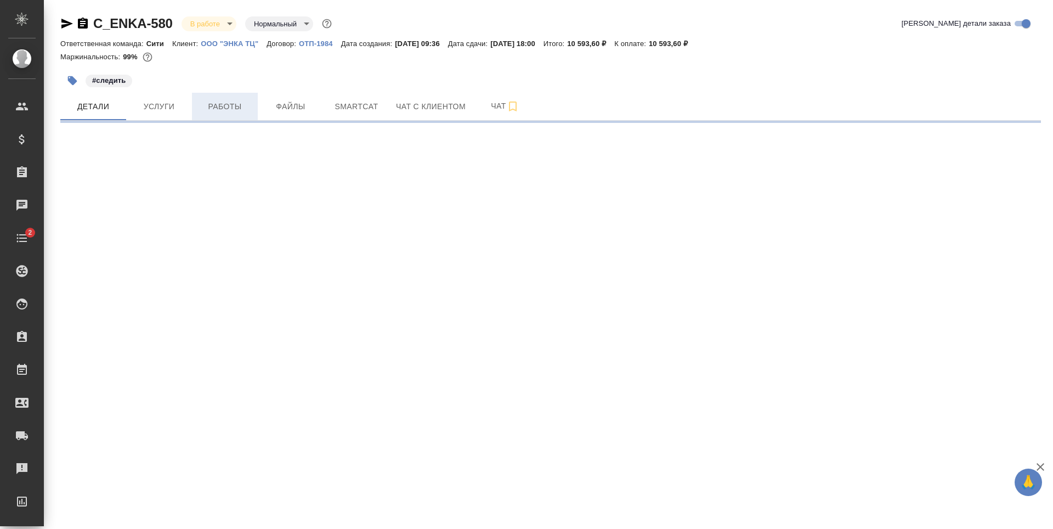
select select "RU"
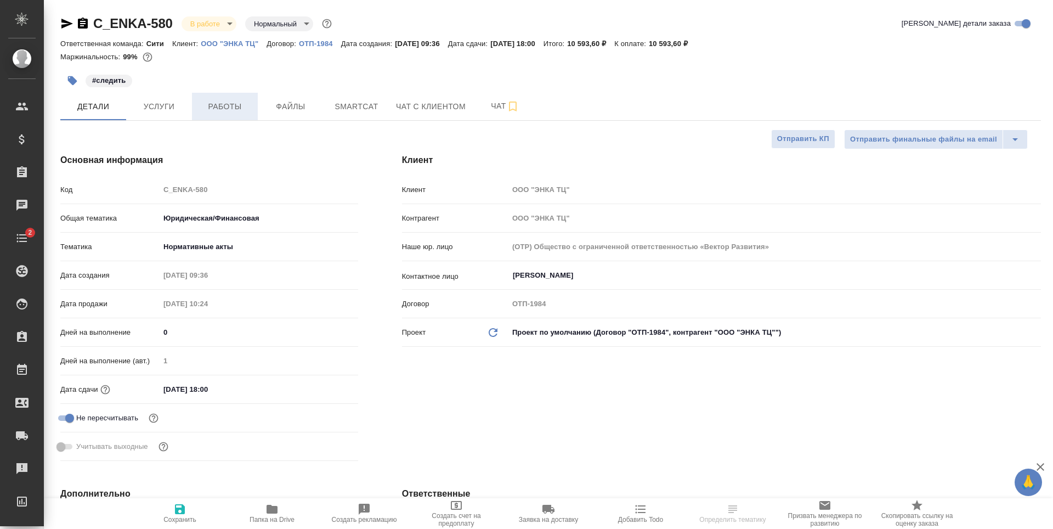
type textarea "x"
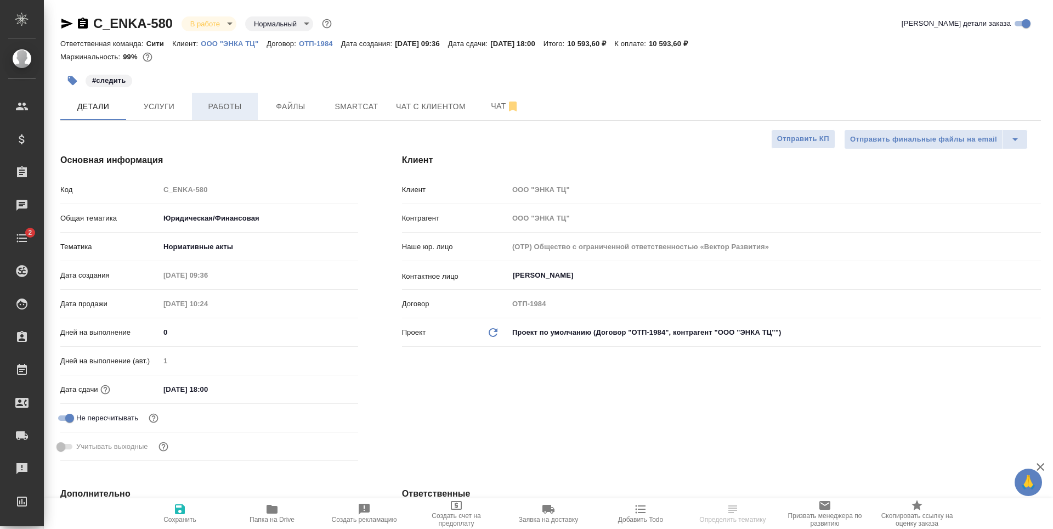
type textarea "x"
click at [219, 102] on span "Работы" at bounding box center [225, 107] width 53 height 14
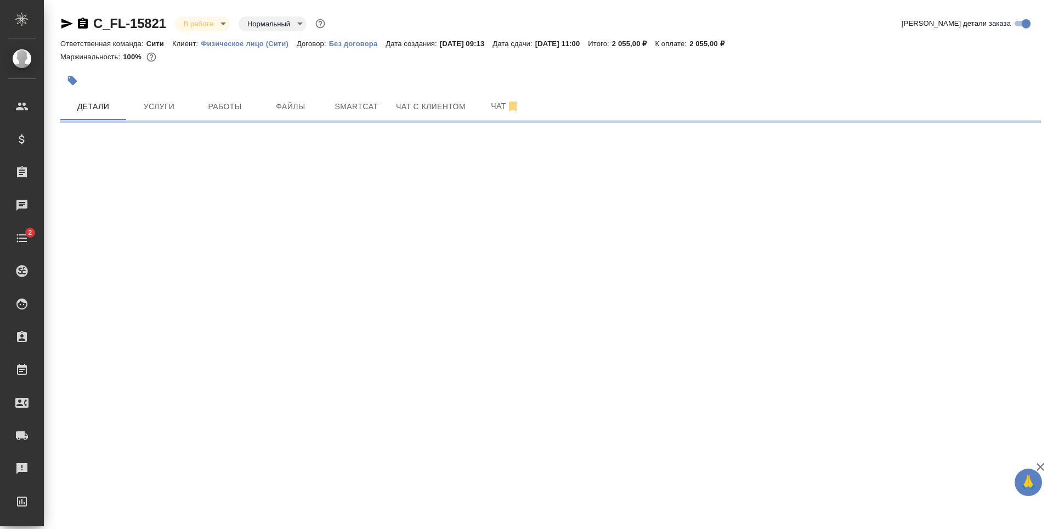
select select "RU"
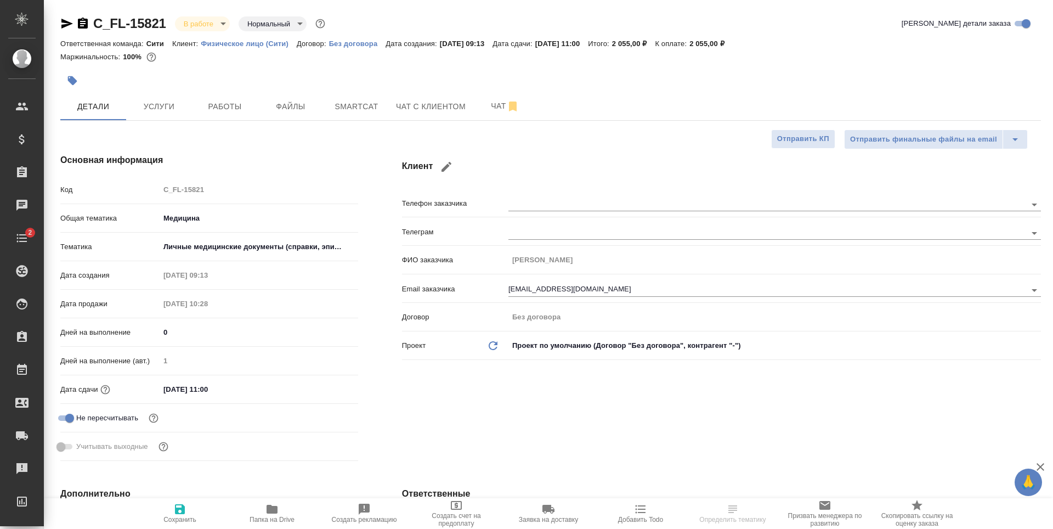
type textarea "x"
click at [231, 112] on span "Работы" at bounding box center [225, 107] width 53 height 14
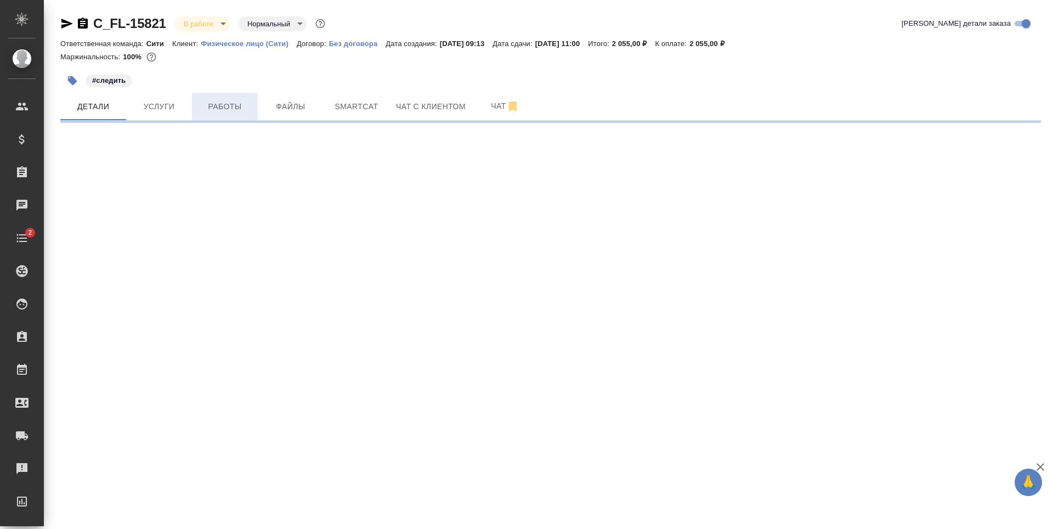
click at [207, 113] on span "Работы" at bounding box center [225, 107] width 53 height 14
select select "RU"
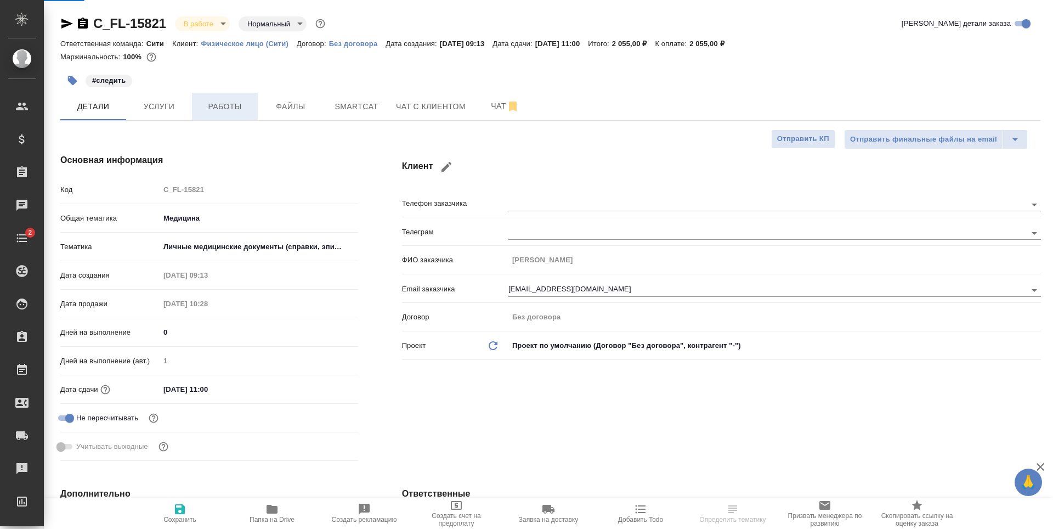
type textarea "x"
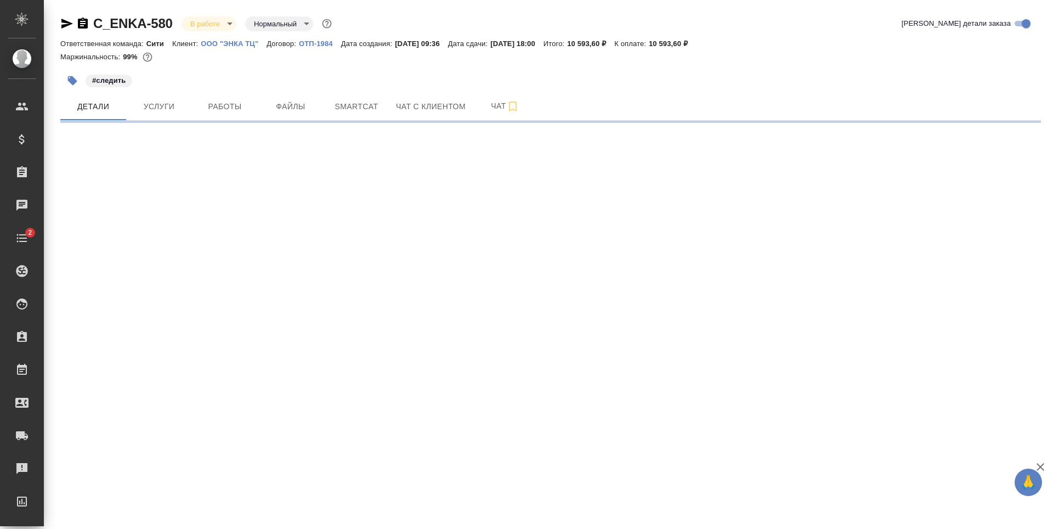
select select "RU"
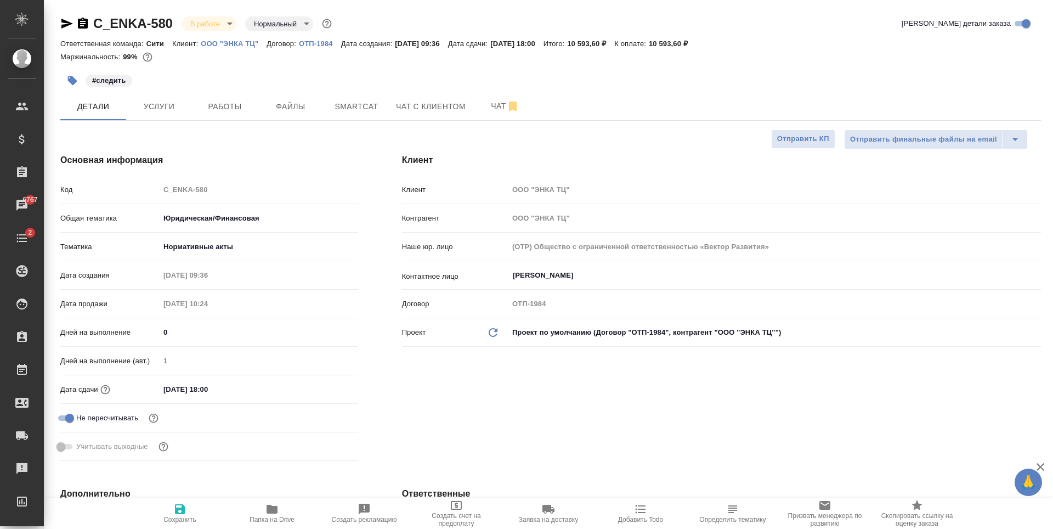
type textarea "x"
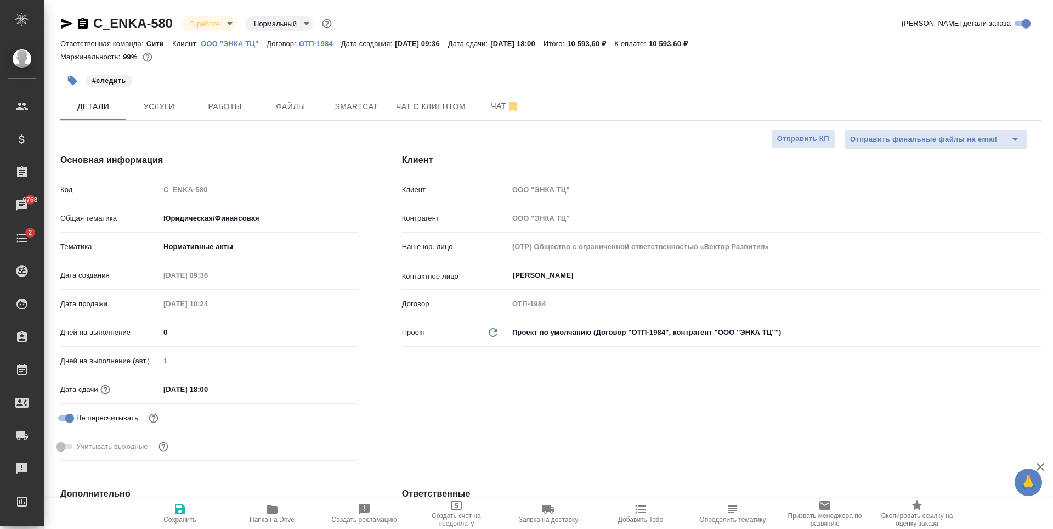
type textarea "x"
click at [210, 111] on span "Работы" at bounding box center [225, 107] width 53 height 14
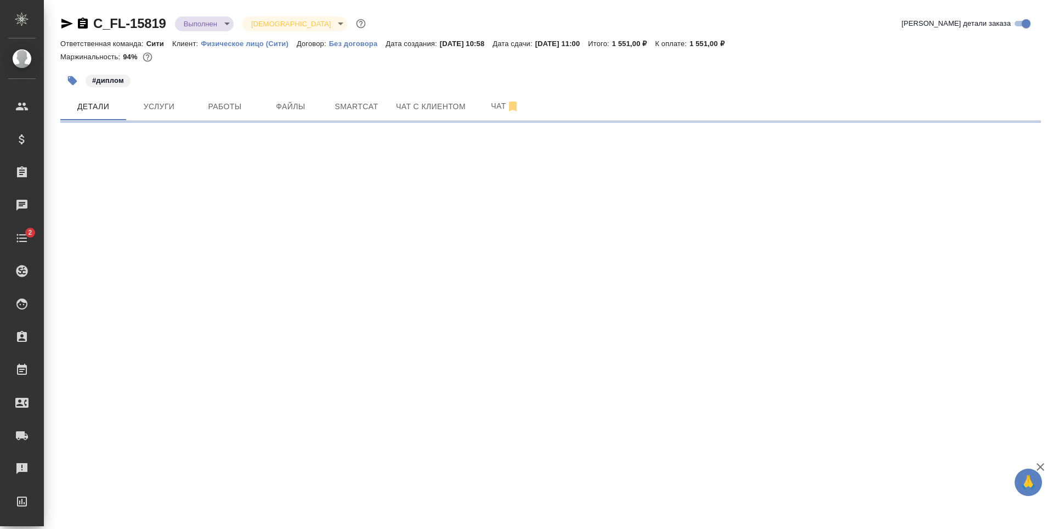
select select "RU"
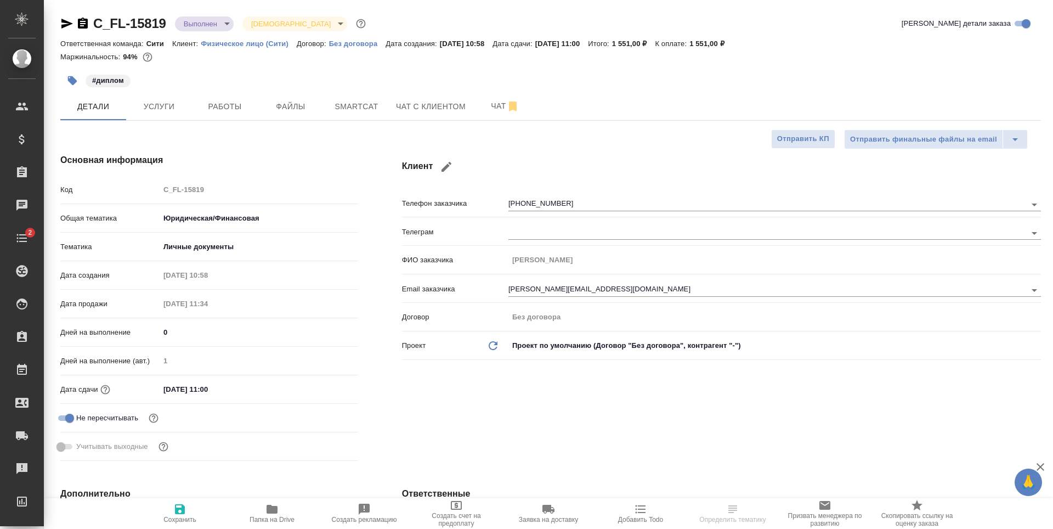
type textarea "x"
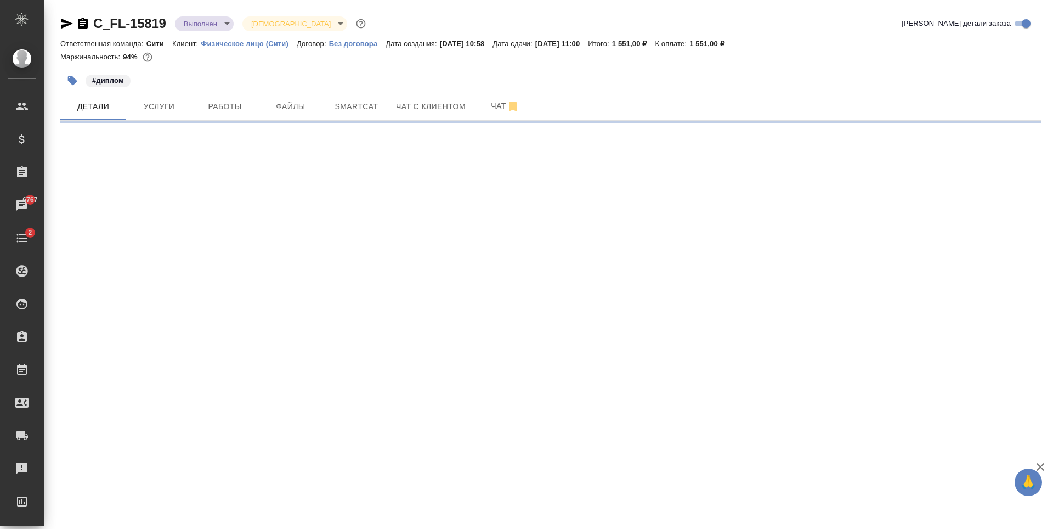
select select "RU"
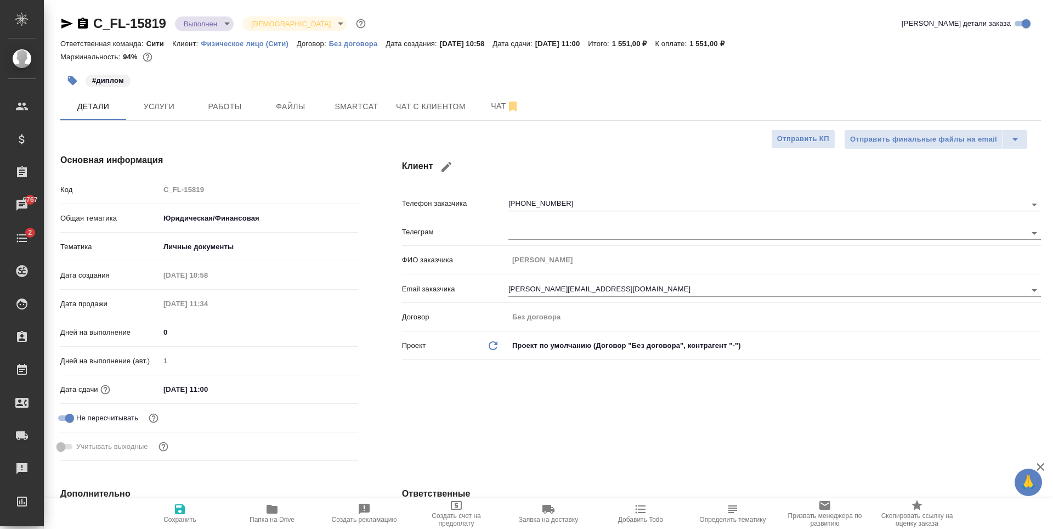
type textarea "x"
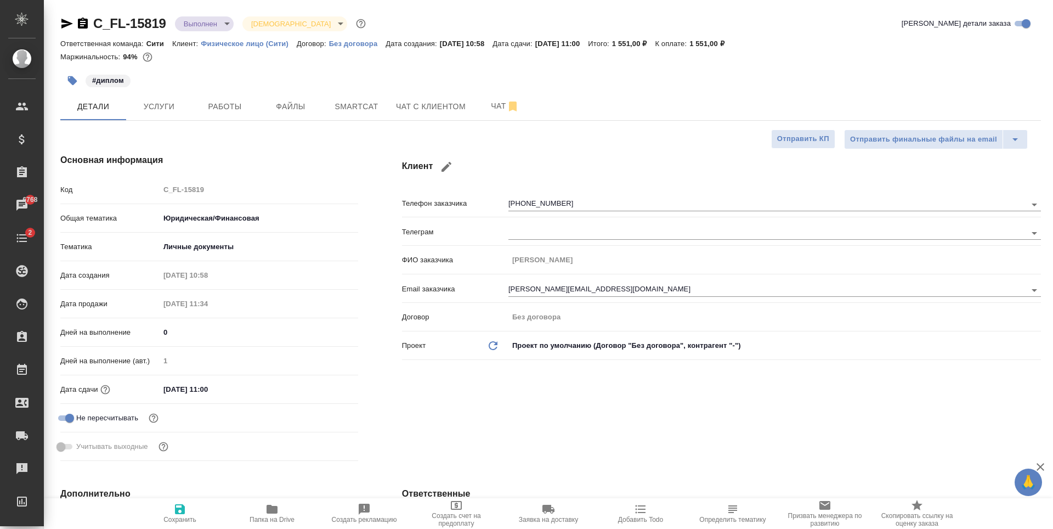
type textarea "x"
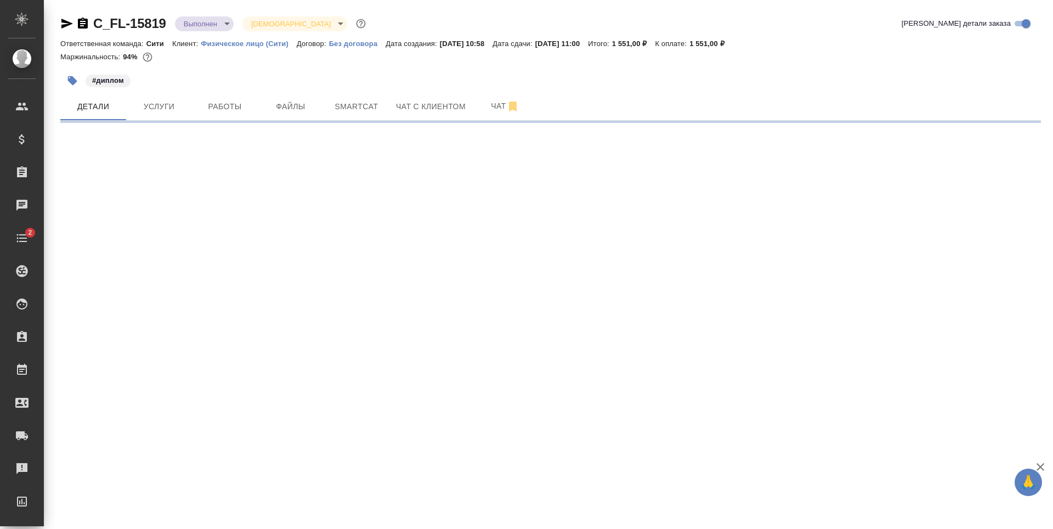
select select "RU"
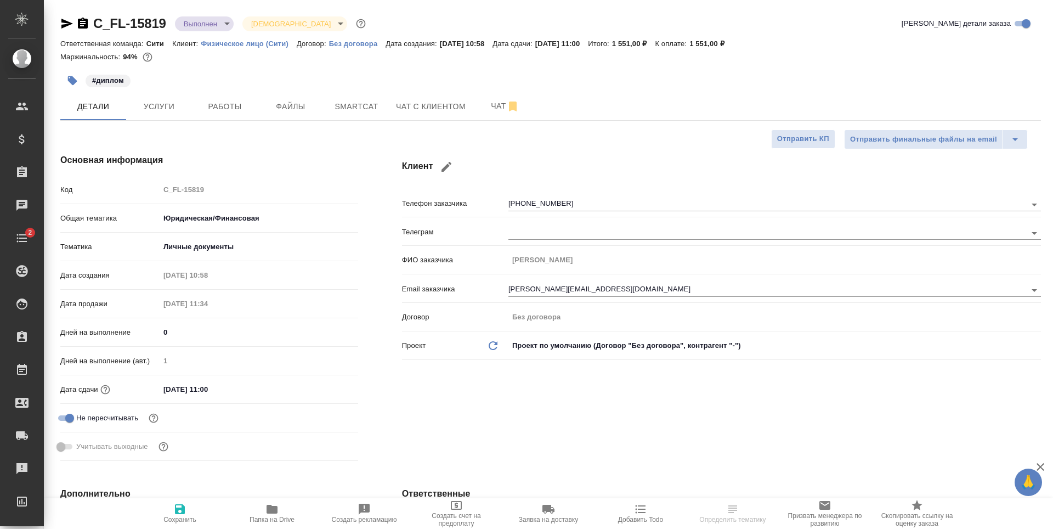
type textarea "x"
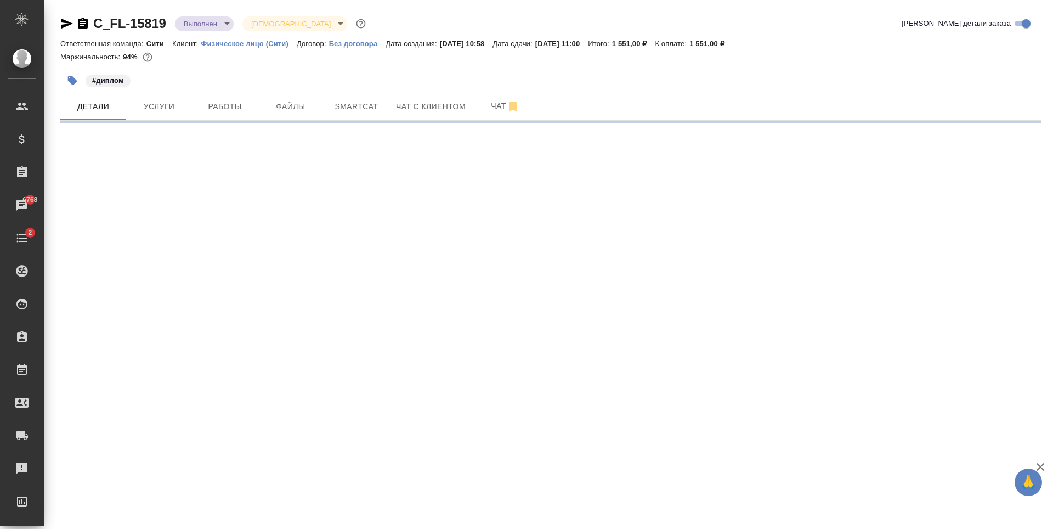
select select "RU"
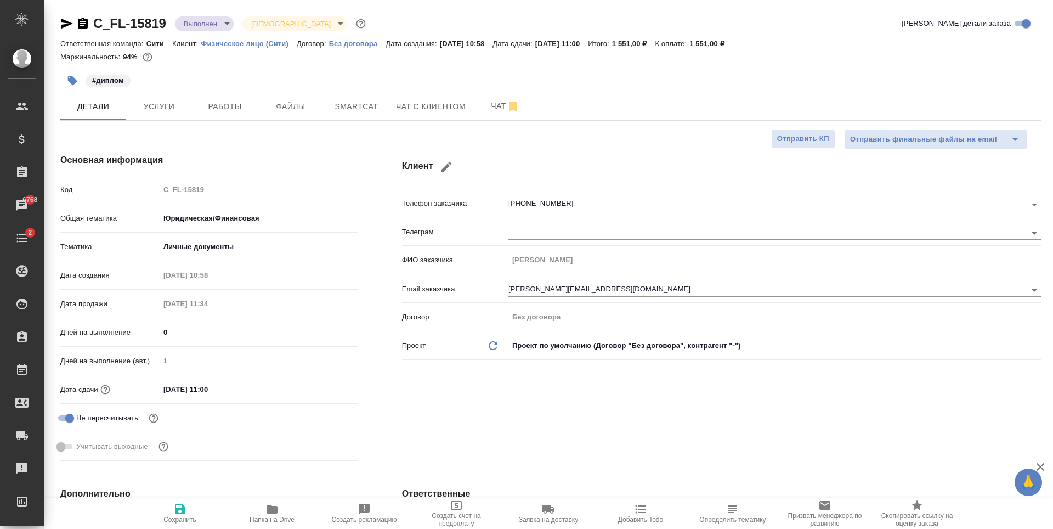
type textarea "x"
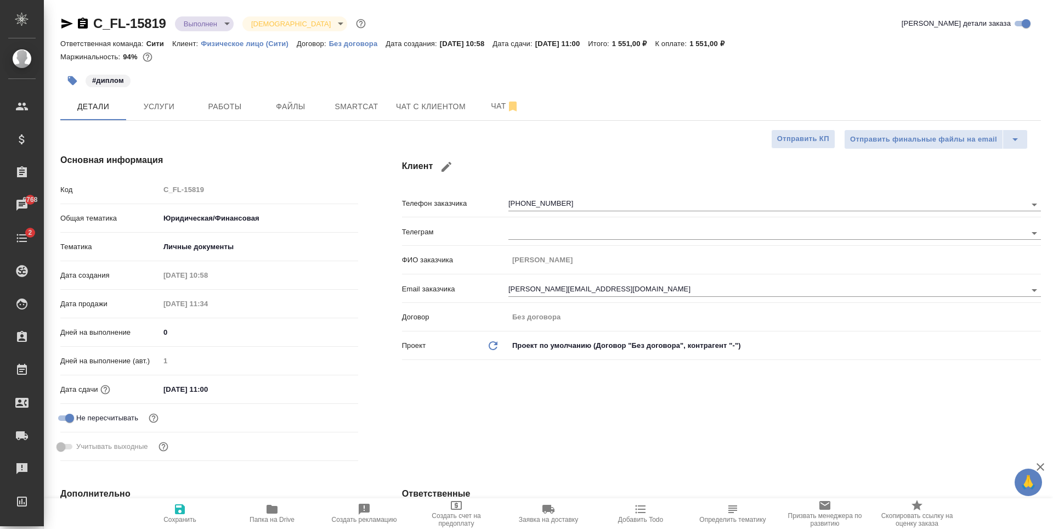
type textarea "x"
click at [178, 113] on span "Услуги" at bounding box center [159, 107] width 53 height 14
